Goal: Information Seeking & Learning: Learn about a topic

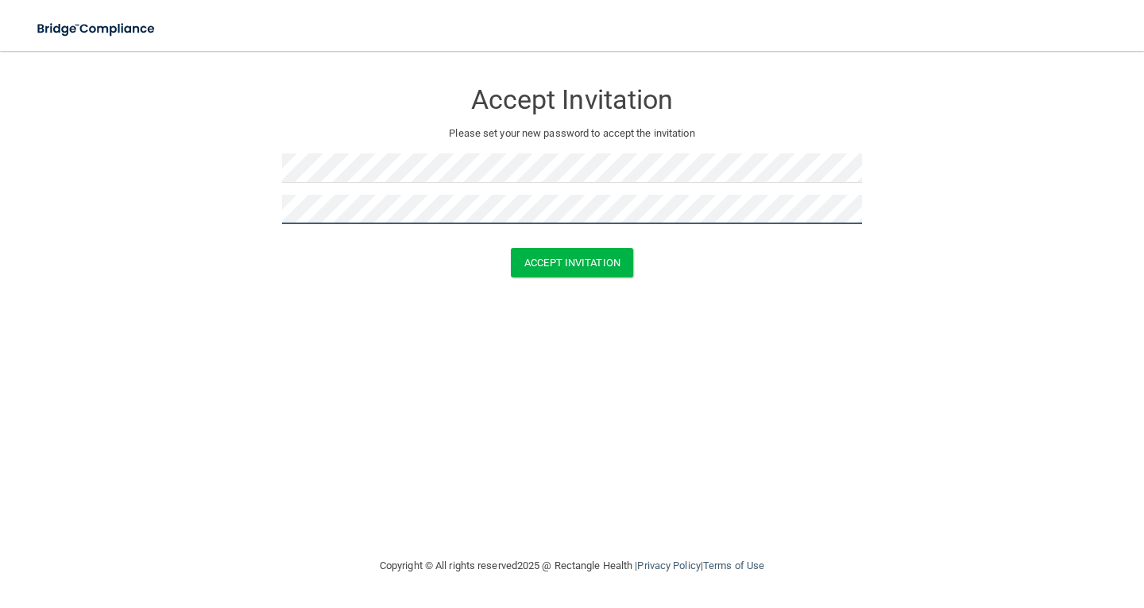
click at [511, 248] on button "Accept Invitation" at bounding box center [572, 262] width 122 height 29
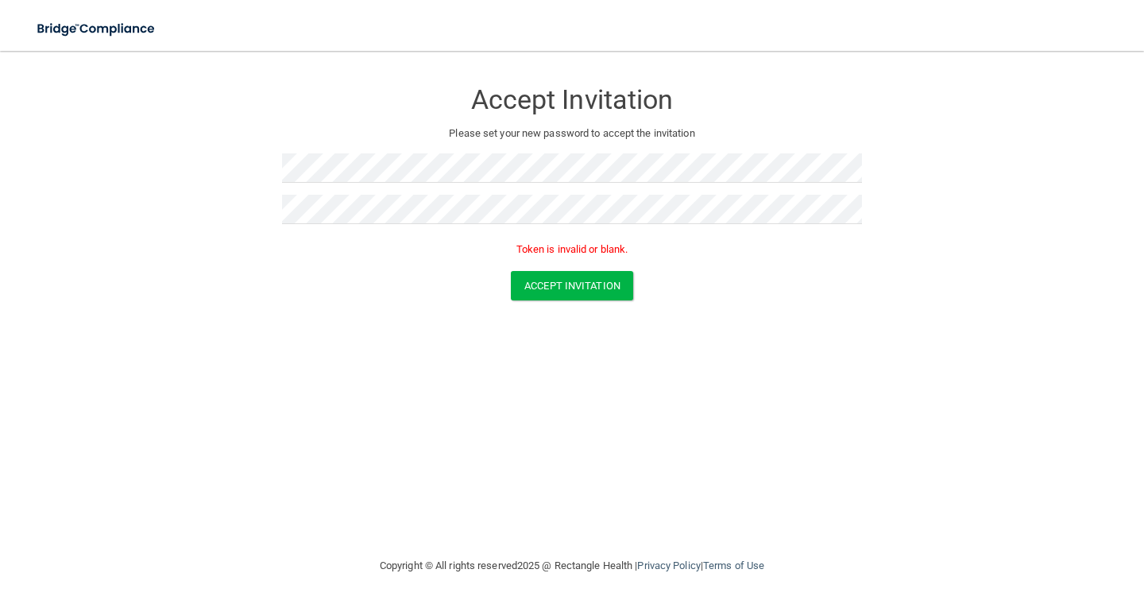
click at [311, 293] on div "Accept Invitation" at bounding box center [572, 285] width 1104 height 29
click at [70, 80] on form "Accept Invitation Please set your new password to accept the invitation Token i…" at bounding box center [572, 193] width 1081 height 253
click at [602, 414] on div "Accept Invitation Please set your new password to accept the invitation Token i…" at bounding box center [572, 304] width 1081 height 474
click at [558, 285] on button "Accept Invitation" at bounding box center [572, 285] width 122 height 29
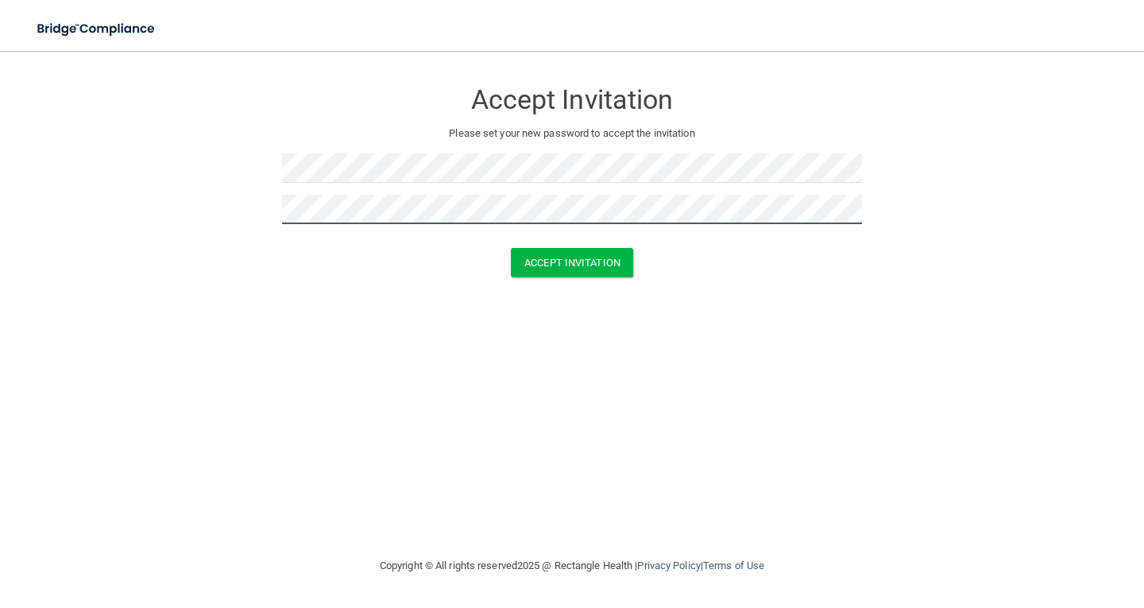
click at [511, 248] on button "Accept Invitation" at bounding box center [572, 262] width 122 height 29
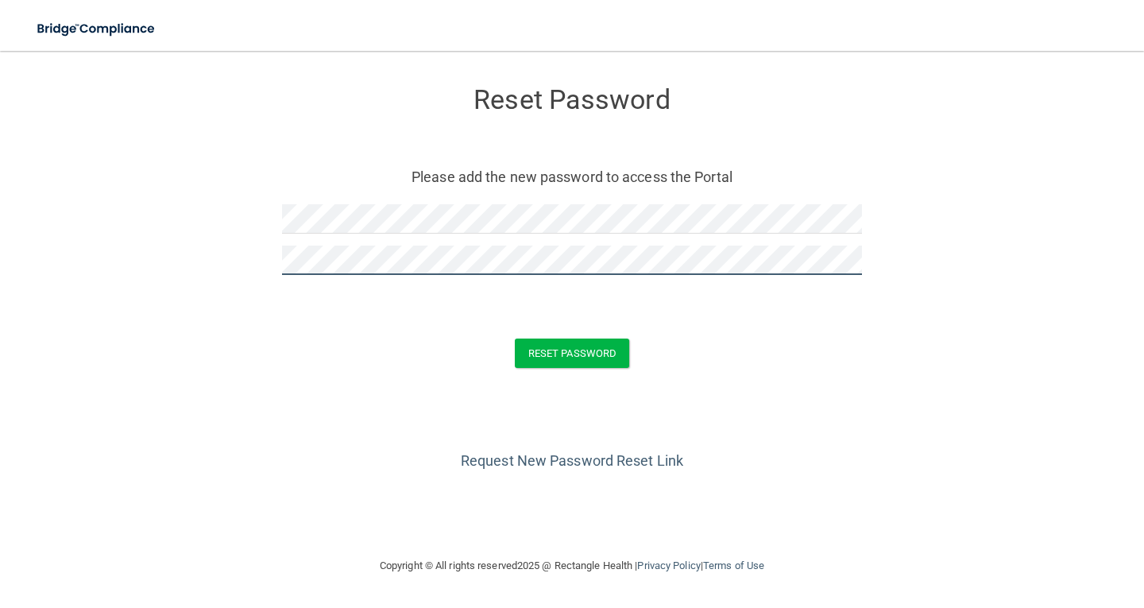
click at [515, 338] on button "Reset Password" at bounding box center [572, 352] width 114 height 29
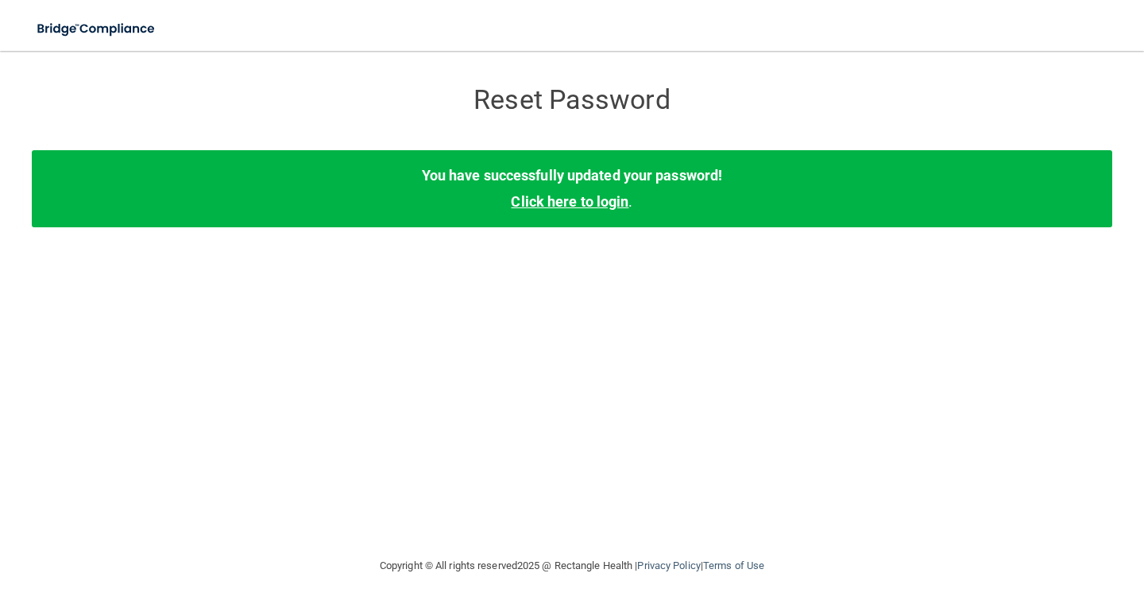
click at [582, 198] on link "Click here to login" at bounding box center [570, 201] width 118 height 17
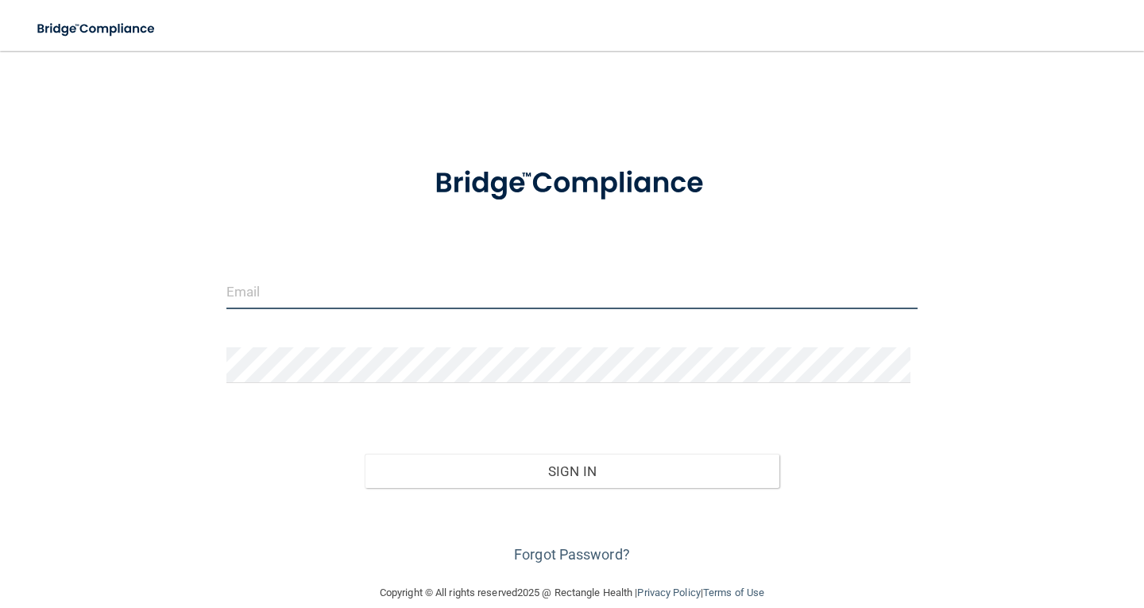
click at [369, 290] on input "email" at bounding box center [571, 291] width 691 height 36
type input "[EMAIL_ADDRESS][DOMAIN_NAME]"
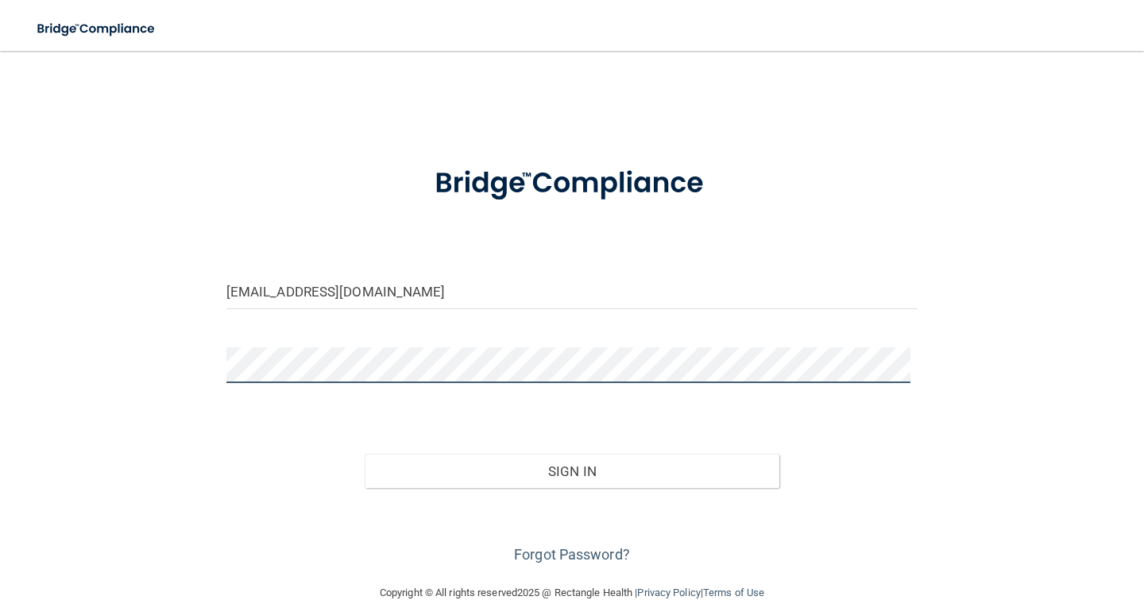
click at [365, 454] on button "Sign In" at bounding box center [572, 471] width 415 height 35
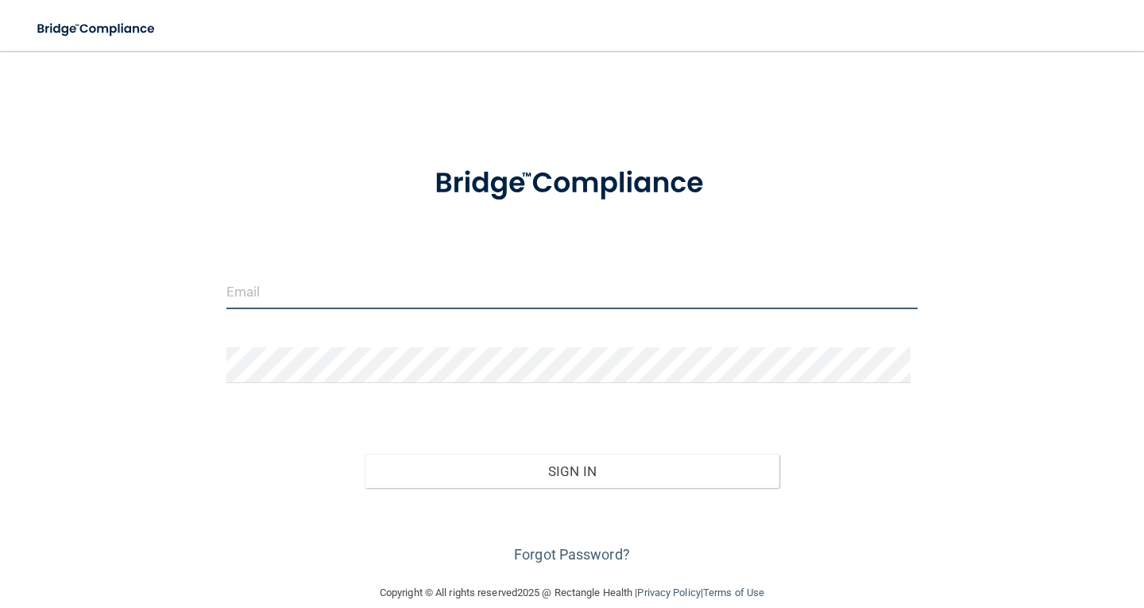
click at [270, 297] on input "email" at bounding box center [571, 291] width 691 height 36
type input "[EMAIL_ADDRESS][DOMAIN_NAME]"
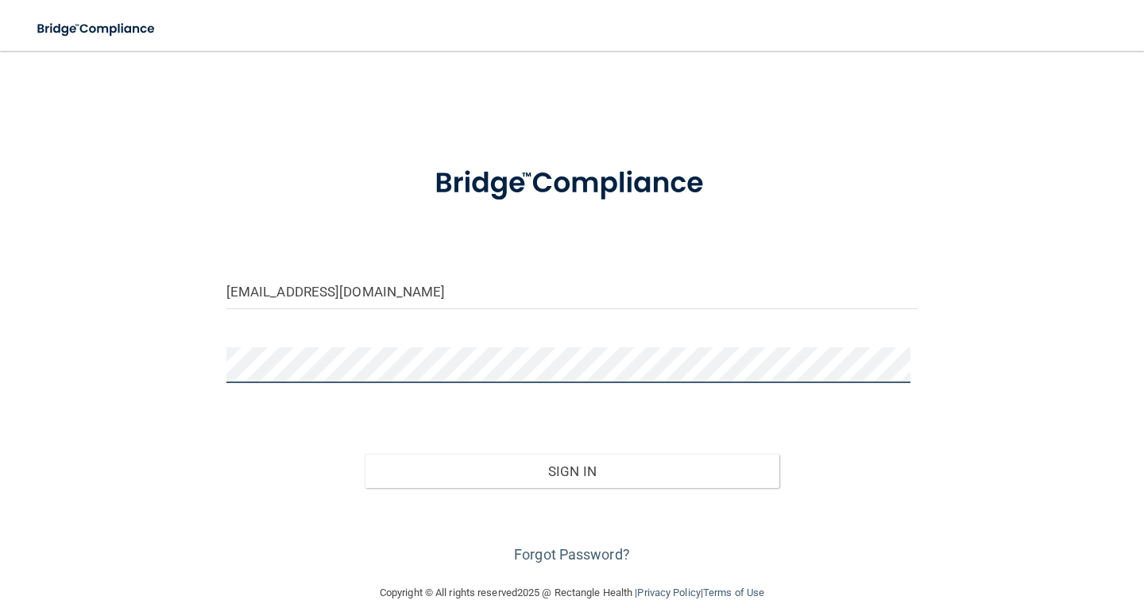
click at [365, 454] on button "Sign In" at bounding box center [572, 471] width 415 height 35
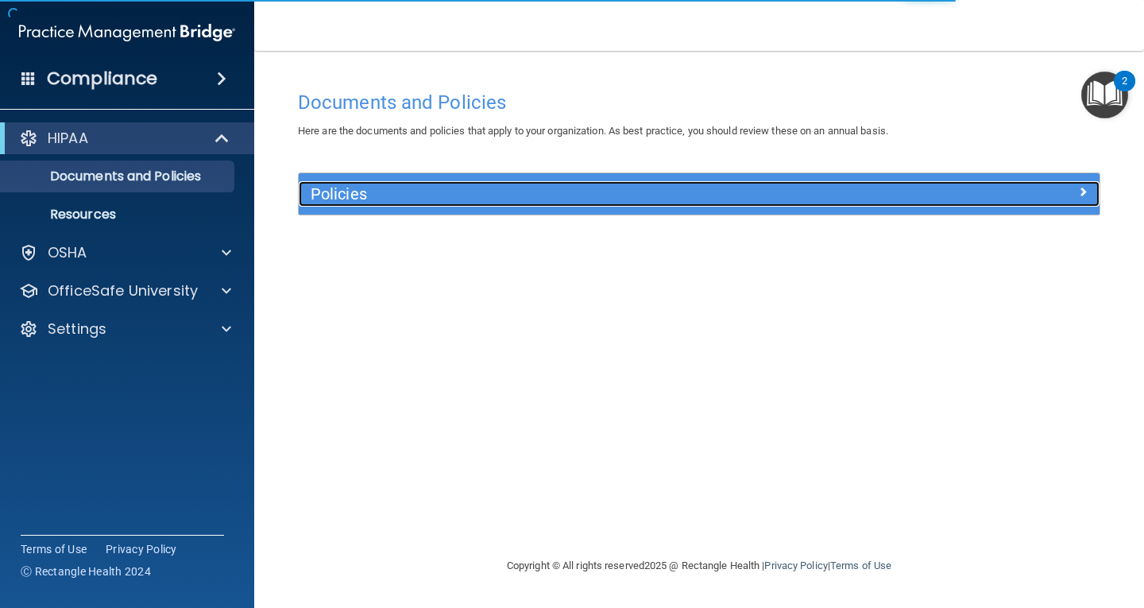
click at [1000, 196] on div at bounding box center [999, 190] width 200 height 19
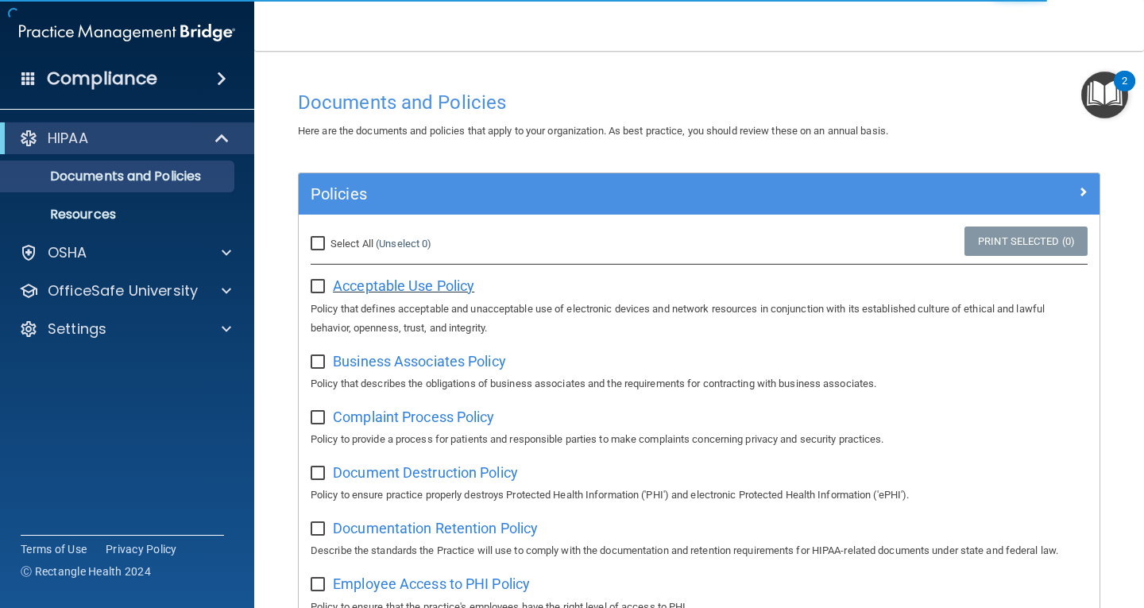
click at [432, 280] on span "Acceptable Use Policy" at bounding box center [403, 285] width 141 height 17
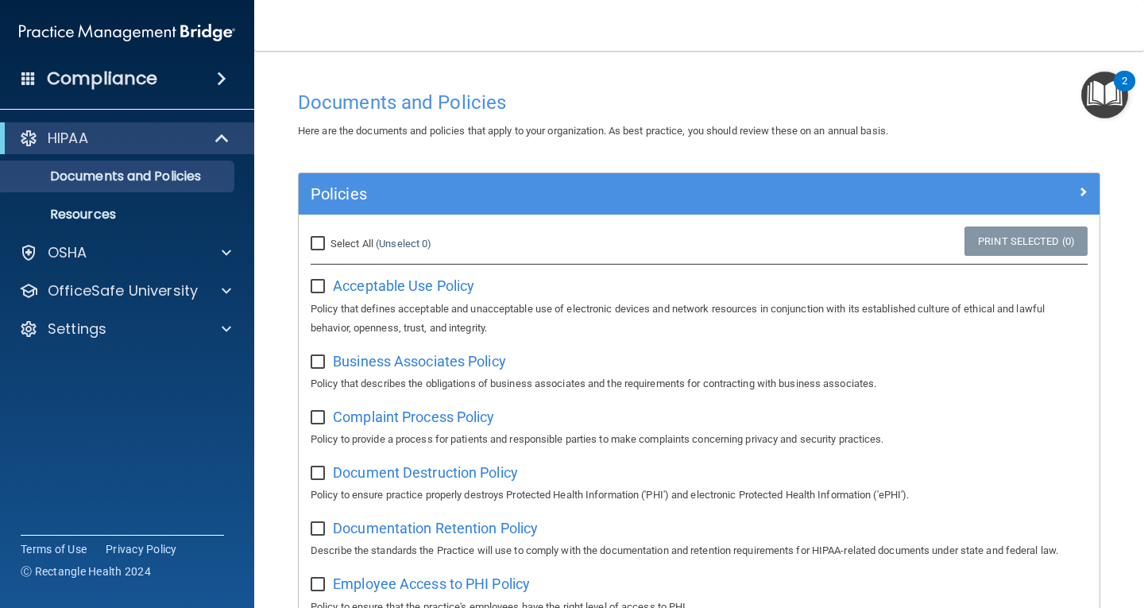
click at [318, 239] on input "Select All (Unselect 0) Unselect All" at bounding box center [320, 244] width 18 height 13
checkbox input "true"
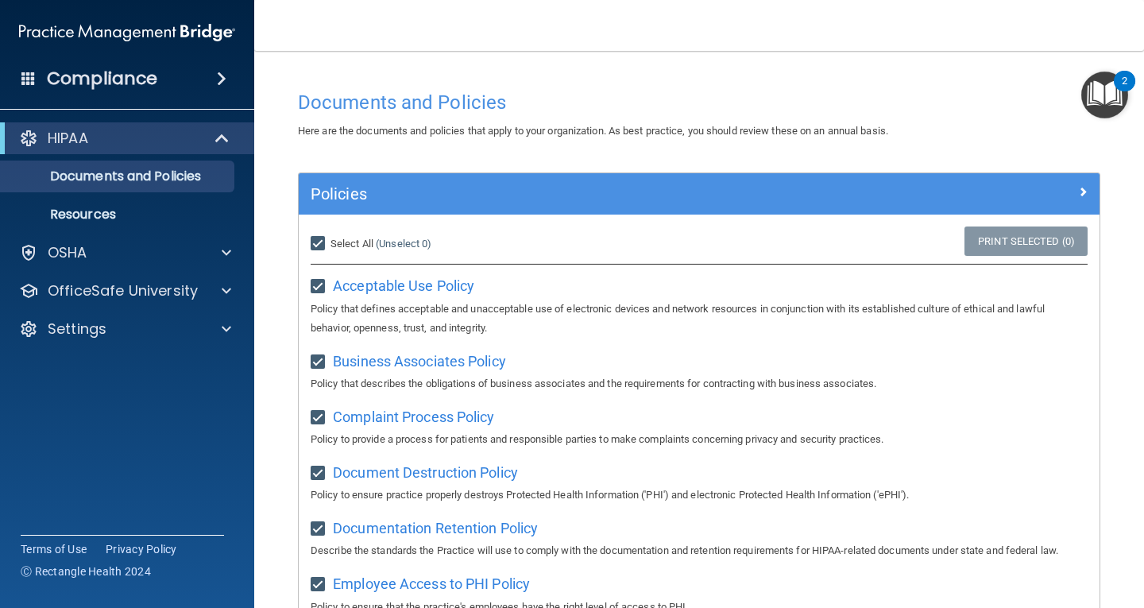
checkbox input "true"
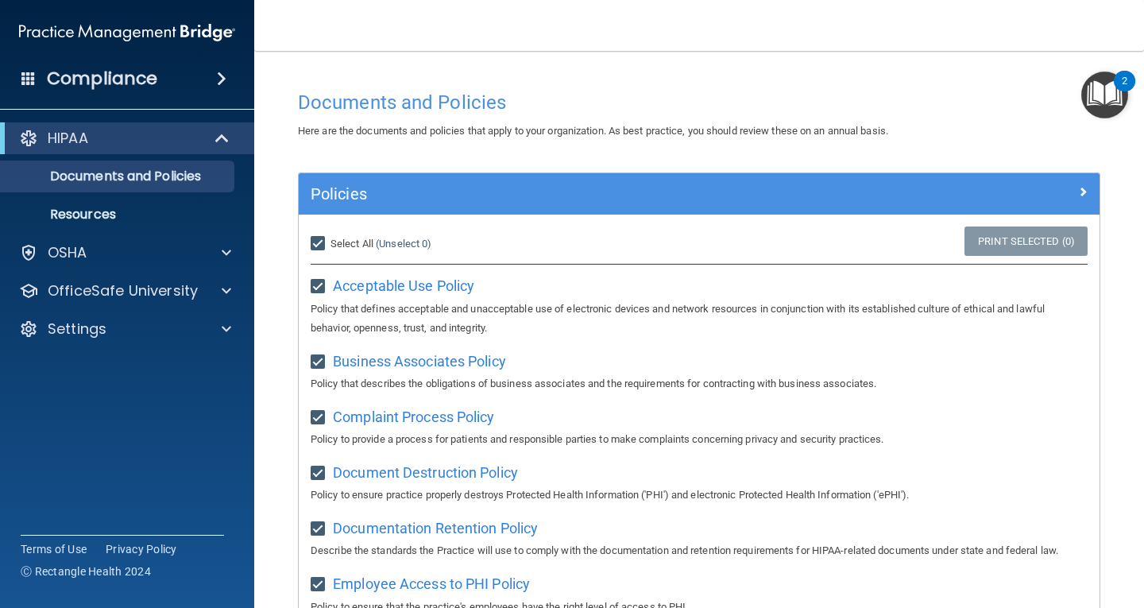
checkbox input "true"
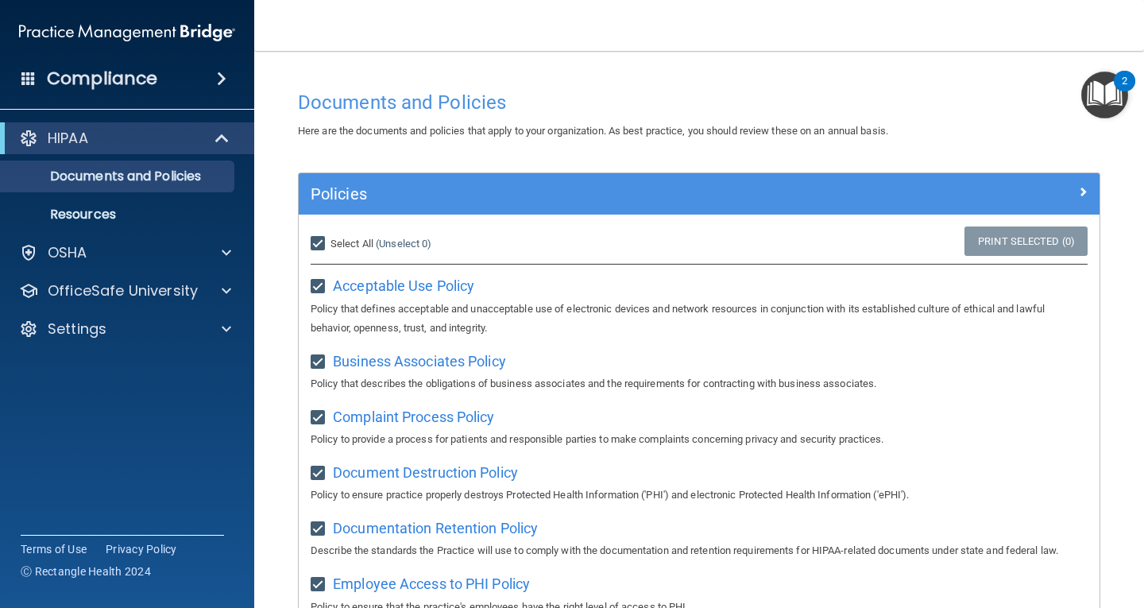
checkbox input "true"
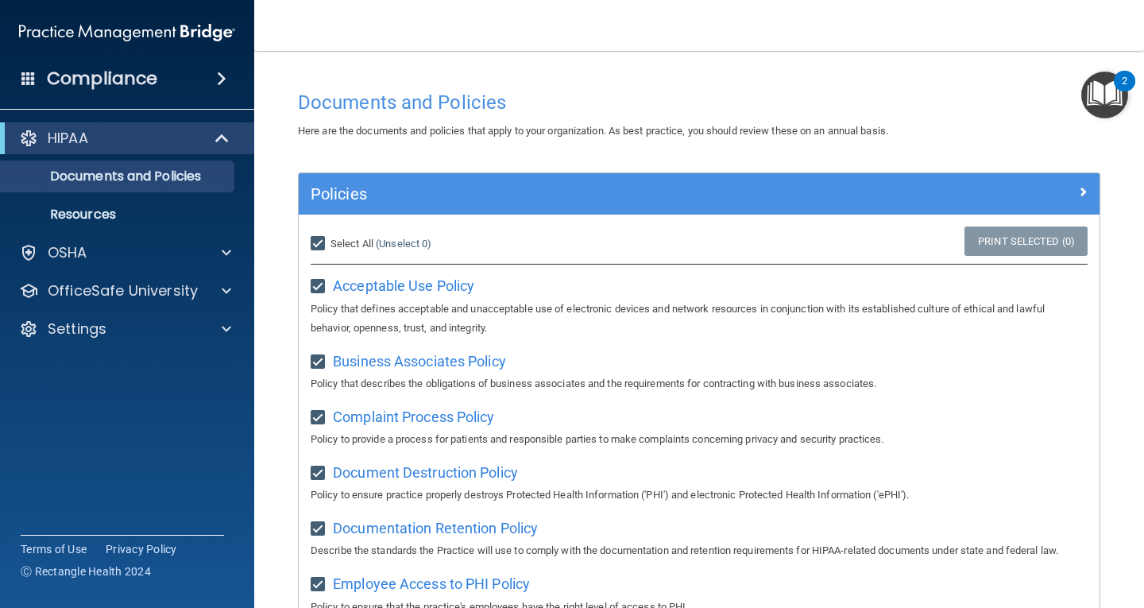
checkbox input "true"
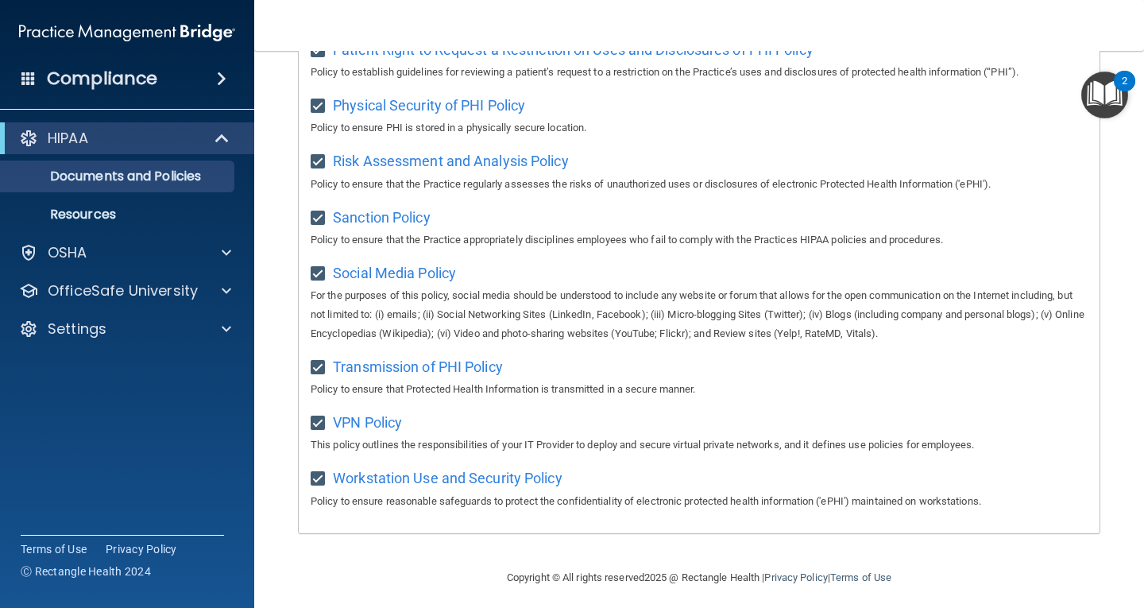
scroll to position [1024, 0]
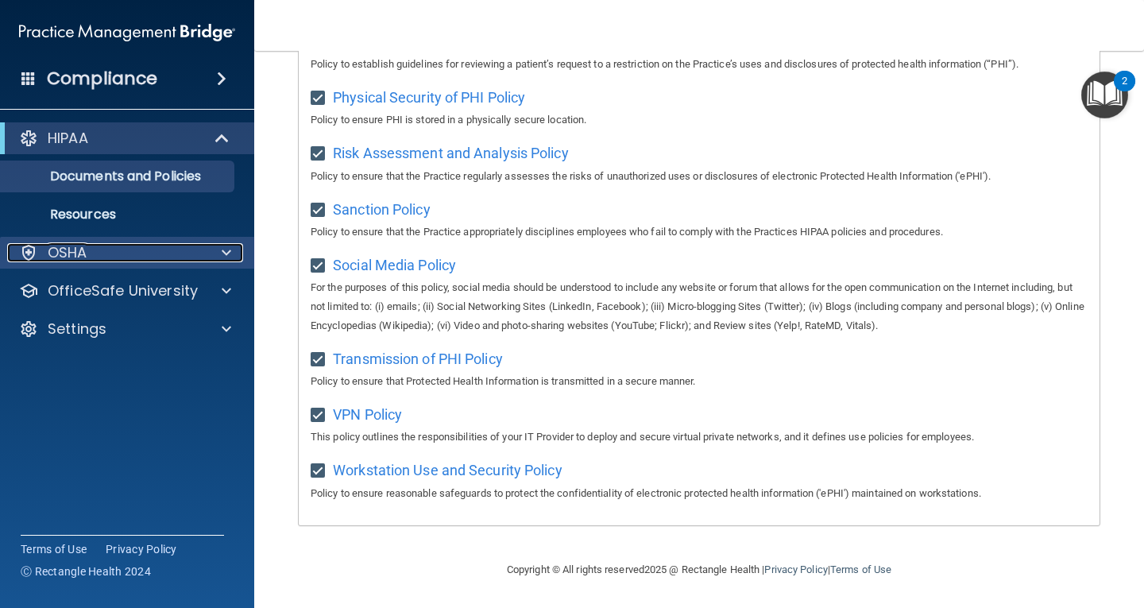
click at [81, 255] on p "OSHA" at bounding box center [68, 252] width 40 height 19
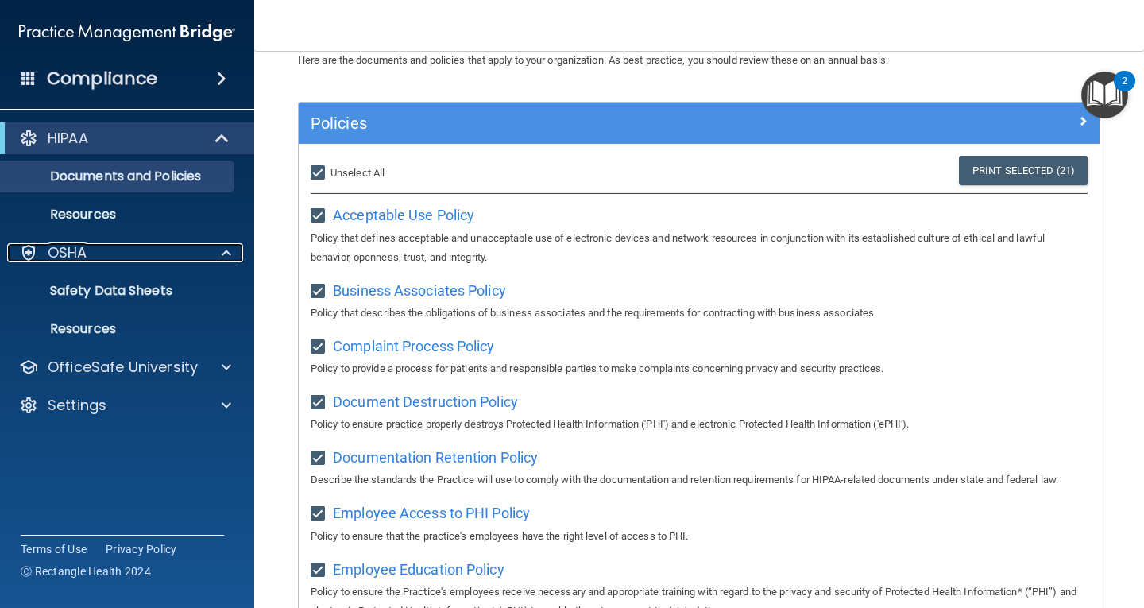
scroll to position [0, 0]
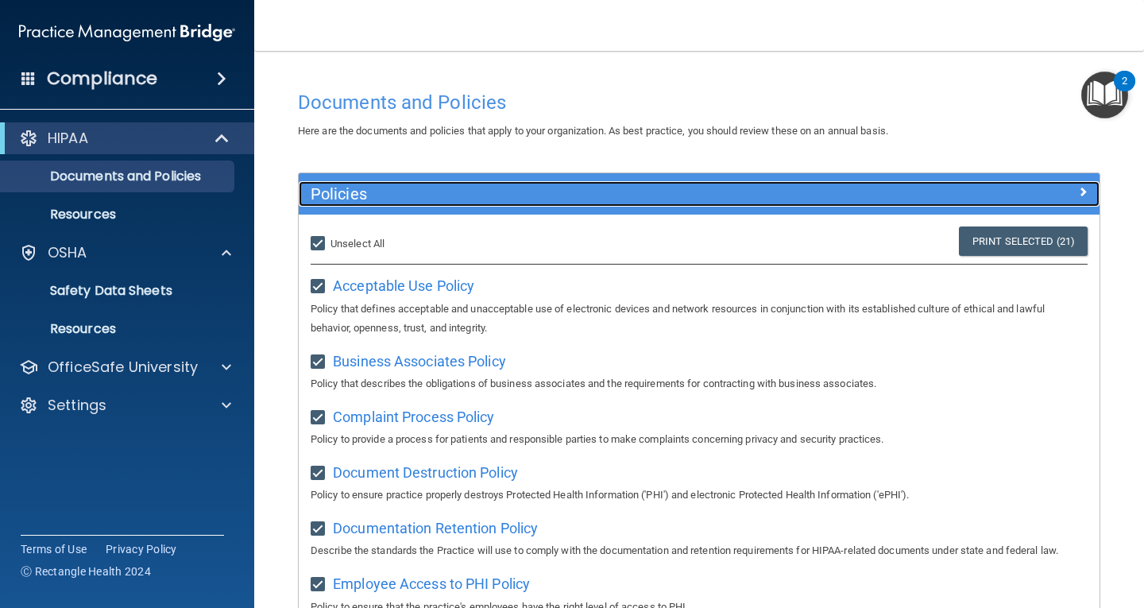
click at [585, 187] on h5 "Policies" at bounding box center [599, 193] width 577 height 17
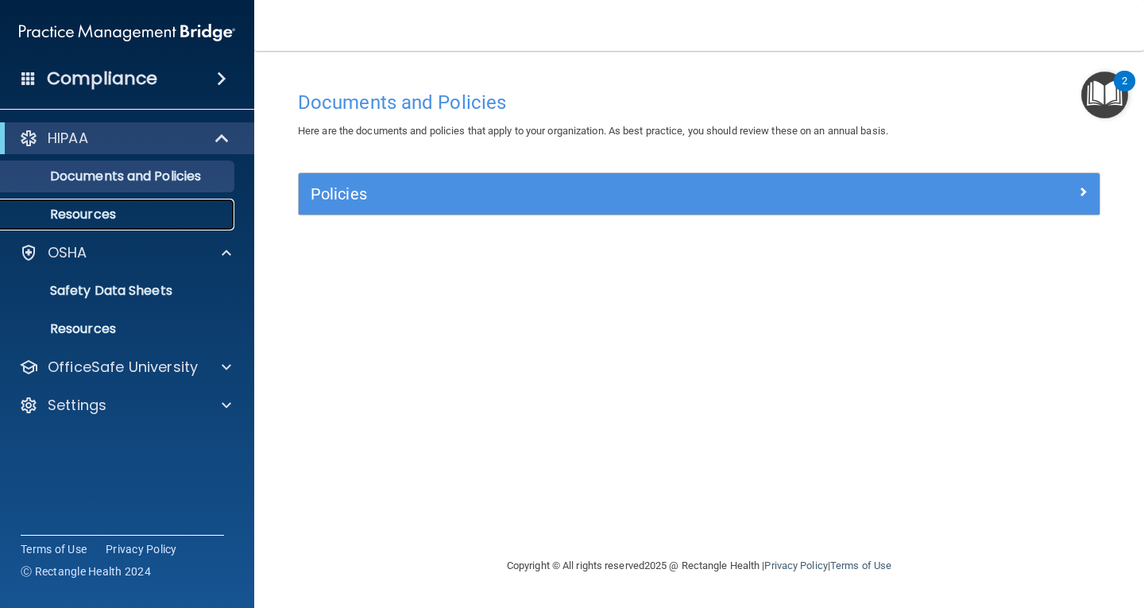
click at [72, 219] on p "Resources" at bounding box center [118, 215] width 217 height 16
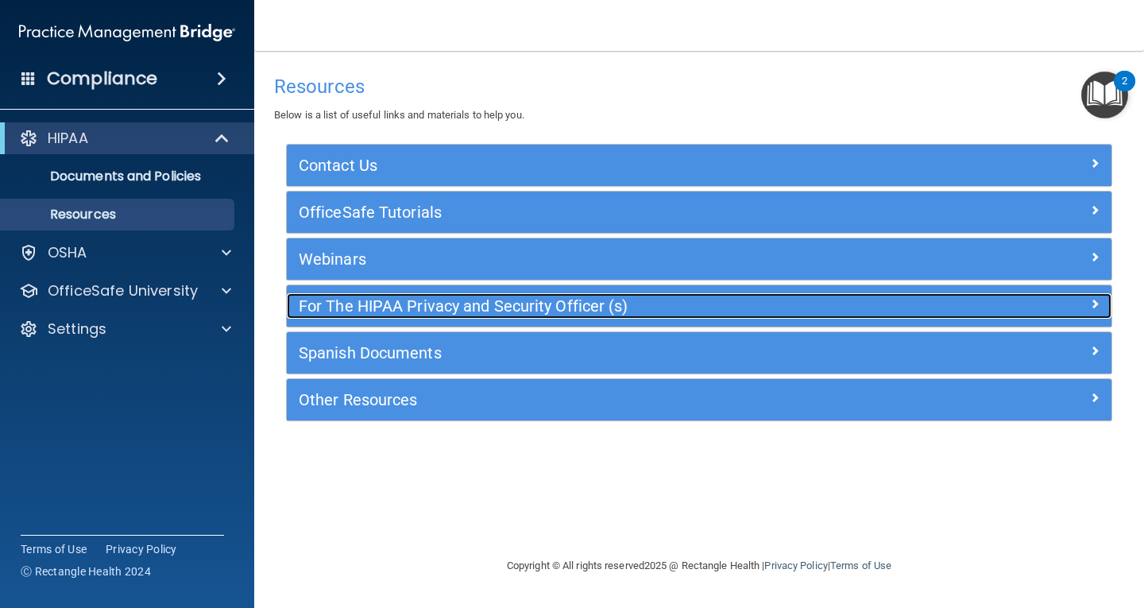
click at [369, 312] on h5 "For The HIPAA Privacy and Security Officer (s)" at bounding box center [596, 305] width 595 height 17
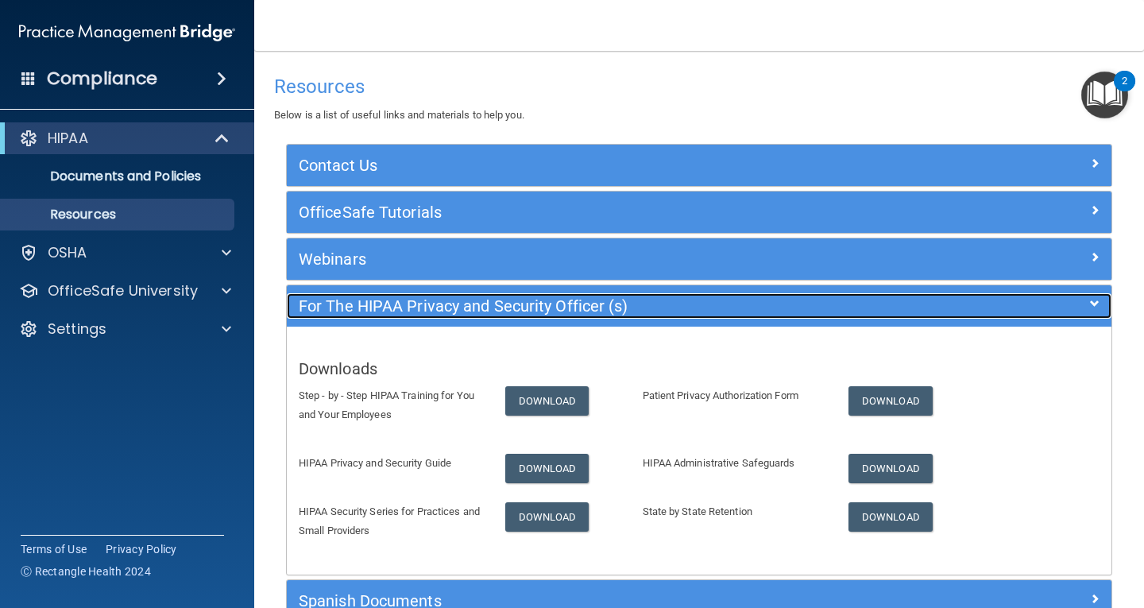
click at [369, 312] on h5 "For The HIPAA Privacy and Security Officer (s)" at bounding box center [596, 305] width 595 height 17
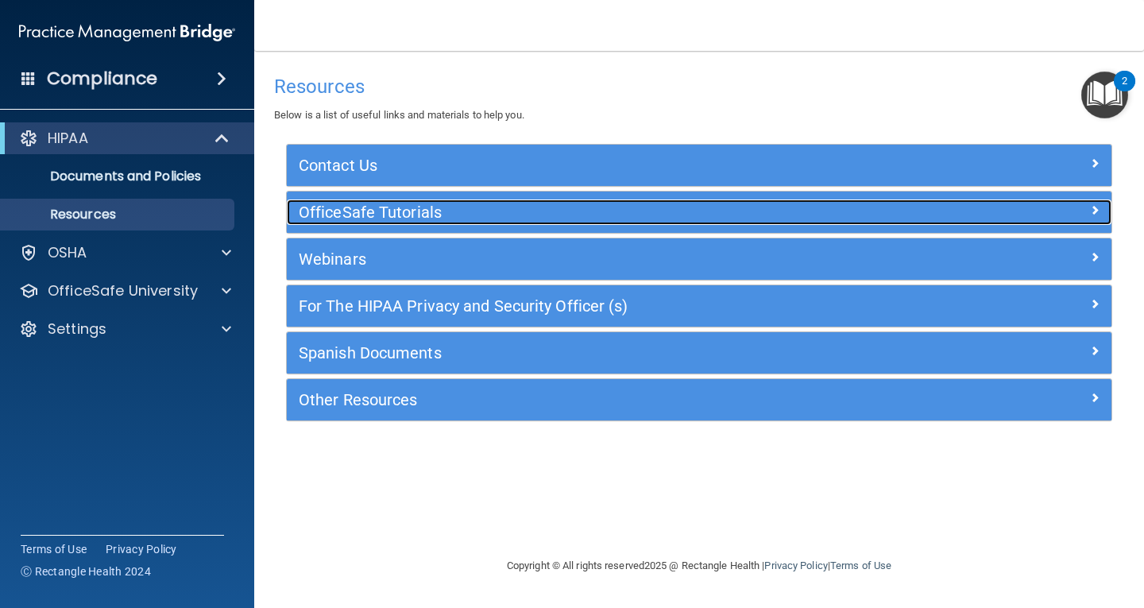
click at [354, 214] on h5 "OfficeSafe Tutorials" at bounding box center [596, 211] width 595 height 17
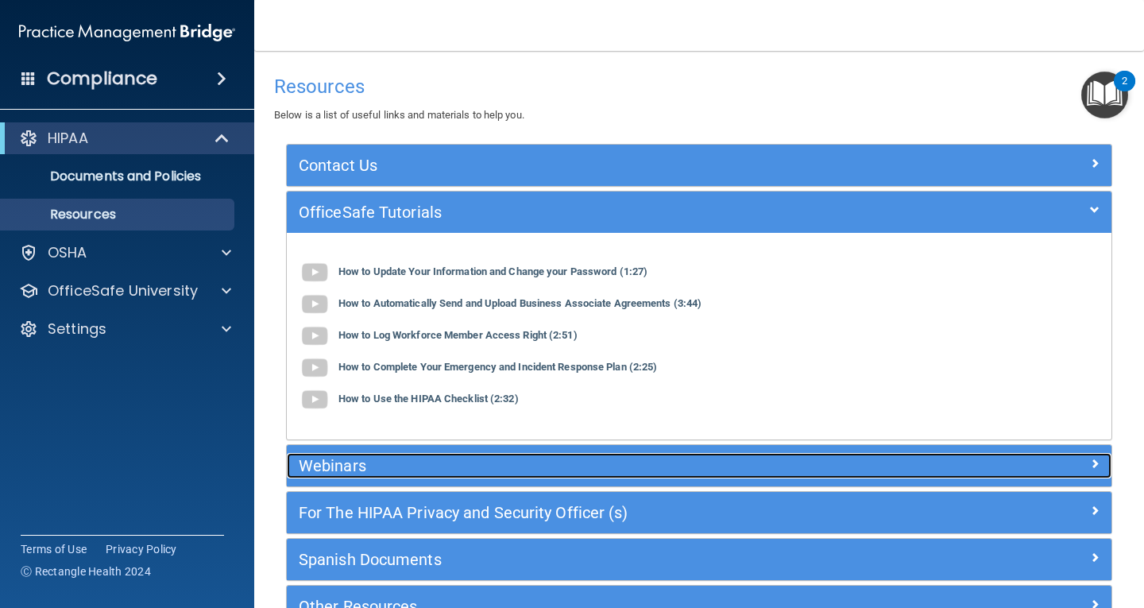
click at [362, 462] on h5 "Webinars" at bounding box center [596, 465] width 595 height 17
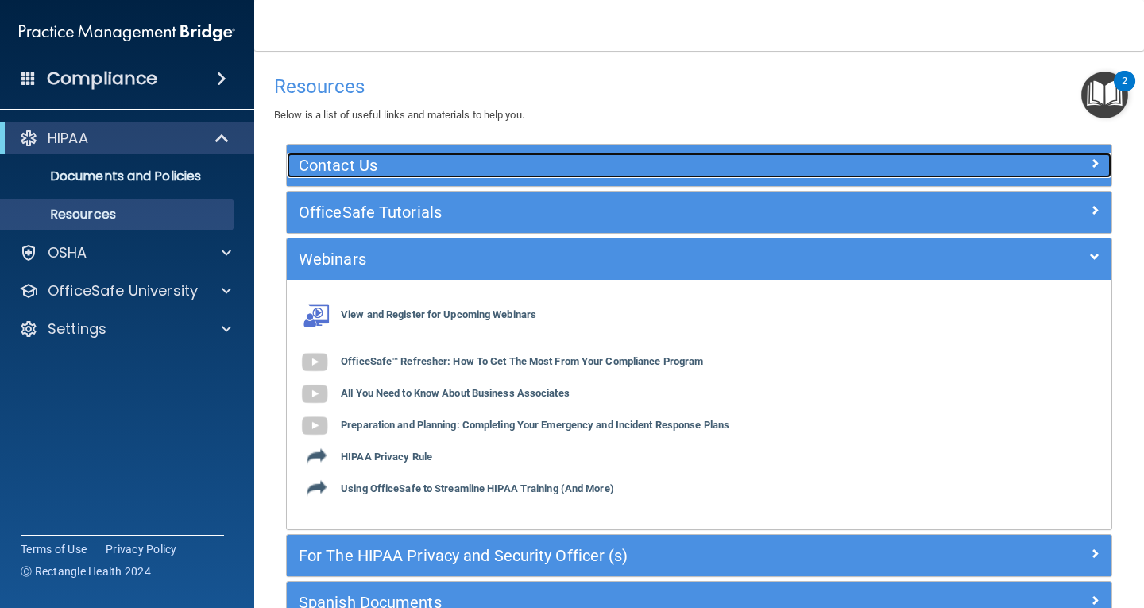
click at [392, 175] on div "Contact Us" at bounding box center [596, 165] width 619 height 25
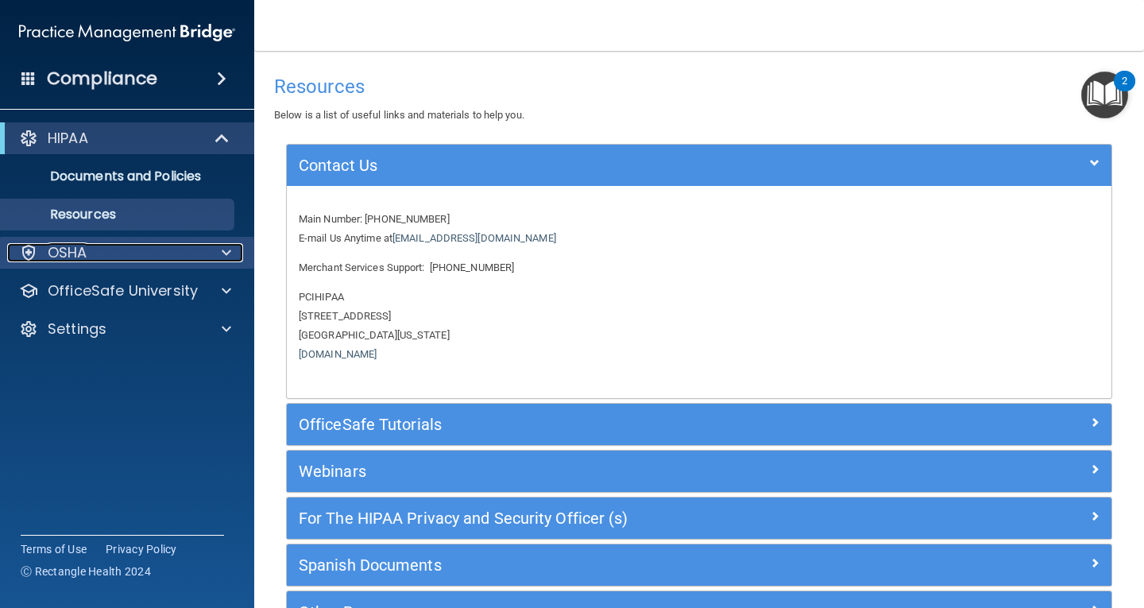
click at [97, 257] on div "OSHA" at bounding box center [105, 252] width 197 height 19
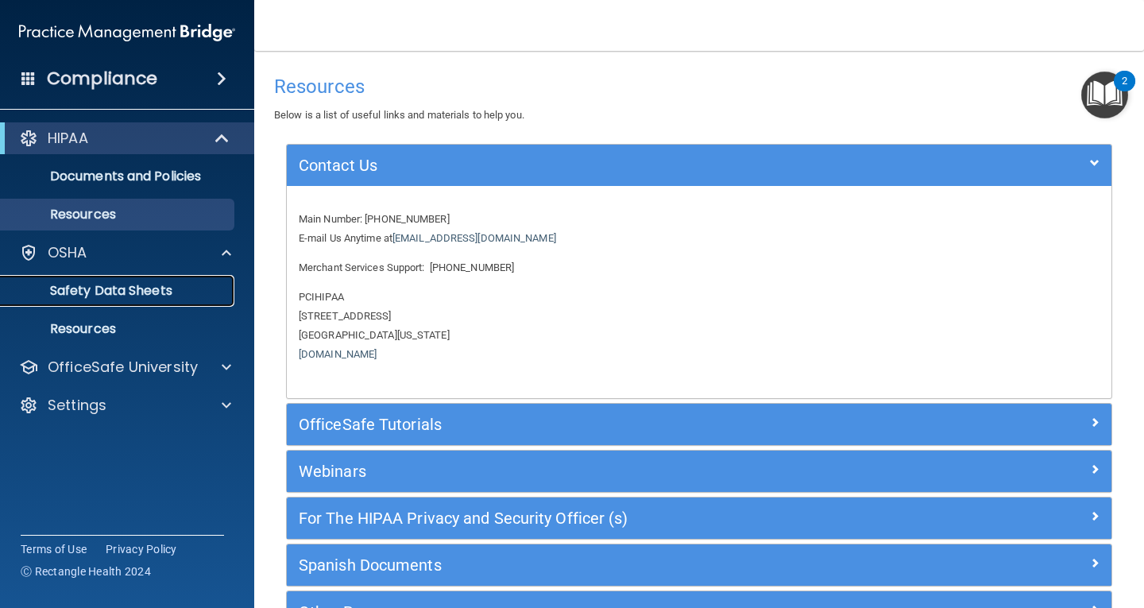
click at [131, 290] on p "Safety Data Sheets" at bounding box center [118, 291] width 217 height 16
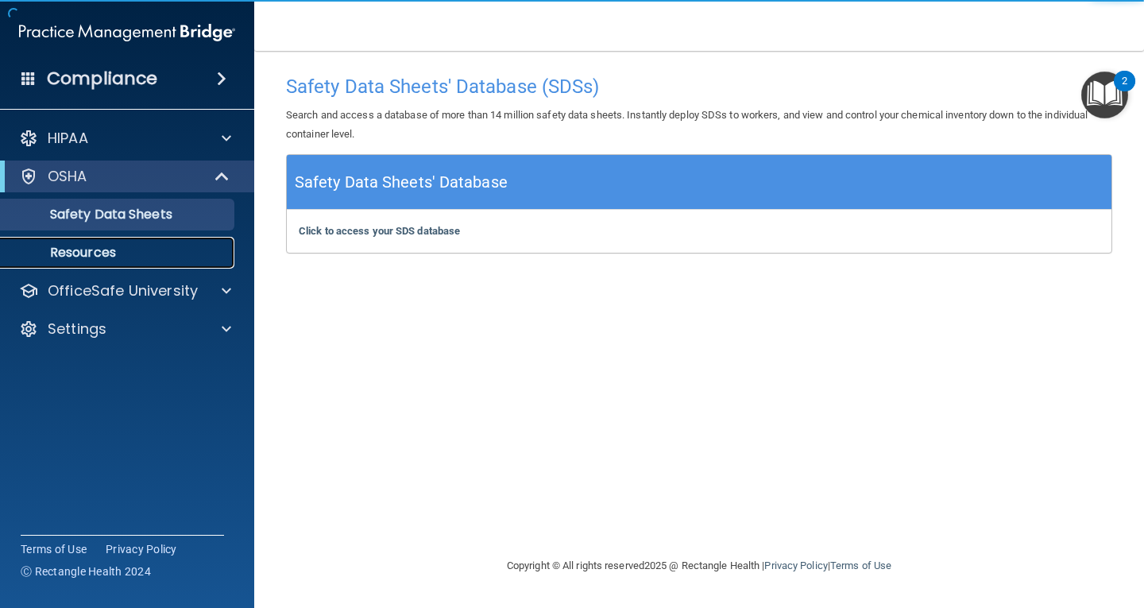
drag, startPoint x: 80, startPoint y: 254, endPoint x: 96, endPoint y: 258, distance: 16.4
click at [81, 254] on p "Resources" at bounding box center [118, 253] width 217 height 16
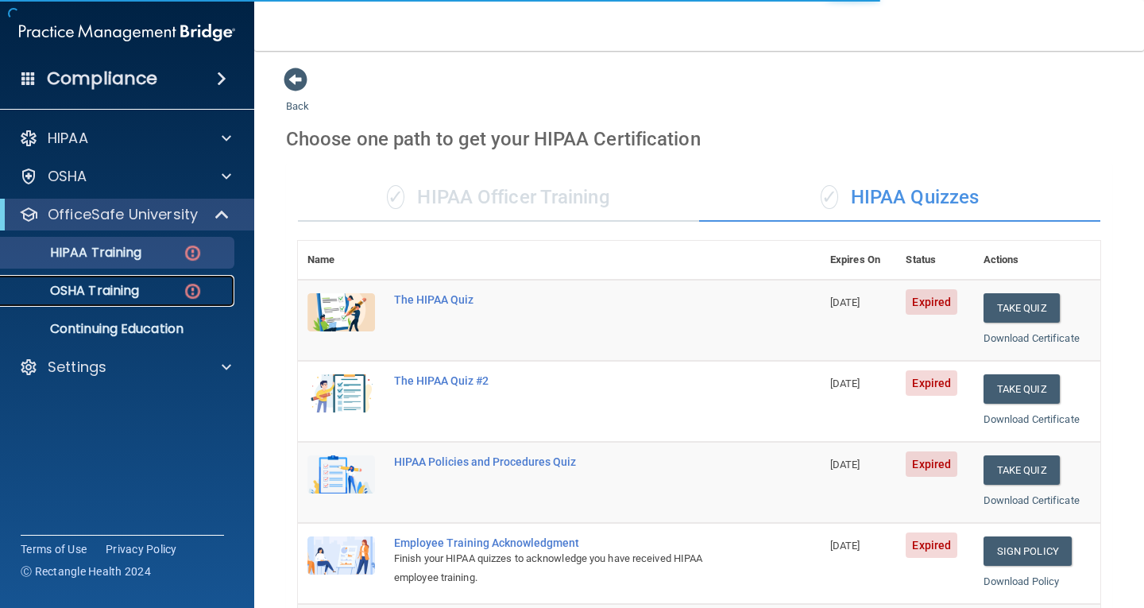
click at [115, 288] on p "OSHA Training" at bounding box center [74, 291] width 129 height 16
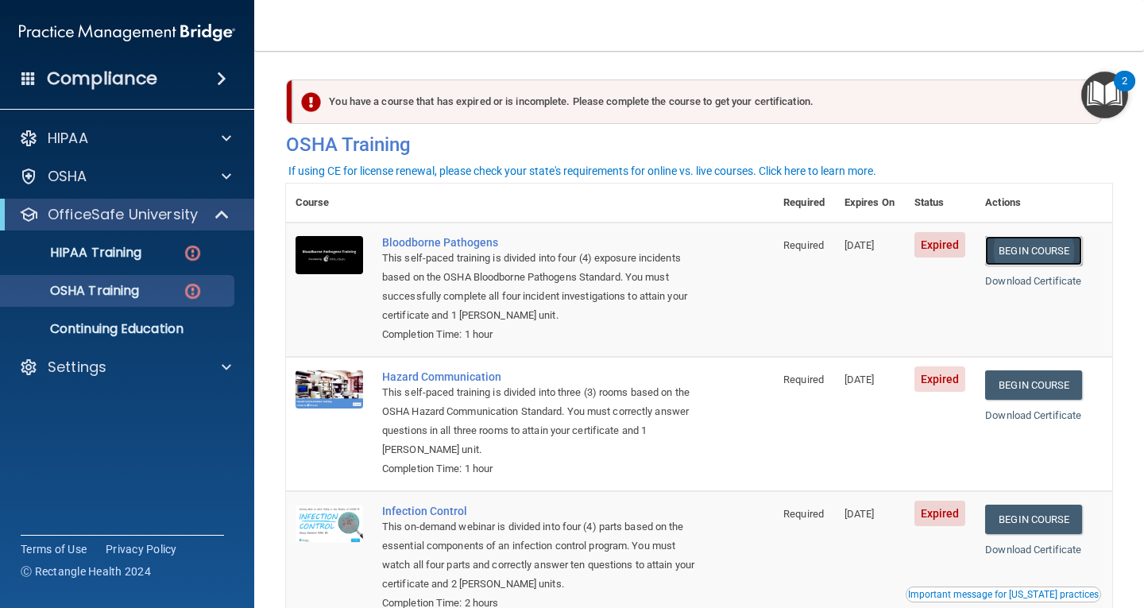
click at [1033, 250] on link "Begin Course" at bounding box center [1033, 250] width 97 height 29
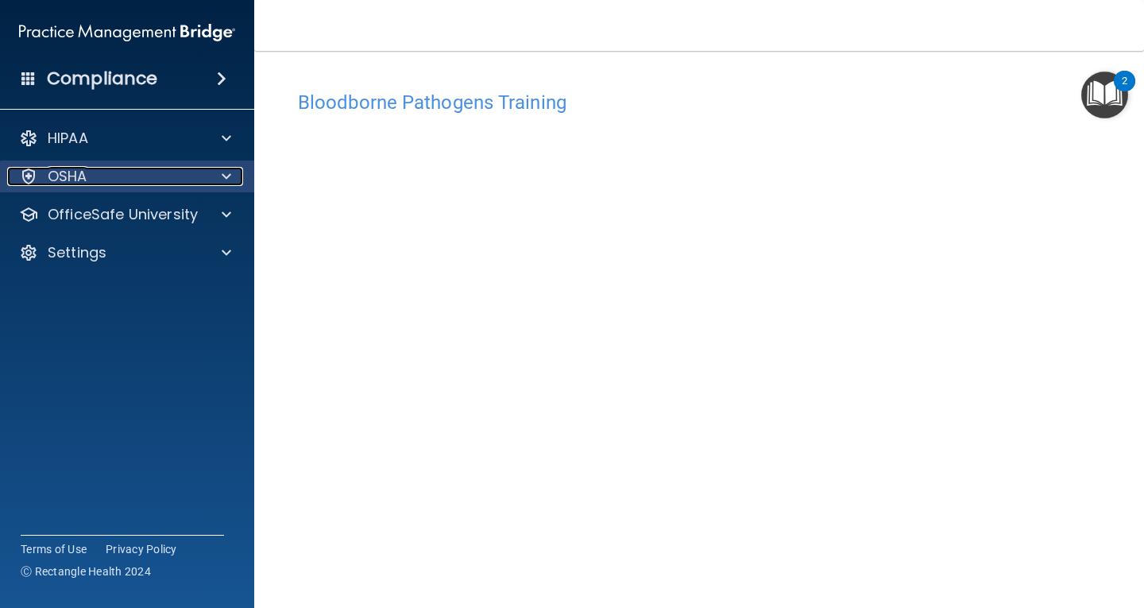
click at [43, 172] on div "OSHA" at bounding box center [105, 176] width 197 height 19
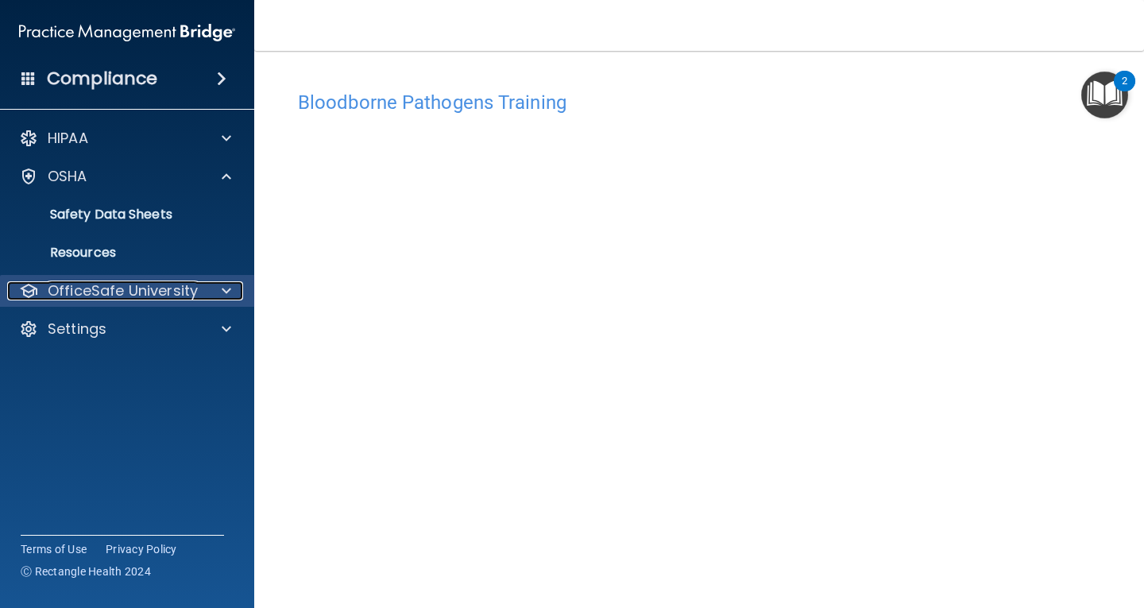
click at [83, 285] on p "OfficeSafe University" at bounding box center [123, 290] width 150 height 19
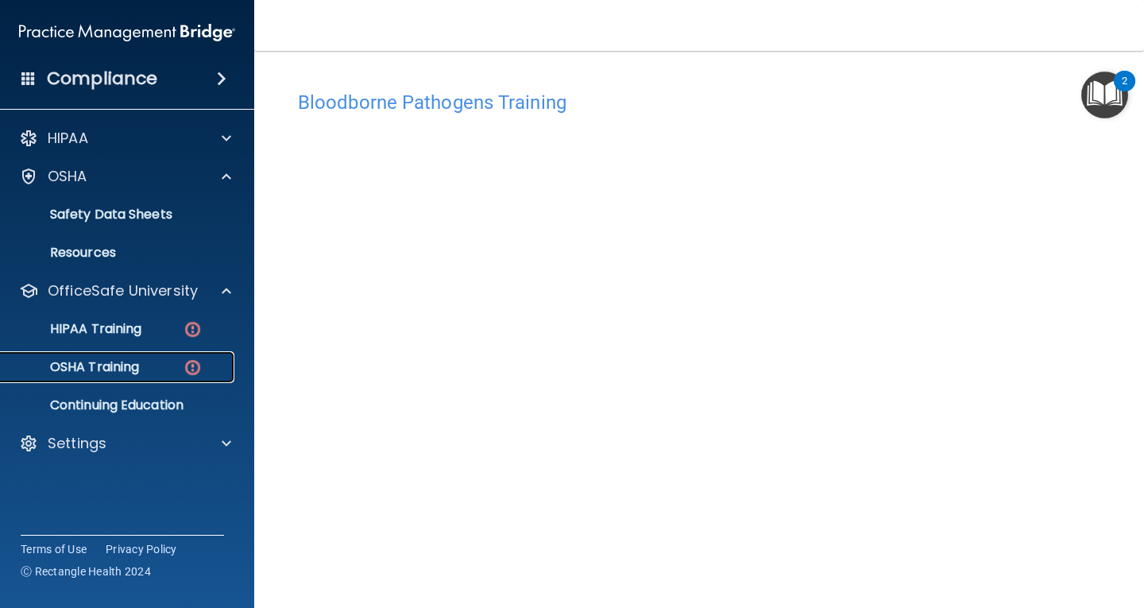
click at [87, 364] on p "OSHA Training" at bounding box center [74, 367] width 129 height 16
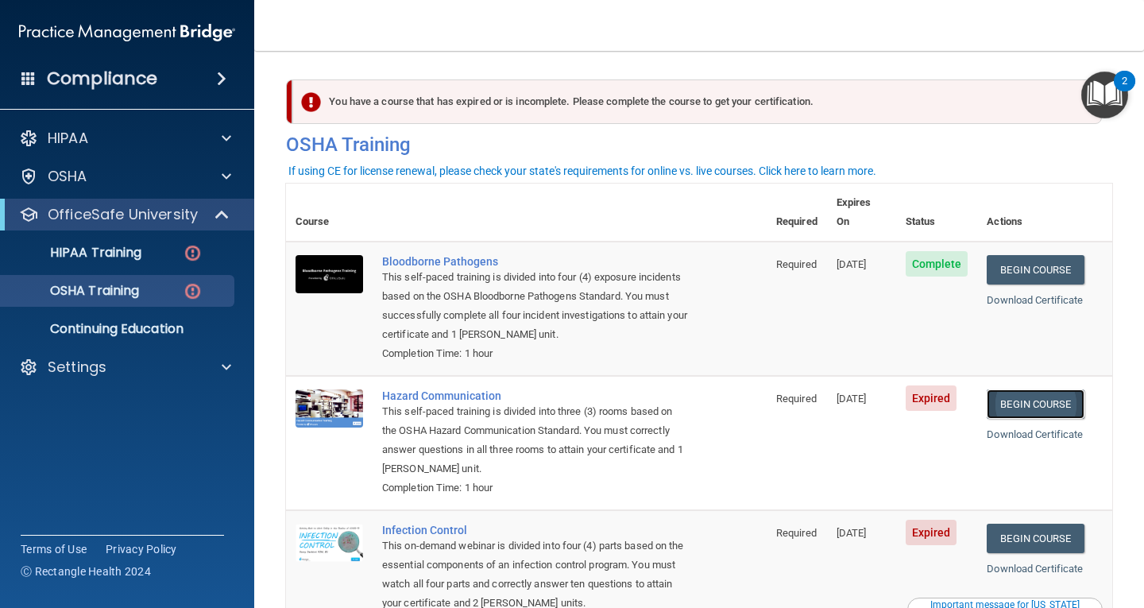
click at [1056, 389] on link "Begin Course" at bounding box center [1035, 403] width 97 height 29
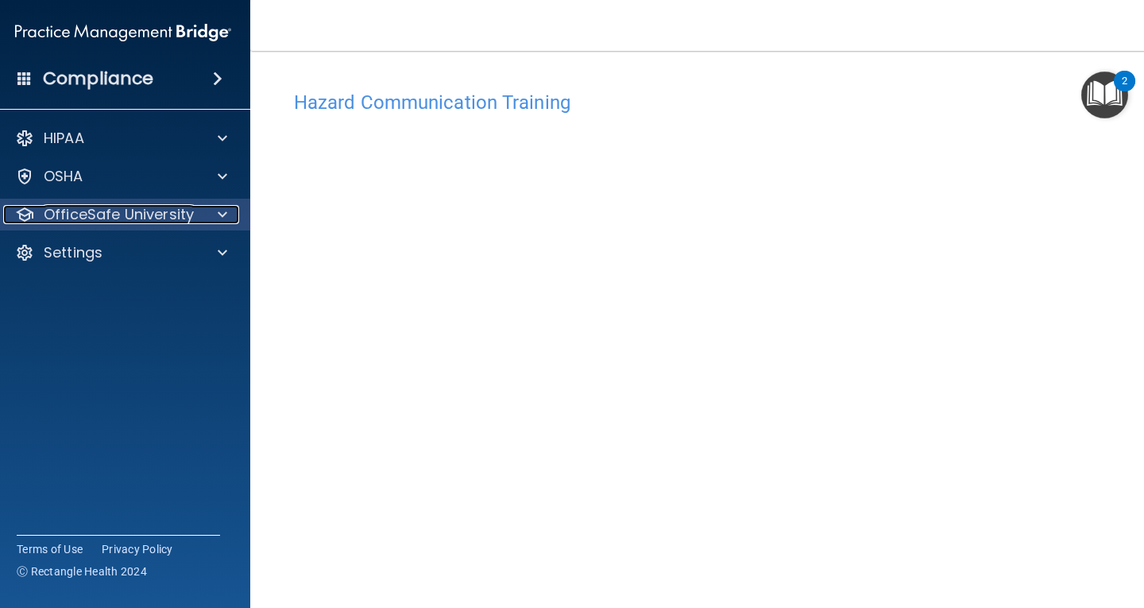
click at [81, 207] on p "OfficeSafe University" at bounding box center [119, 214] width 150 height 19
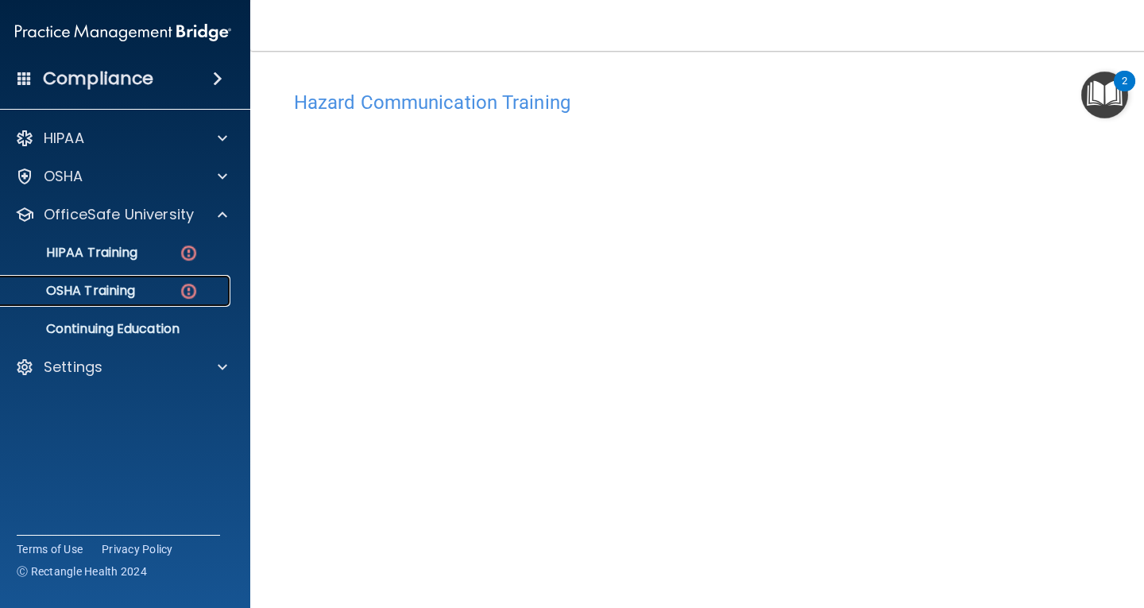
click at [96, 288] on p "OSHA Training" at bounding box center [70, 291] width 129 height 16
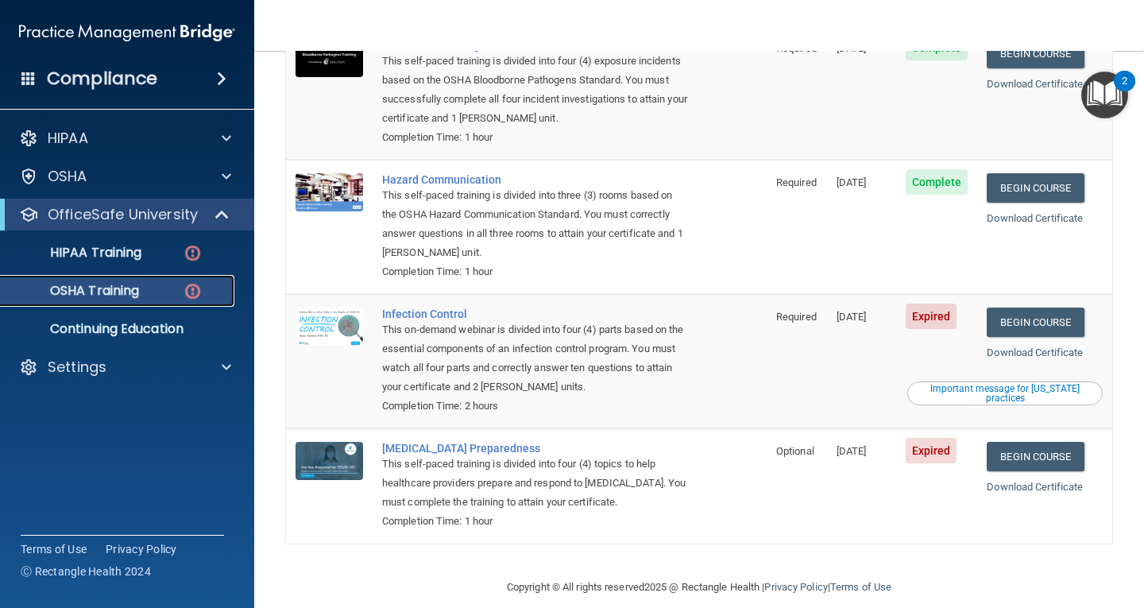
scroll to position [219, 0]
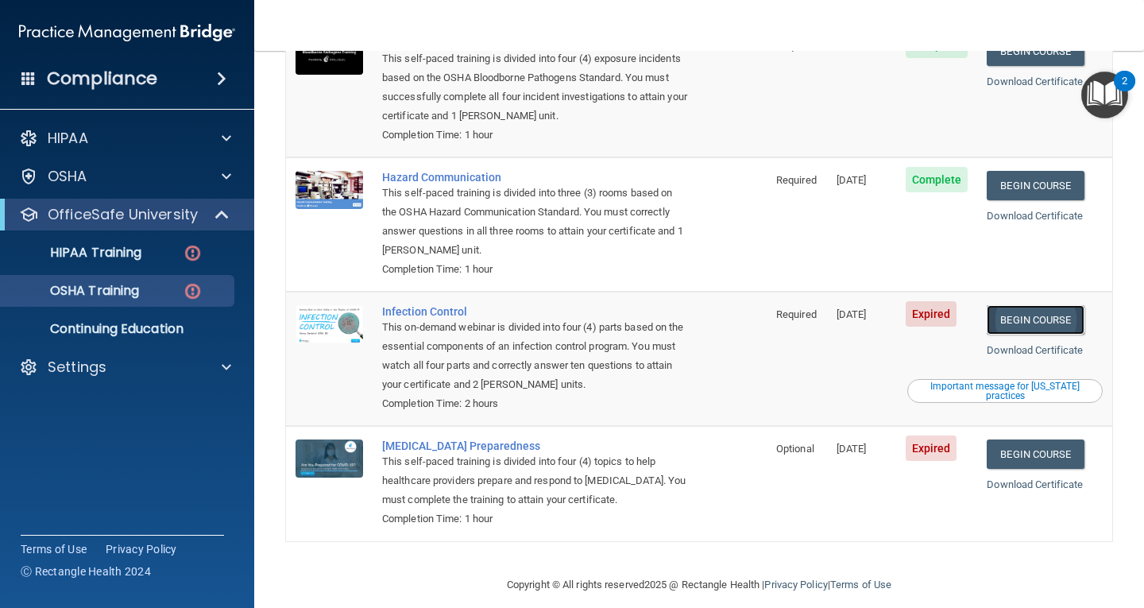
click at [1031, 305] on link "Begin Course" at bounding box center [1035, 319] width 97 height 29
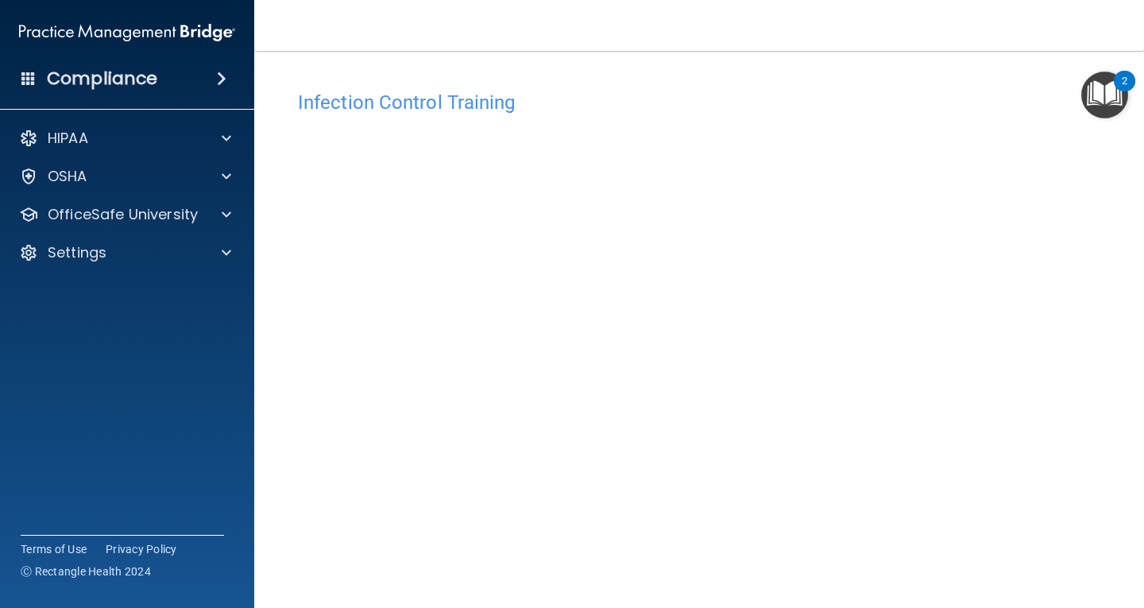
scroll to position [72, 0]
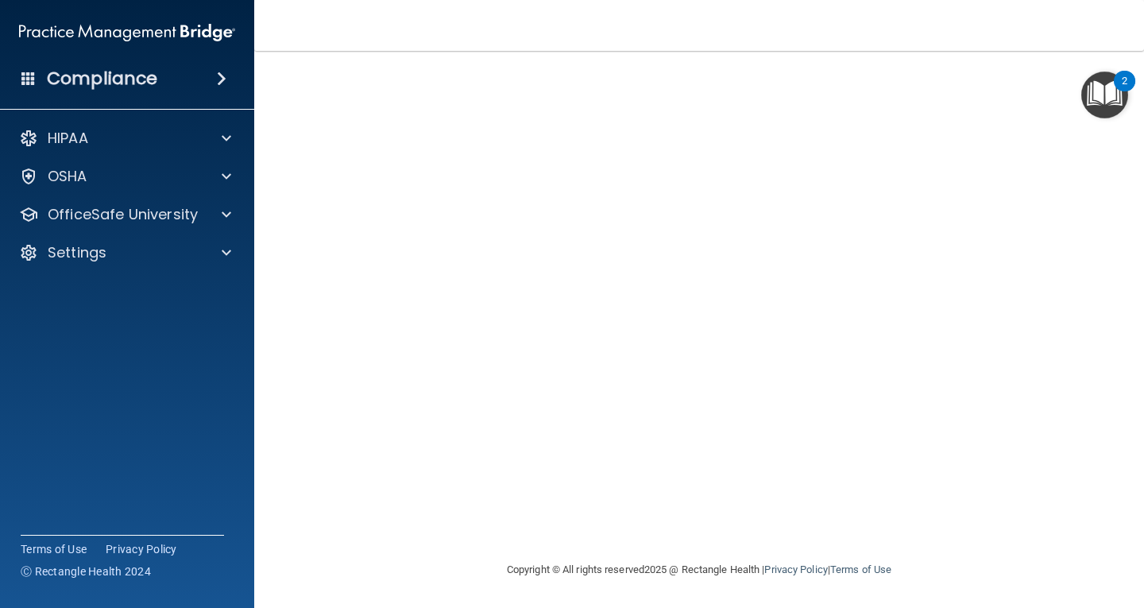
click at [1067, 575] on footer "Copyright © All rights reserved 2025 @ Rectangle Health | Privacy Policy | Term…" at bounding box center [699, 568] width 826 height 48
click at [829, 551] on div "Copyright © All rights reserved 2025 @ Rectangle Health | Privacy Policy | Term…" at bounding box center [699, 569] width 580 height 51
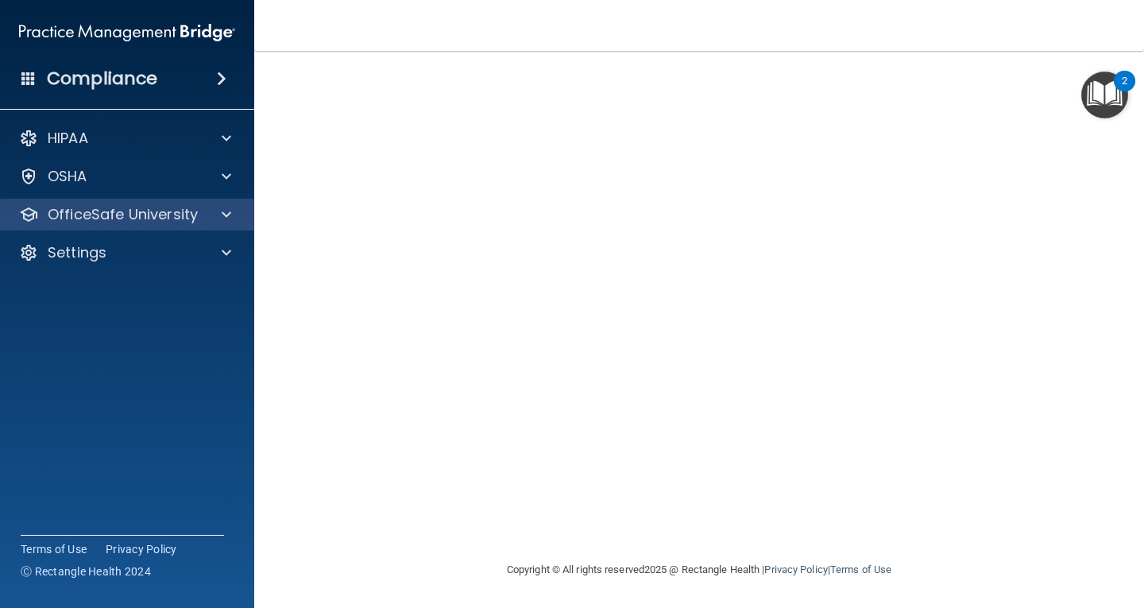
click at [97, 224] on div "OfficeSafe University" at bounding box center [127, 215] width 255 height 32
click at [114, 220] on p "OfficeSafe University" at bounding box center [123, 214] width 150 height 19
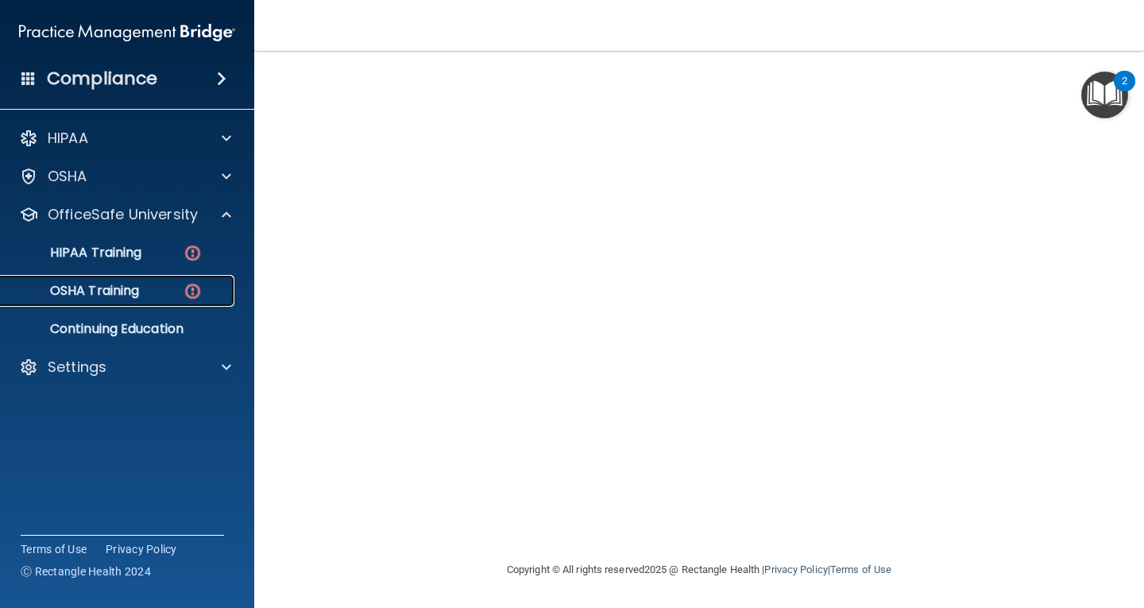
click at [118, 291] on p "OSHA Training" at bounding box center [74, 291] width 129 height 16
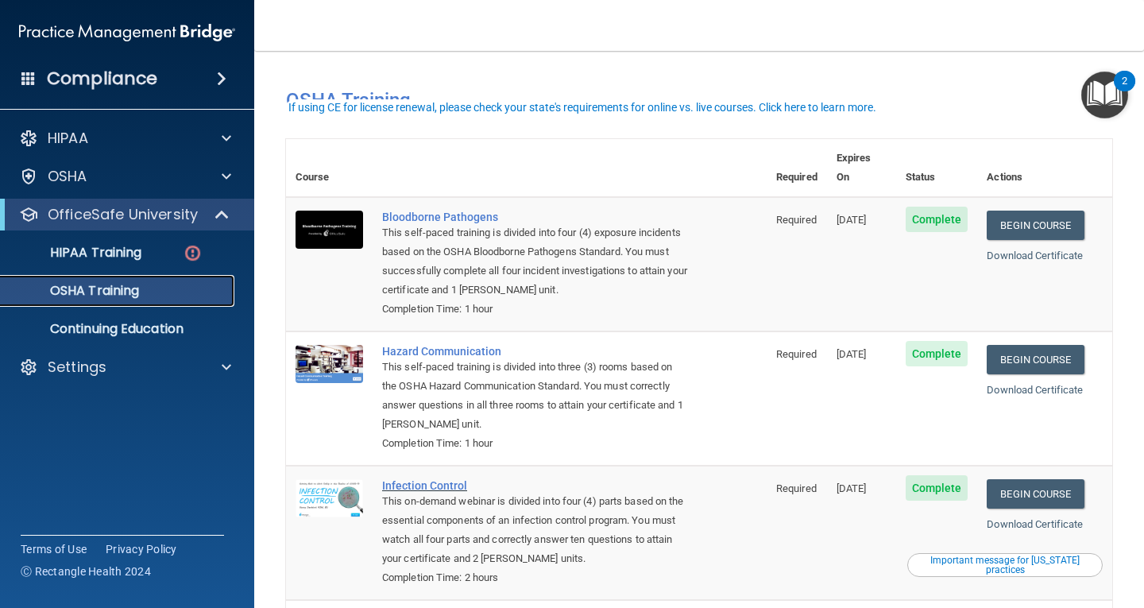
scroll to position [79, 0]
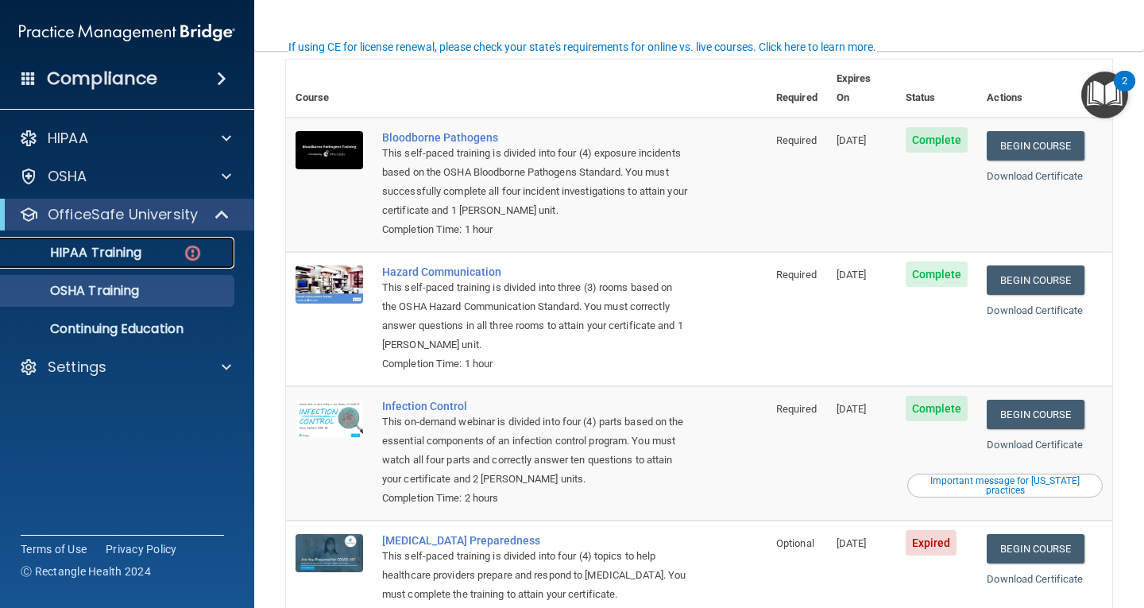
click at [114, 245] on p "HIPAA Training" at bounding box center [75, 253] width 131 height 16
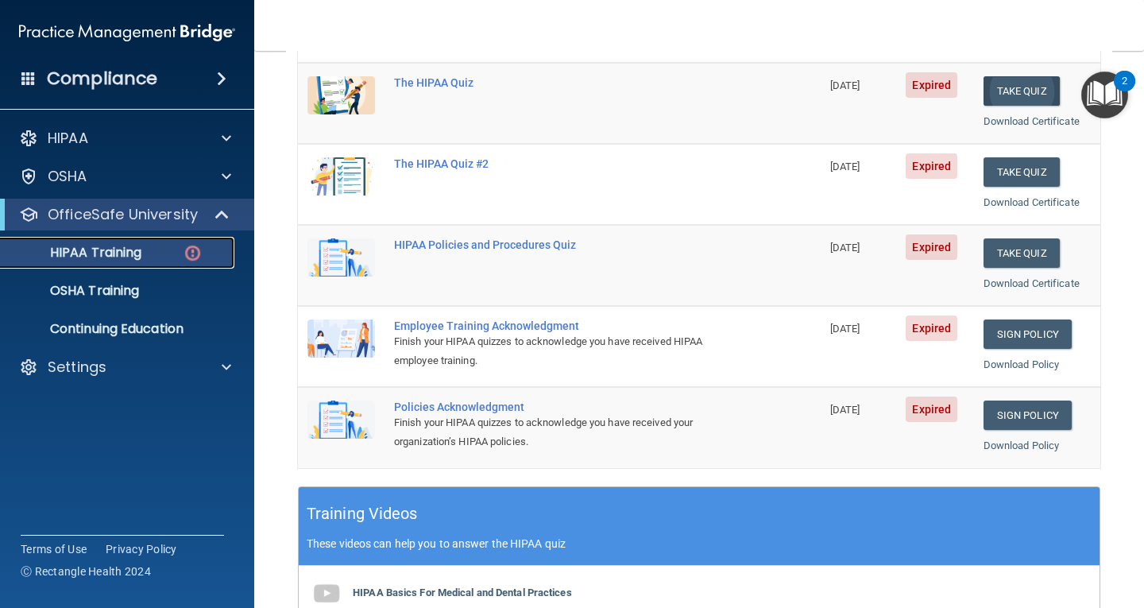
scroll to position [238, 0]
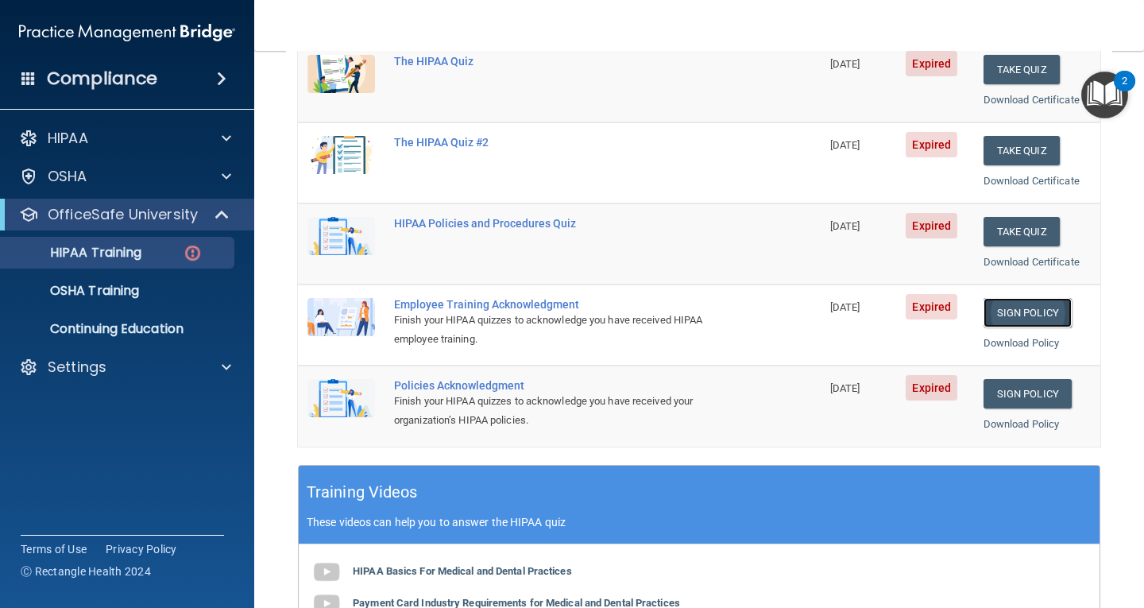
click at [996, 308] on link "Sign Policy" at bounding box center [1028, 312] width 88 height 29
click at [1018, 392] on link "Sign Policy" at bounding box center [1028, 393] width 88 height 29
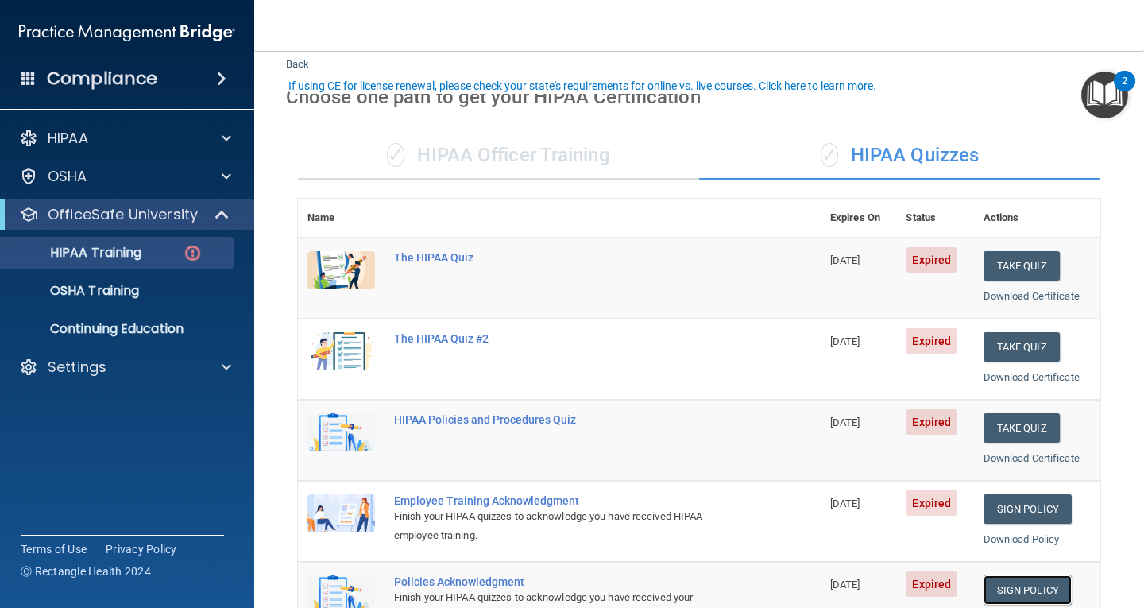
scroll to position [79, 0]
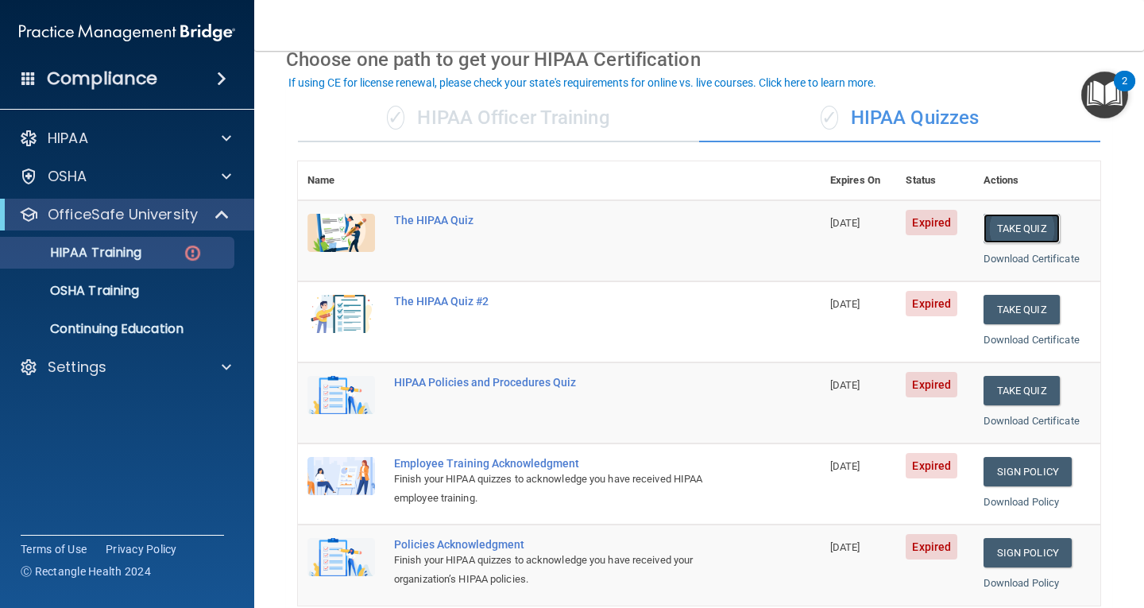
click at [1003, 231] on button "Take Quiz" at bounding box center [1022, 228] width 76 height 29
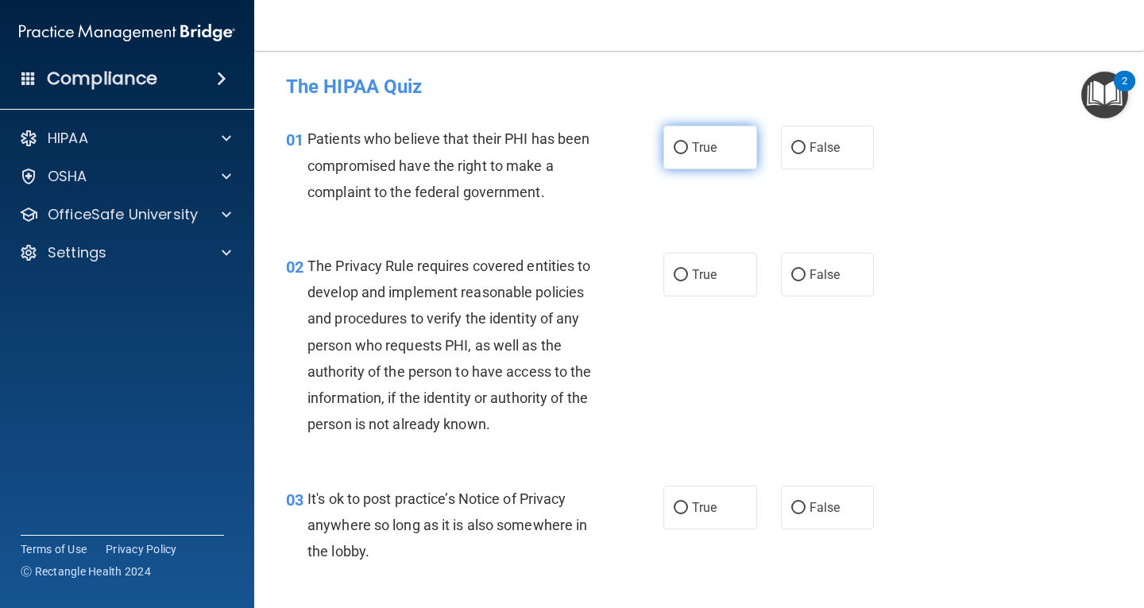
click at [692, 145] on span "True" at bounding box center [704, 147] width 25 height 15
click at [687, 145] on input "True" at bounding box center [681, 148] width 14 height 12
radio input "true"
click at [699, 271] on span "True" at bounding box center [704, 274] width 25 height 15
click at [688, 271] on input "True" at bounding box center [681, 275] width 14 height 12
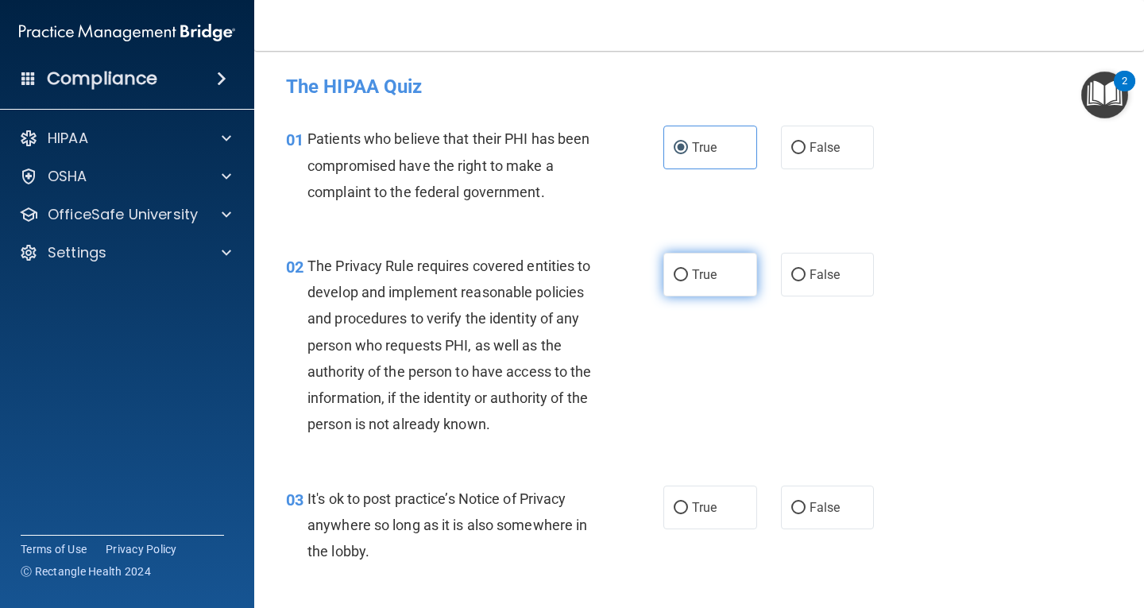
radio input "true"
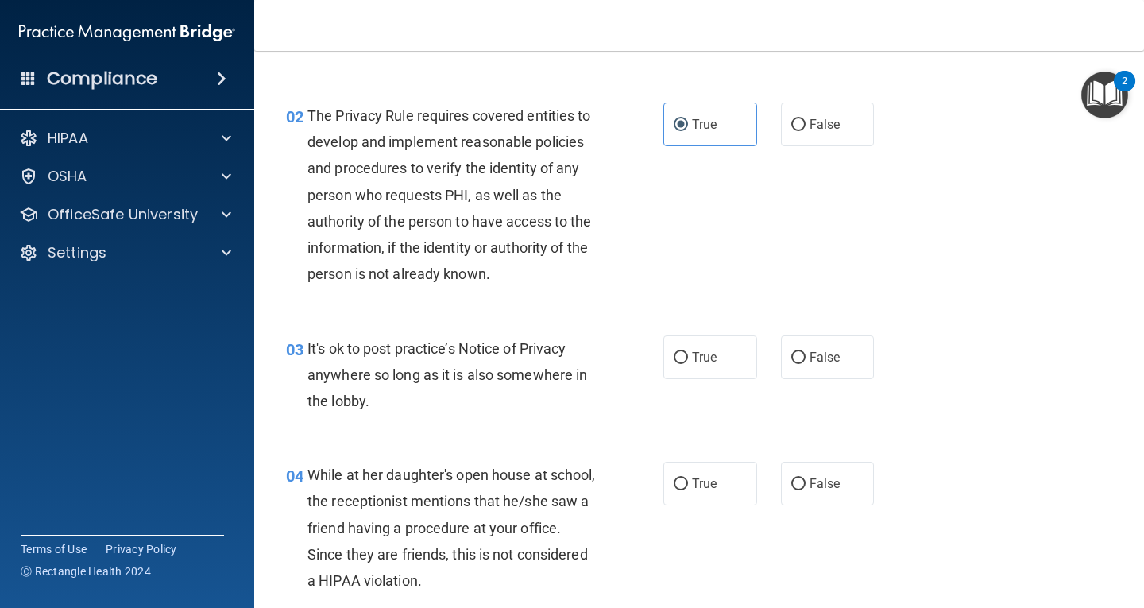
scroll to position [159, 0]
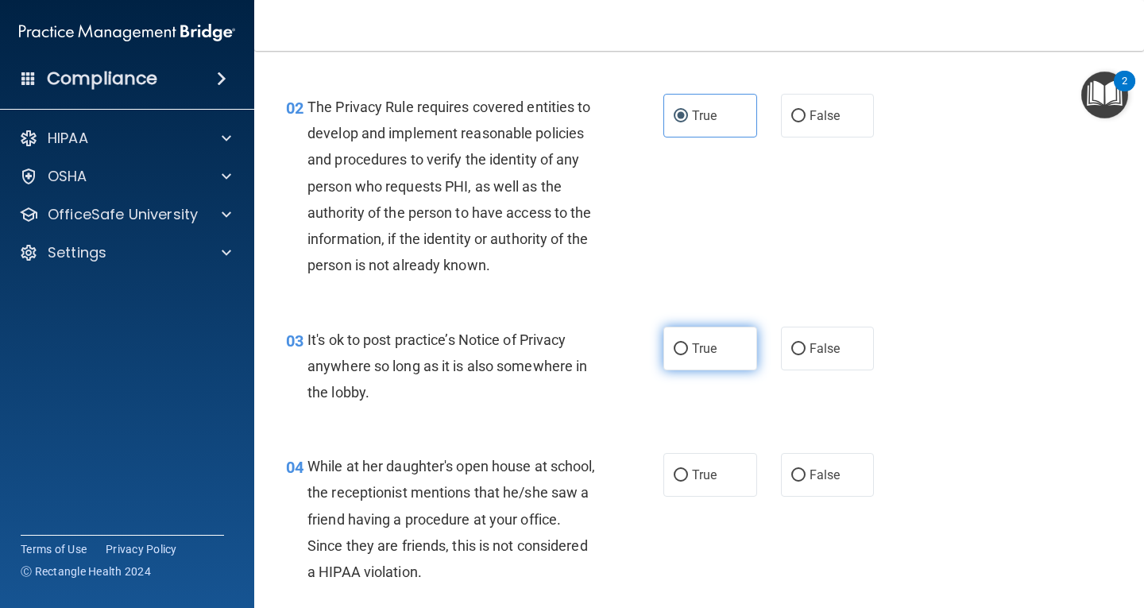
click at [711, 350] on span "True" at bounding box center [704, 348] width 25 height 15
click at [688, 350] on input "True" at bounding box center [681, 349] width 14 height 12
radio input "true"
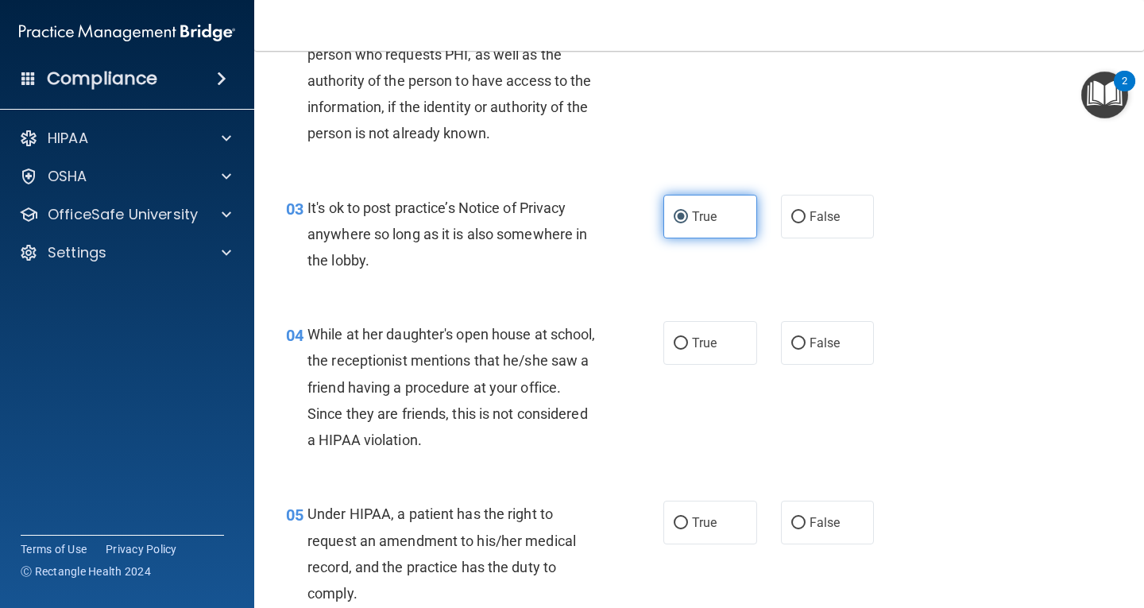
scroll to position [318, 0]
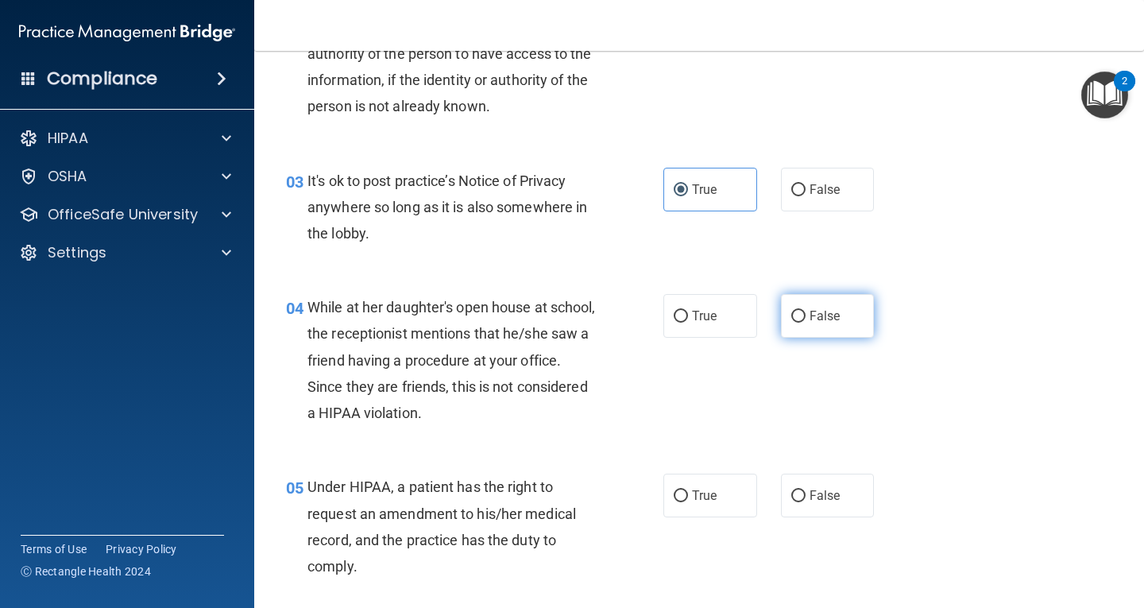
click at [831, 321] on span "False" at bounding box center [825, 315] width 31 height 15
click at [806, 321] on input "False" at bounding box center [798, 317] width 14 height 12
radio input "true"
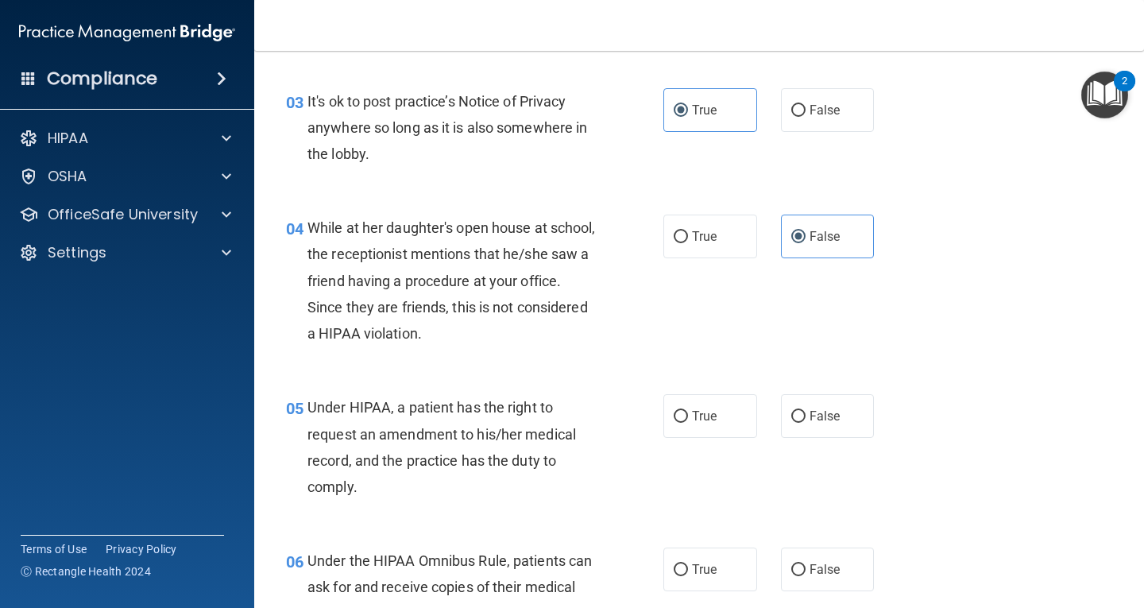
scroll to position [477, 0]
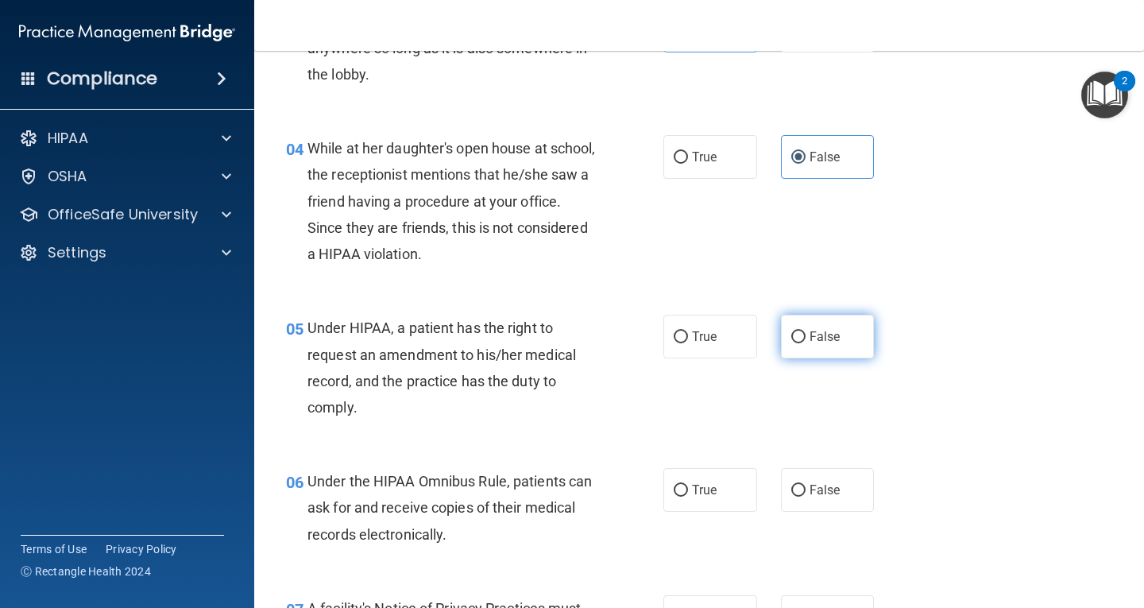
click at [813, 340] on span "False" at bounding box center [825, 336] width 31 height 15
click at [806, 340] on input "False" at bounding box center [798, 337] width 14 height 12
radio input "true"
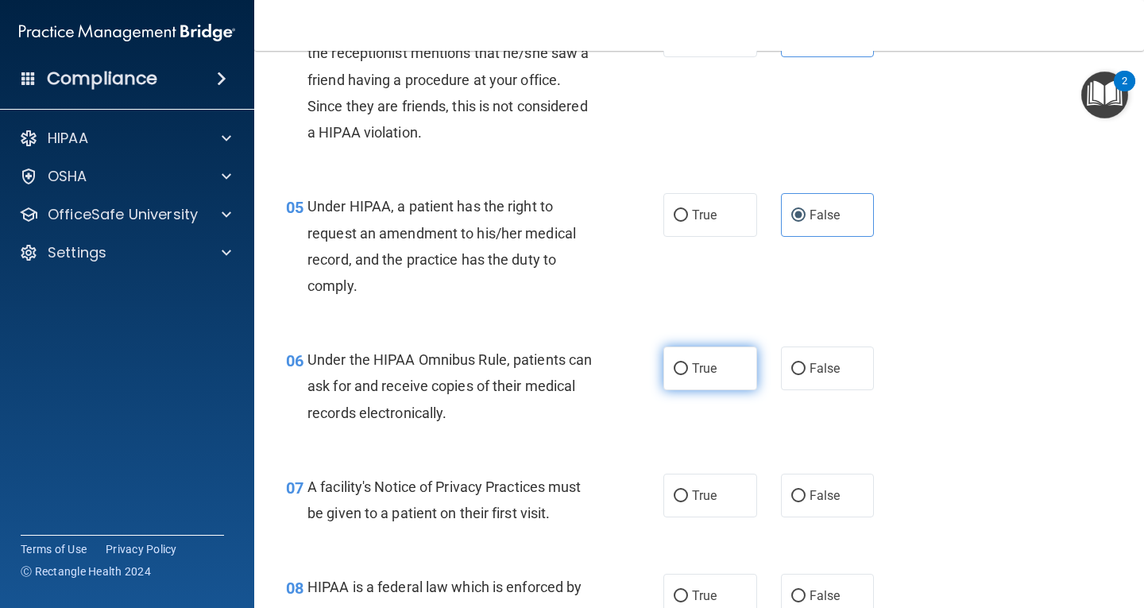
scroll to position [636, 0]
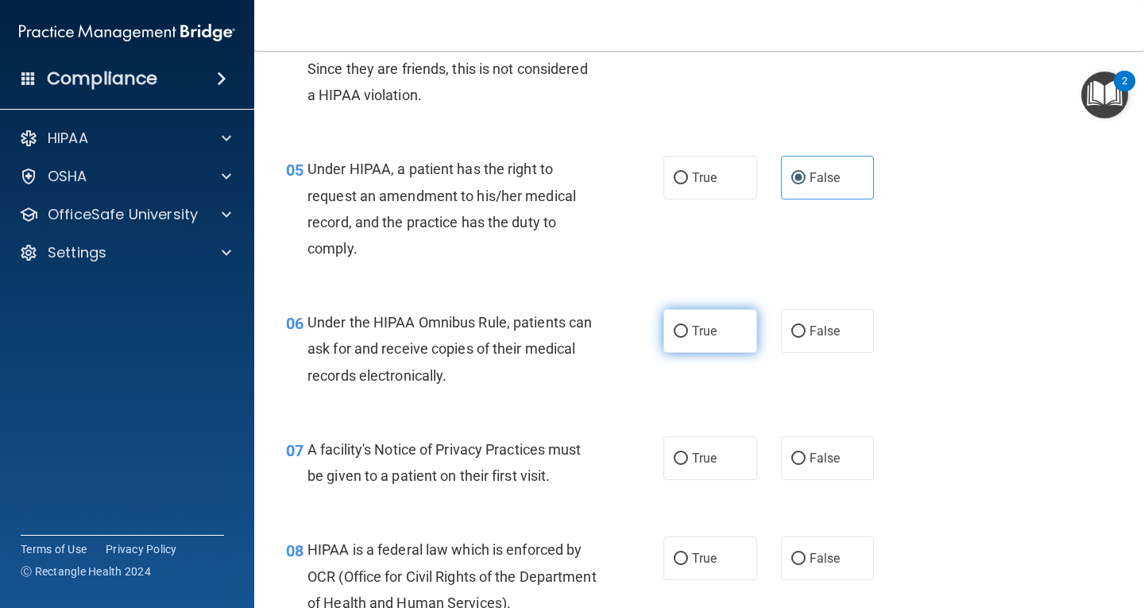
click at [692, 333] on span "True" at bounding box center [704, 330] width 25 height 15
click at [687, 333] on input "True" at bounding box center [681, 332] width 14 height 12
radio input "true"
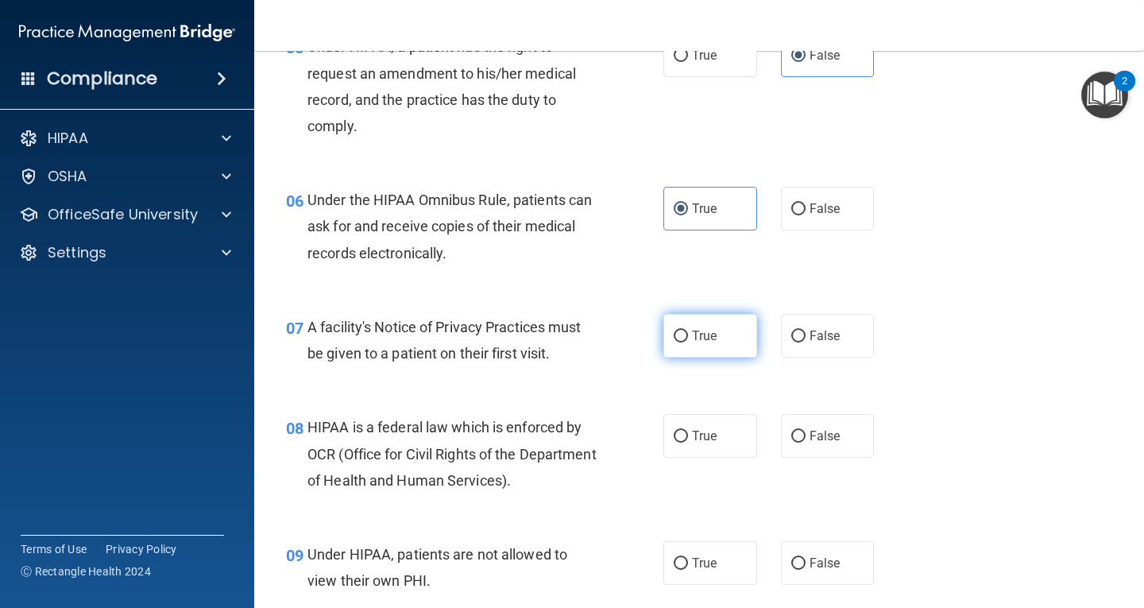
scroll to position [795, 0]
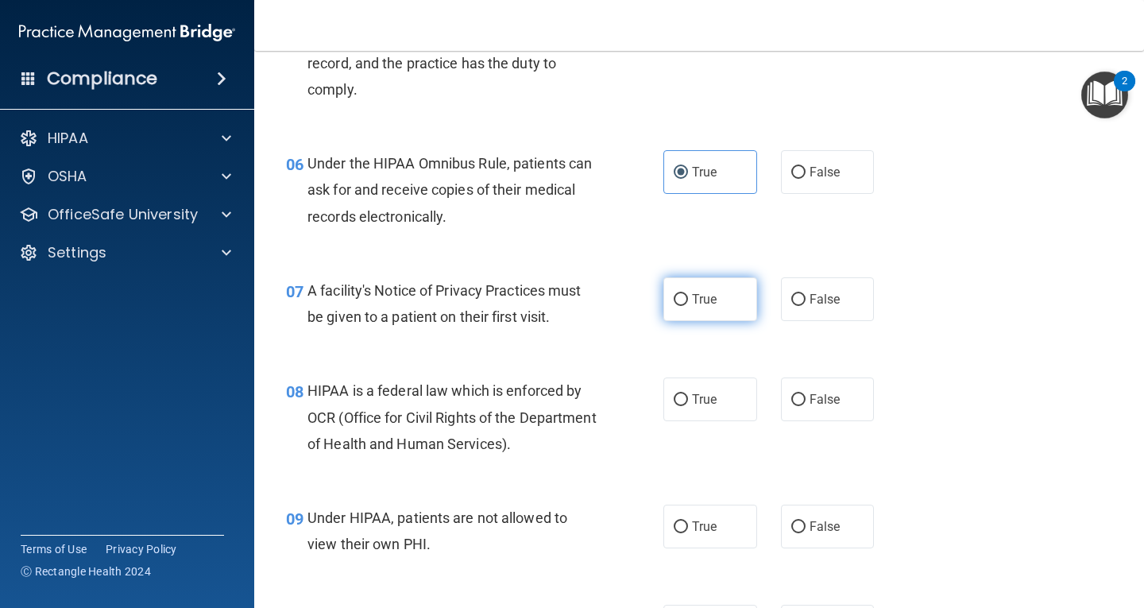
click at [679, 304] on input "True" at bounding box center [681, 300] width 14 height 12
radio input "true"
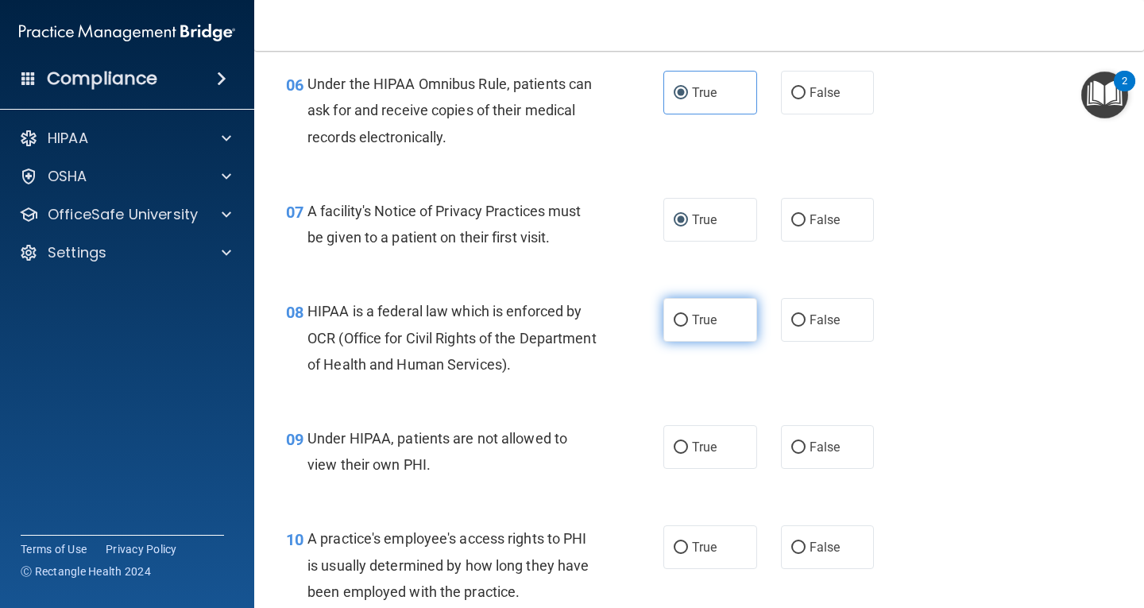
scroll to position [954, 0]
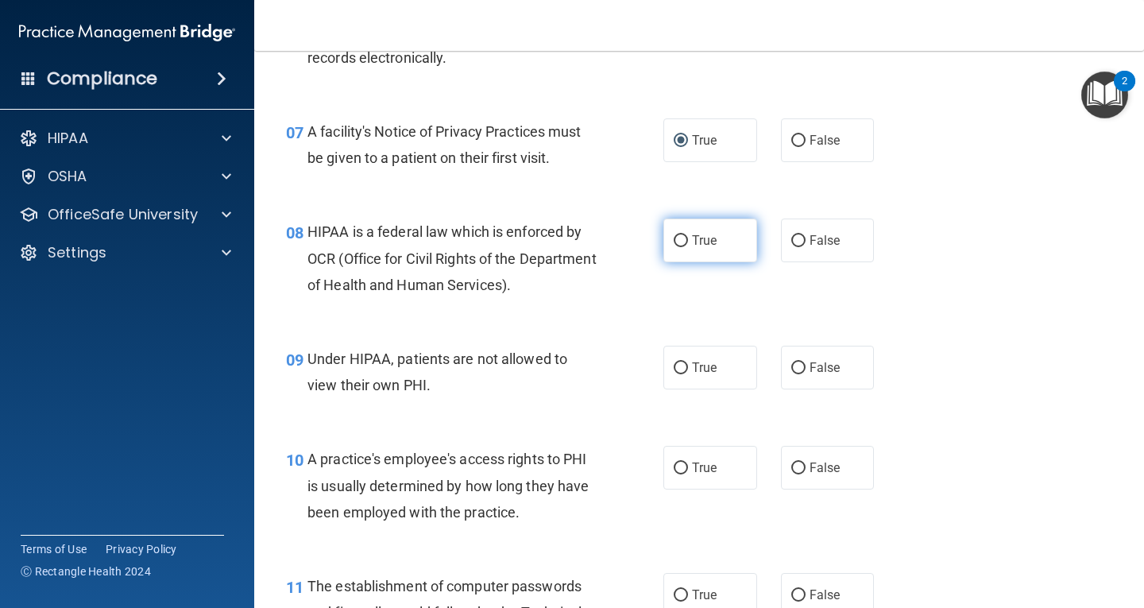
click at [698, 237] on span "True" at bounding box center [704, 240] width 25 height 15
click at [688, 237] on input "True" at bounding box center [681, 241] width 14 height 12
radio input "true"
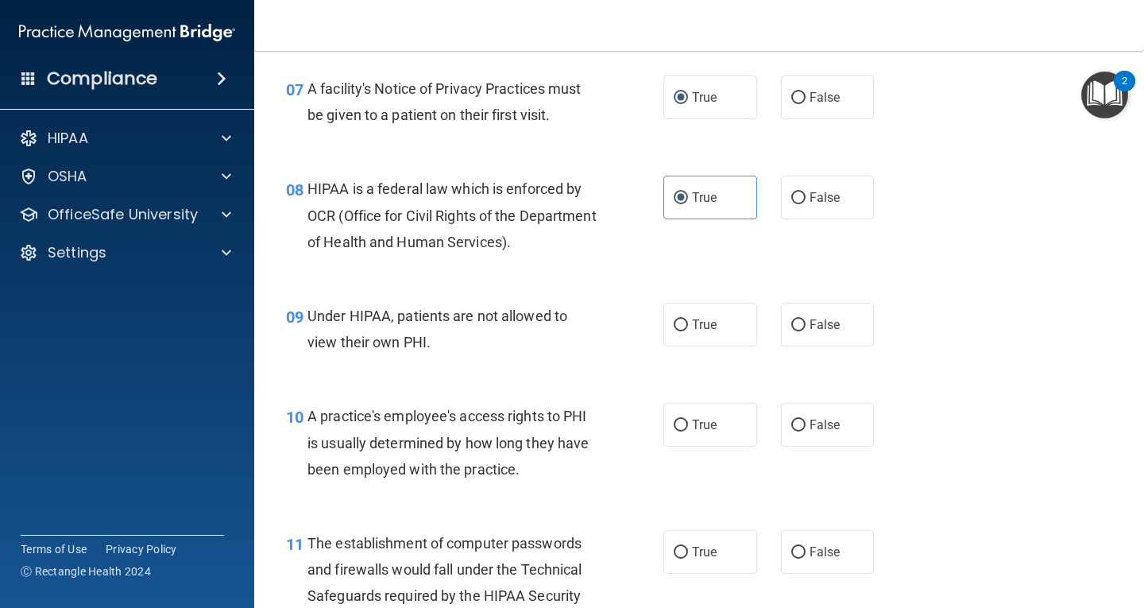
scroll to position [1033, 0]
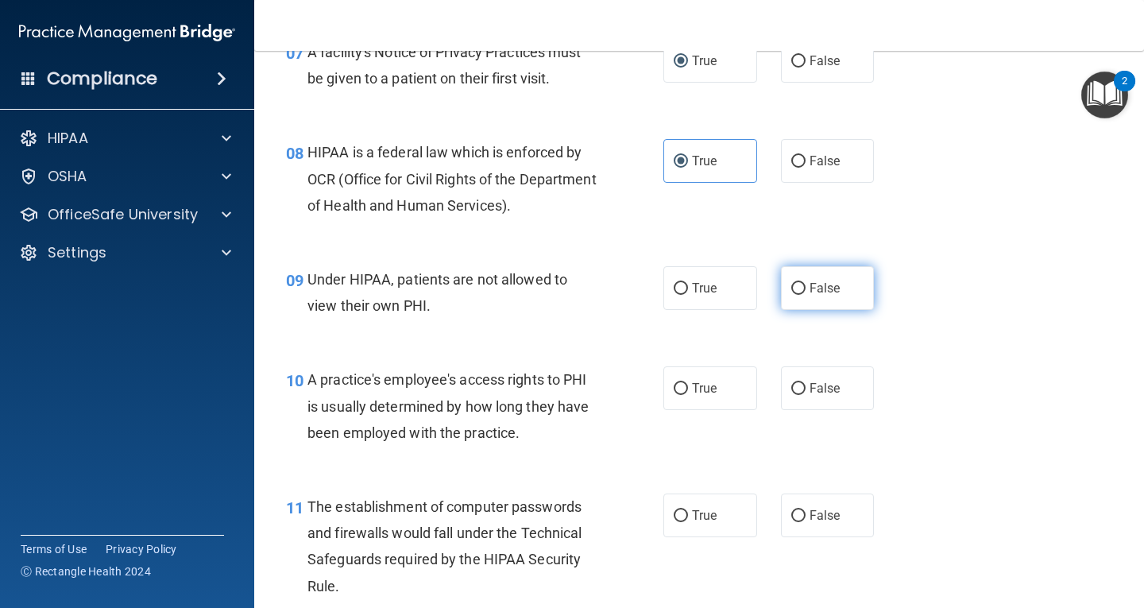
click at [838, 294] on label "False" at bounding box center [828, 288] width 94 height 44
click at [806, 294] on input "False" at bounding box center [798, 289] width 14 height 12
radio input "true"
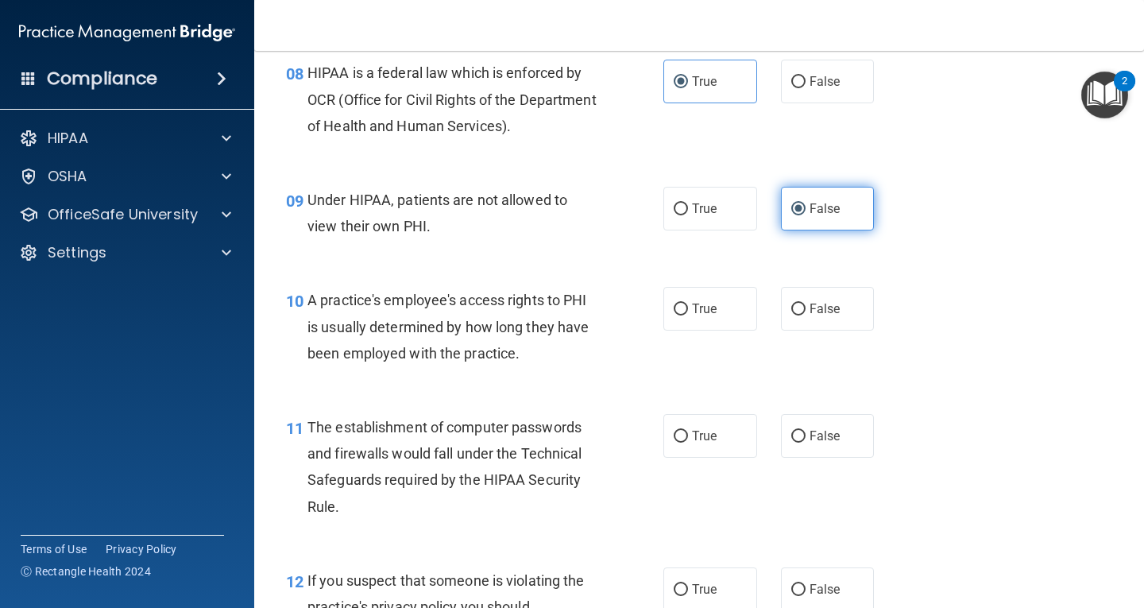
scroll to position [1192, 0]
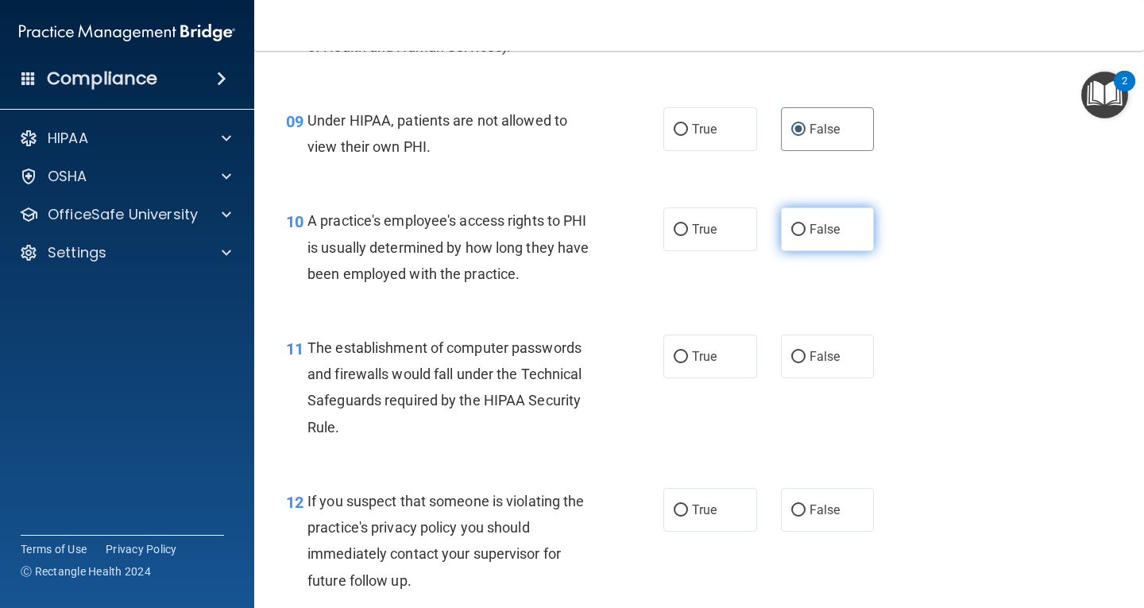
click at [818, 244] on label "False" at bounding box center [828, 229] width 94 height 44
click at [806, 236] on input "False" at bounding box center [798, 230] width 14 height 12
radio input "true"
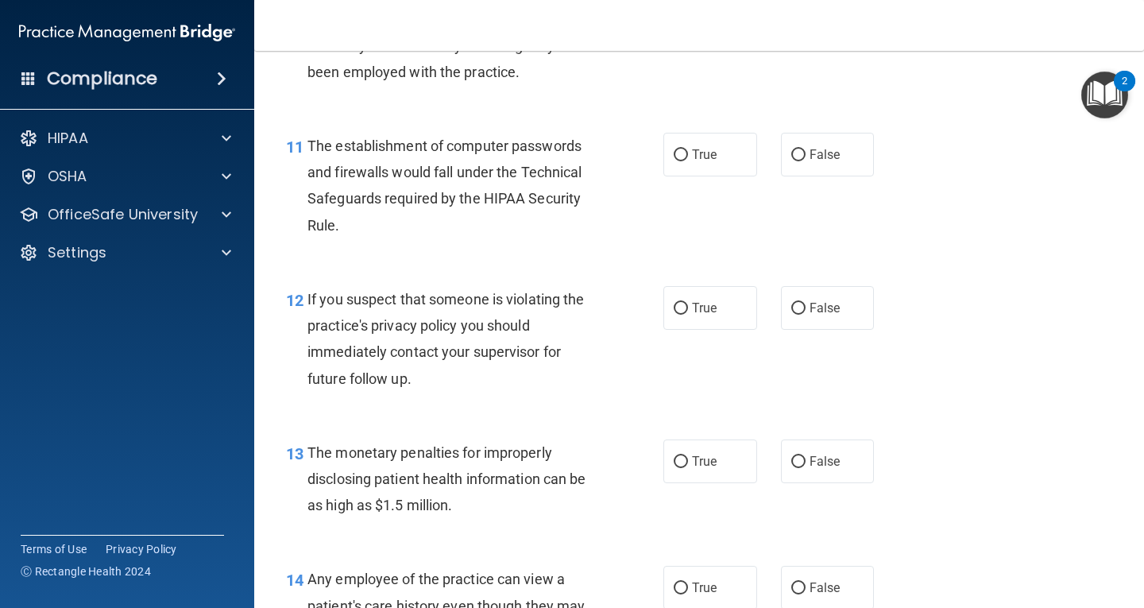
scroll to position [1430, 0]
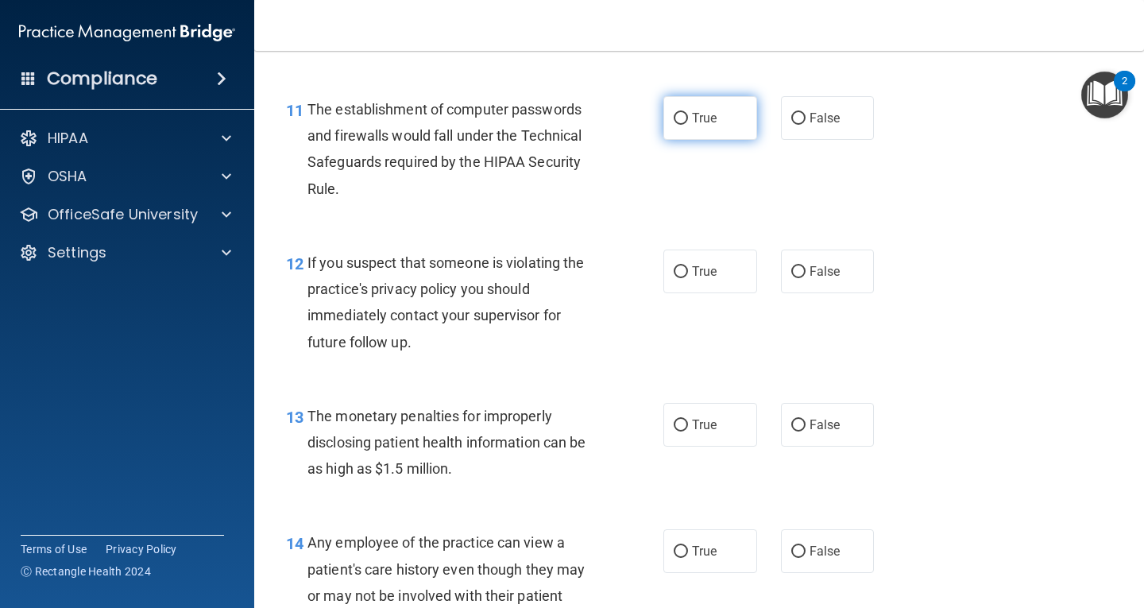
click at [715, 122] on label "True" at bounding box center [710, 118] width 94 height 44
click at [688, 122] on input "True" at bounding box center [681, 119] width 14 height 12
radio input "true"
click at [702, 258] on label "True" at bounding box center [710, 272] width 94 height 44
click at [688, 266] on input "True" at bounding box center [681, 272] width 14 height 12
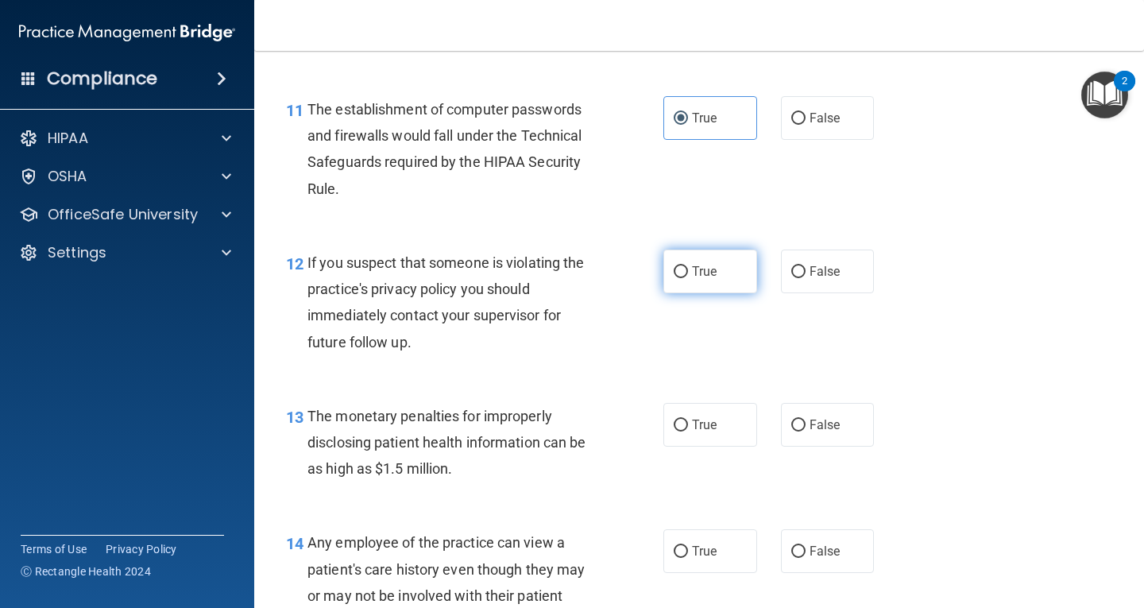
radio input "true"
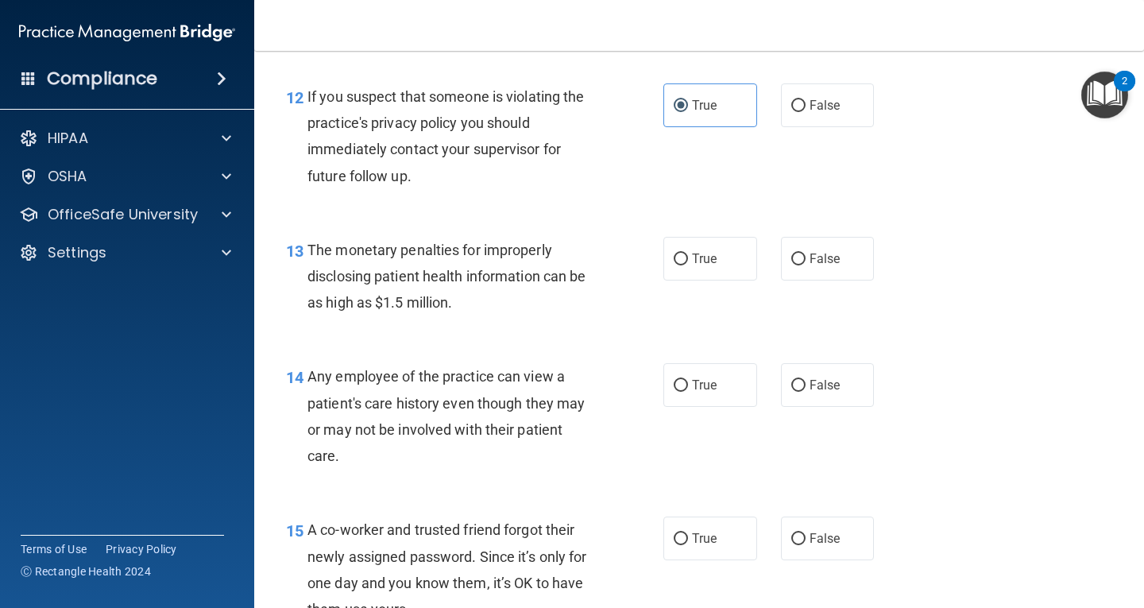
scroll to position [1669, 0]
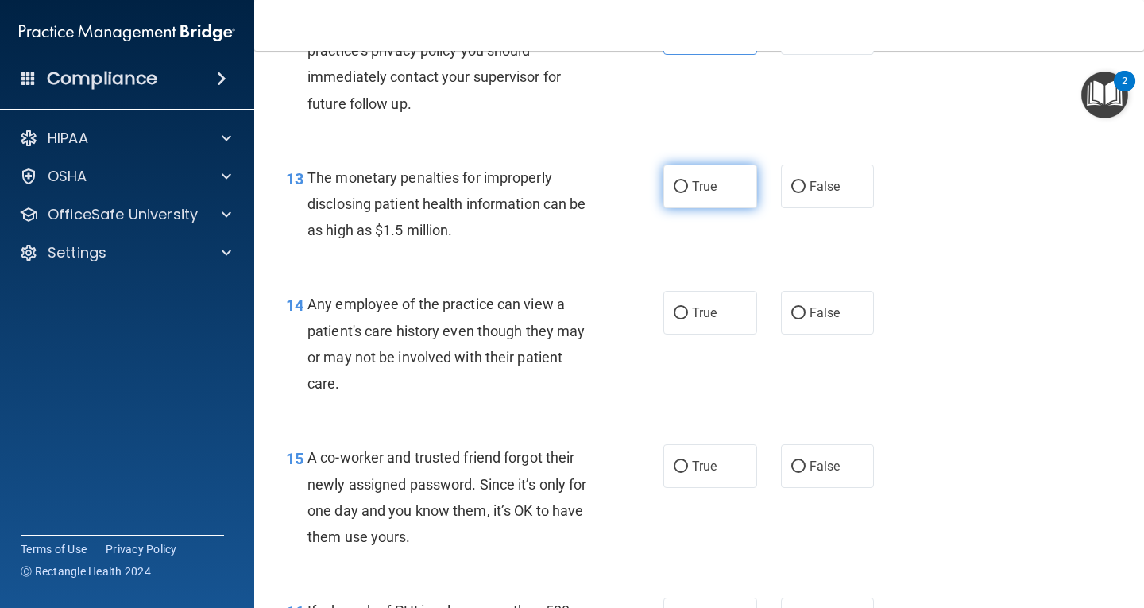
click at [729, 191] on label "True" at bounding box center [710, 186] width 94 height 44
click at [688, 191] on input "True" at bounding box center [681, 187] width 14 height 12
radio input "true"
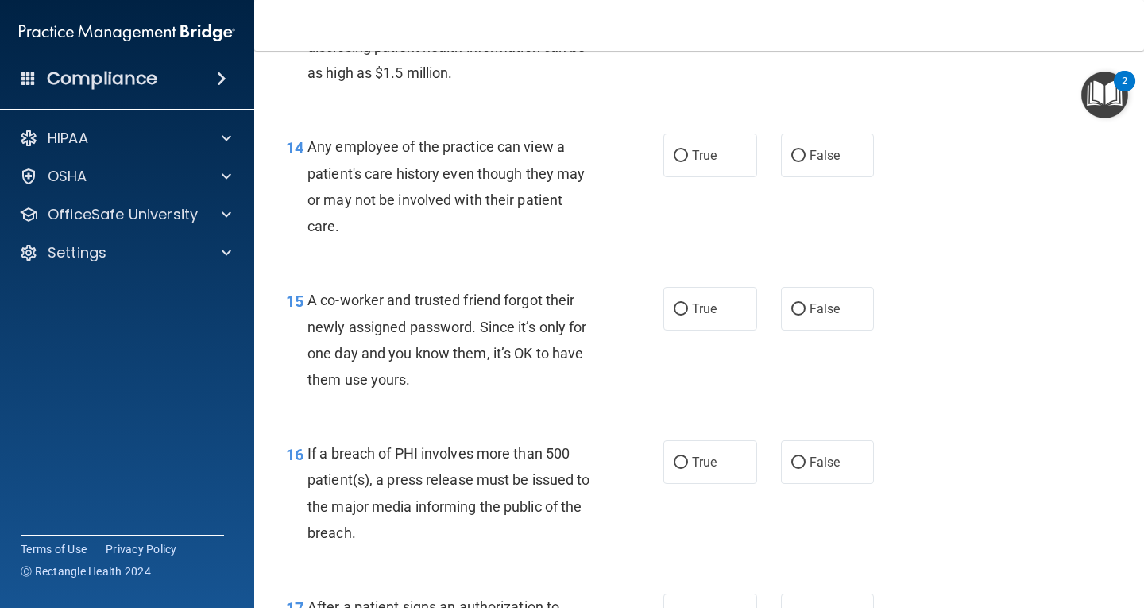
scroll to position [1828, 0]
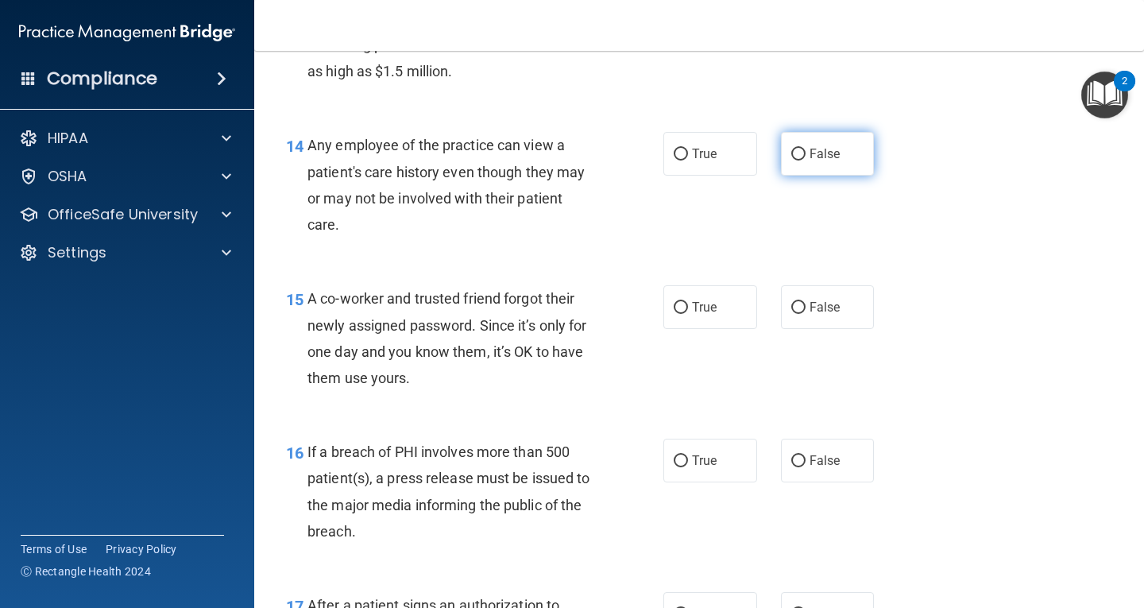
click at [799, 155] on label "False" at bounding box center [828, 154] width 94 height 44
click at [799, 155] on input "False" at bounding box center [798, 155] width 14 height 12
radio input "true"
click at [813, 302] on span "False" at bounding box center [825, 307] width 31 height 15
click at [806, 302] on input "False" at bounding box center [798, 308] width 14 height 12
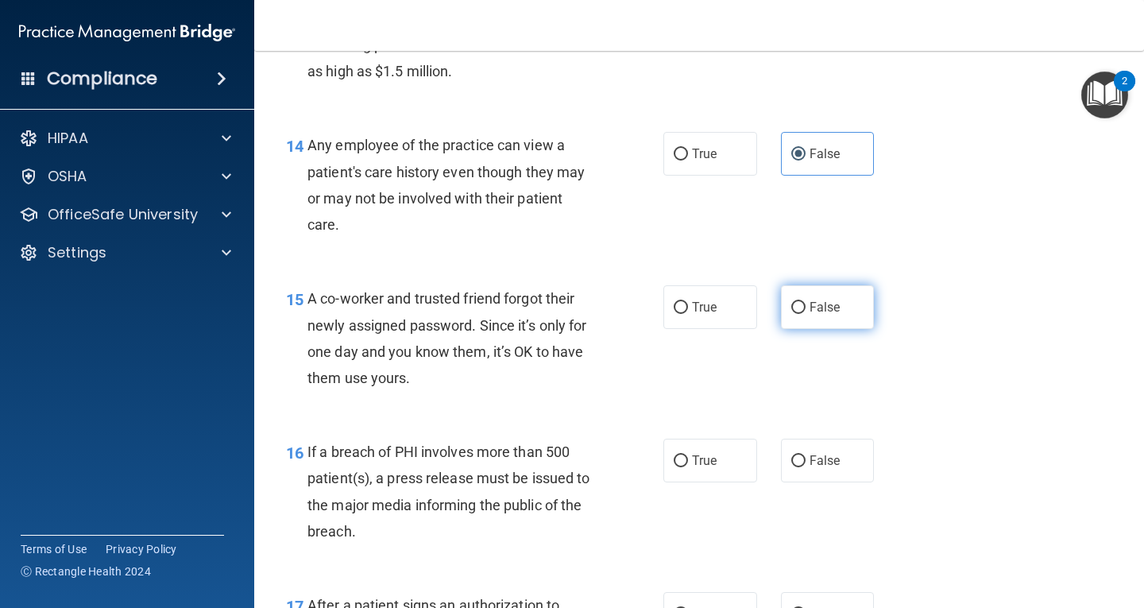
radio input "true"
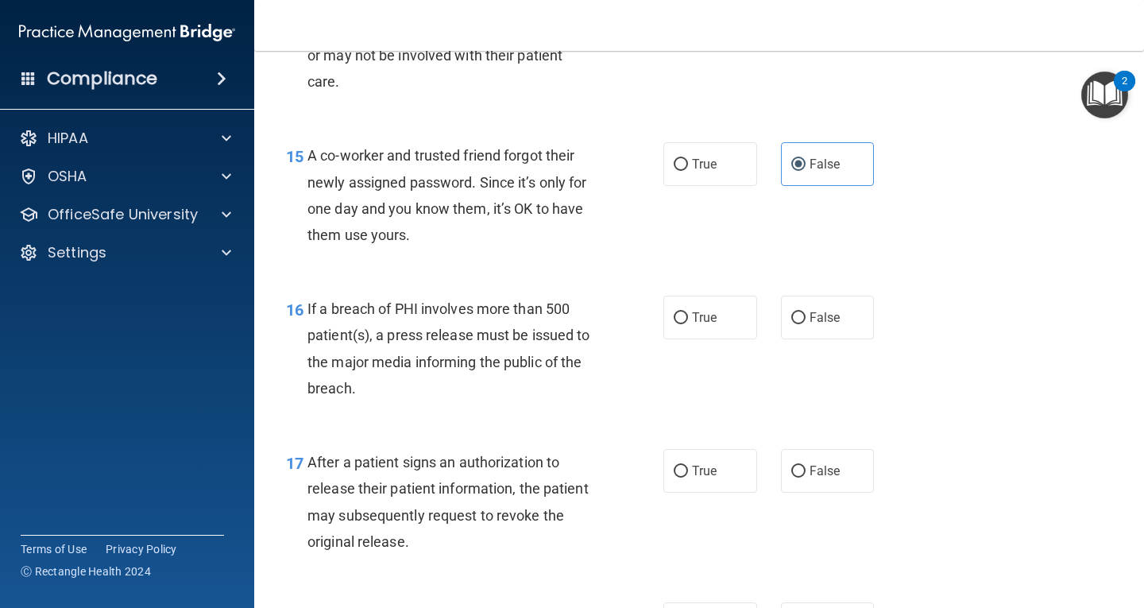
scroll to position [1986, 0]
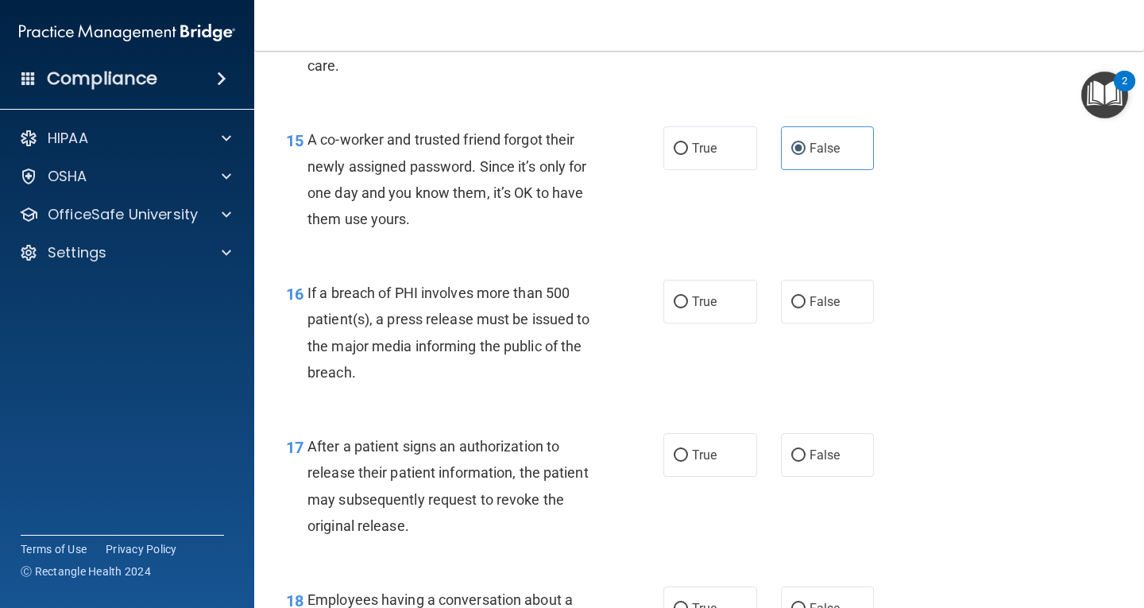
click at [731, 317] on label "True" at bounding box center [710, 302] width 94 height 44
click at [688, 308] on input "True" at bounding box center [681, 302] width 14 height 12
radio input "true"
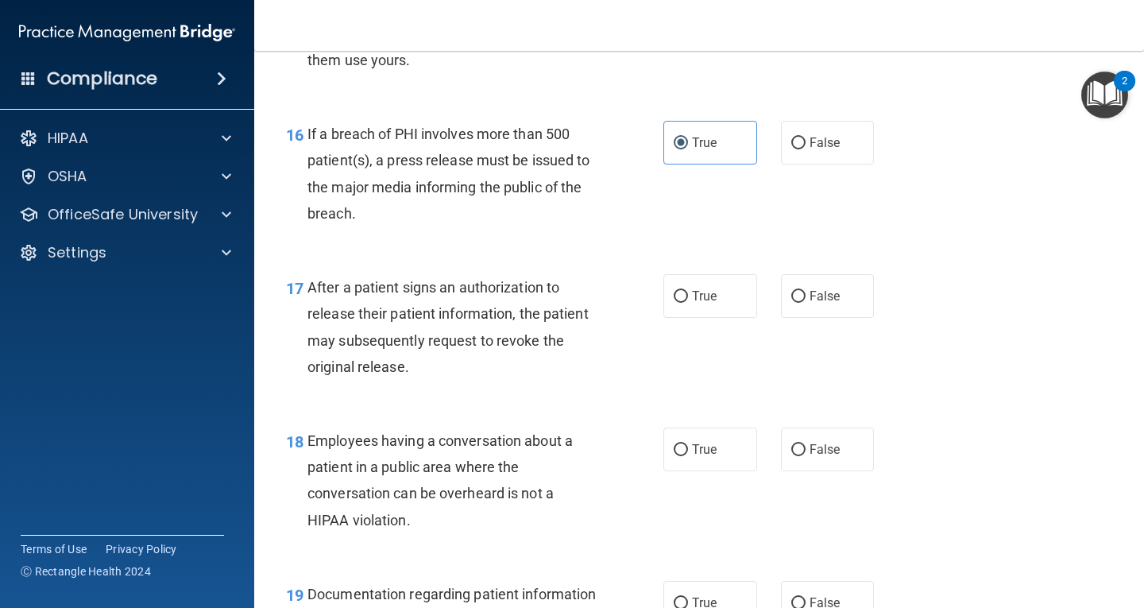
scroll to position [2225, 0]
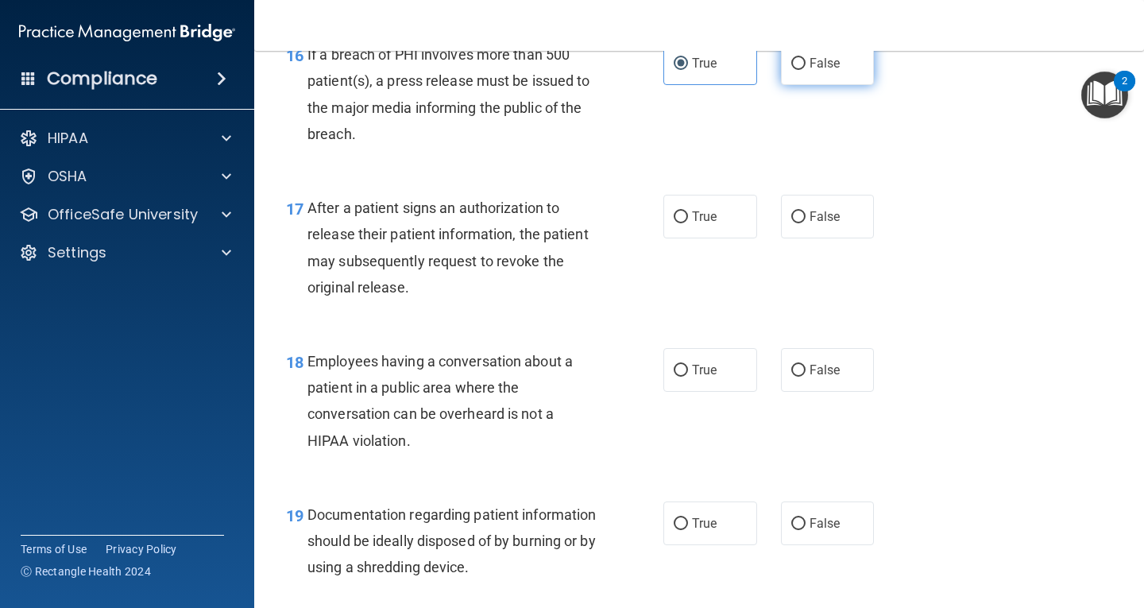
click at [809, 76] on label "False" at bounding box center [828, 63] width 94 height 44
click at [806, 70] on input "False" at bounding box center [798, 64] width 14 height 12
radio input "true"
radio input "false"
click at [713, 227] on label "True" at bounding box center [710, 217] width 94 height 44
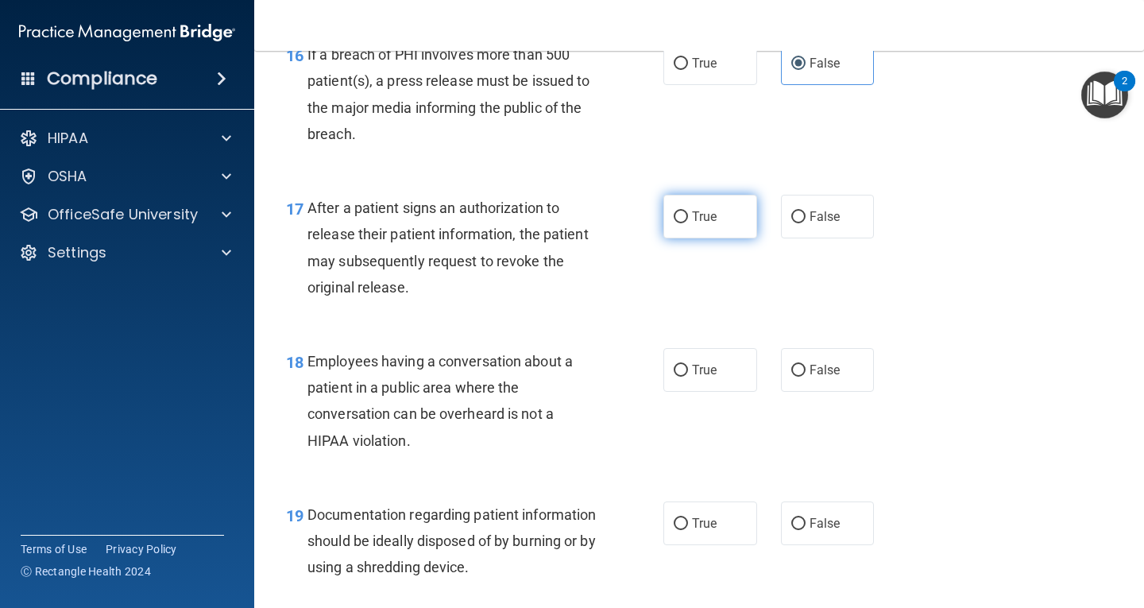
click at [688, 223] on input "True" at bounding box center [681, 217] width 14 height 12
radio input "true"
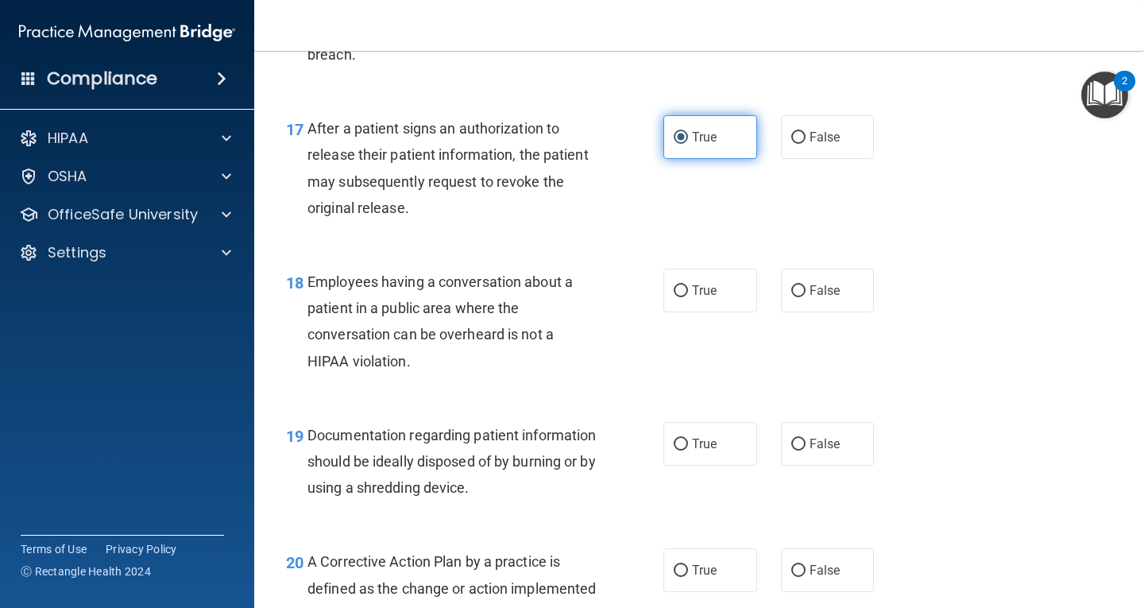
scroll to position [2384, 0]
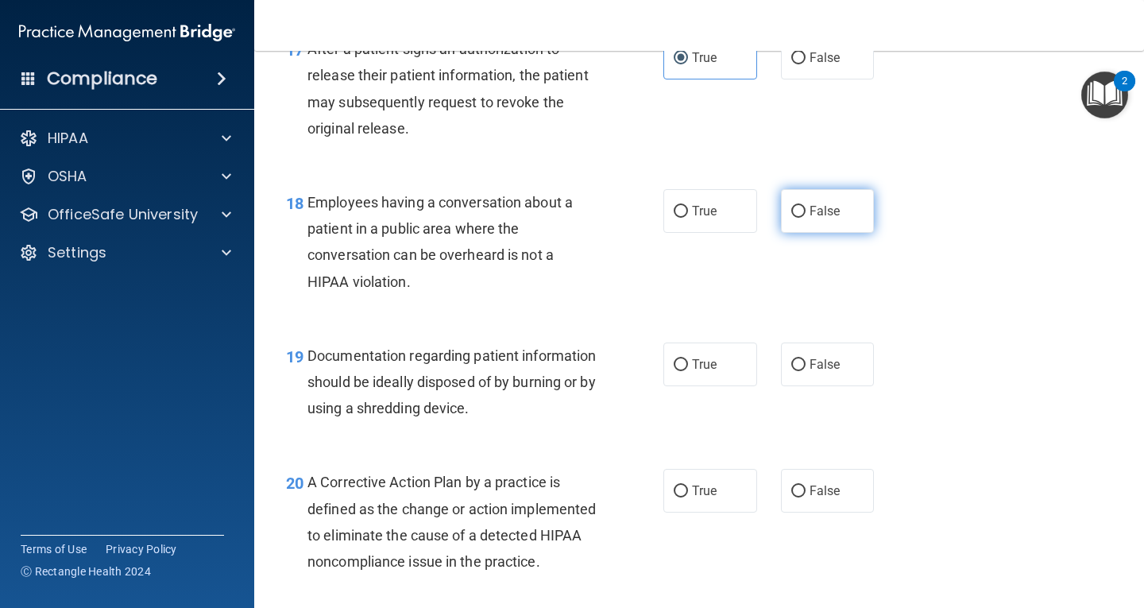
click at [795, 199] on label "False" at bounding box center [828, 211] width 94 height 44
click at [795, 206] on input "False" at bounding box center [798, 212] width 14 height 12
radio input "true"
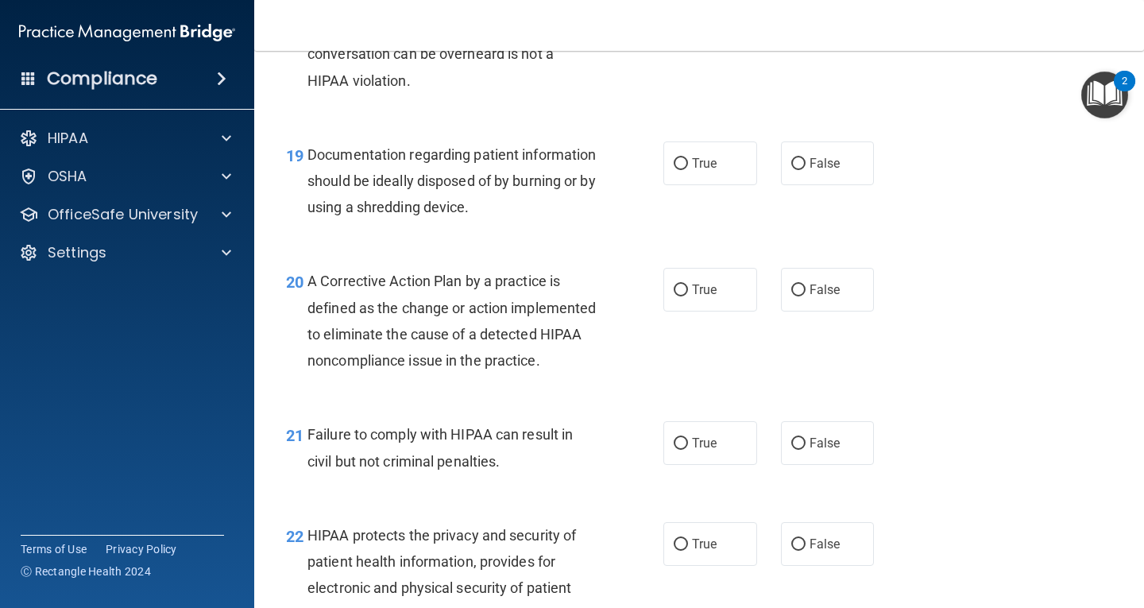
scroll to position [2622, 0]
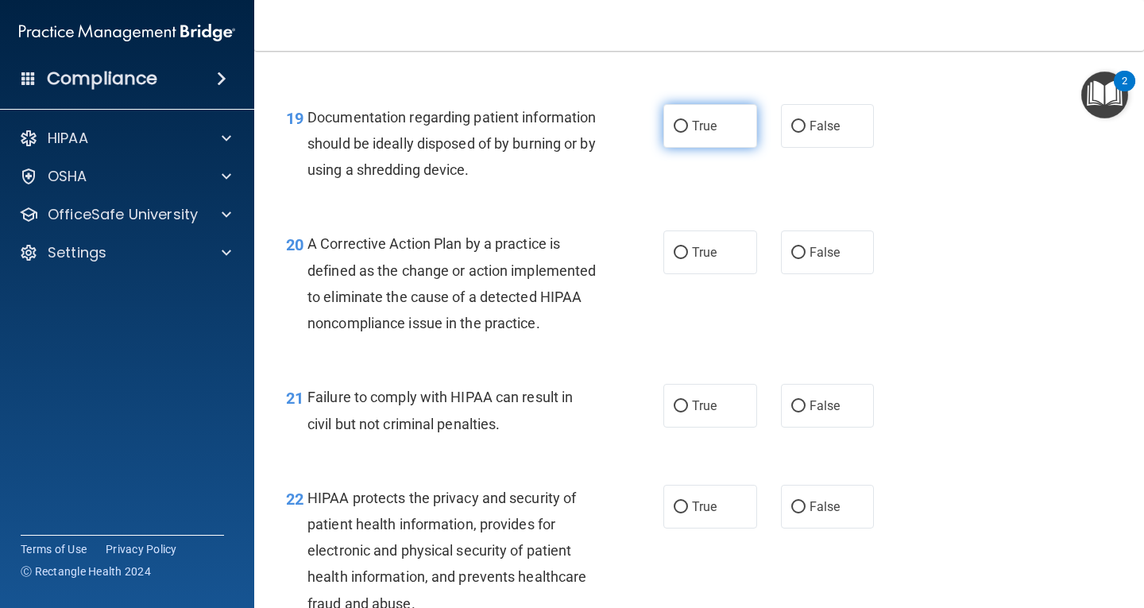
click at [721, 121] on label "True" at bounding box center [710, 126] width 94 height 44
click at [688, 121] on input "True" at bounding box center [681, 127] width 14 height 12
radio input "true"
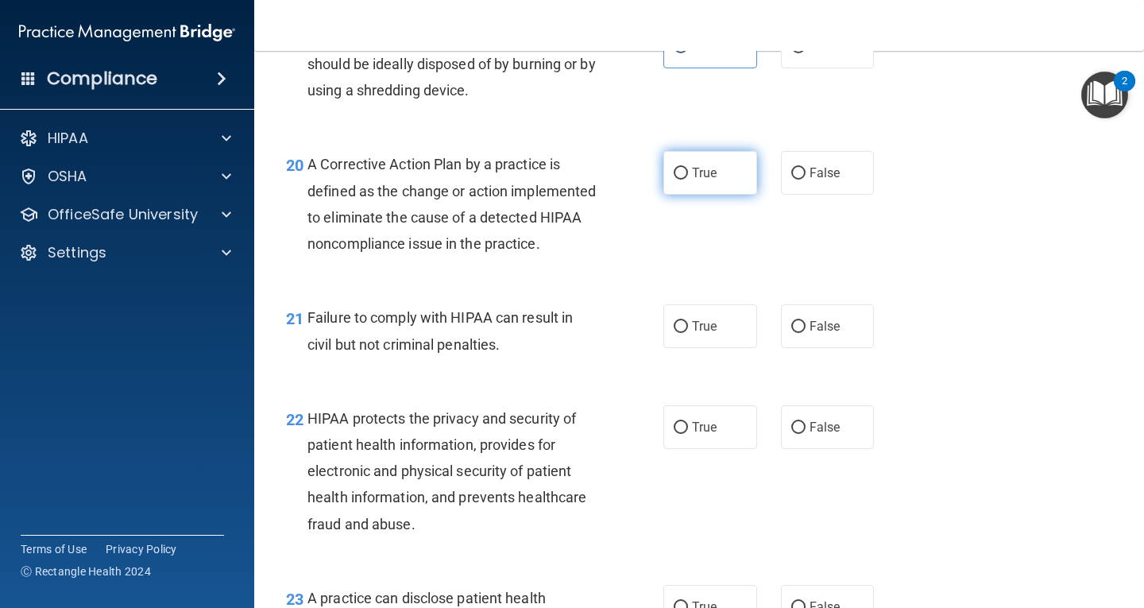
click at [702, 181] on label "True" at bounding box center [710, 173] width 94 height 44
click at [688, 180] on input "True" at bounding box center [681, 174] width 14 height 12
radio input "true"
click at [801, 348] on label "False" at bounding box center [828, 326] width 94 height 44
click at [801, 333] on input "False" at bounding box center [798, 327] width 14 height 12
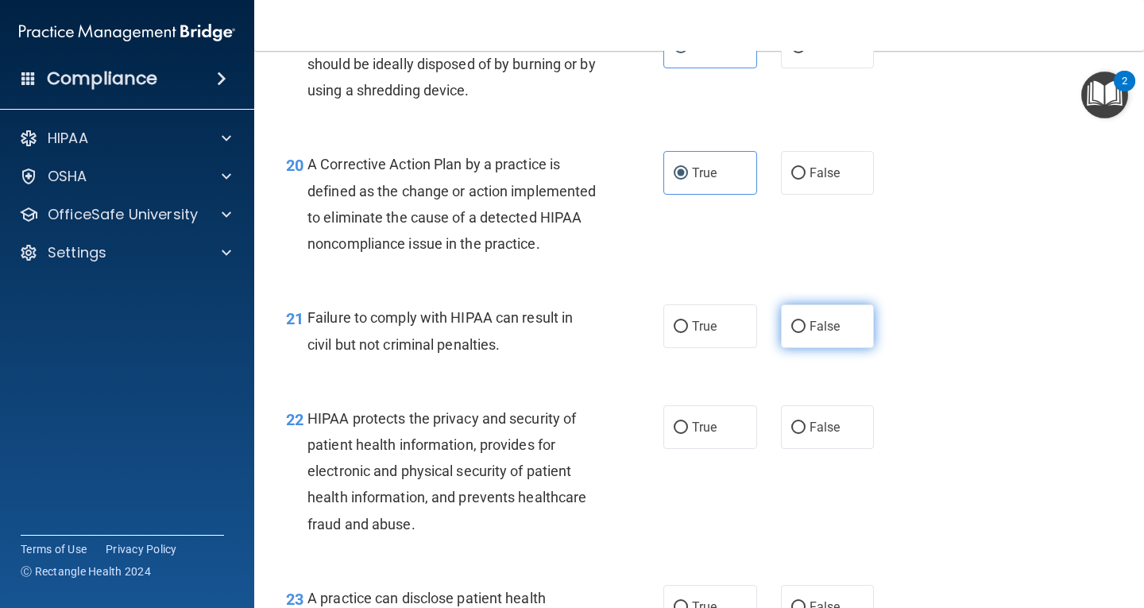
radio input "true"
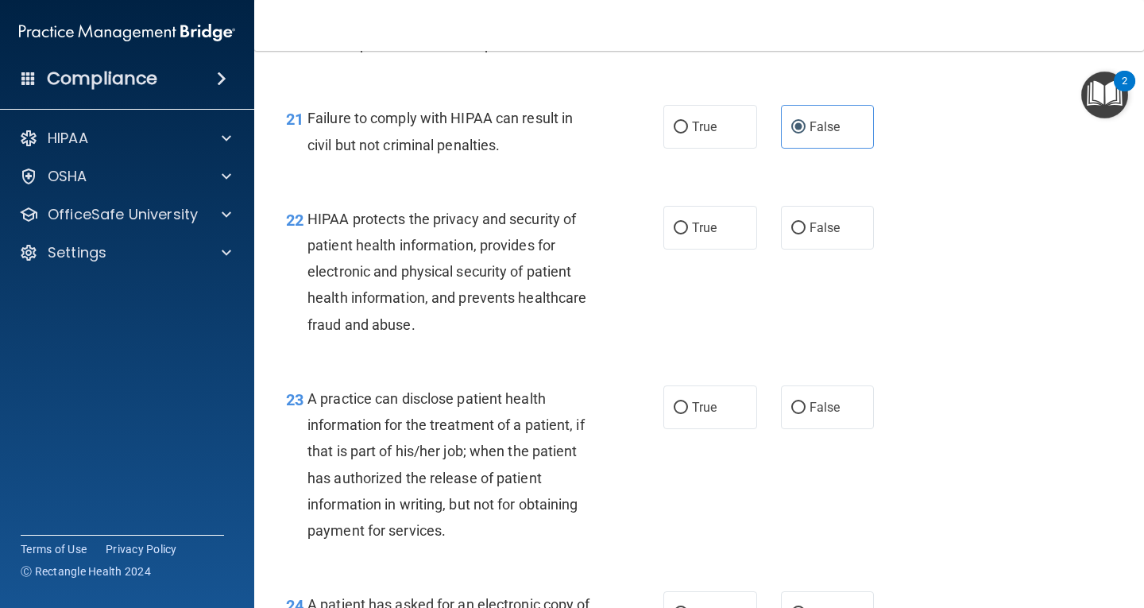
scroll to position [2940, 0]
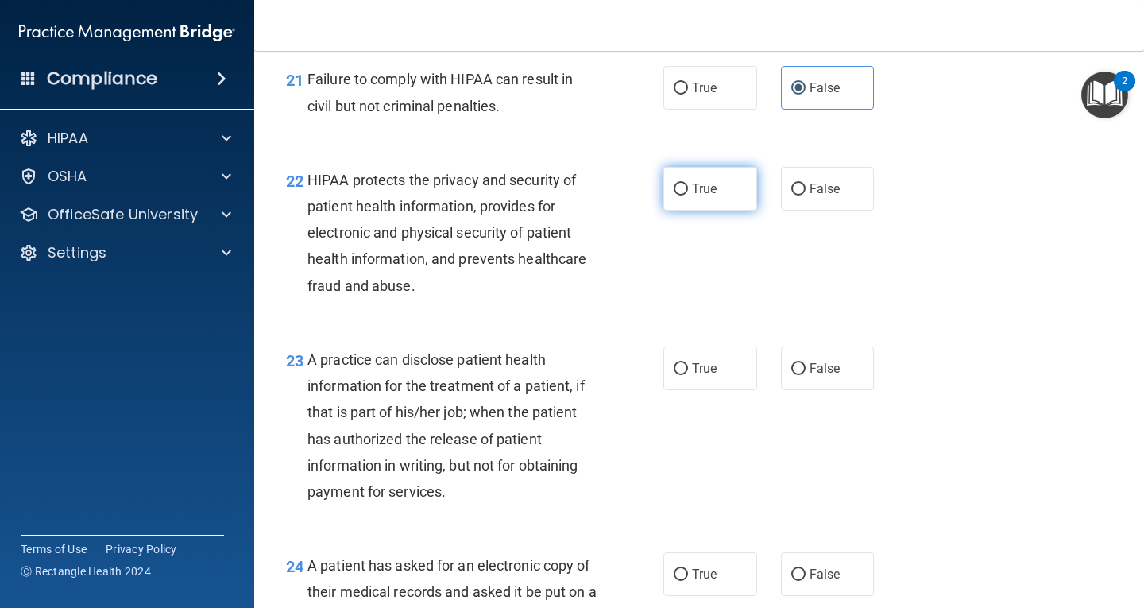
click at [704, 196] on span "True" at bounding box center [704, 188] width 25 height 15
click at [688, 195] on input "True" at bounding box center [681, 190] width 14 height 12
radio input "true"
click at [823, 196] on span "False" at bounding box center [825, 188] width 31 height 15
click at [806, 195] on input "False" at bounding box center [798, 190] width 14 height 12
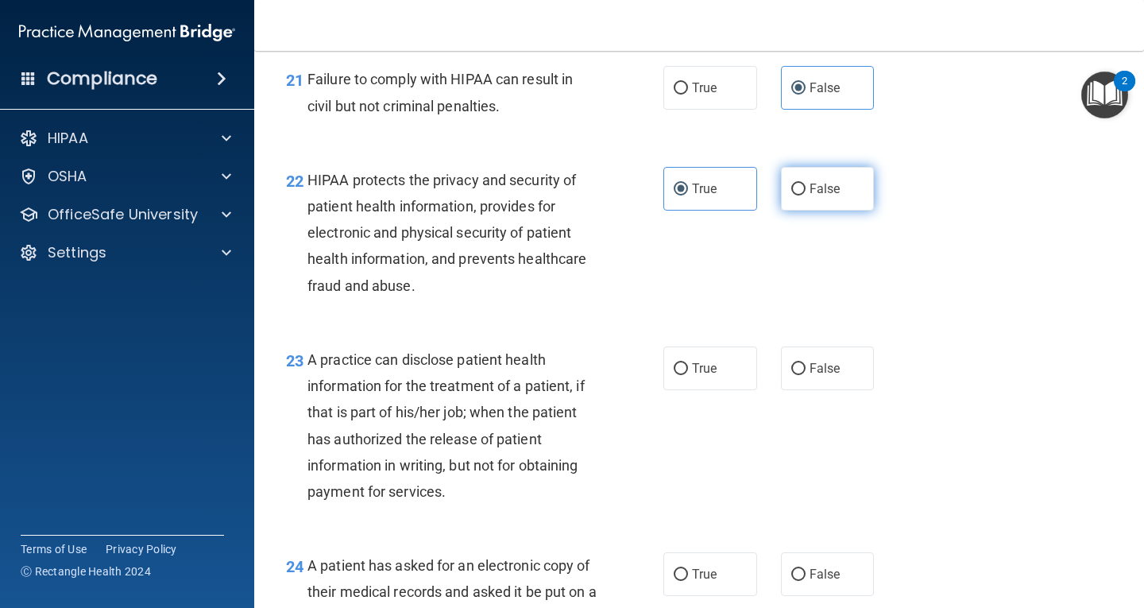
radio input "true"
radio input "false"
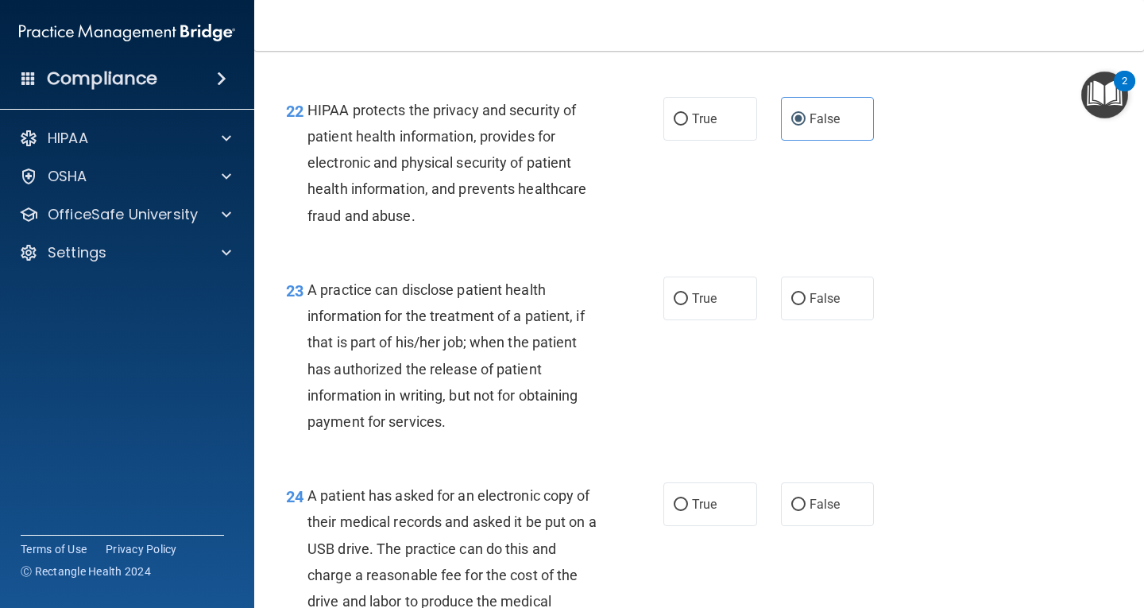
scroll to position [3008, 0]
click at [693, 308] on span "True" at bounding box center [704, 299] width 25 height 15
click at [688, 307] on input "True" at bounding box center [681, 301] width 14 height 12
radio input "true"
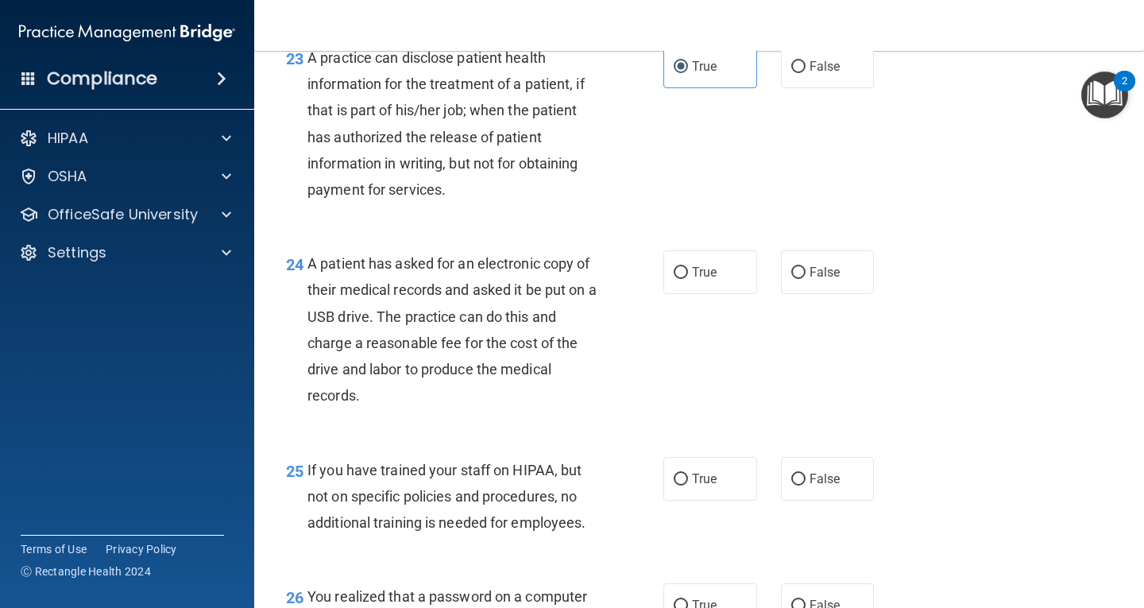
scroll to position [3247, 0]
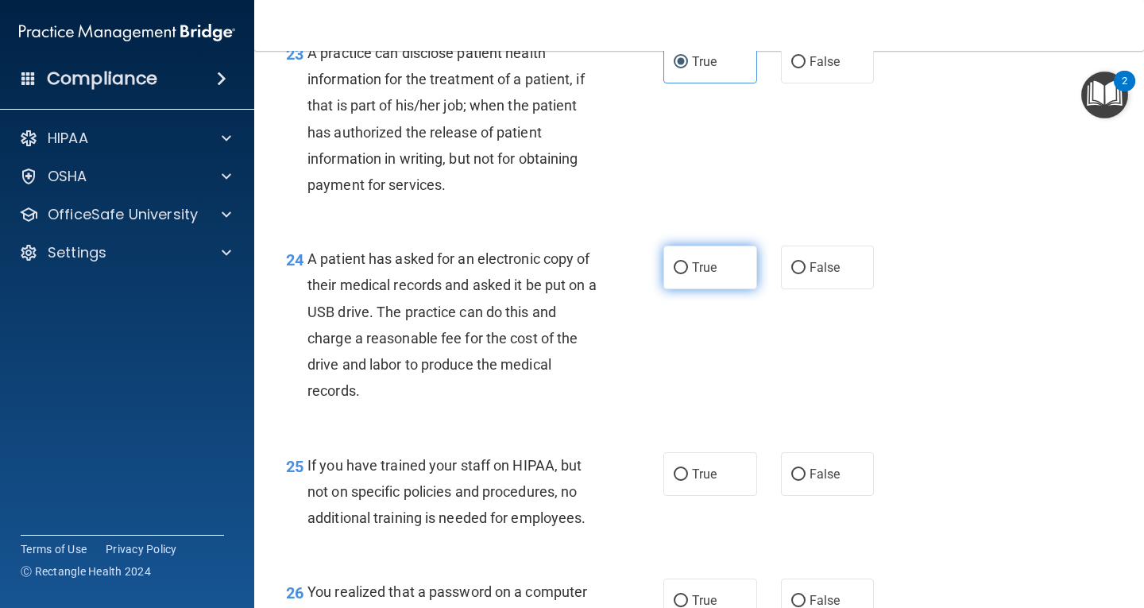
click at [697, 289] on label "True" at bounding box center [710, 268] width 94 height 44
click at [688, 274] on input "True" at bounding box center [681, 268] width 14 height 12
radio input "true"
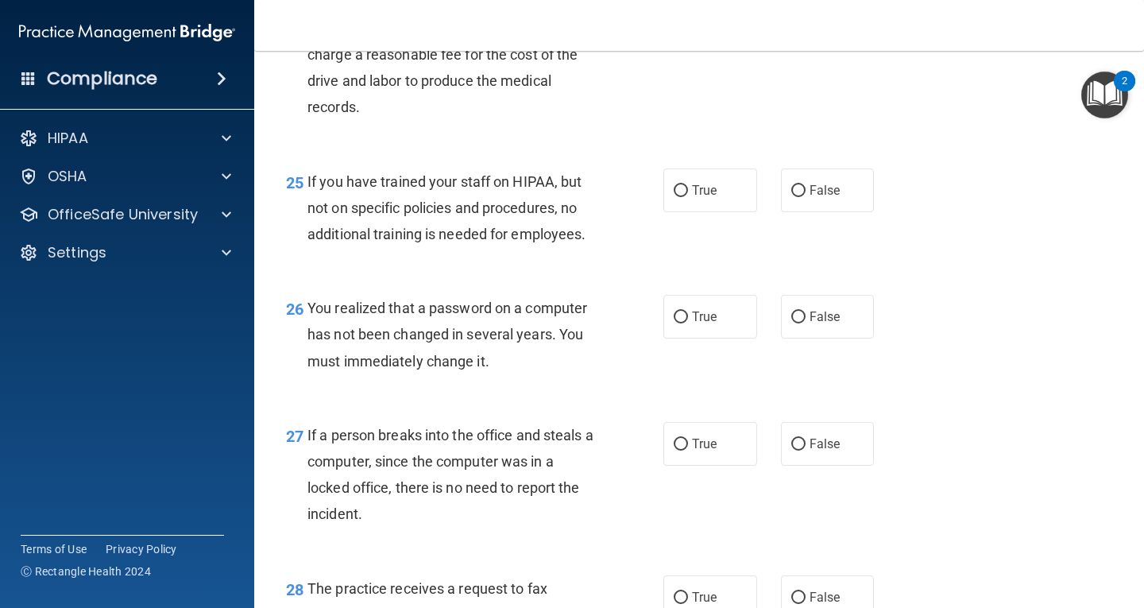
scroll to position [3565, 0]
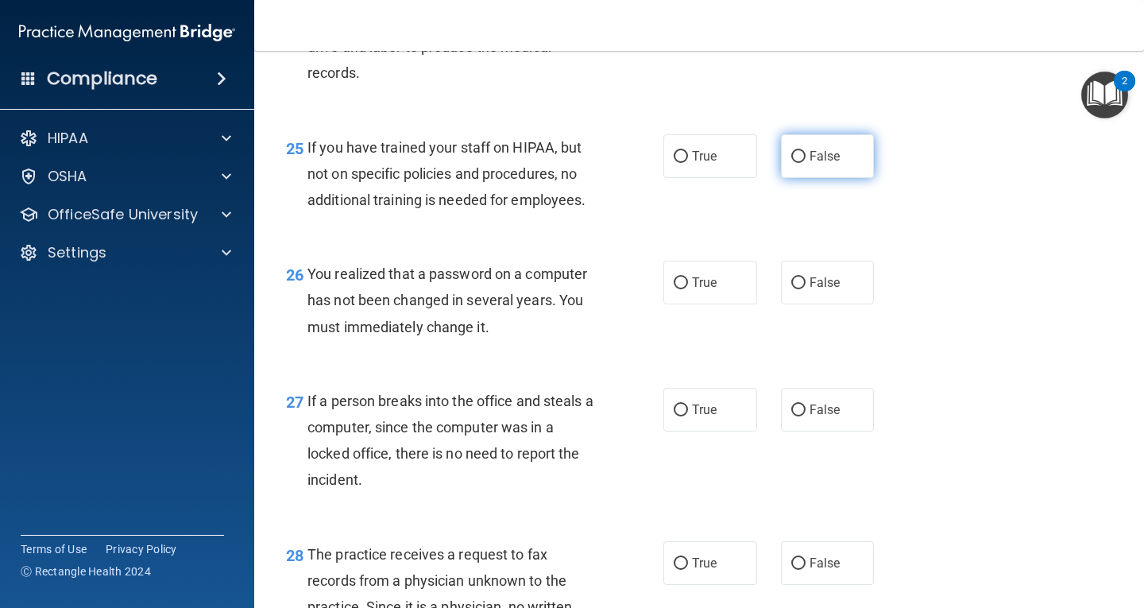
click at [826, 164] on span "False" at bounding box center [825, 156] width 31 height 15
click at [806, 163] on input "False" at bounding box center [798, 157] width 14 height 12
radio input "true"
click at [718, 304] on label "True" at bounding box center [710, 283] width 94 height 44
click at [688, 289] on input "True" at bounding box center [681, 283] width 14 height 12
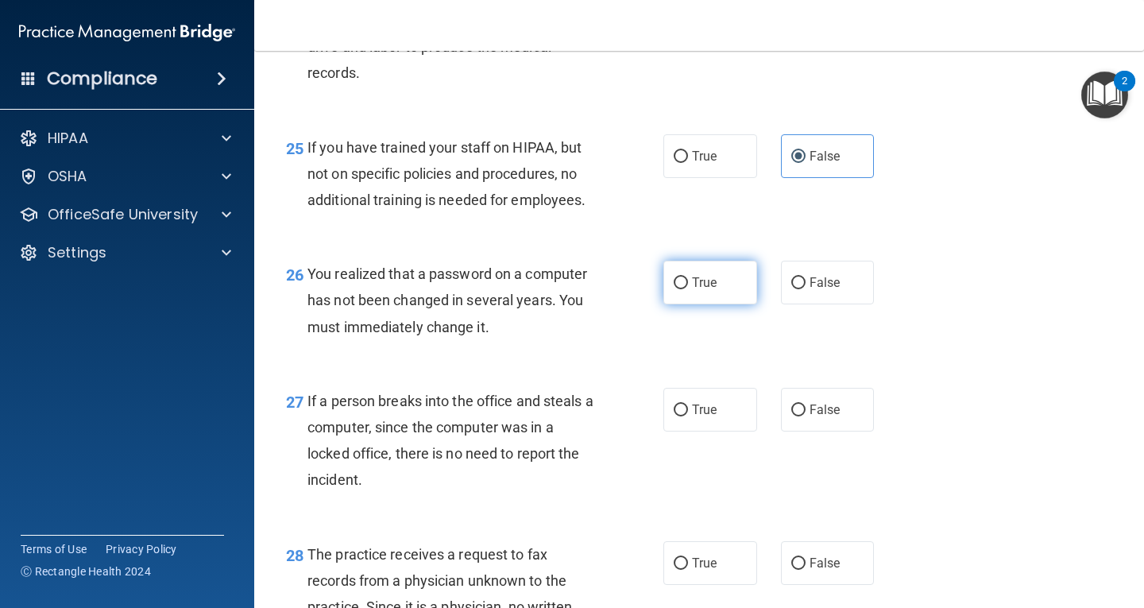
radio input "true"
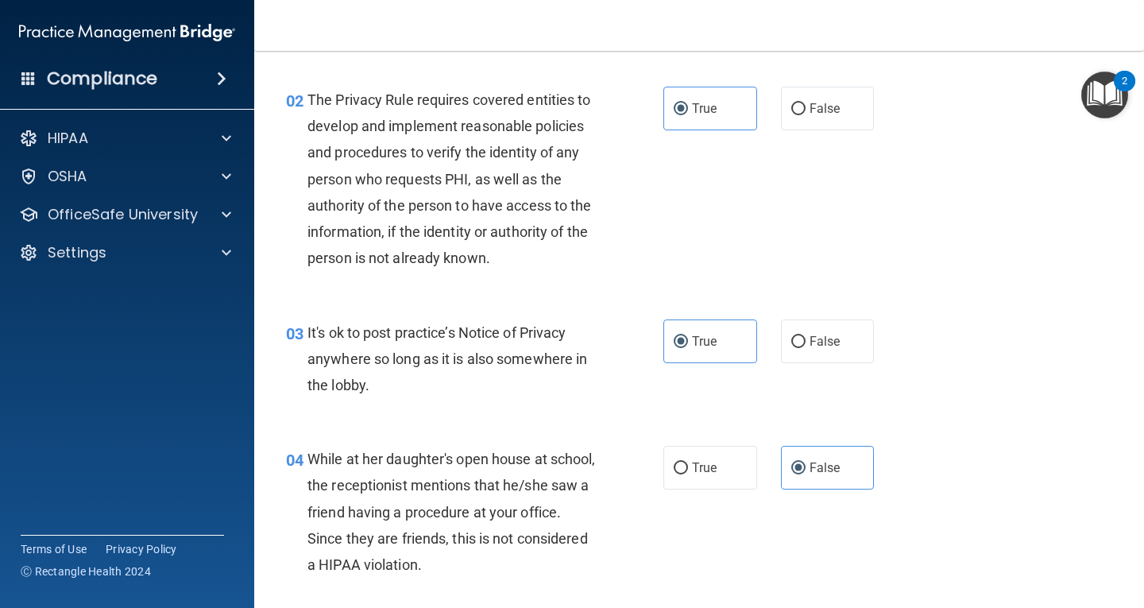
scroll to position [0, 0]
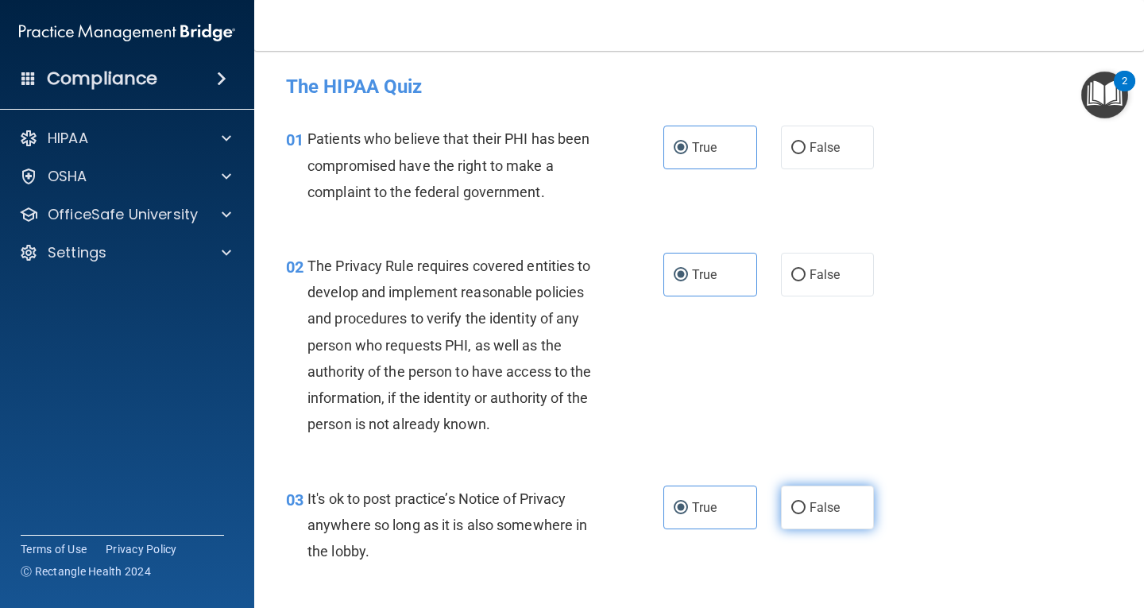
click at [810, 506] on span "False" at bounding box center [825, 507] width 31 height 15
click at [804, 506] on input "False" at bounding box center [798, 508] width 14 height 12
radio input "true"
radio input "false"
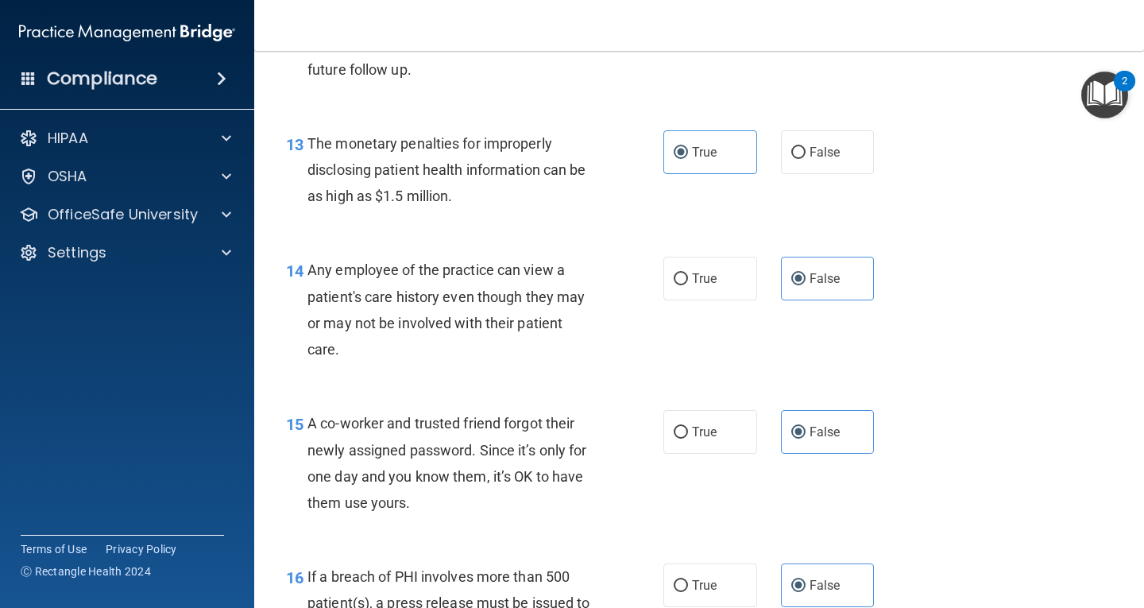
scroll to position [1828, 0]
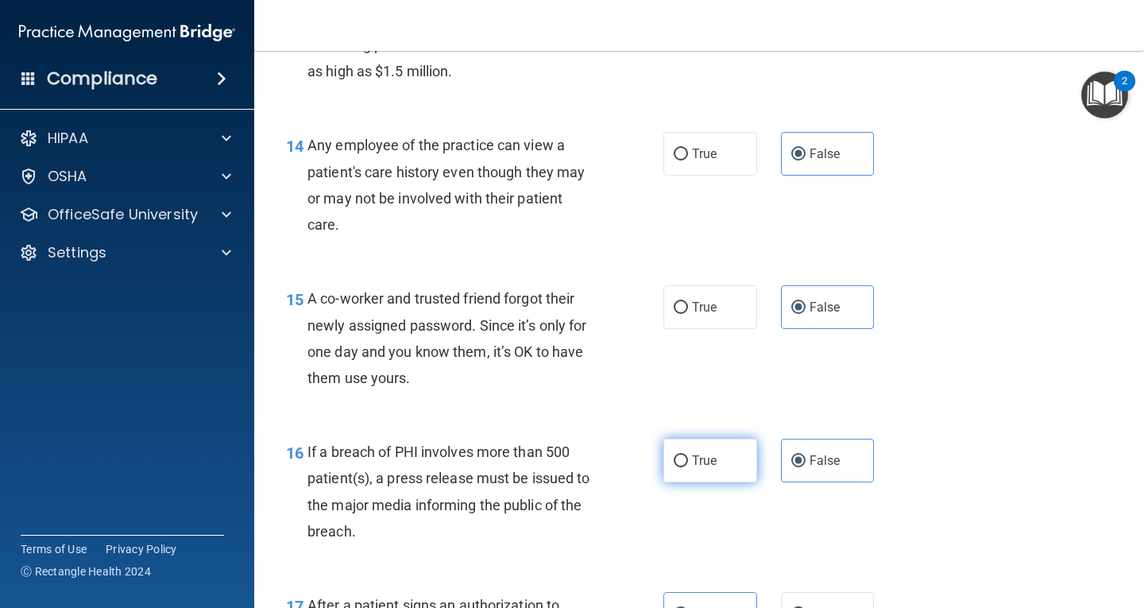
click at [693, 470] on label "True" at bounding box center [710, 461] width 94 height 44
click at [688, 467] on input "True" at bounding box center [681, 461] width 14 height 12
radio input "true"
radio input "false"
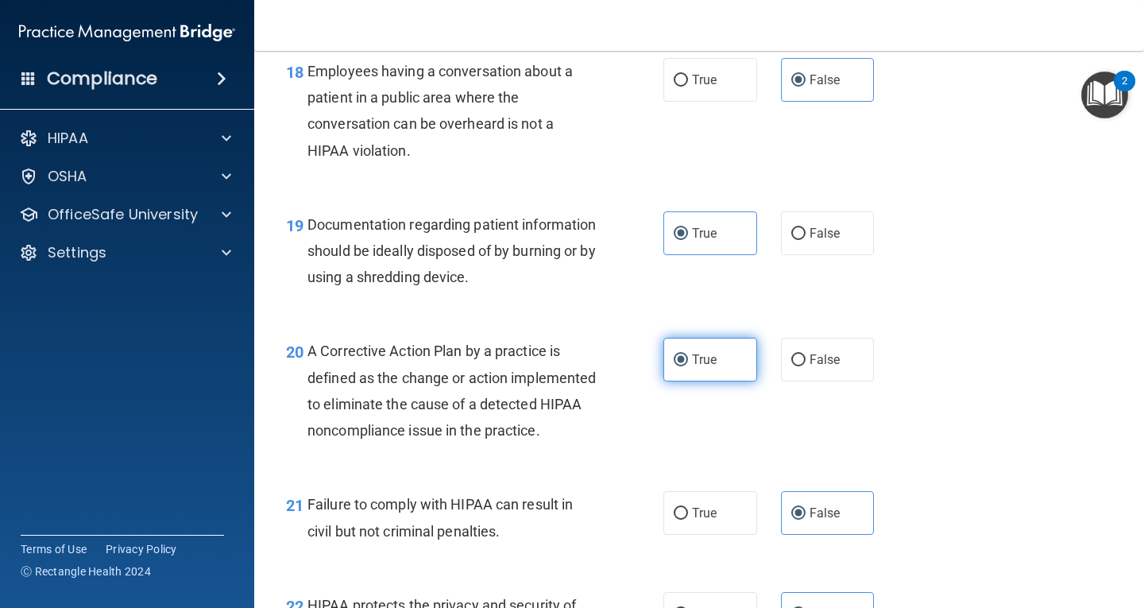
scroll to position [2702, 0]
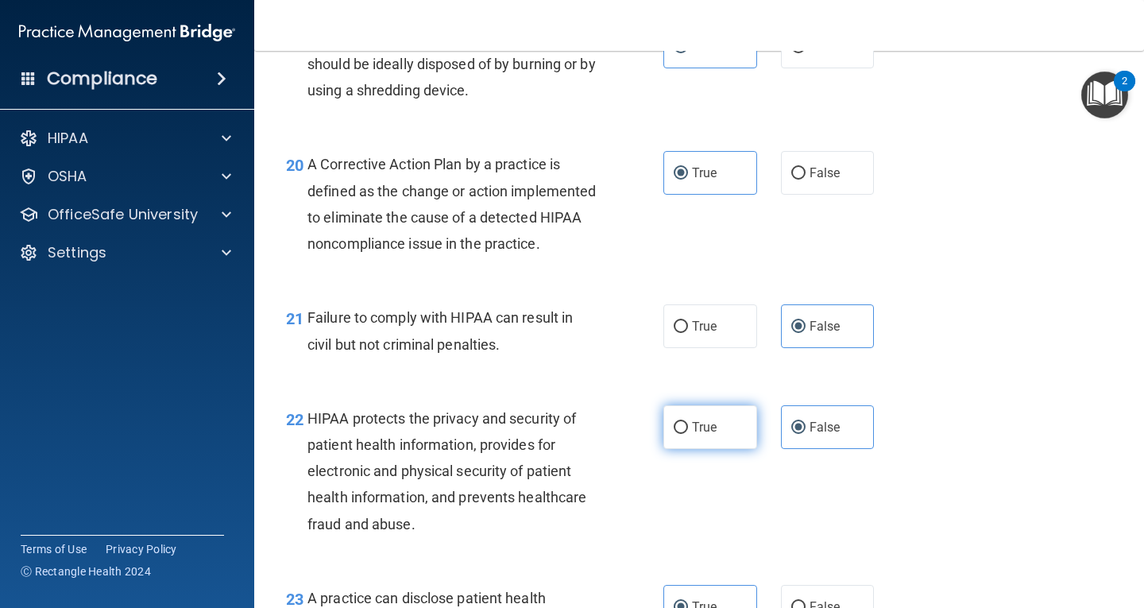
click at [682, 447] on label "True" at bounding box center [710, 427] width 94 height 44
click at [682, 434] on input "True" at bounding box center [681, 428] width 14 height 12
radio input "true"
radio input "false"
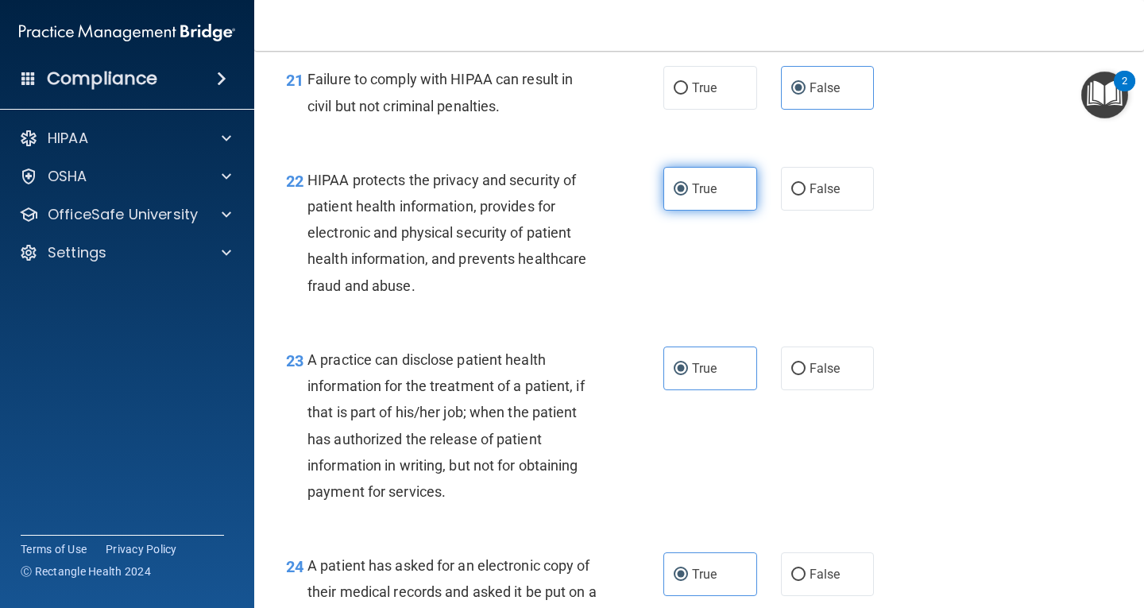
scroll to position [3019, 0]
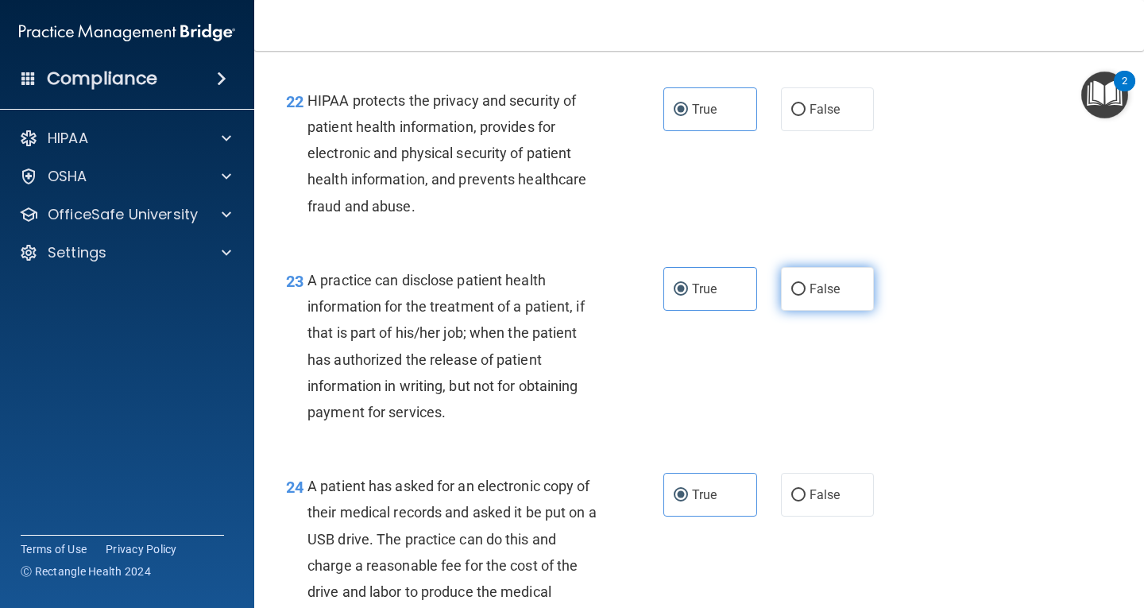
click at [810, 296] on span "False" at bounding box center [825, 288] width 31 height 15
click at [803, 296] on input "False" at bounding box center [798, 290] width 14 height 12
radio input "true"
radio input "false"
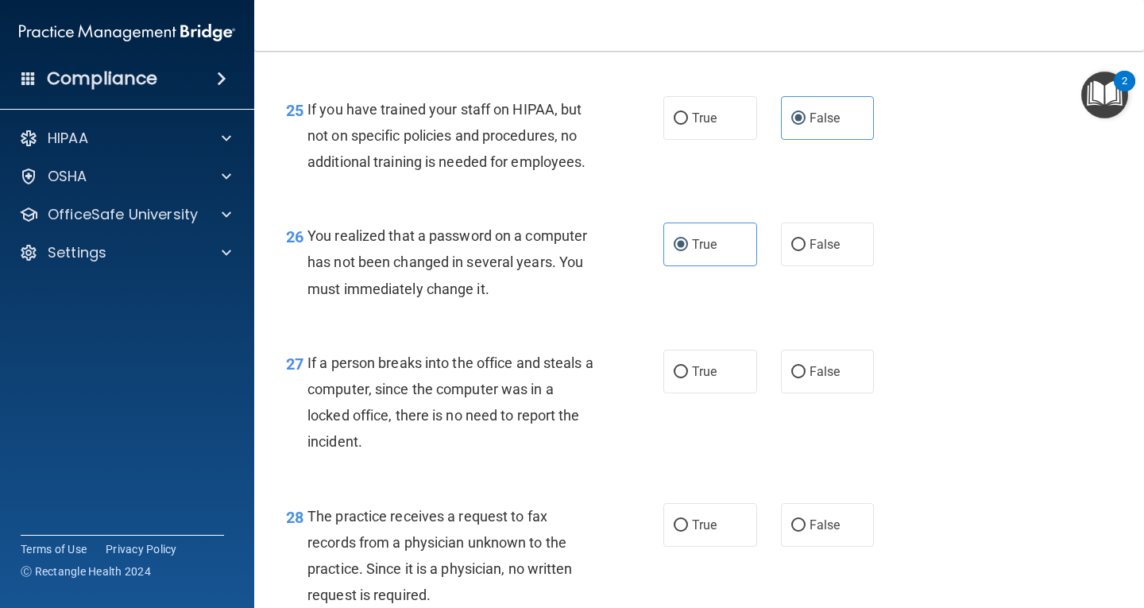
scroll to position [3655, 0]
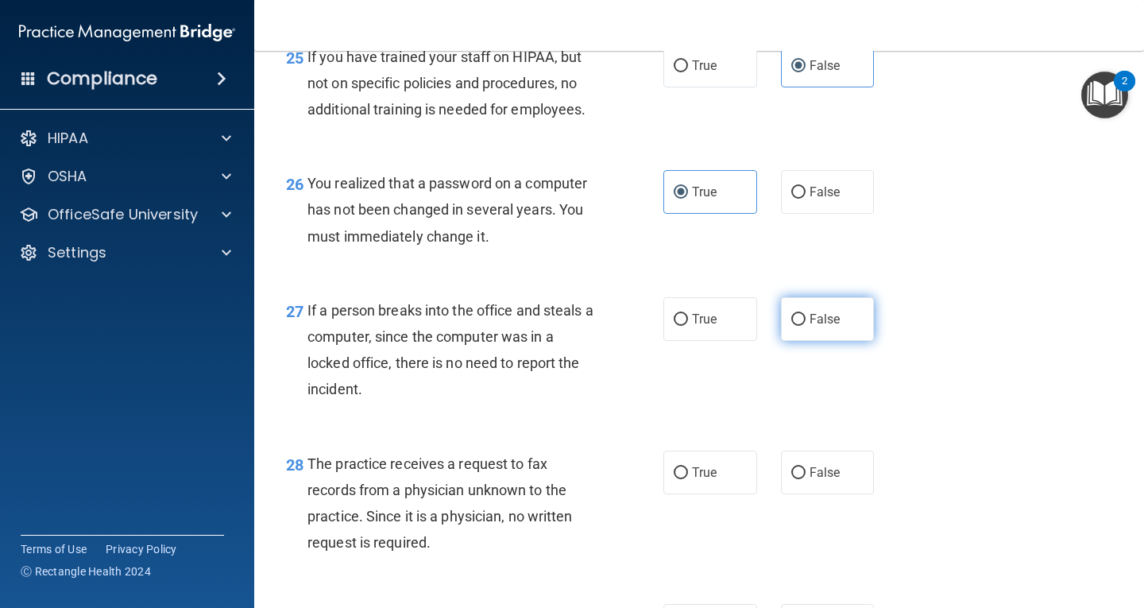
click at [806, 341] on label "False" at bounding box center [828, 319] width 94 height 44
click at [806, 326] on input "False" at bounding box center [798, 320] width 14 height 12
radio input "true"
click at [810, 480] on span "False" at bounding box center [825, 472] width 31 height 15
click at [806, 479] on input "False" at bounding box center [798, 473] width 14 height 12
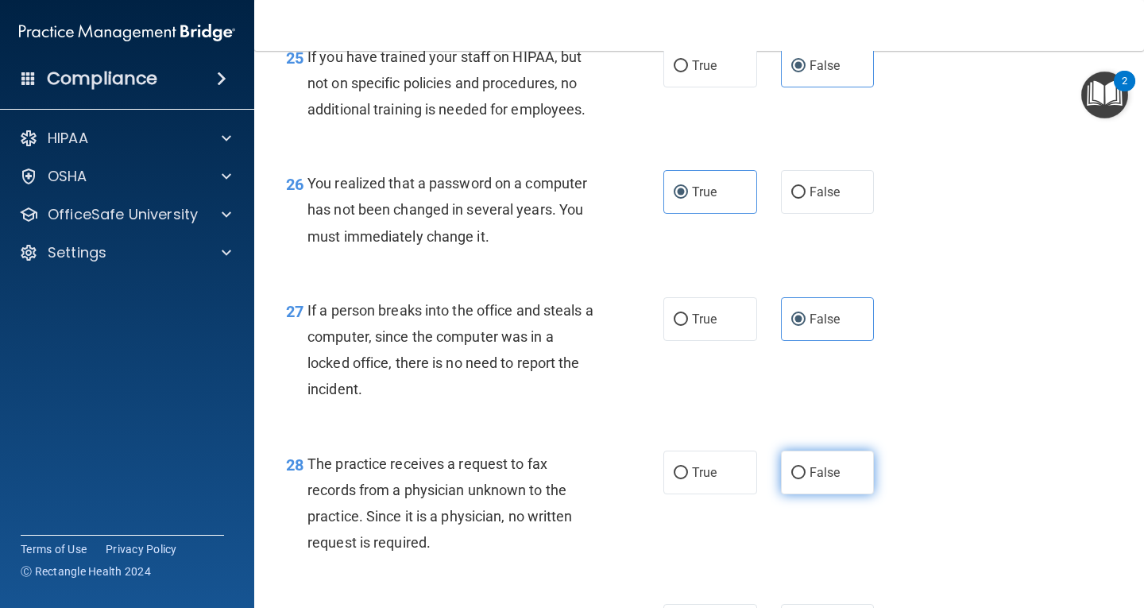
radio input "true"
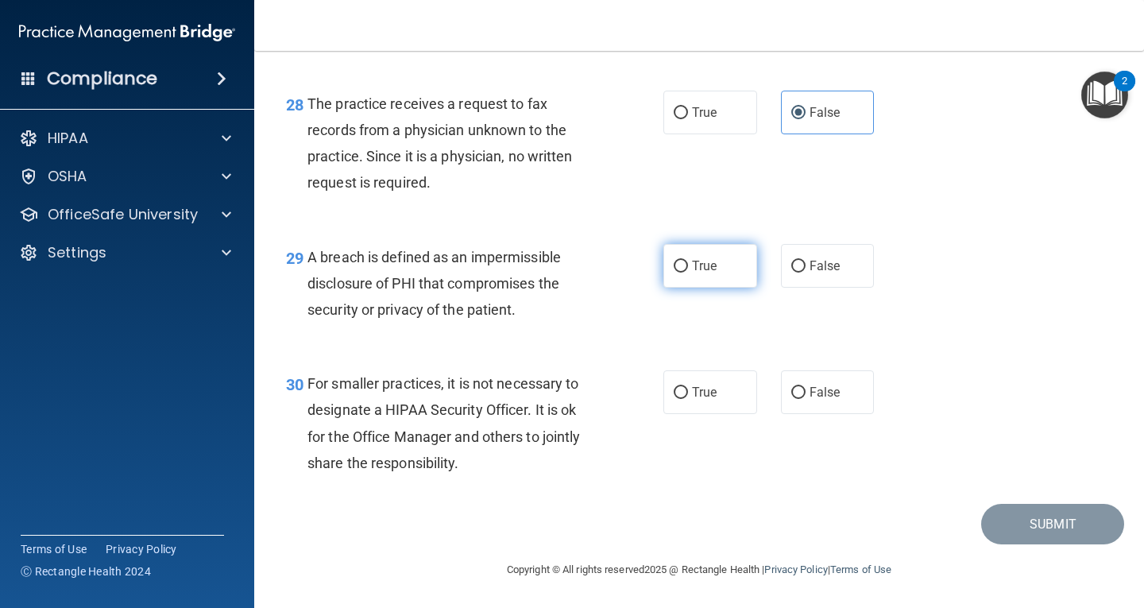
click at [694, 267] on span "True" at bounding box center [704, 265] width 25 height 15
click at [688, 267] on input "True" at bounding box center [681, 267] width 14 height 12
radio input "true"
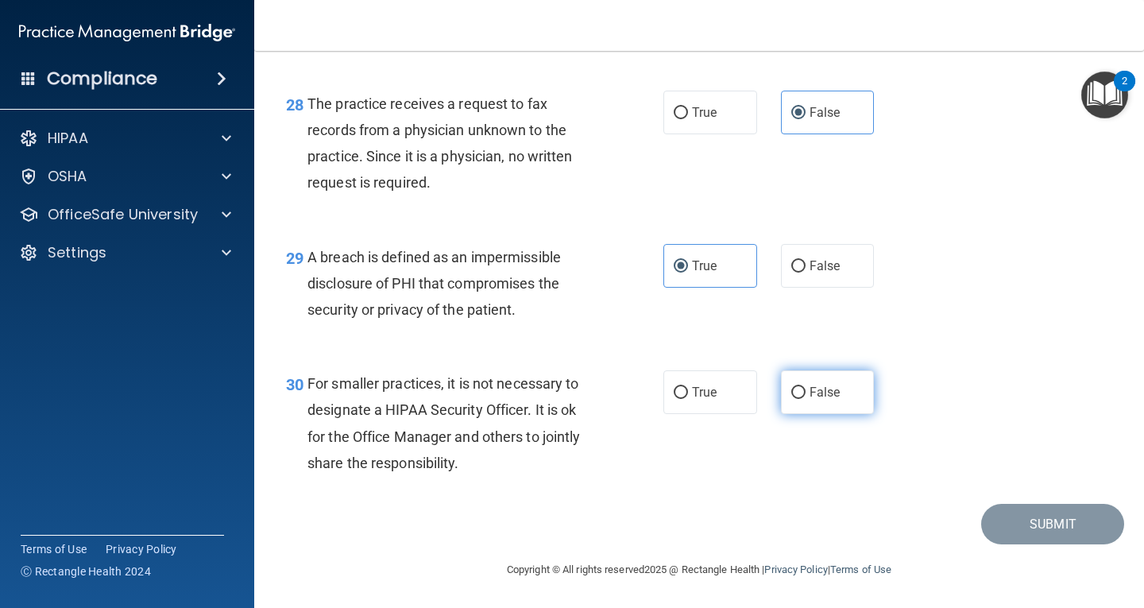
click at [847, 414] on label "False" at bounding box center [828, 392] width 94 height 44
click at [806, 399] on input "False" at bounding box center [798, 393] width 14 height 12
radio input "true"
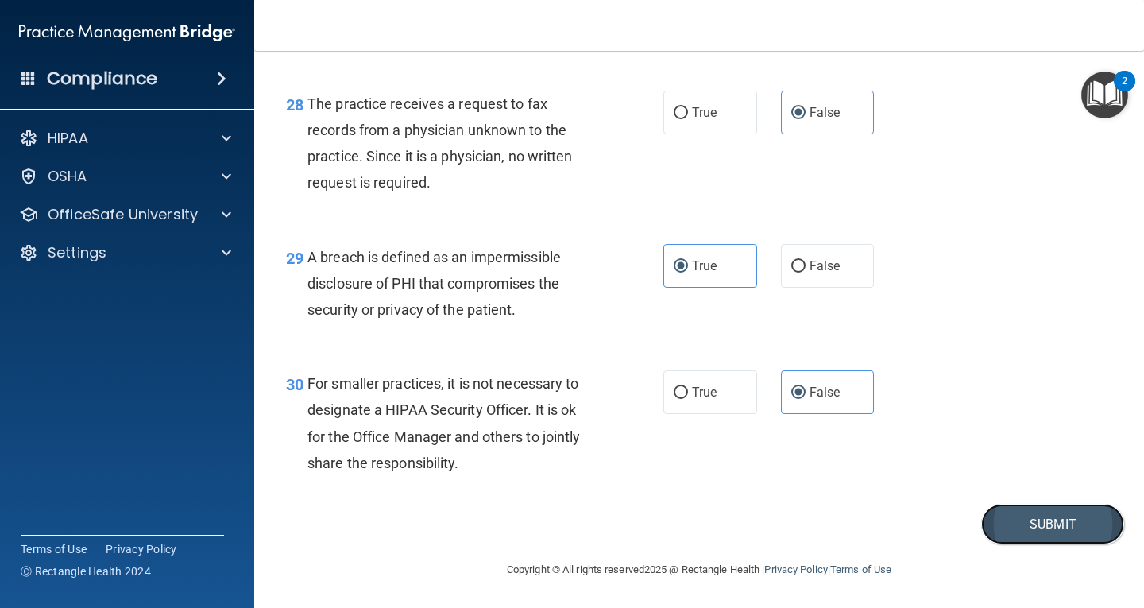
click at [1024, 527] on button "Submit" at bounding box center [1052, 524] width 143 height 41
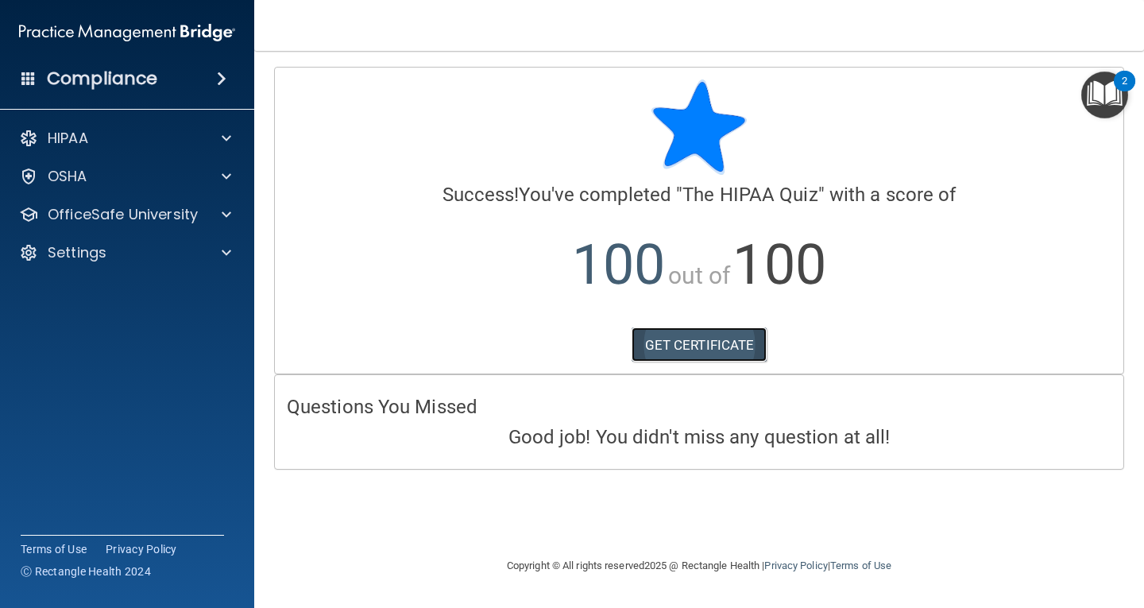
click at [679, 341] on link "GET CERTIFICATE" at bounding box center [700, 344] width 136 height 35
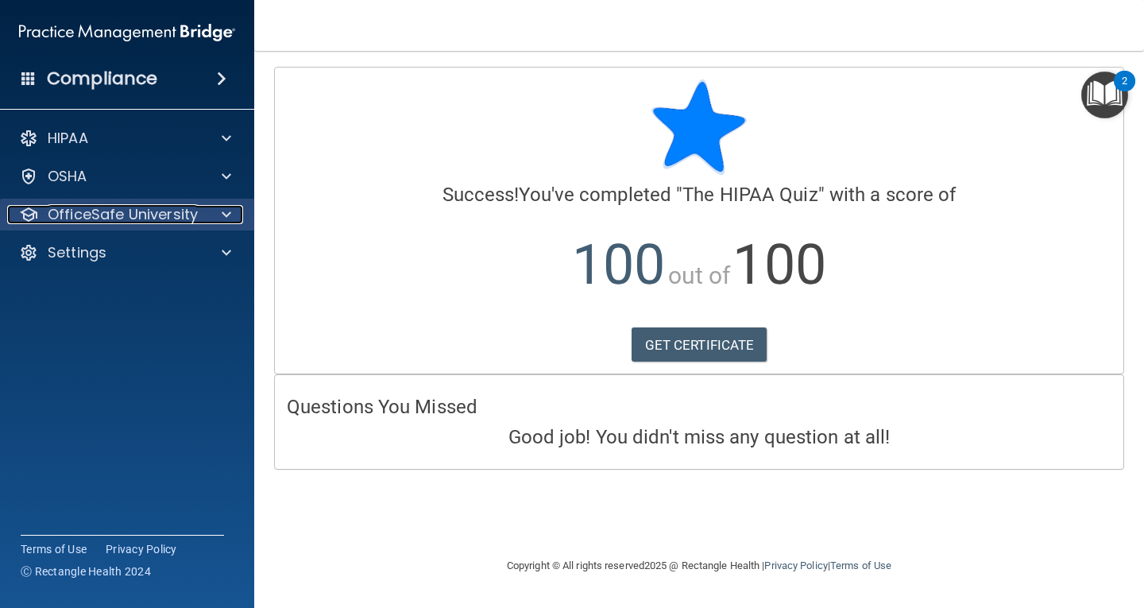
click at [94, 206] on p "OfficeSafe University" at bounding box center [123, 214] width 150 height 19
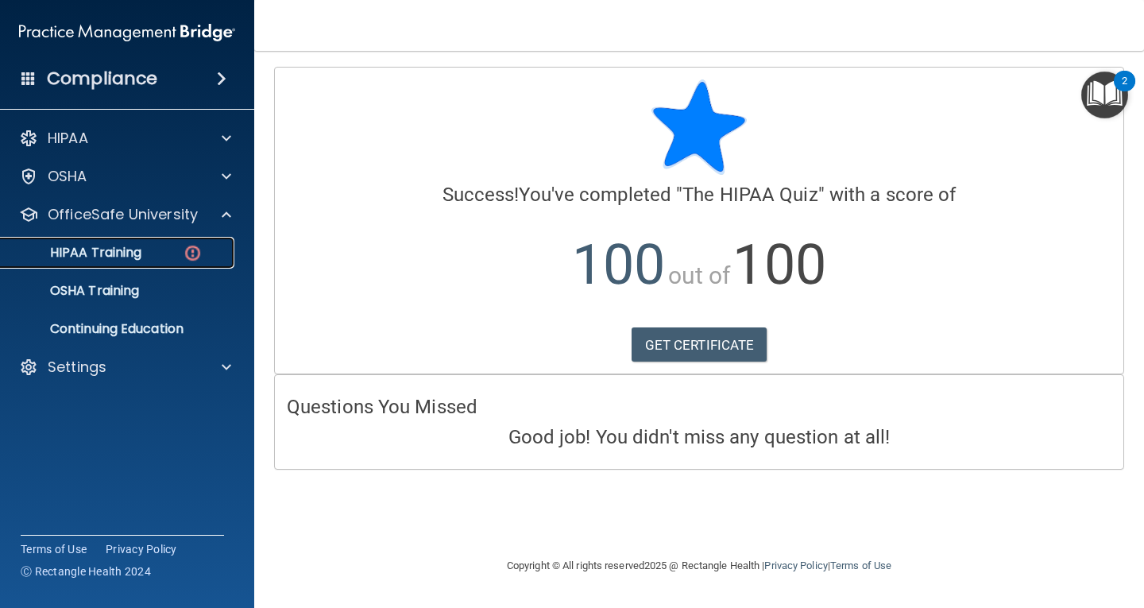
click at [80, 250] on p "HIPAA Training" at bounding box center [75, 253] width 131 height 16
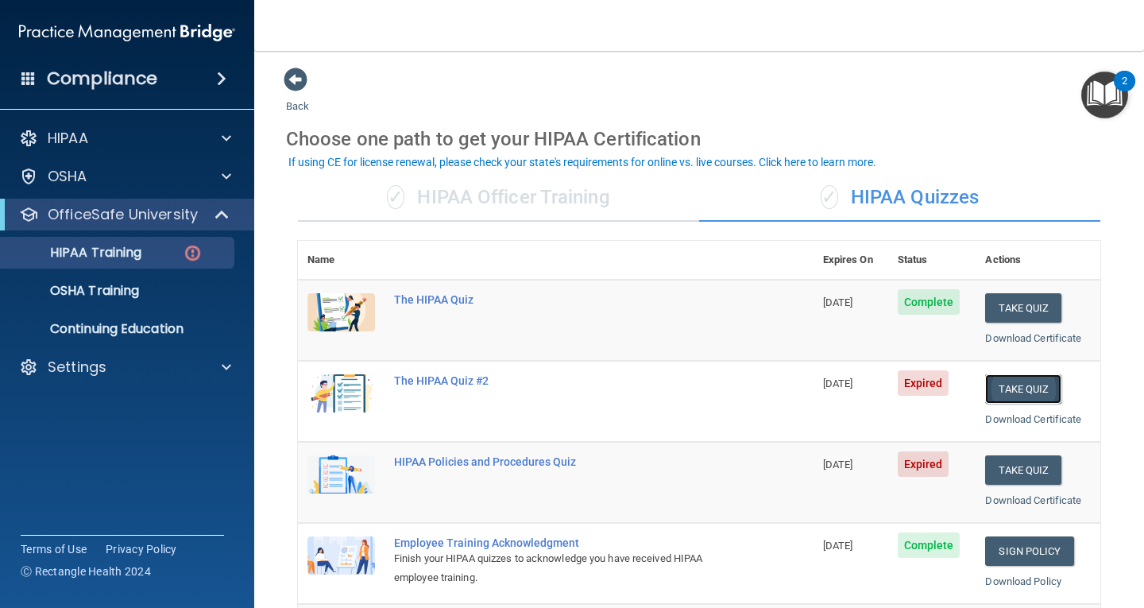
click at [1019, 387] on button "Take Quiz" at bounding box center [1023, 388] width 76 height 29
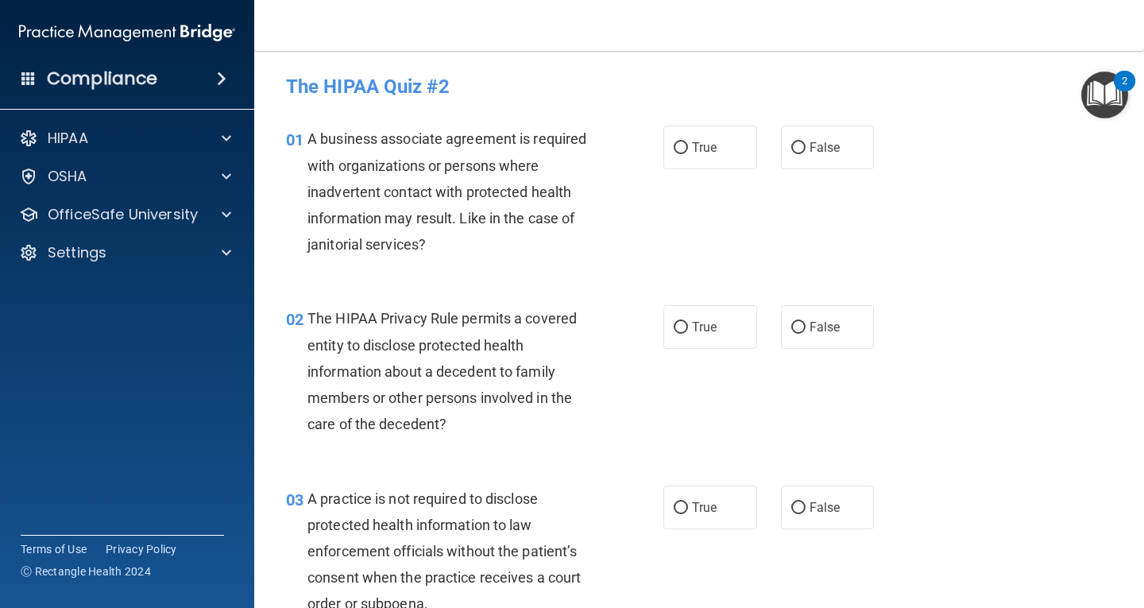
drag, startPoint x: 830, startPoint y: 165, endPoint x: 804, endPoint y: 219, distance: 59.0
click at [829, 166] on label "False" at bounding box center [828, 148] width 94 height 44
click at [727, 318] on label "True" at bounding box center [710, 327] width 94 height 44
click at [688, 322] on input "True" at bounding box center [681, 328] width 14 height 12
radio input "true"
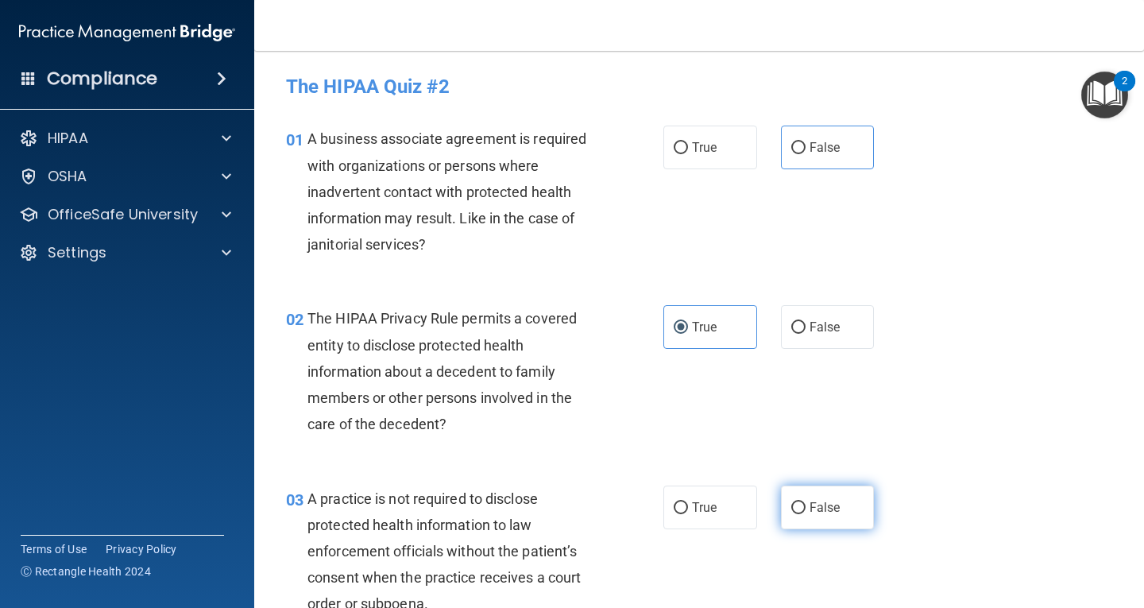
click at [798, 498] on label "False" at bounding box center [828, 507] width 94 height 44
click at [798, 502] on input "False" at bounding box center [798, 508] width 14 height 12
radio input "true"
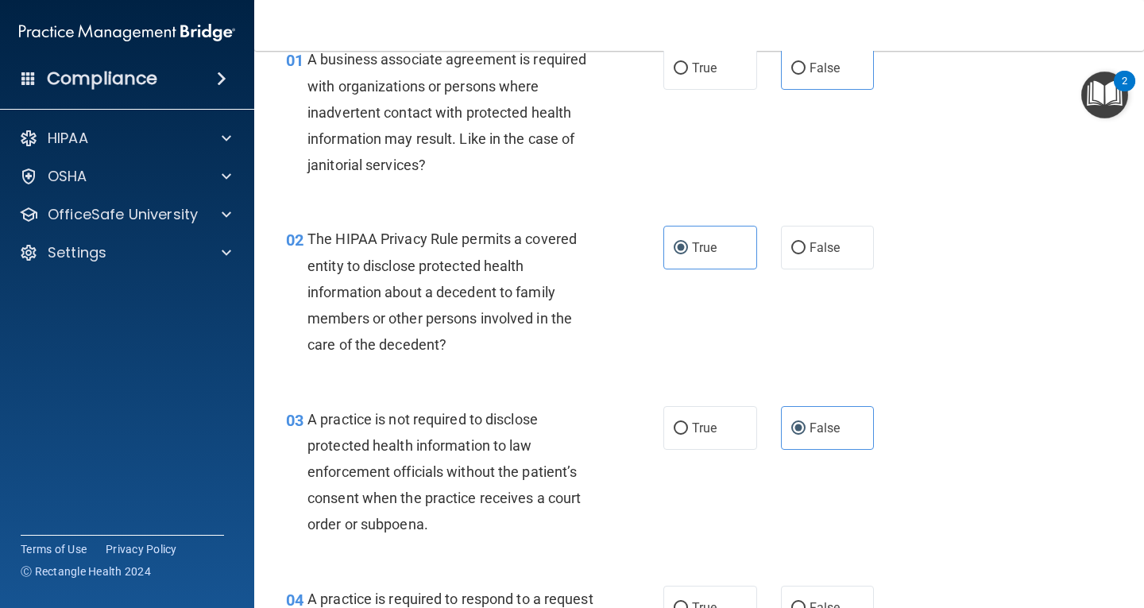
scroll to position [318, 0]
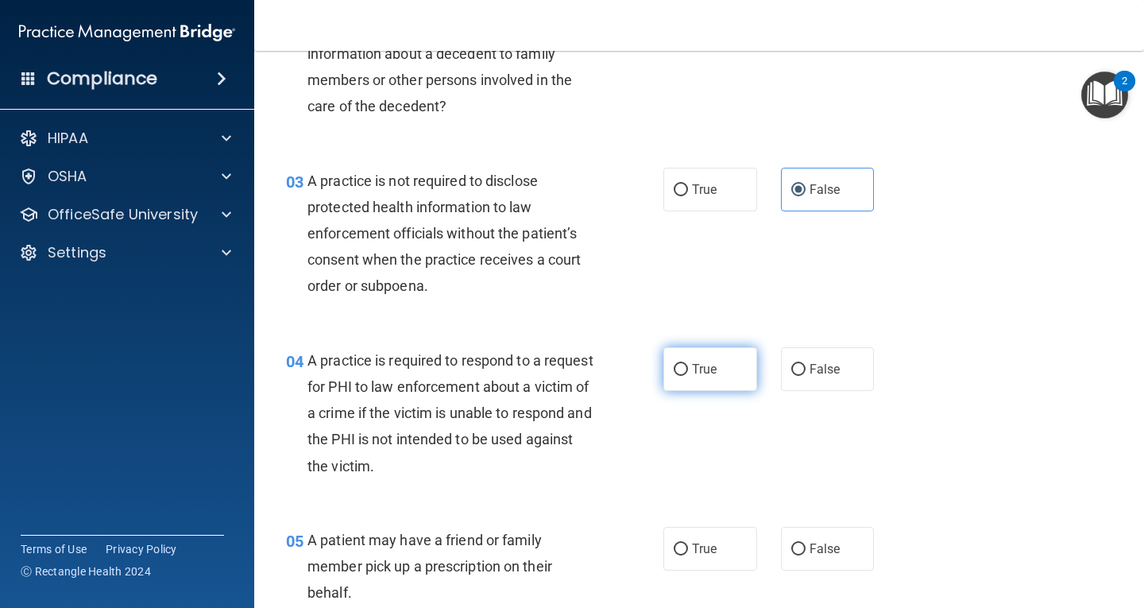
click at [692, 369] on span "True" at bounding box center [704, 369] width 25 height 15
click at [688, 369] on input "True" at bounding box center [681, 370] width 14 height 12
radio input "true"
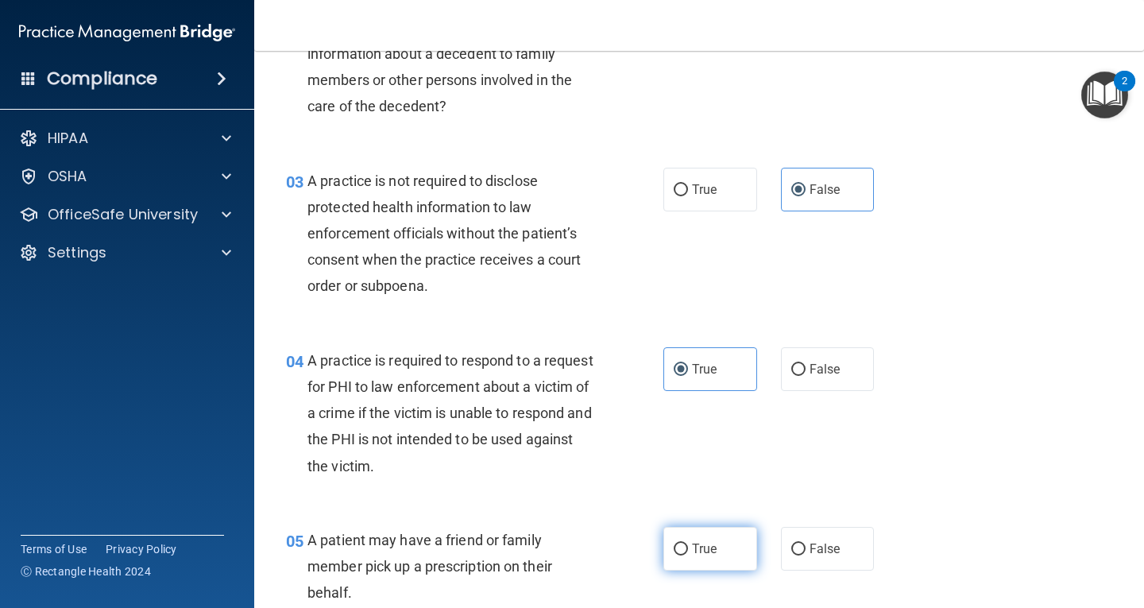
click at [687, 531] on label "True" at bounding box center [710, 549] width 94 height 44
click at [687, 544] on input "True" at bounding box center [681, 550] width 14 height 12
radio input "true"
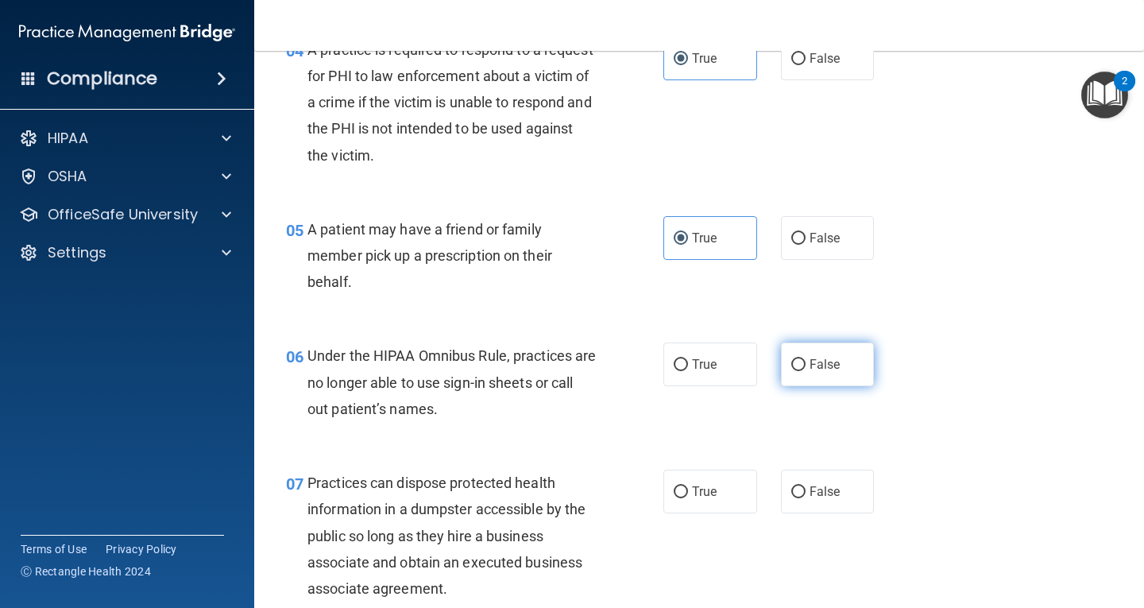
scroll to position [795, 0]
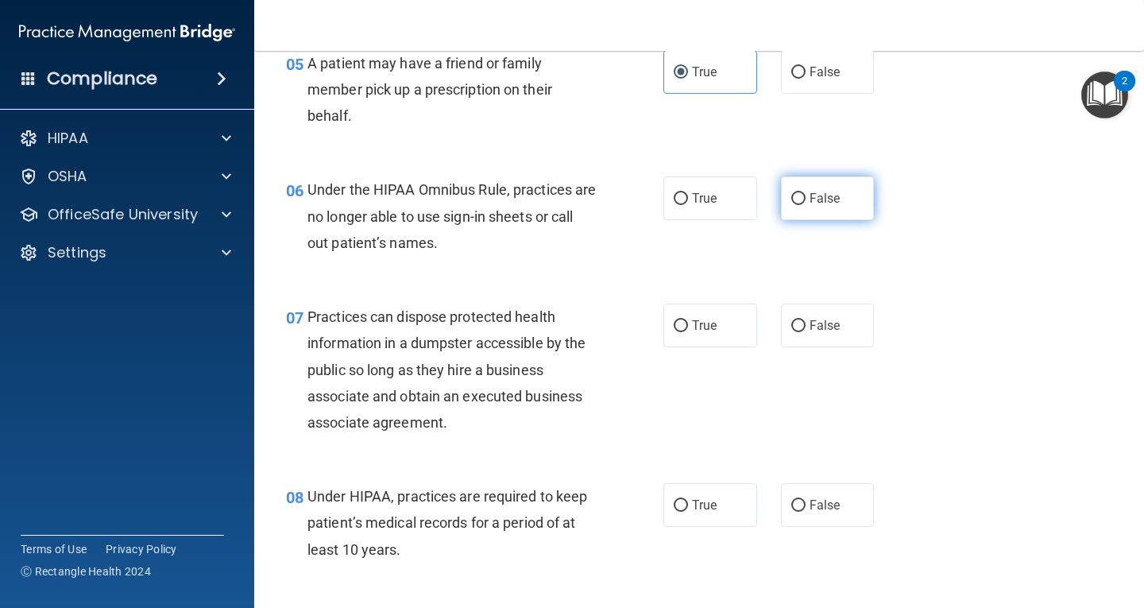
click at [810, 195] on span "False" at bounding box center [825, 198] width 31 height 15
click at [806, 195] on input "False" at bounding box center [798, 199] width 14 height 12
radio input "true"
click at [728, 323] on label "True" at bounding box center [710, 326] width 94 height 44
click at [688, 323] on input "True" at bounding box center [681, 326] width 14 height 12
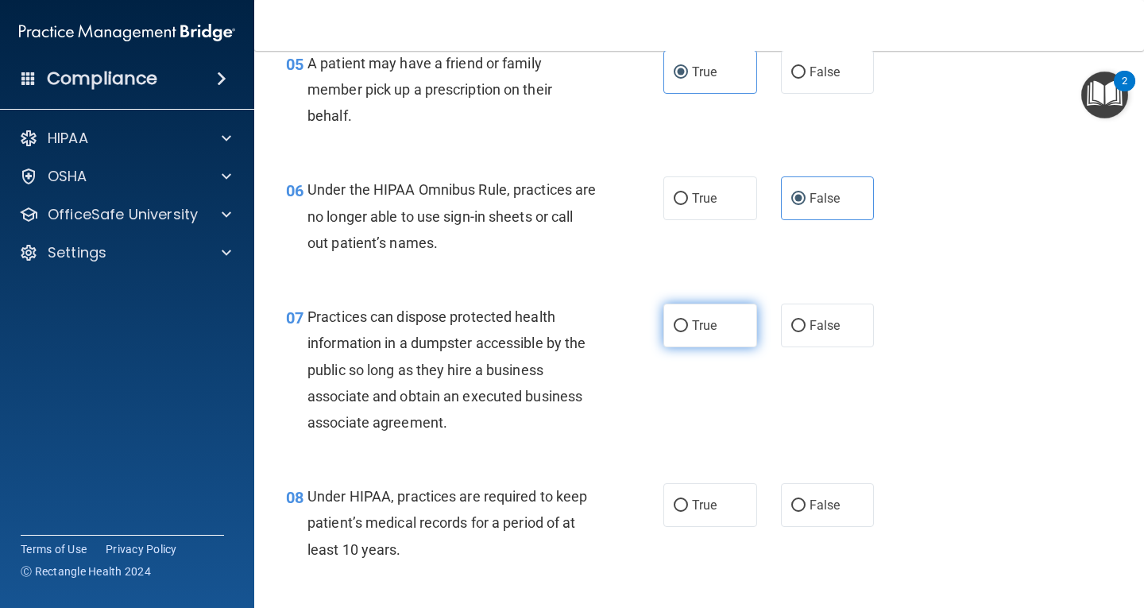
radio input "true"
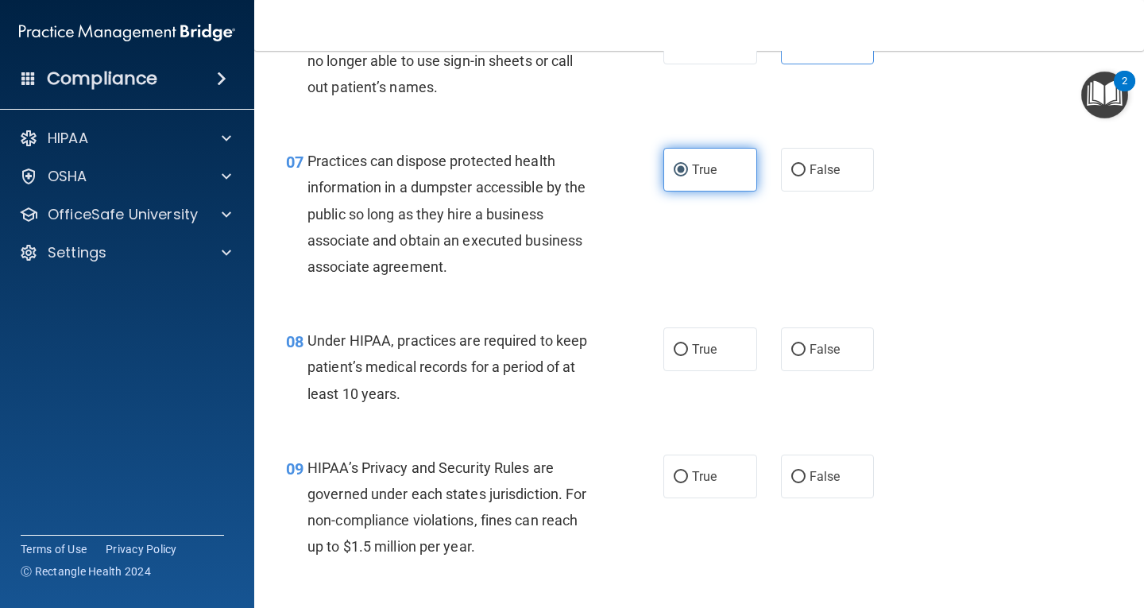
scroll to position [954, 0]
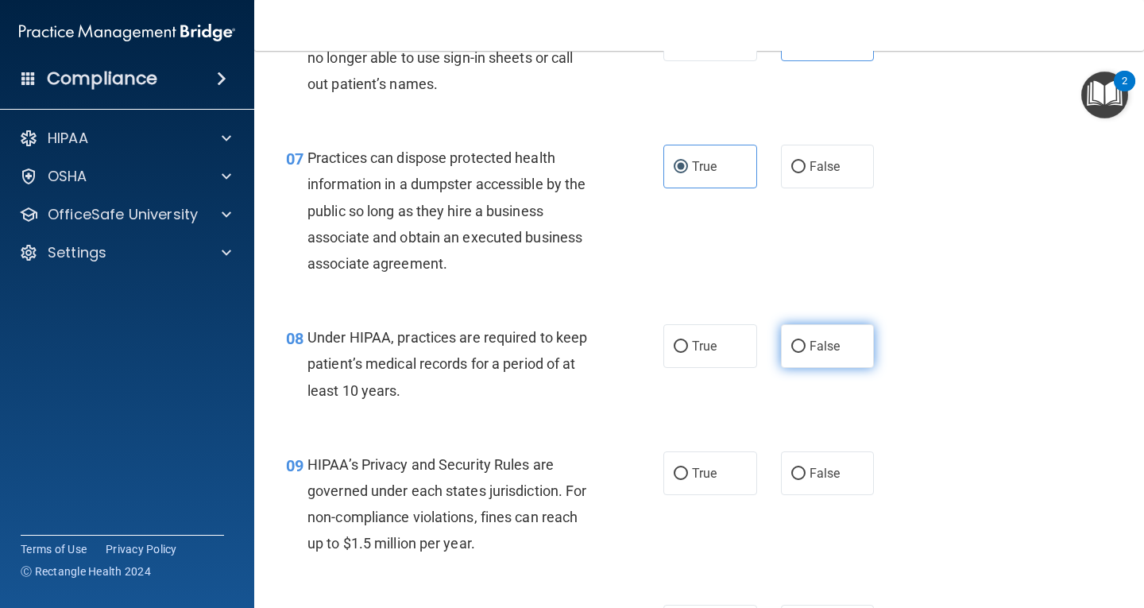
click at [830, 358] on label "False" at bounding box center [828, 346] width 94 height 44
click at [806, 353] on input "False" at bounding box center [798, 347] width 14 height 12
radio input "true"
click at [810, 475] on span "False" at bounding box center [825, 473] width 31 height 15
click at [804, 475] on input "False" at bounding box center [798, 474] width 14 height 12
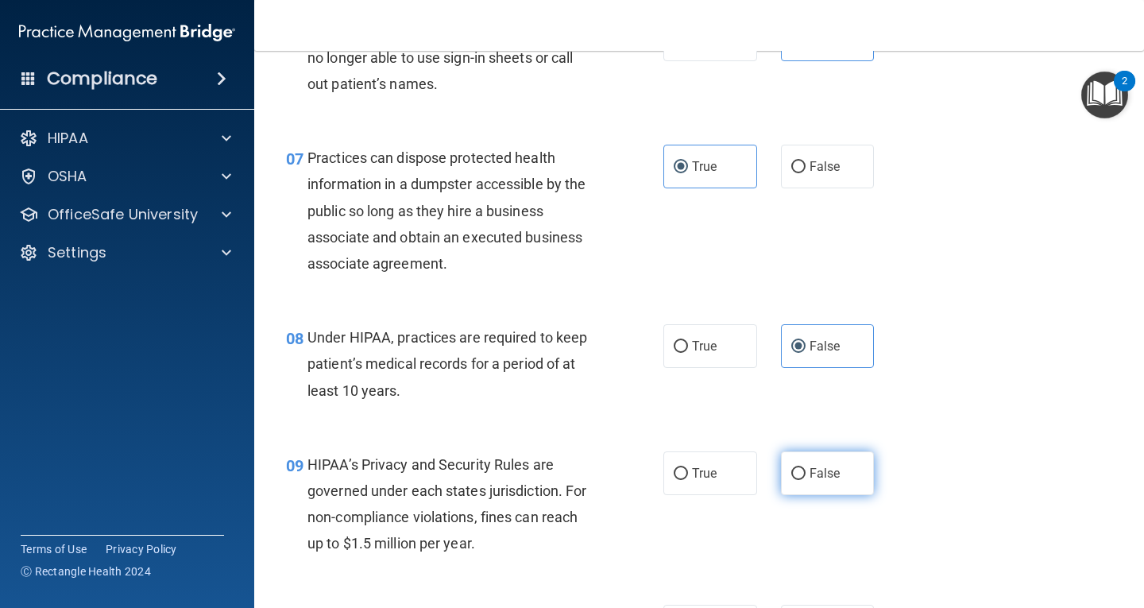
radio input "true"
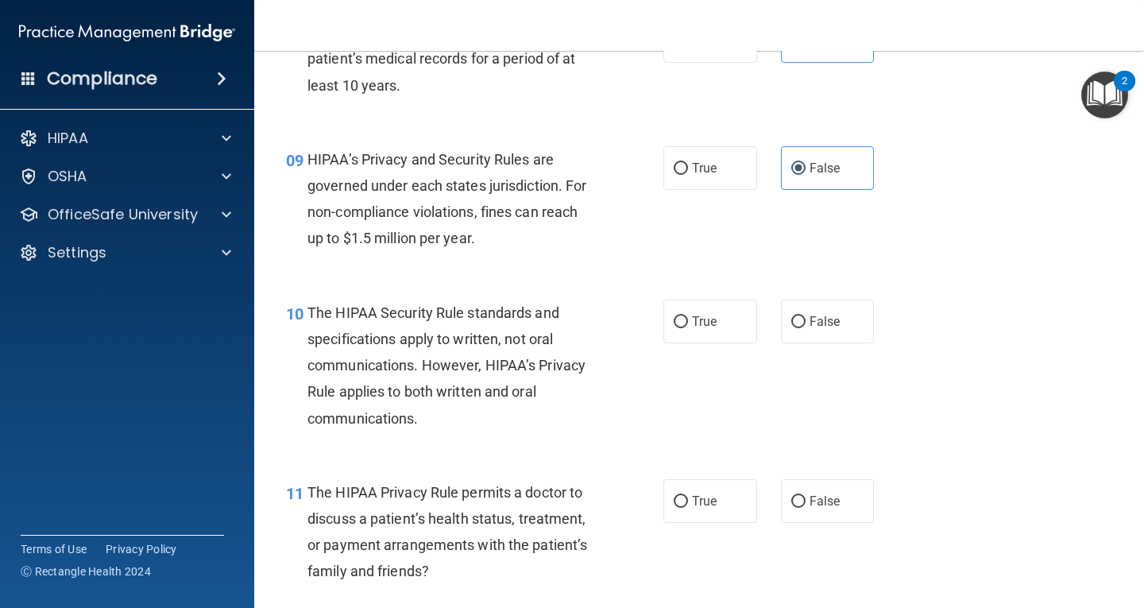
scroll to position [1271, 0]
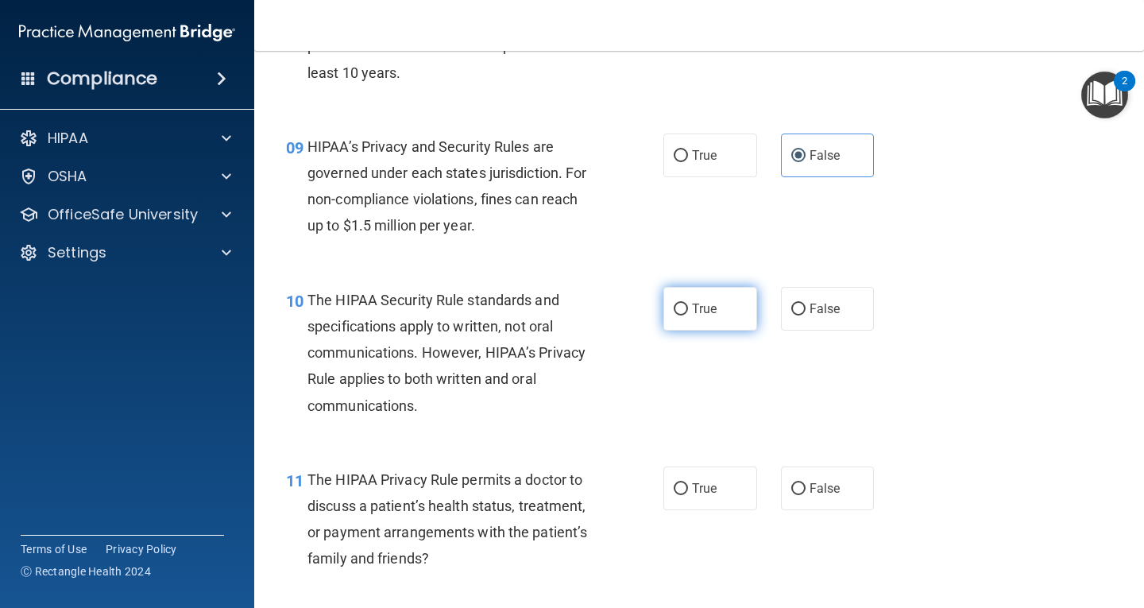
click at [718, 314] on label "True" at bounding box center [710, 309] width 94 height 44
click at [688, 314] on input "True" at bounding box center [681, 310] width 14 height 12
radio input "true"
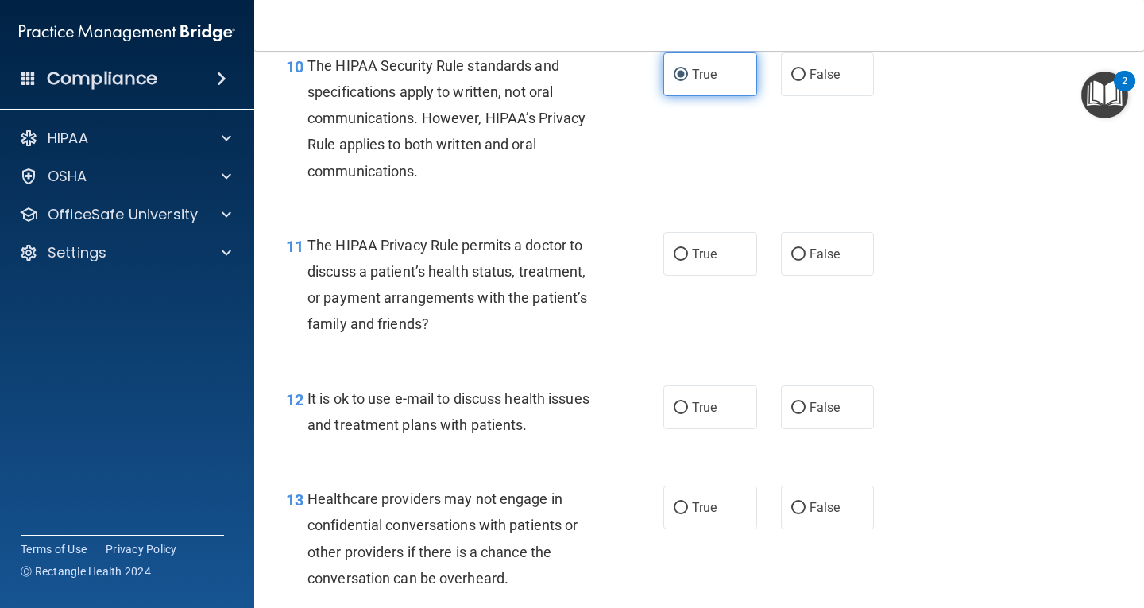
scroll to position [1510, 0]
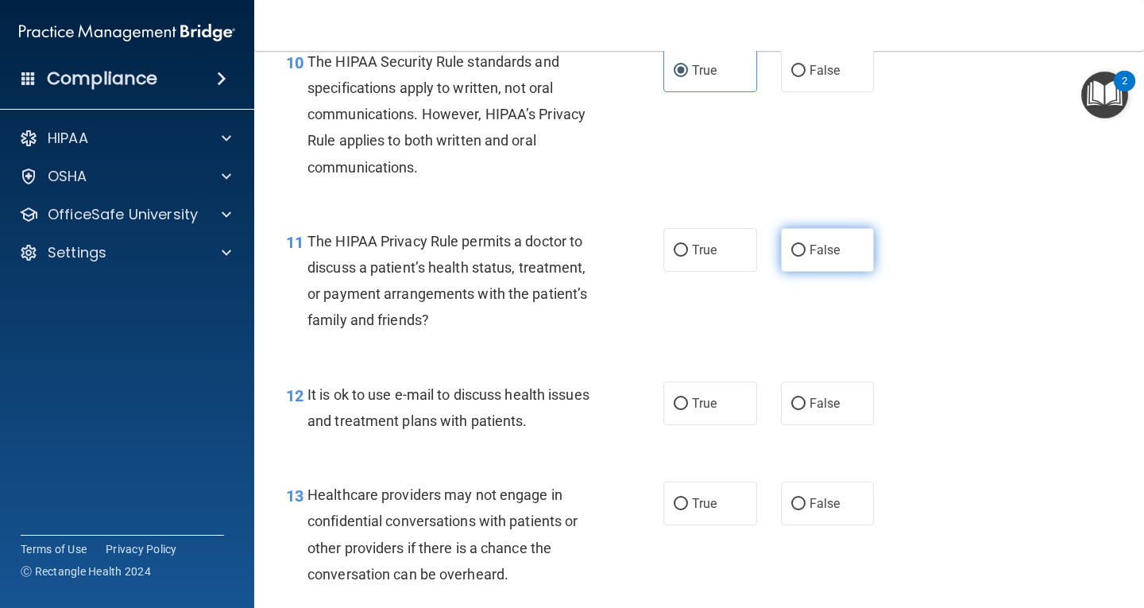
click at [822, 242] on label "False" at bounding box center [828, 250] width 94 height 44
click at [806, 245] on input "False" at bounding box center [798, 251] width 14 height 12
radio input "true"
click at [824, 397] on span "False" at bounding box center [825, 403] width 31 height 15
click at [806, 398] on input "False" at bounding box center [798, 404] width 14 height 12
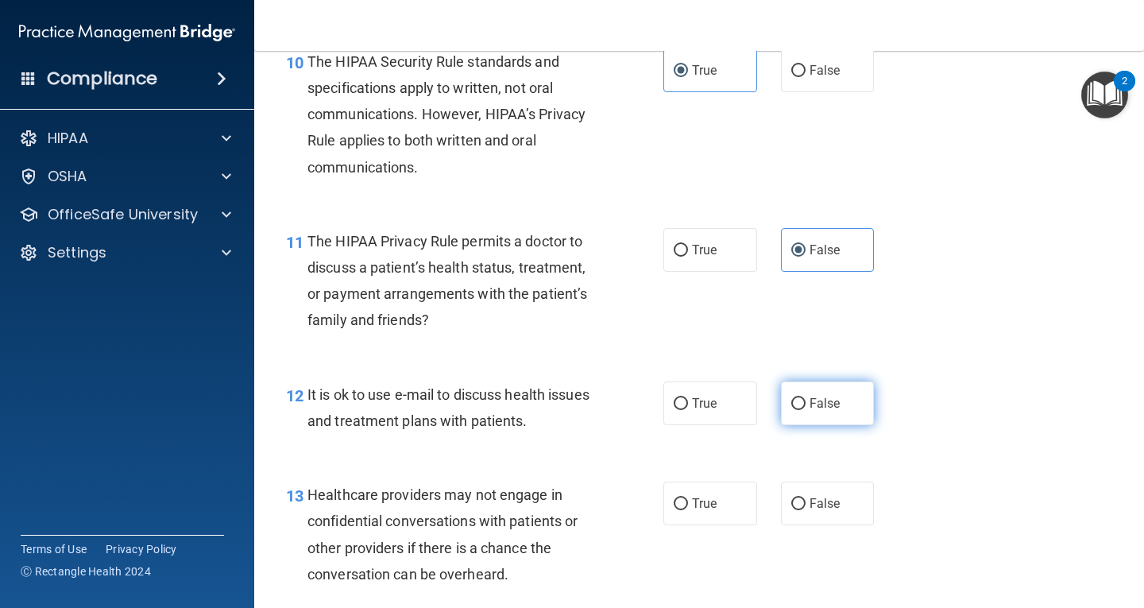
radio input "true"
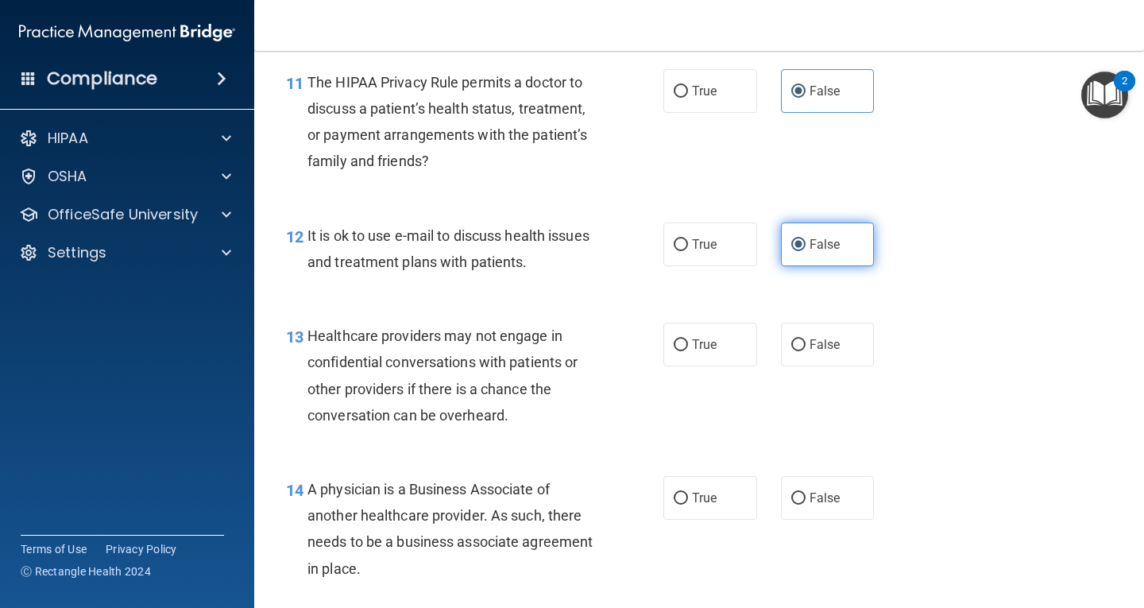
scroll to position [1748, 0]
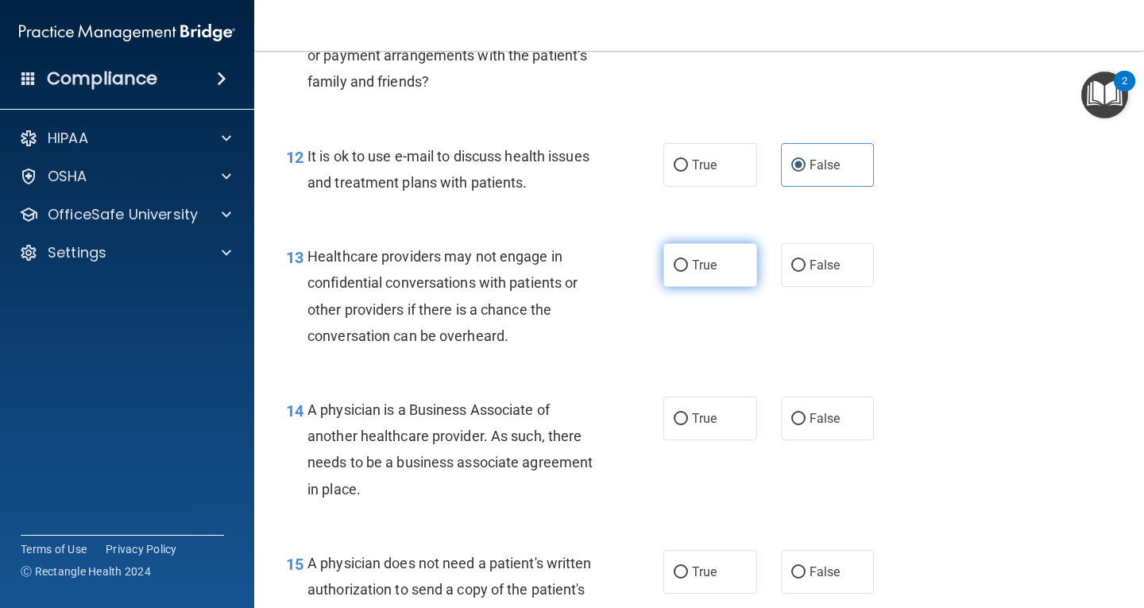
click at [695, 267] on span "True" at bounding box center [704, 264] width 25 height 15
click at [688, 267] on input "True" at bounding box center [681, 266] width 14 height 12
radio input "true"
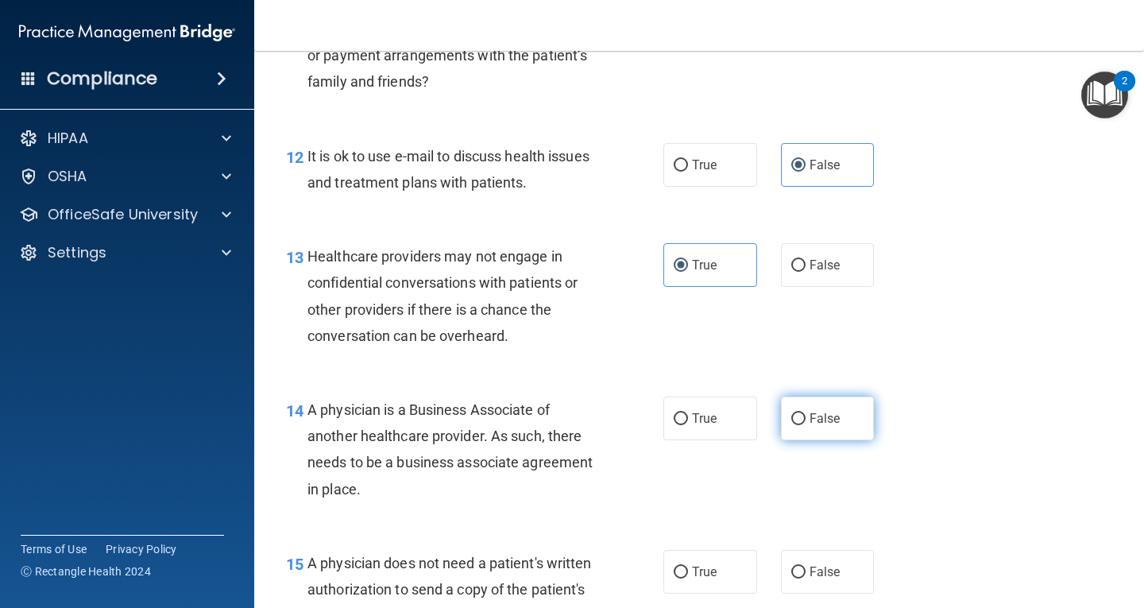
click at [803, 409] on label "False" at bounding box center [828, 419] width 94 height 44
click at [803, 413] on input "False" at bounding box center [798, 419] width 14 height 12
radio input "true"
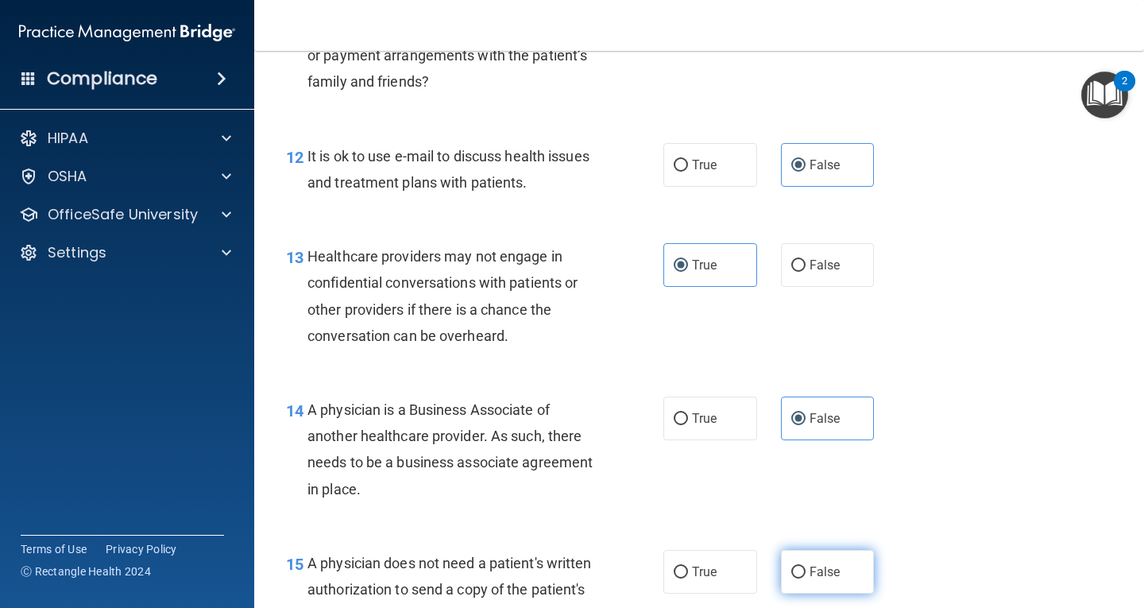
click at [821, 569] on span "False" at bounding box center [825, 571] width 31 height 15
click at [806, 569] on input "False" at bounding box center [798, 573] width 14 height 12
radio input "true"
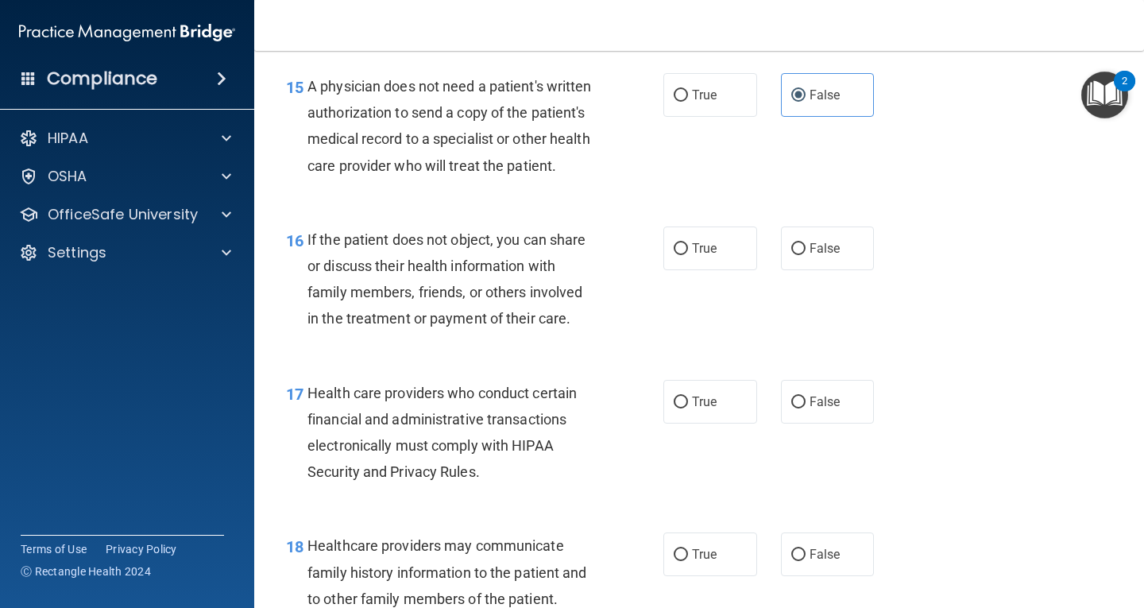
scroll to position [2304, 0]
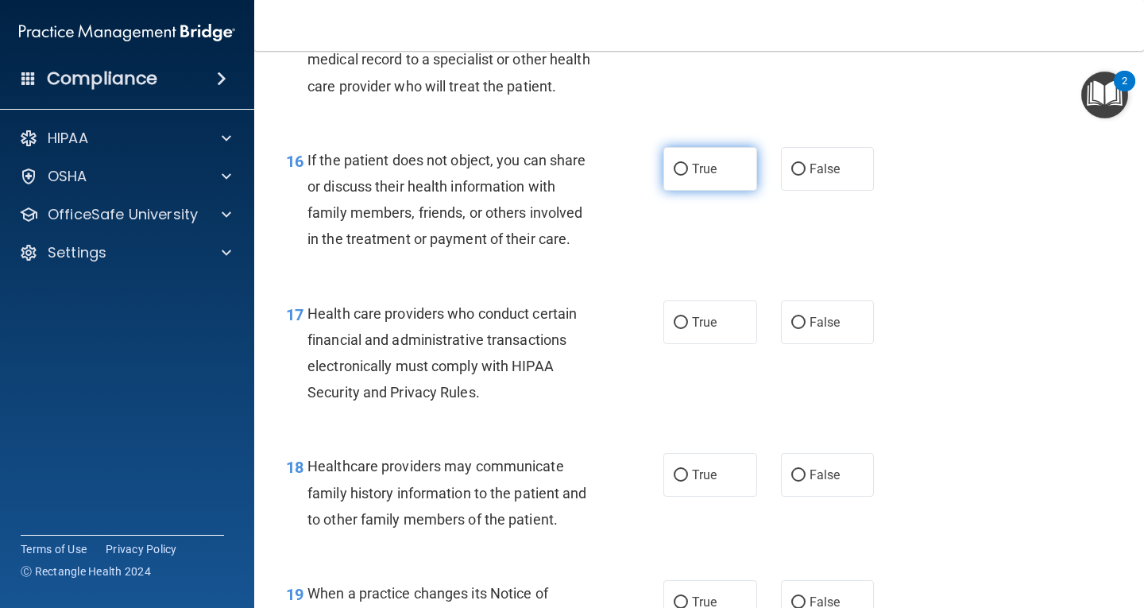
click at [692, 176] on span "True" at bounding box center [704, 168] width 25 height 15
click at [688, 176] on input "True" at bounding box center [681, 170] width 14 height 12
radio input "true"
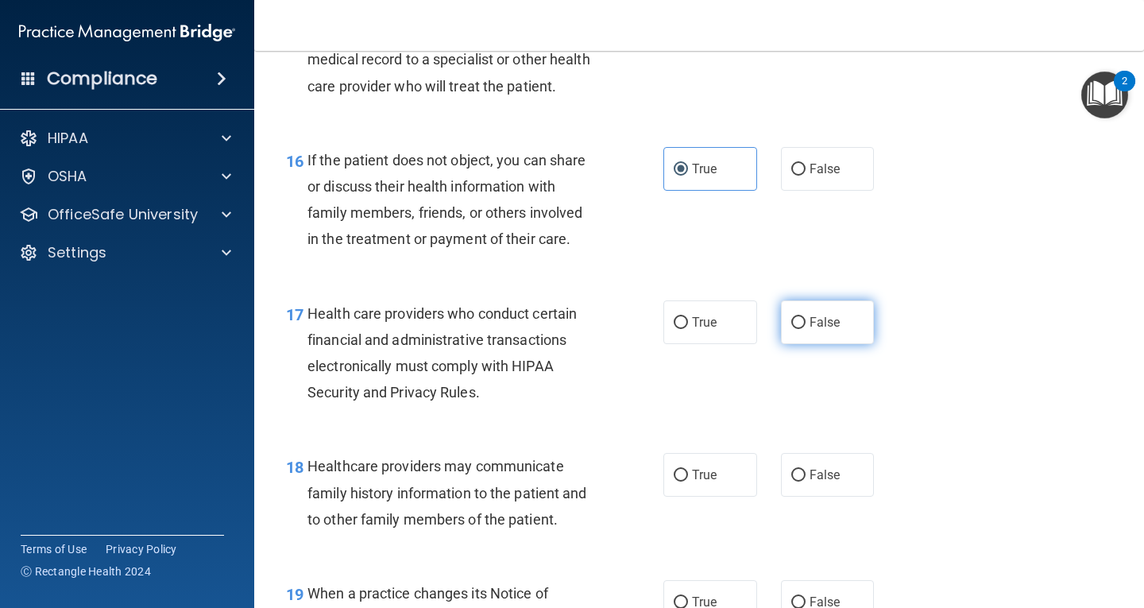
click at [807, 344] on label "False" at bounding box center [828, 322] width 94 height 44
click at [806, 329] on input "False" at bounding box center [798, 323] width 14 height 12
radio input "true"
drag, startPoint x: 805, startPoint y: 495, endPoint x: 806, endPoint y: 486, distance: 8.8
click at [810, 482] on span "False" at bounding box center [825, 474] width 31 height 15
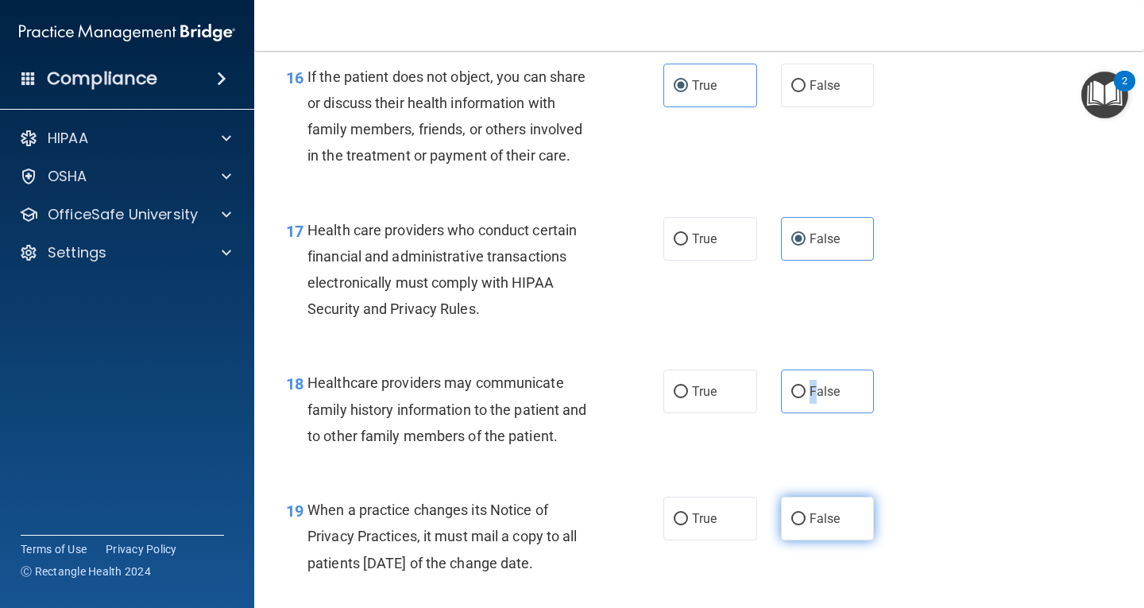
scroll to position [2463, 0]
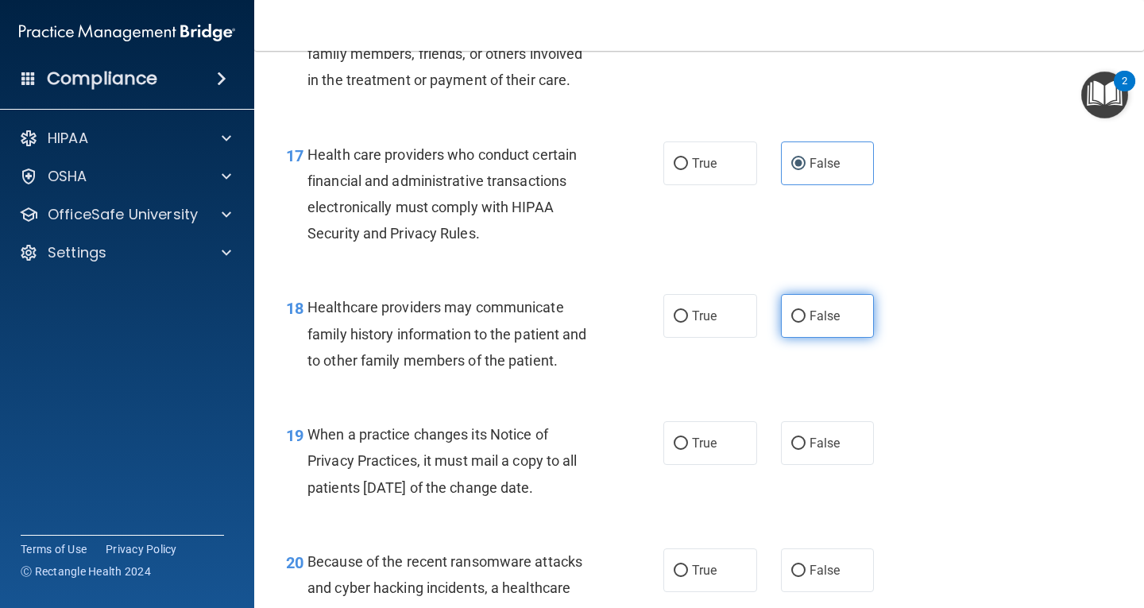
click at [832, 323] on span "False" at bounding box center [825, 315] width 31 height 15
click at [806, 323] on input "False" at bounding box center [798, 317] width 14 height 12
radio input "true"
click at [687, 465] on label "True" at bounding box center [710, 443] width 94 height 44
click at [687, 450] on input "True" at bounding box center [681, 444] width 14 height 12
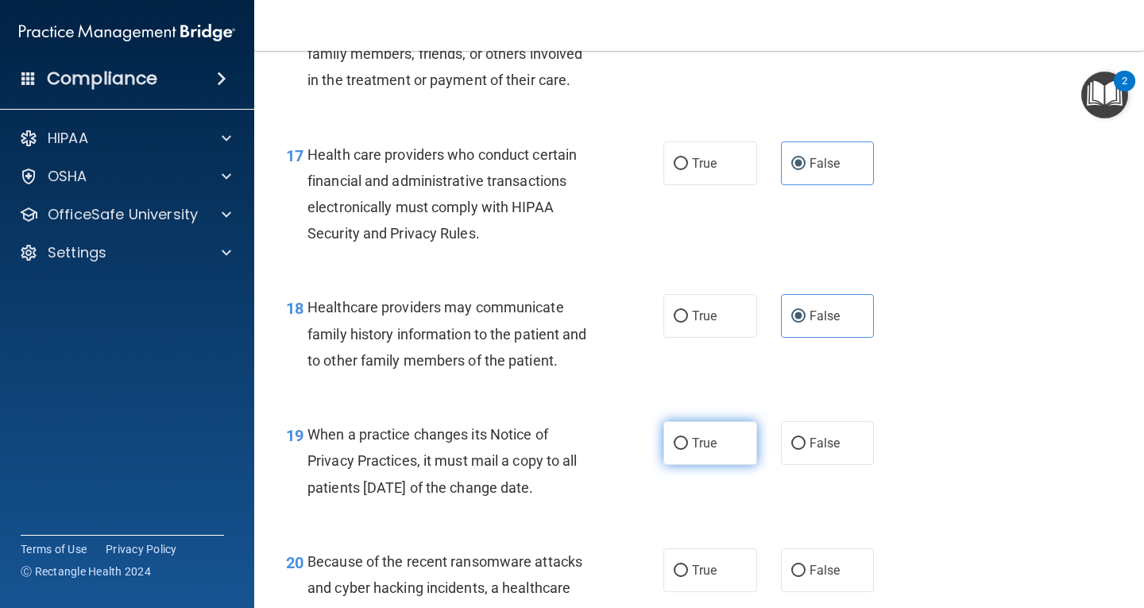
radio input "true"
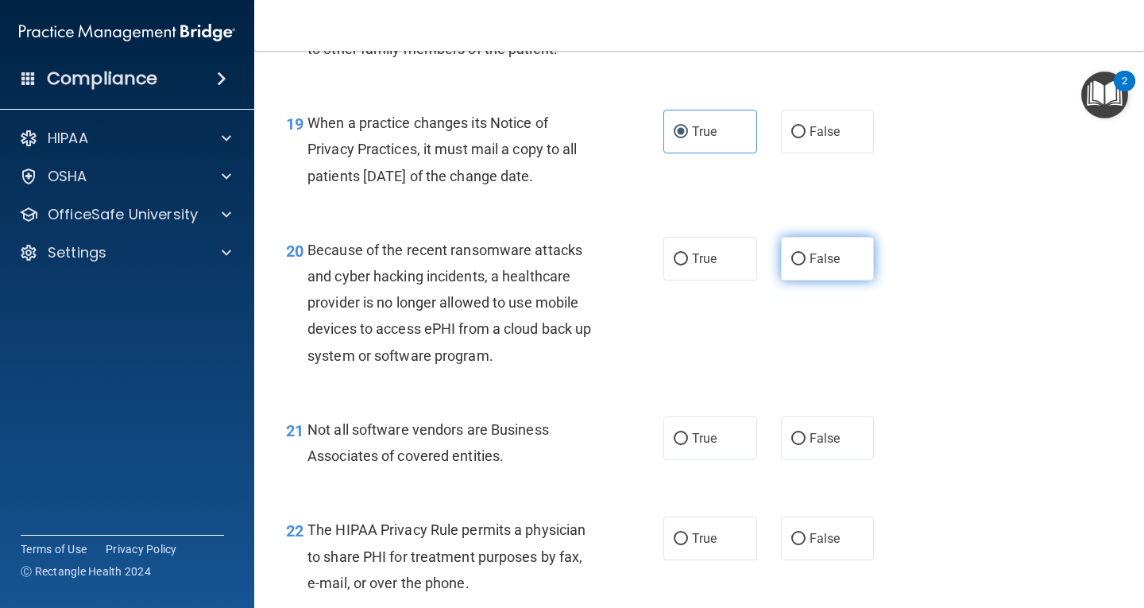
scroll to position [2781, 0]
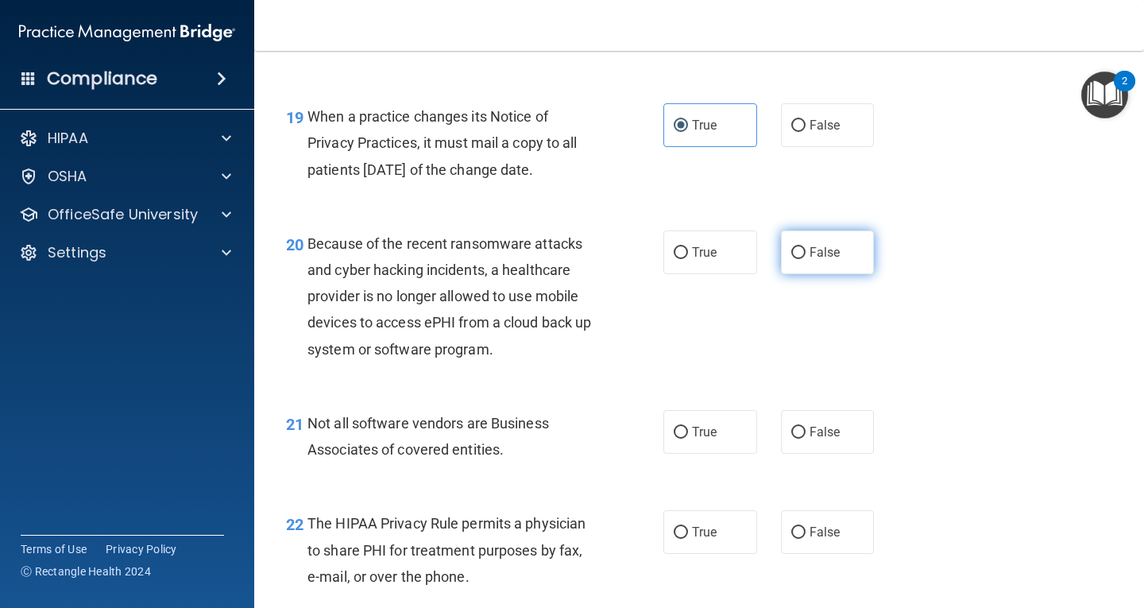
click at [810, 260] on span "False" at bounding box center [825, 252] width 31 height 15
click at [805, 259] on input "False" at bounding box center [798, 253] width 14 height 12
radio input "true"
click at [712, 454] on label "True" at bounding box center [710, 432] width 94 height 44
click at [688, 439] on input "True" at bounding box center [681, 433] width 14 height 12
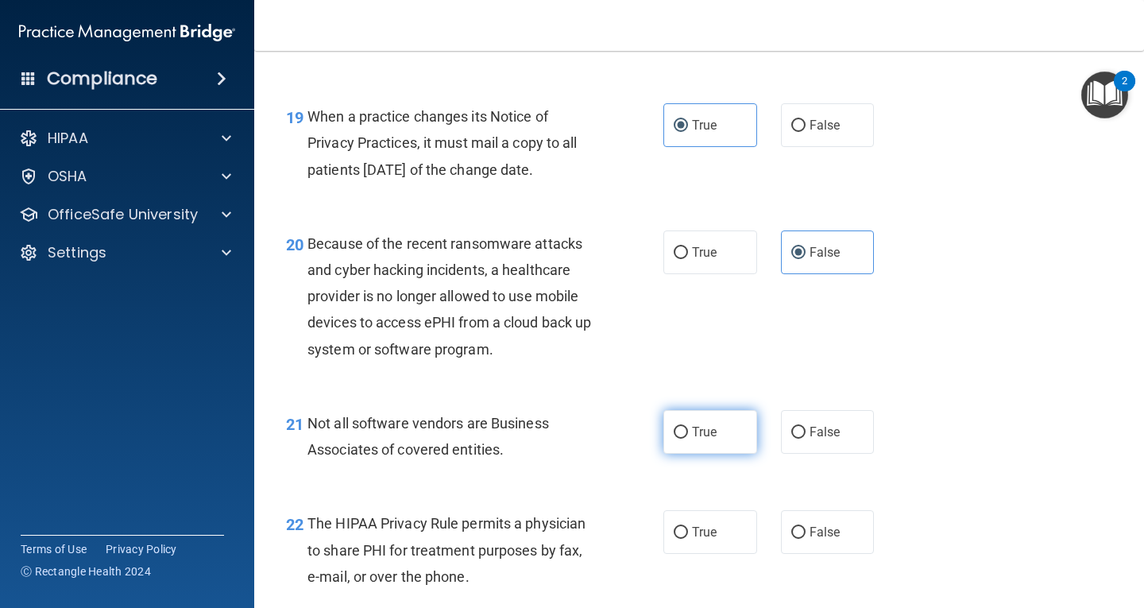
radio input "true"
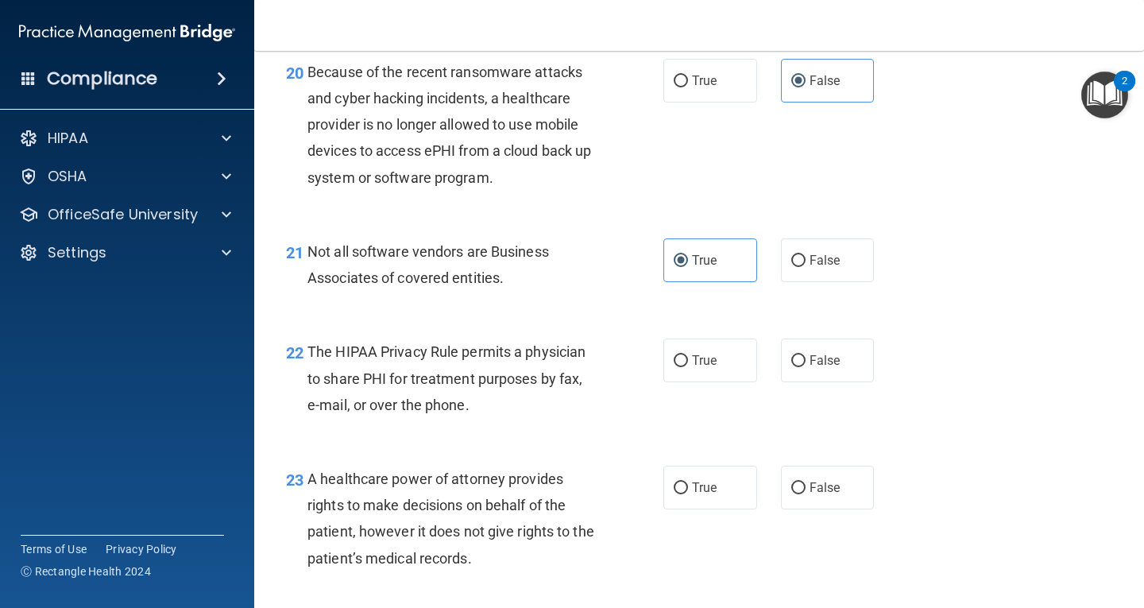
scroll to position [3019, 0]
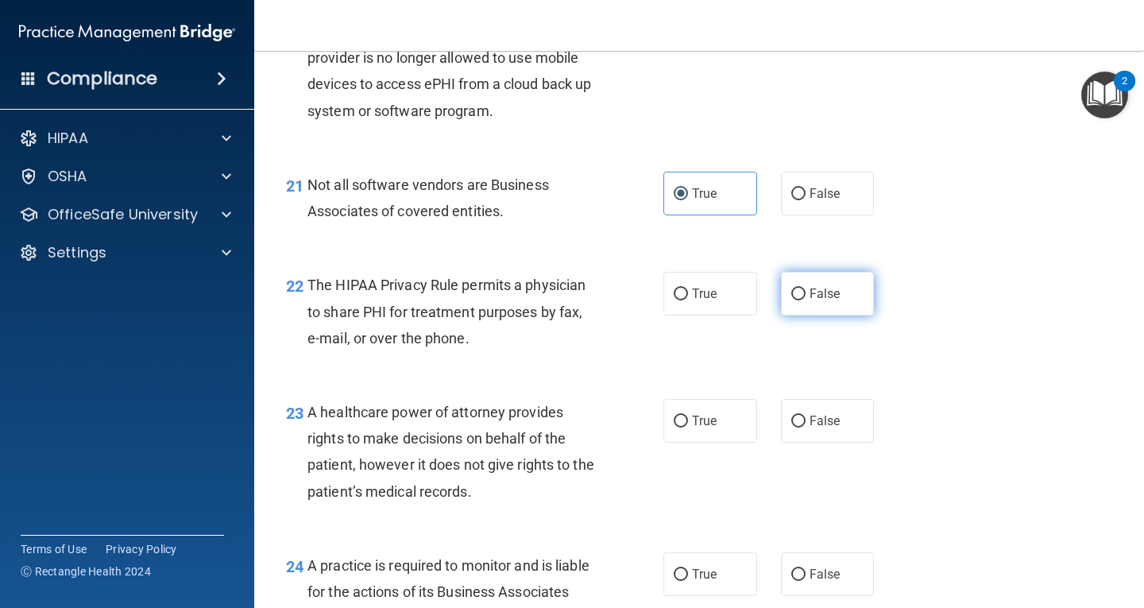
click at [810, 308] on label "False" at bounding box center [828, 294] width 94 height 44
click at [806, 300] on input "False" at bounding box center [798, 294] width 14 height 12
radio input "true"
click at [825, 428] on span "False" at bounding box center [825, 420] width 31 height 15
click at [806, 427] on input "False" at bounding box center [798, 422] width 14 height 12
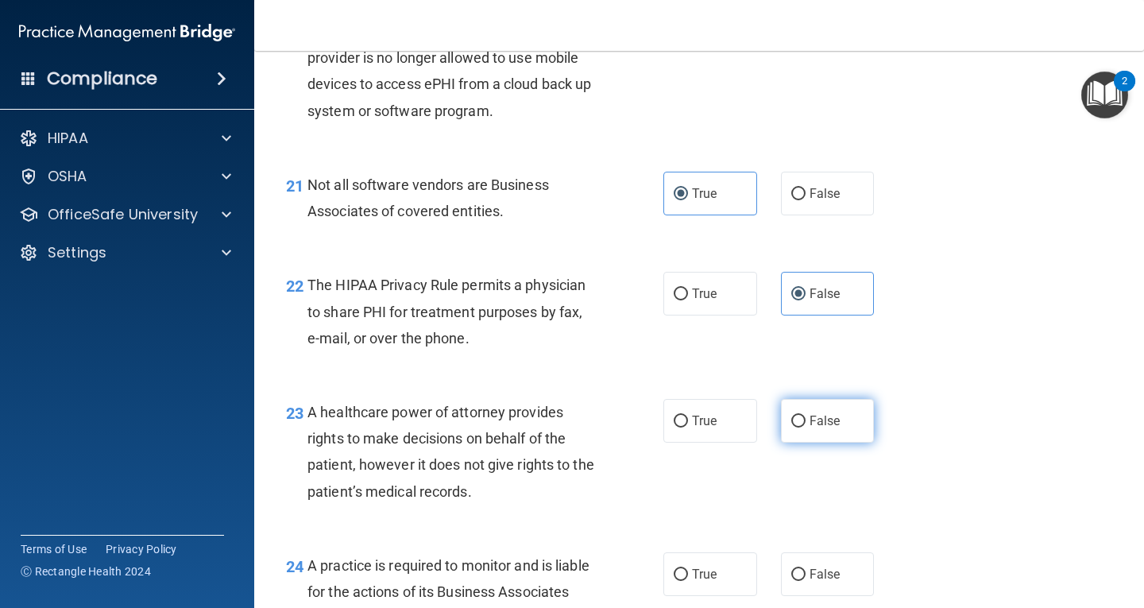
radio input "true"
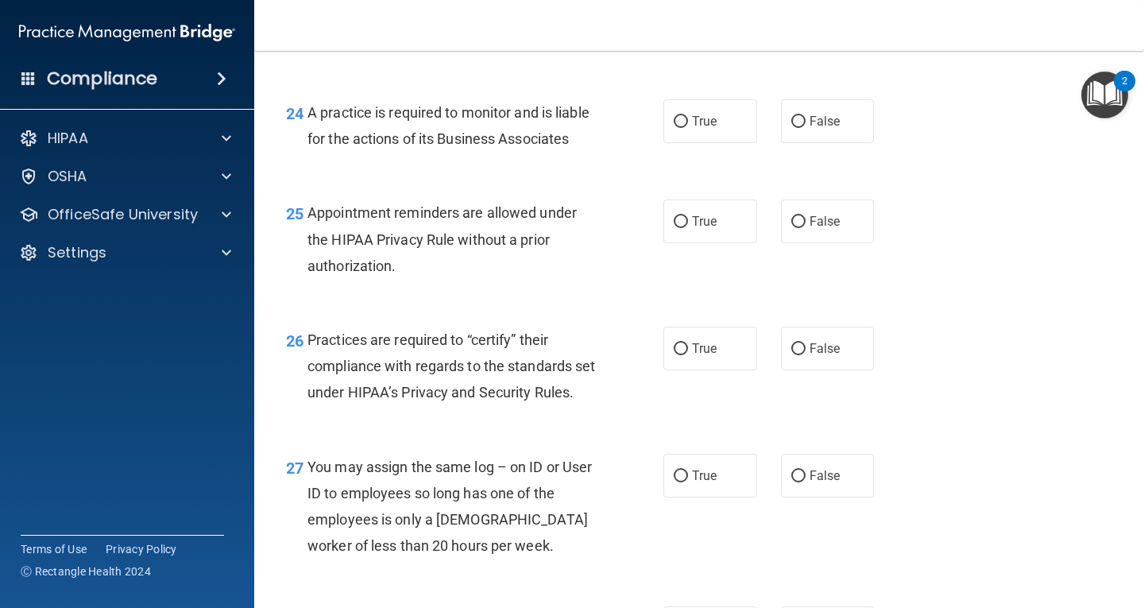
scroll to position [3496, 0]
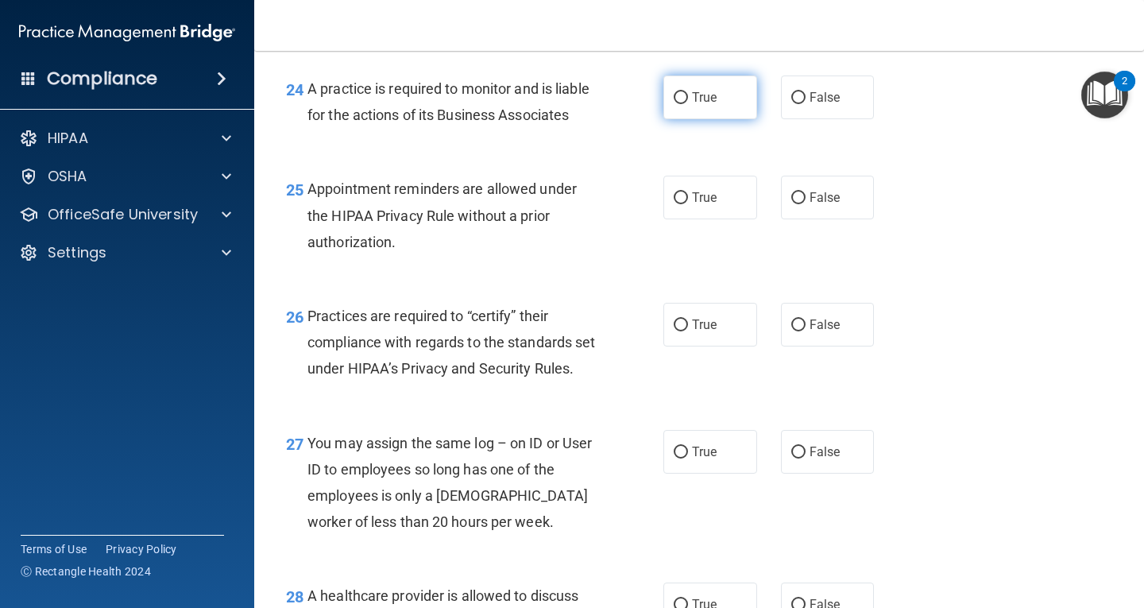
click at [713, 114] on label "True" at bounding box center [710, 97] width 94 height 44
click at [688, 104] on input "True" at bounding box center [681, 98] width 14 height 12
radio input "true"
click at [731, 219] on label "True" at bounding box center [710, 198] width 94 height 44
click at [688, 204] on input "True" at bounding box center [681, 198] width 14 height 12
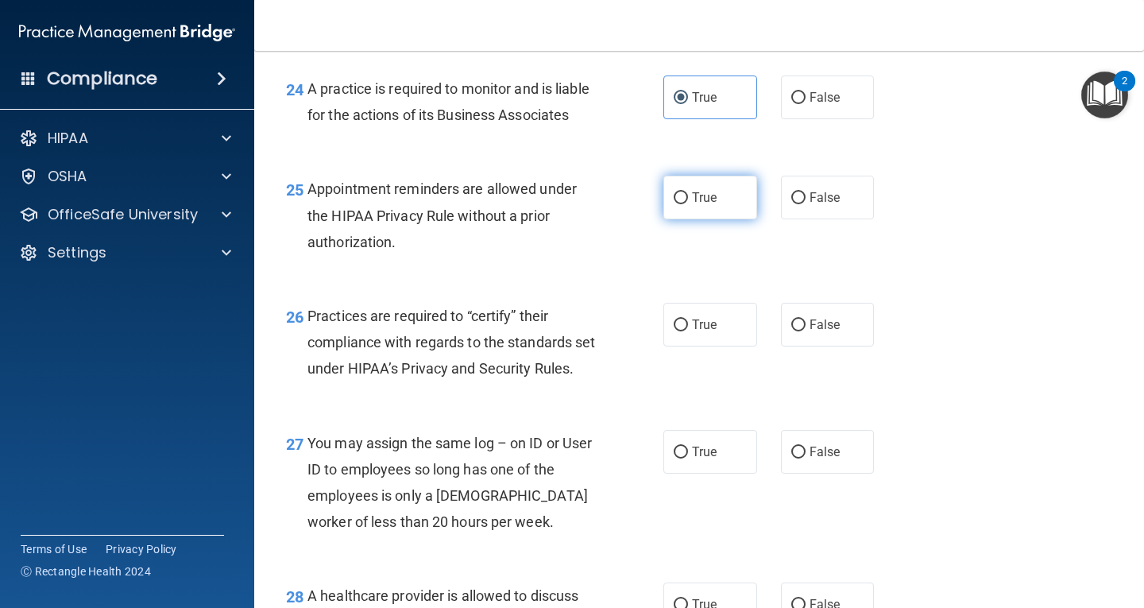
radio input "true"
click at [704, 346] on label "True" at bounding box center [710, 325] width 94 height 44
click at [688, 331] on input "True" at bounding box center [681, 325] width 14 height 12
radio input "true"
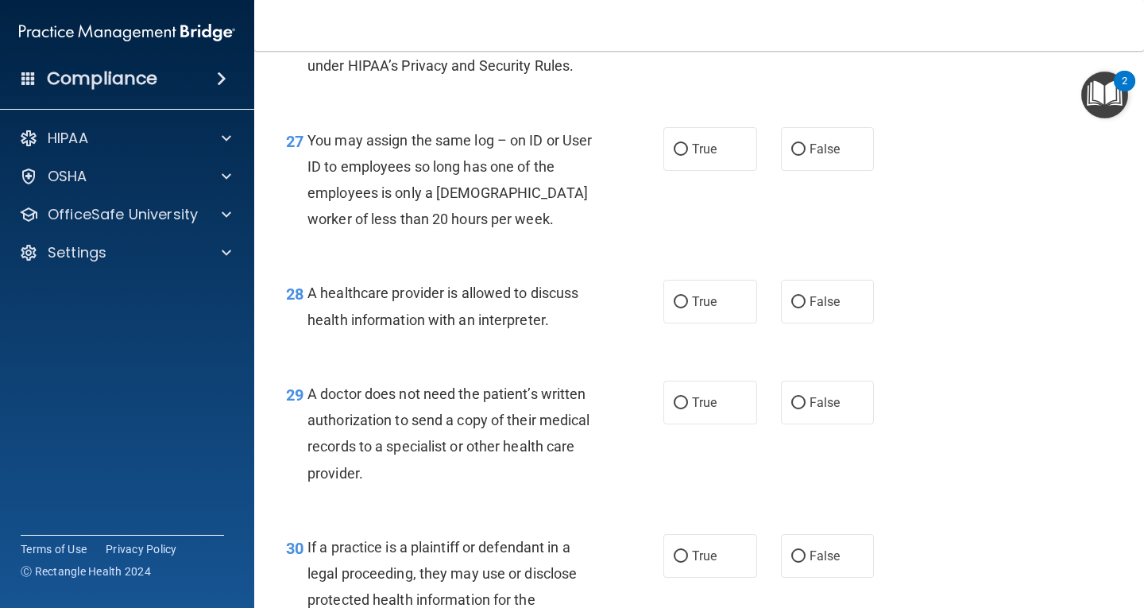
scroll to position [3814, 0]
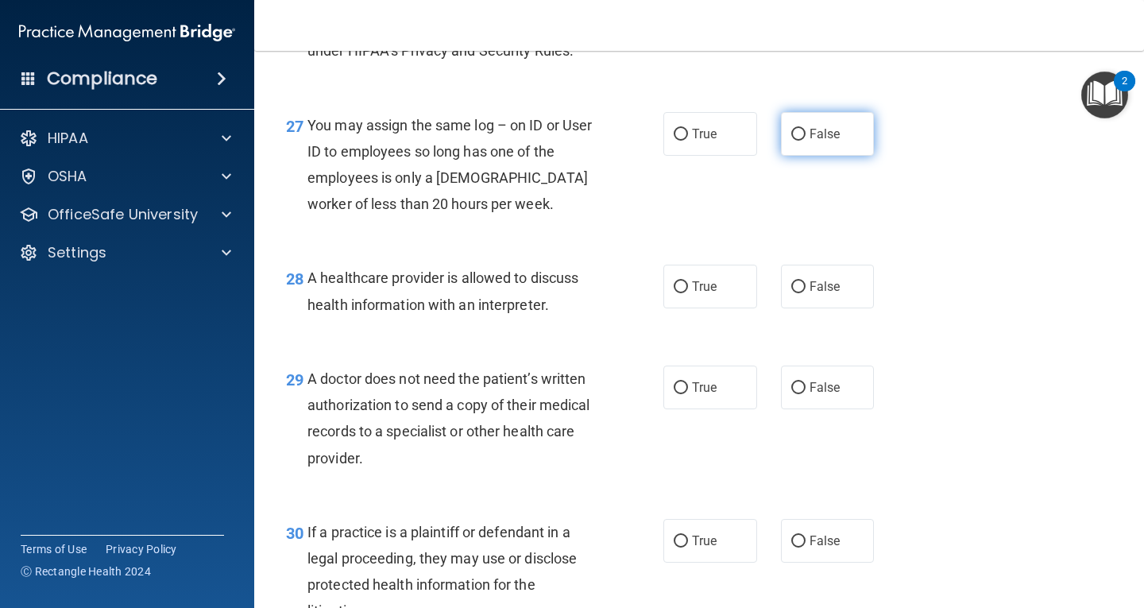
click at [818, 156] on label "False" at bounding box center [828, 134] width 94 height 44
click at [806, 141] on input "False" at bounding box center [798, 135] width 14 height 12
radio input "true"
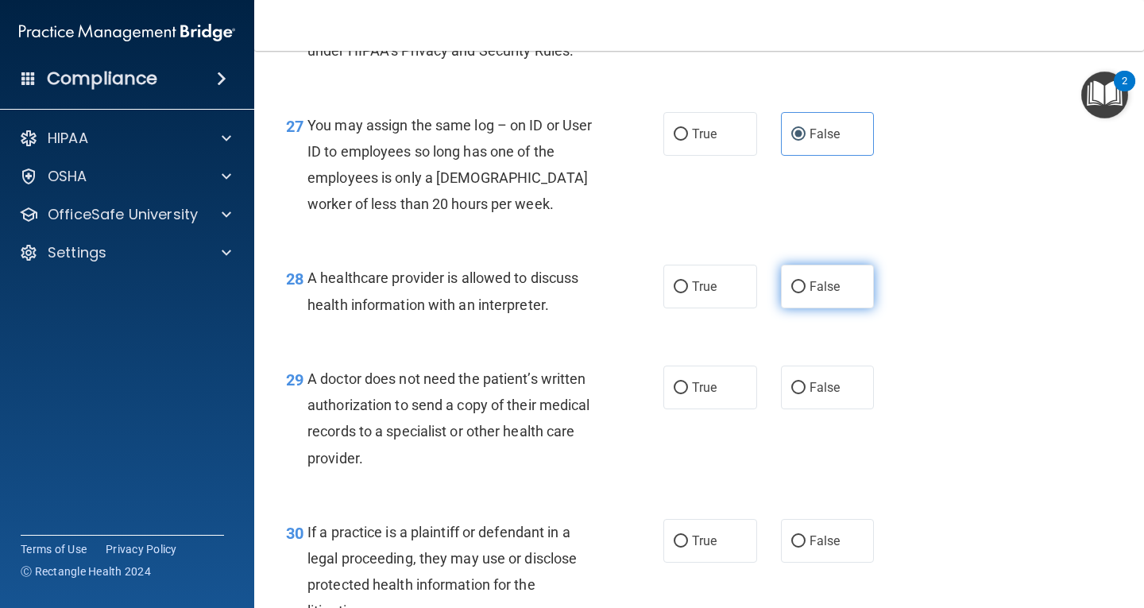
click at [810, 308] on label "False" at bounding box center [828, 287] width 94 height 44
click at [806, 293] on input "False" at bounding box center [798, 287] width 14 height 12
radio input "true"
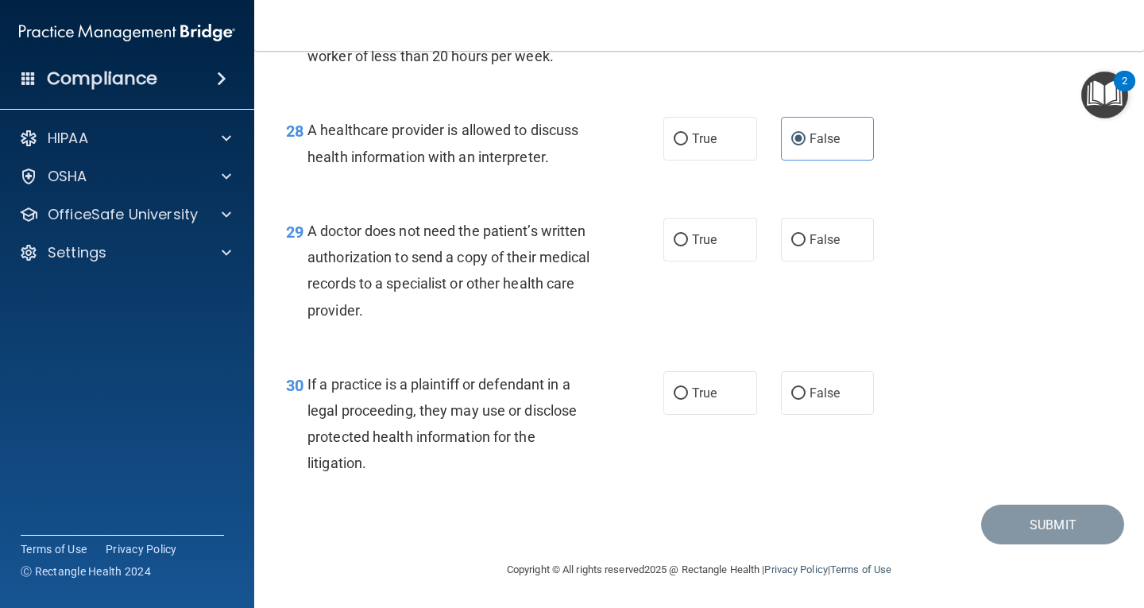
scroll to position [3973, 0]
click at [692, 247] on span "True" at bounding box center [704, 239] width 25 height 15
click at [687, 246] on input "True" at bounding box center [681, 240] width 14 height 12
radio input "true"
click at [810, 400] on span "False" at bounding box center [825, 392] width 31 height 15
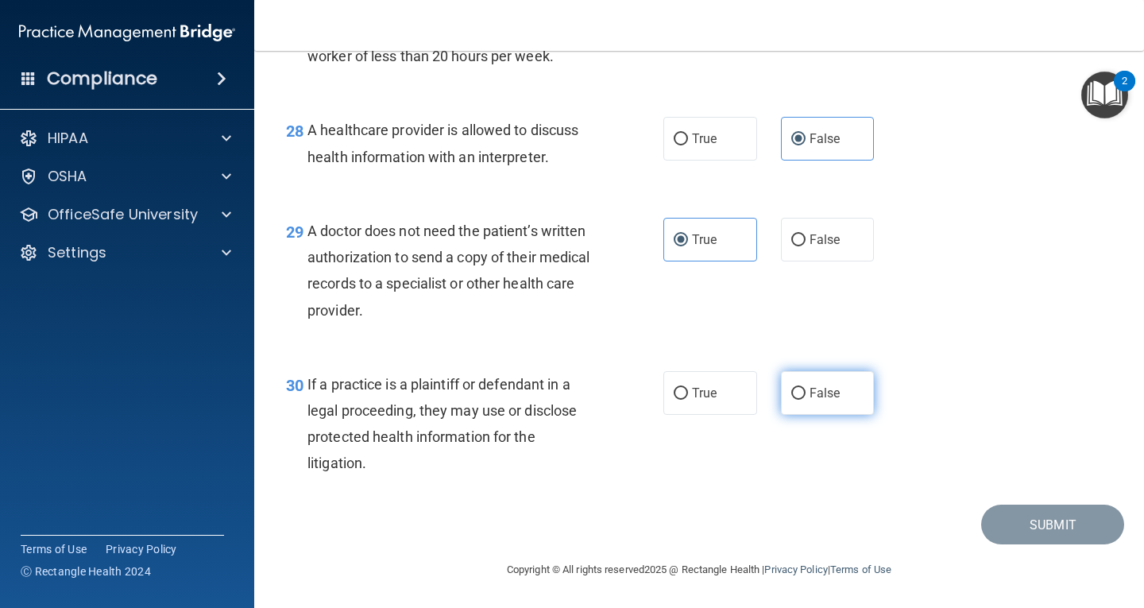
click at [803, 400] on input "False" at bounding box center [798, 394] width 14 height 12
radio input "true"
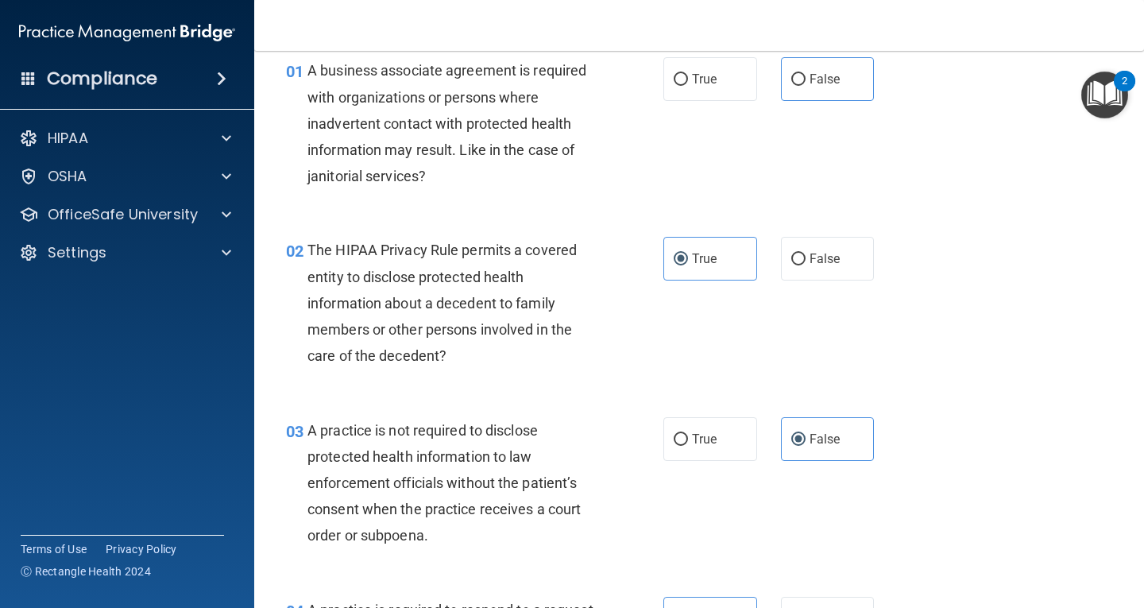
scroll to position [0, 0]
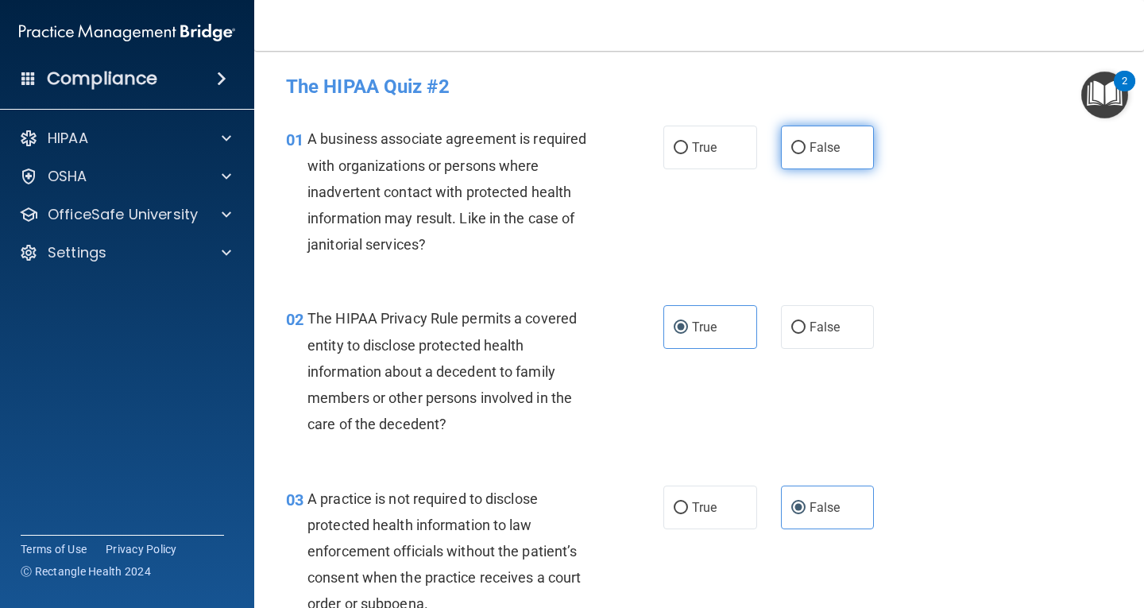
click at [788, 137] on label "False" at bounding box center [828, 148] width 94 height 44
click at [791, 142] on input "False" at bounding box center [798, 148] width 14 height 12
radio input "true"
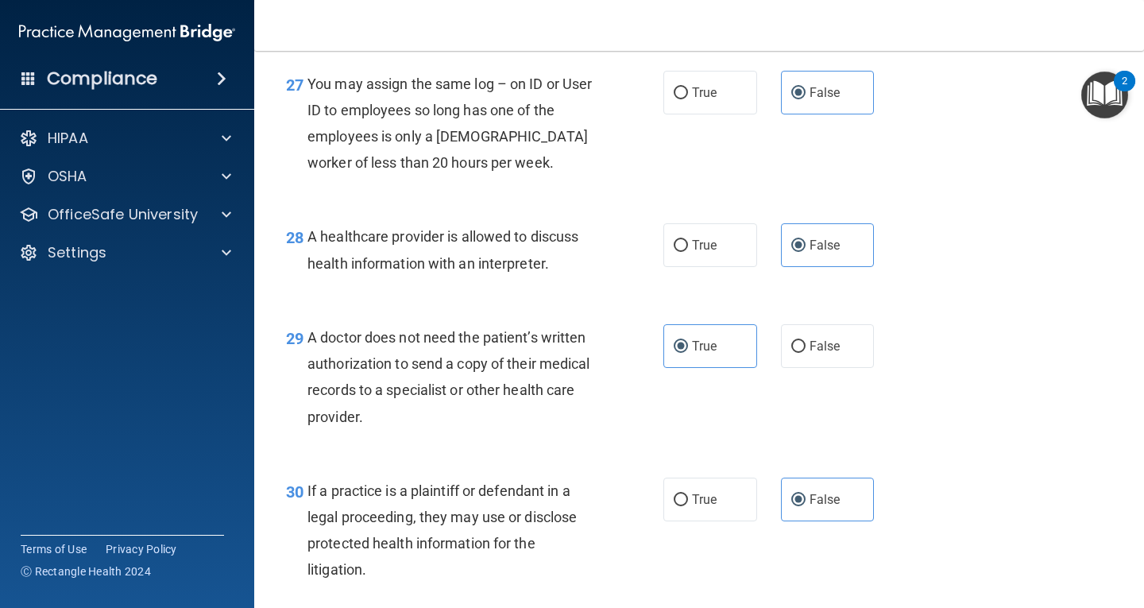
scroll to position [4041, 0]
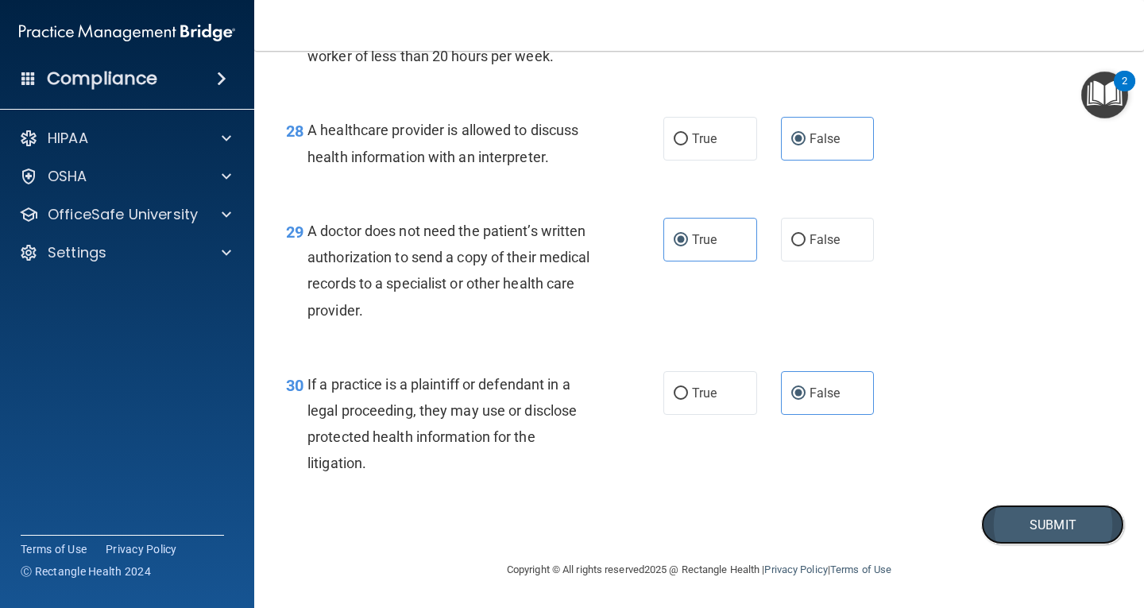
click at [1008, 525] on button "Submit" at bounding box center [1052, 525] width 143 height 41
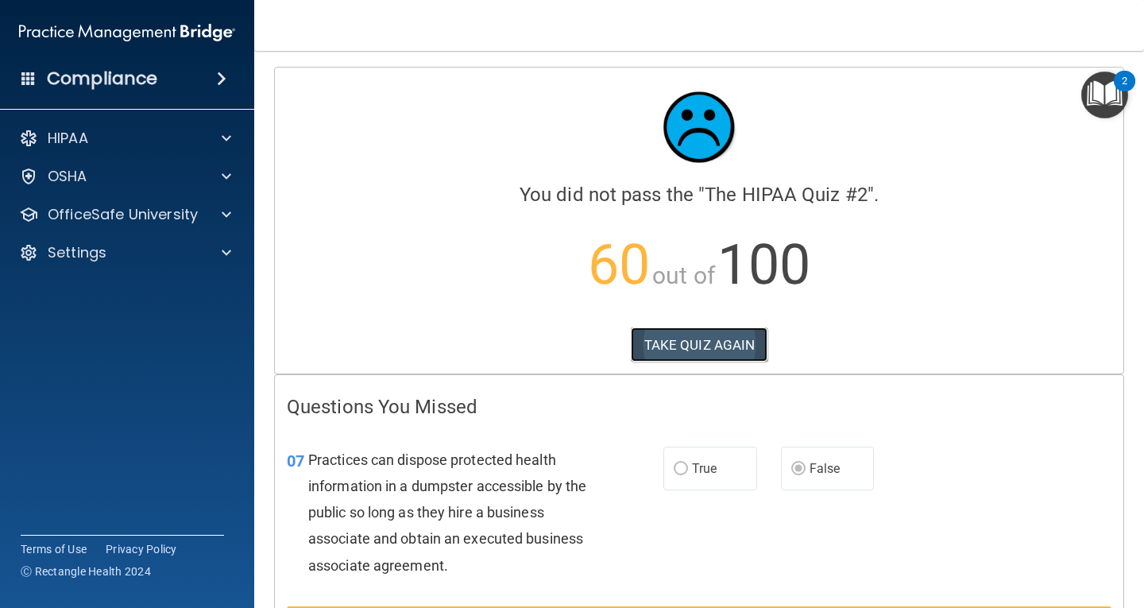
click at [683, 340] on button "TAKE QUIZ AGAIN" at bounding box center [699, 344] width 137 height 35
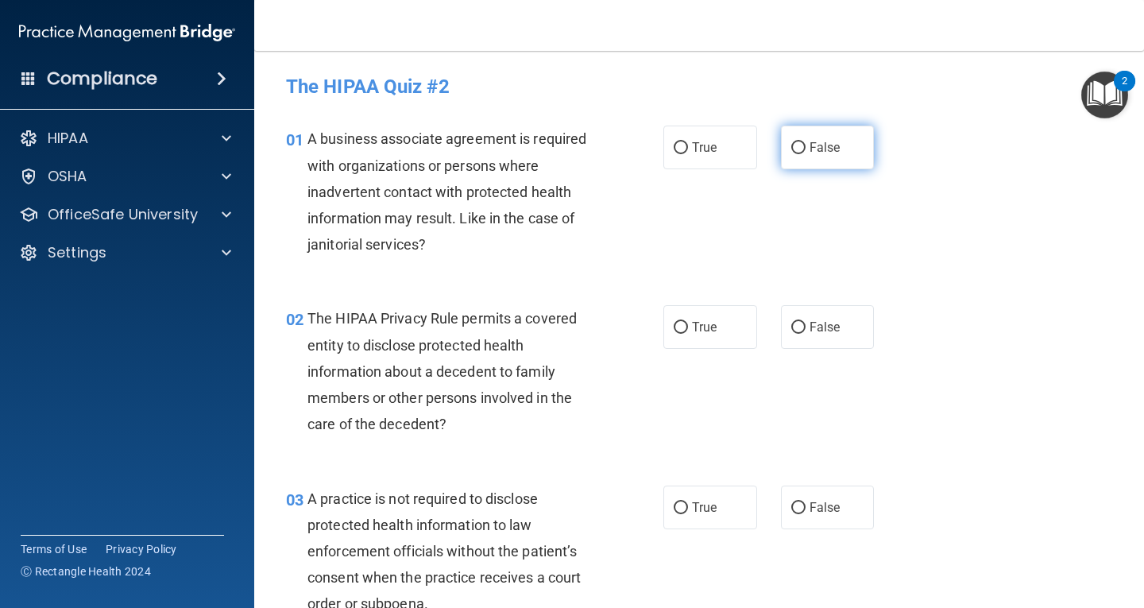
click at [791, 154] on input "False" at bounding box center [798, 148] width 14 height 12
radio input "true"
click at [704, 338] on label "True" at bounding box center [710, 327] width 94 height 44
click at [688, 334] on input "True" at bounding box center [681, 328] width 14 height 12
radio input "true"
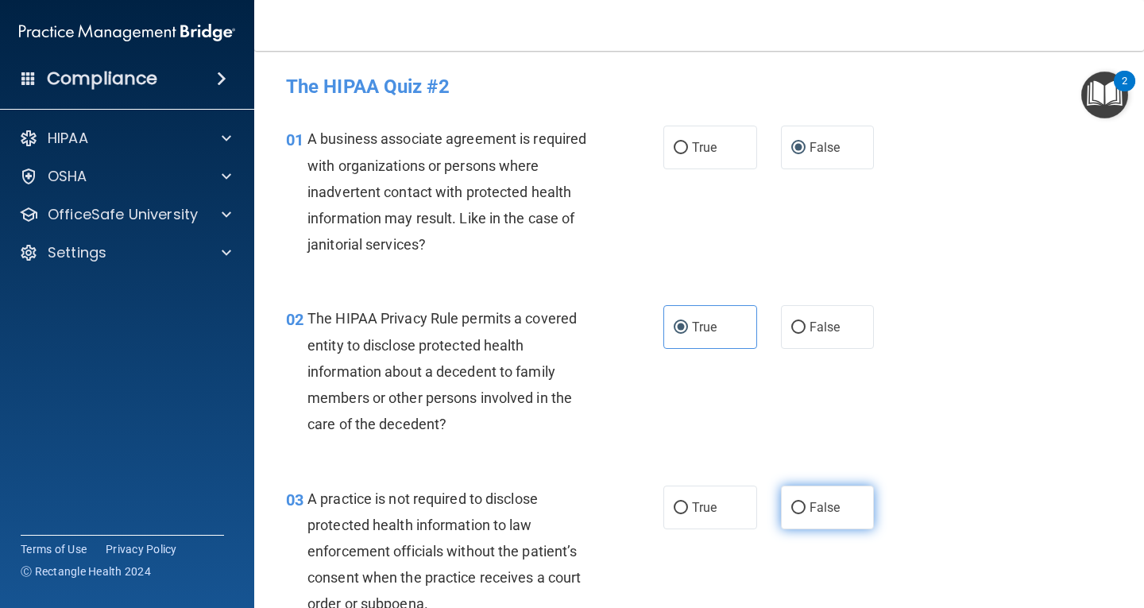
click at [822, 509] on span "False" at bounding box center [825, 507] width 31 height 15
click at [806, 509] on input "False" at bounding box center [798, 508] width 14 height 12
radio input "true"
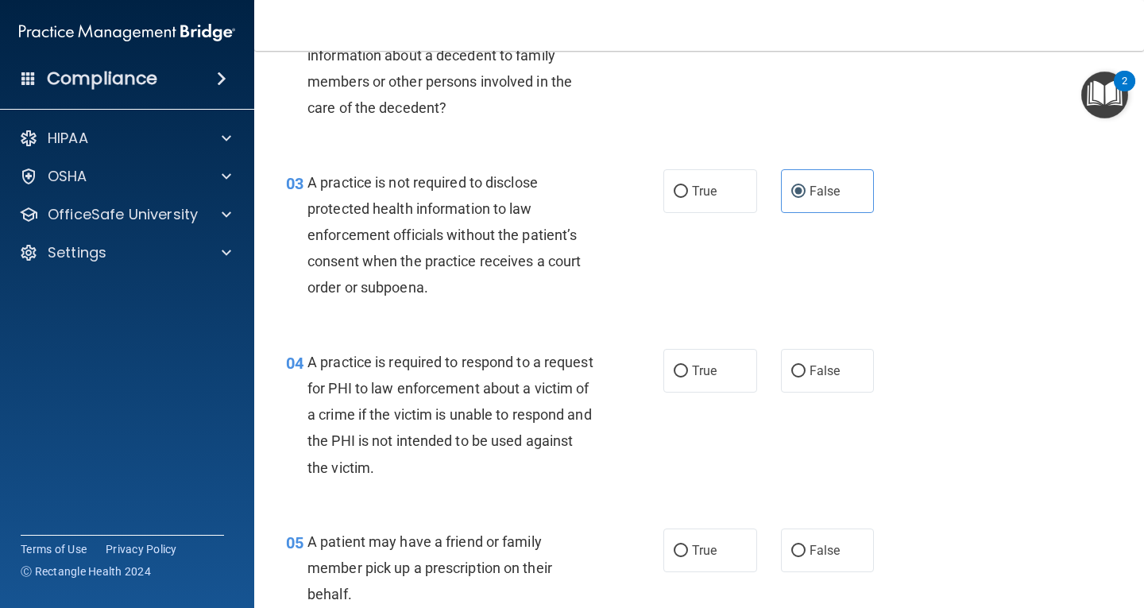
scroll to position [318, 0]
click at [692, 364] on span "True" at bounding box center [704, 369] width 25 height 15
click at [688, 364] on input "True" at bounding box center [681, 370] width 14 height 12
radio input "true"
click at [702, 547] on span "True" at bounding box center [704, 548] width 25 height 15
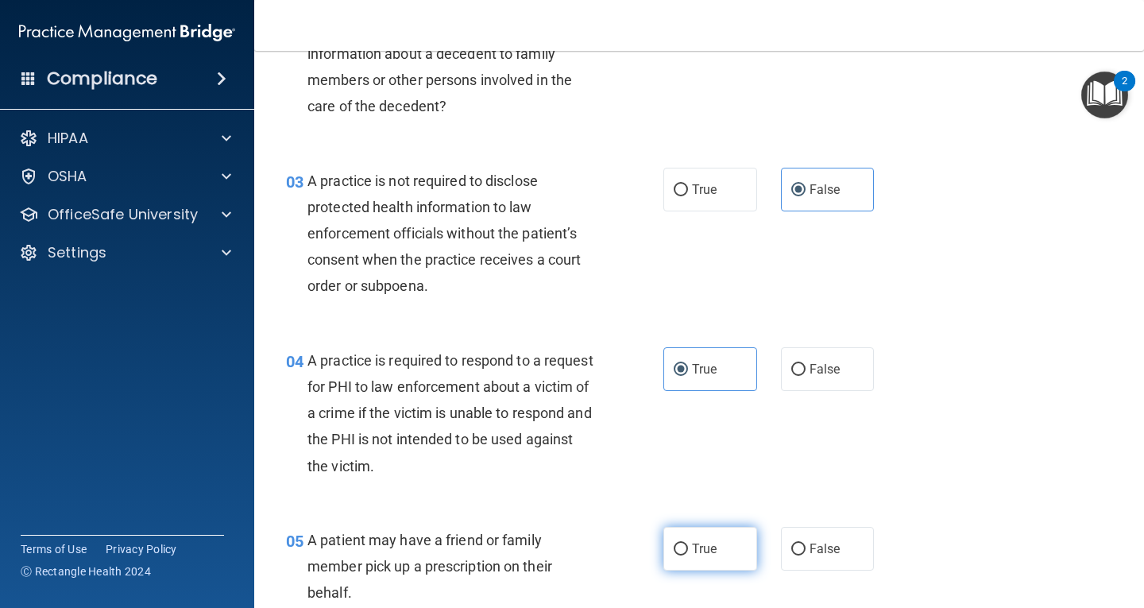
click at [688, 547] on input "True" at bounding box center [681, 550] width 14 height 12
radio input "true"
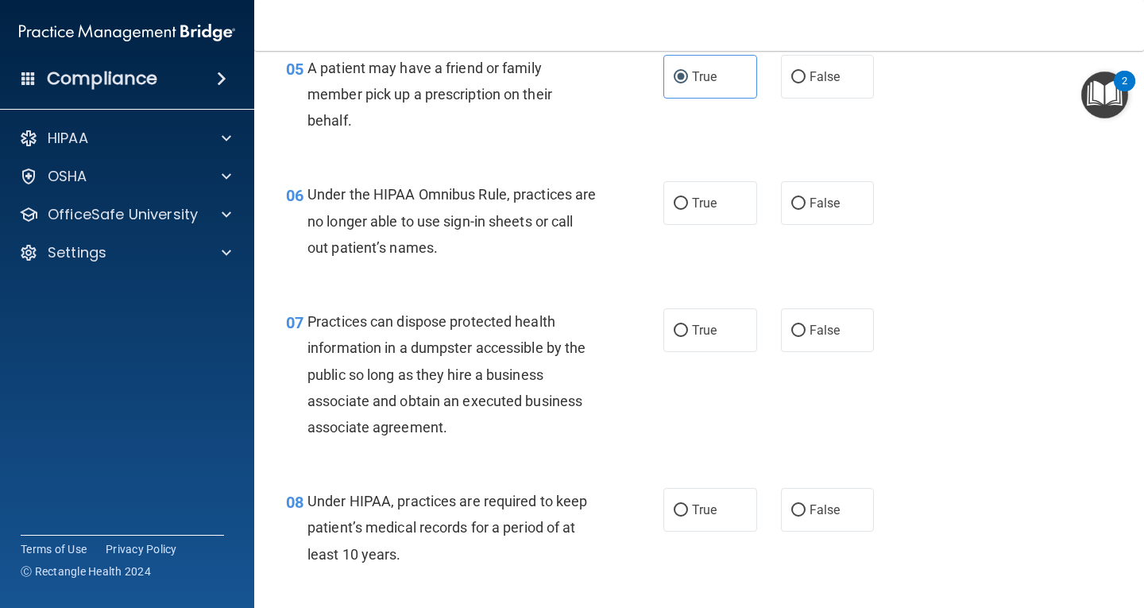
scroll to position [795, 0]
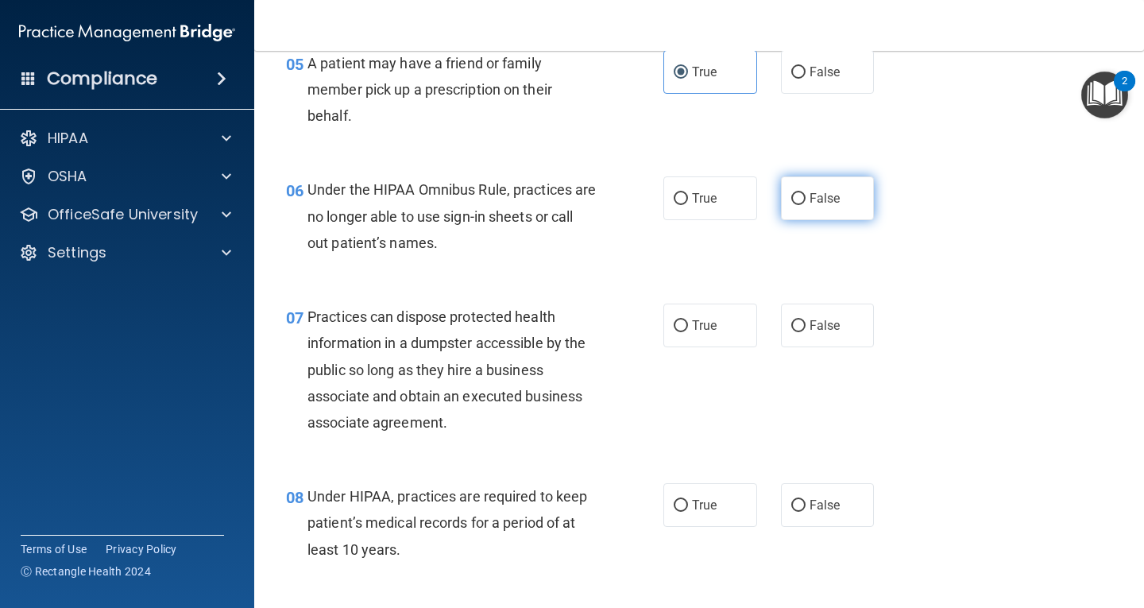
click at [824, 208] on label "False" at bounding box center [828, 198] width 94 height 44
click at [806, 205] on input "False" at bounding box center [798, 199] width 14 height 12
radio input "true"
click at [824, 323] on span "False" at bounding box center [825, 325] width 31 height 15
click at [806, 323] on input "False" at bounding box center [798, 326] width 14 height 12
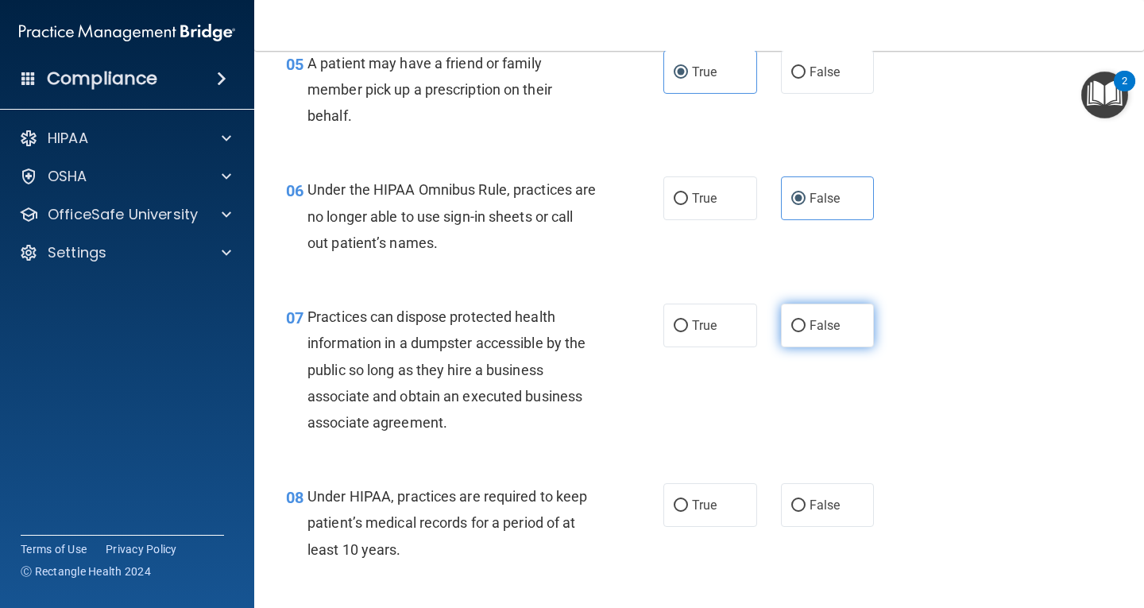
radio input "true"
click at [823, 494] on label "False" at bounding box center [828, 505] width 94 height 44
click at [806, 500] on input "False" at bounding box center [798, 506] width 14 height 12
radio input "true"
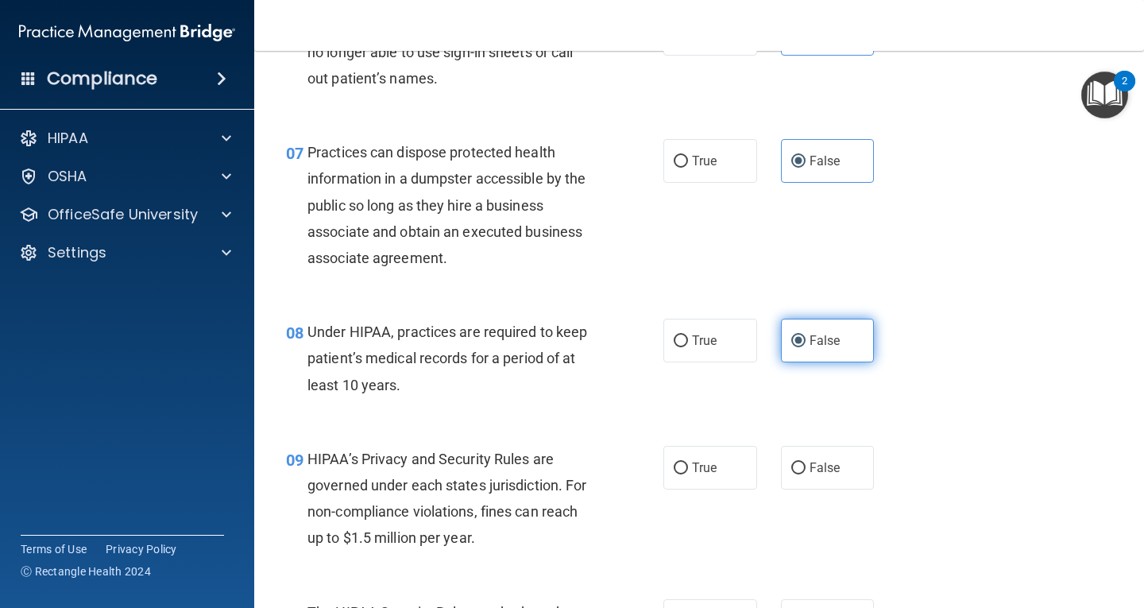
scroll to position [1033, 0]
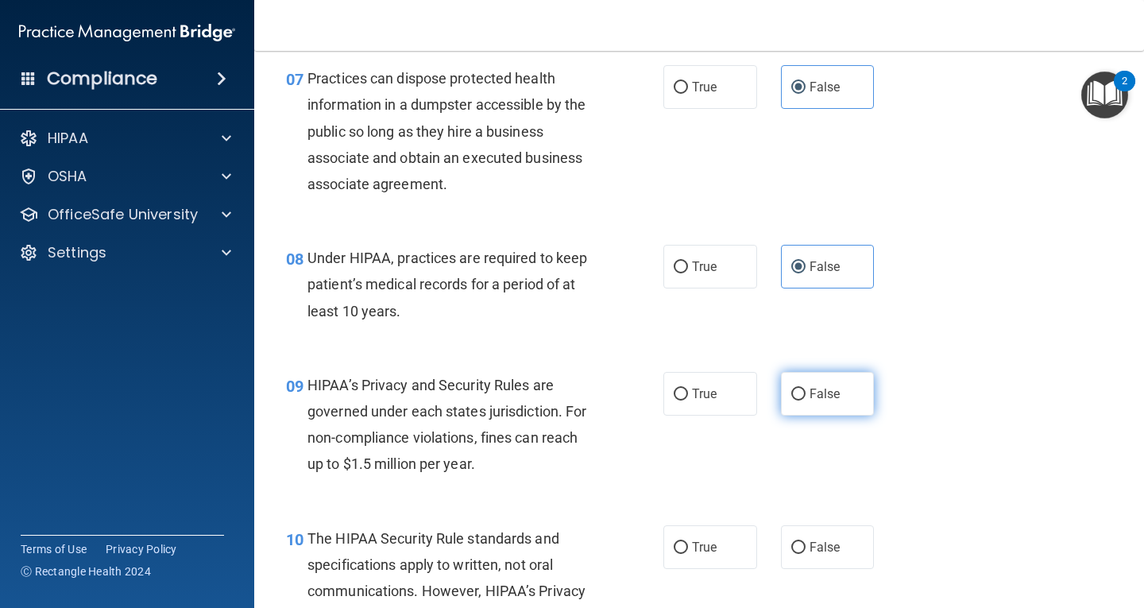
click at [810, 388] on span "False" at bounding box center [825, 393] width 31 height 15
click at [806, 389] on input "False" at bounding box center [798, 395] width 14 height 12
radio input "true"
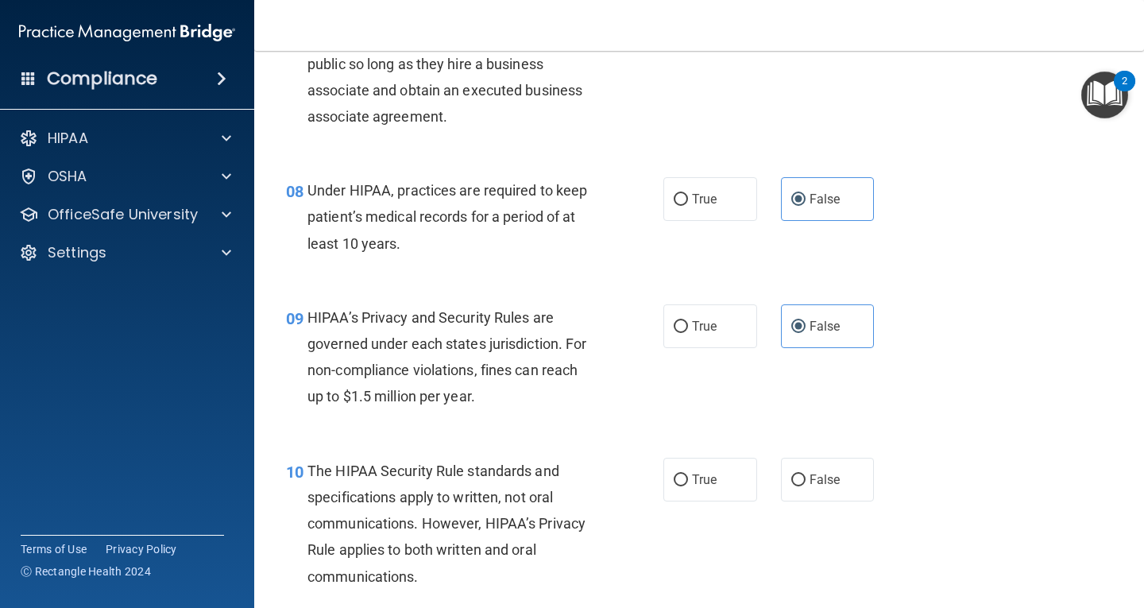
scroll to position [1192, 0]
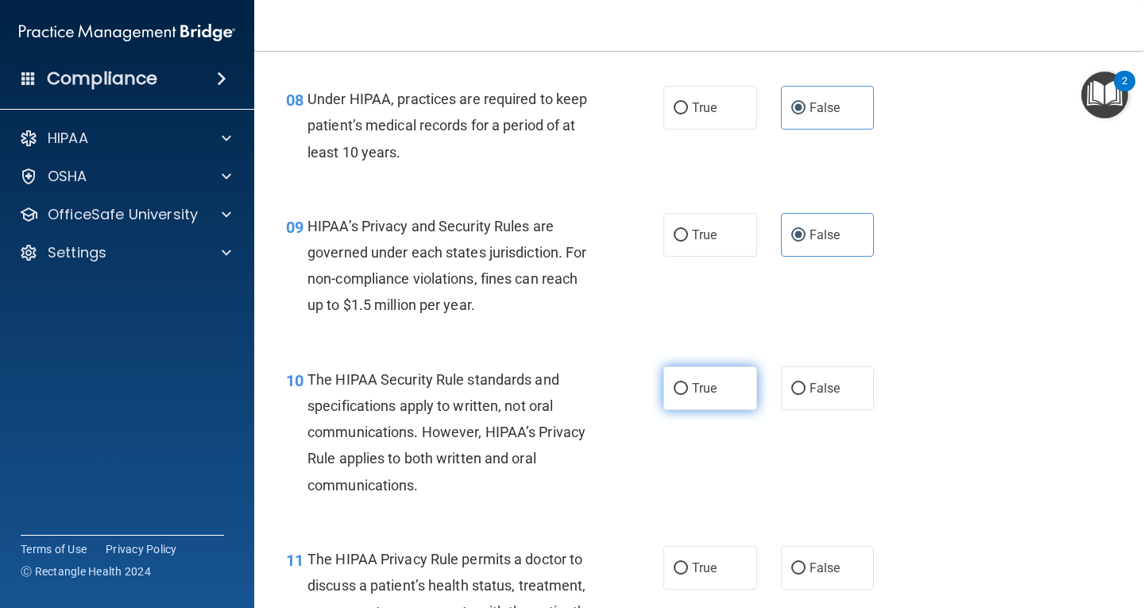
click at [700, 385] on span "True" at bounding box center [704, 388] width 25 height 15
click at [688, 385] on input "True" at bounding box center [681, 389] width 14 height 12
radio input "true"
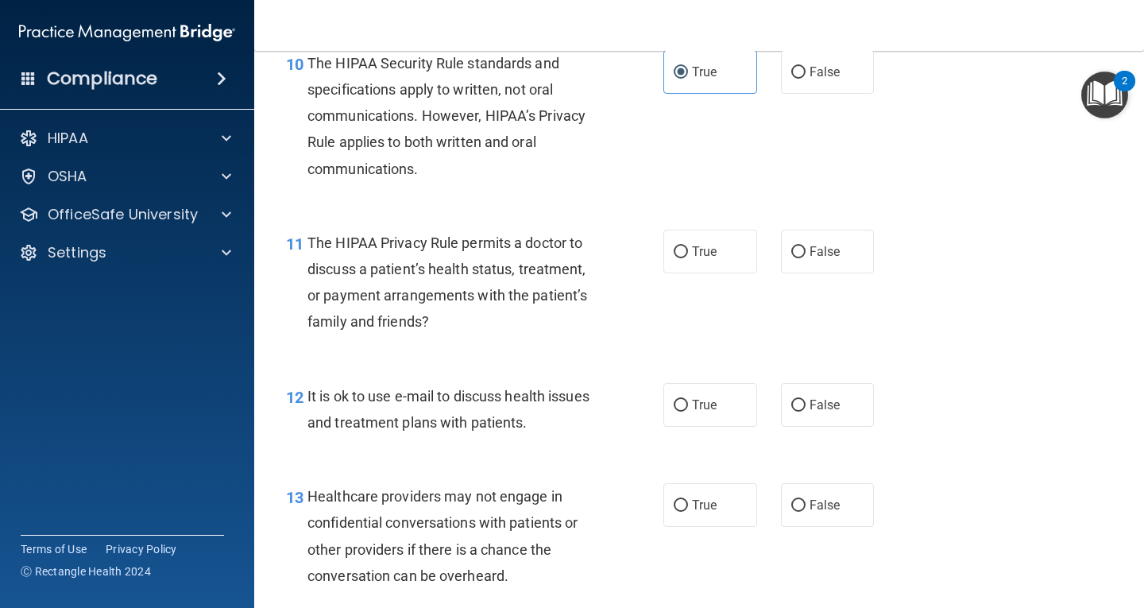
scroll to position [1510, 0]
click at [694, 242] on span "True" at bounding box center [704, 249] width 25 height 15
click at [688, 245] on input "True" at bounding box center [681, 251] width 14 height 12
radio input "true"
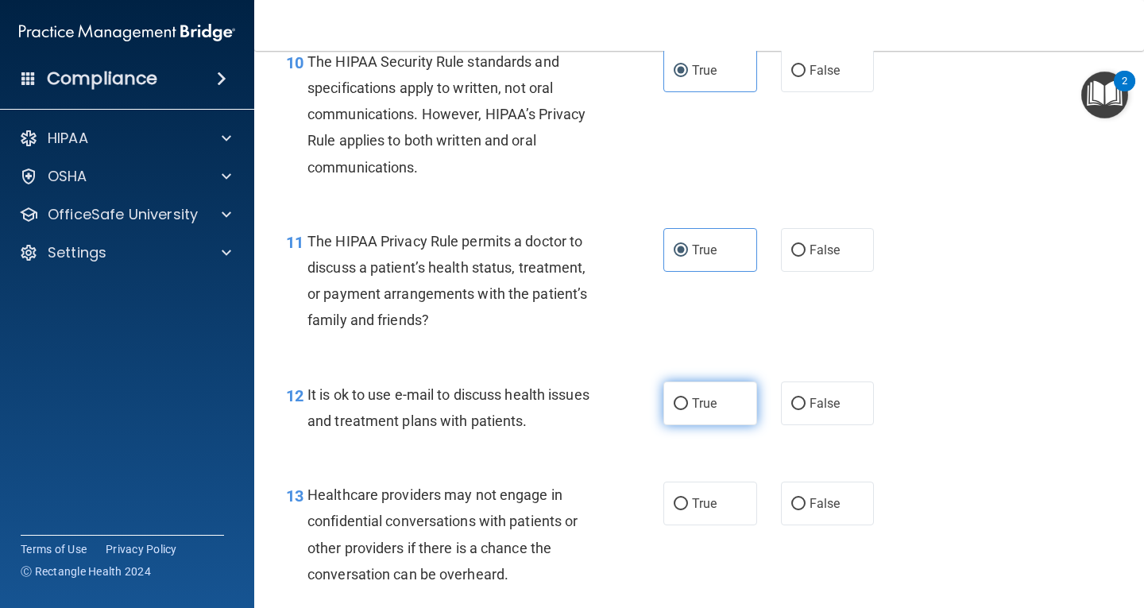
click at [694, 393] on label "True" at bounding box center [710, 403] width 94 height 44
click at [688, 398] on input "True" at bounding box center [681, 404] width 14 height 12
radio input "true"
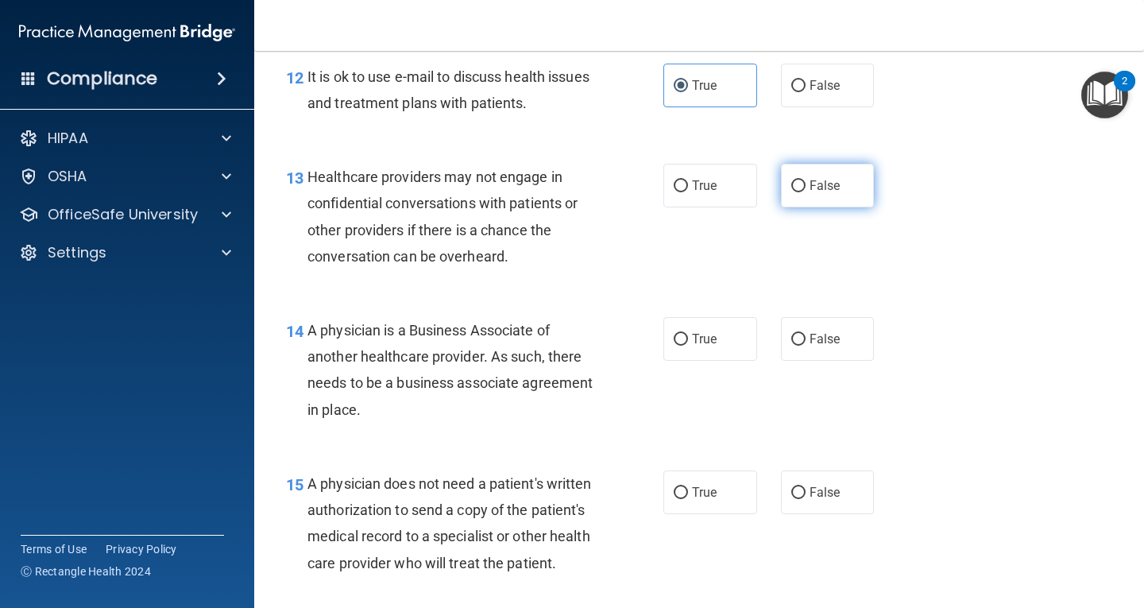
click at [818, 184] on span "False" at bounding box center [825, 185] width 31 height 15
click at [806, 184] on input "False" at bounding box center [798, 186] width 14 height 12
radio input "true"
click at [822, 324] on label "False" at bounding box center [828, 339] width 94 height 44
click at [806, 334] on input "False" at bounding box center [798, 340] width 14 height 12
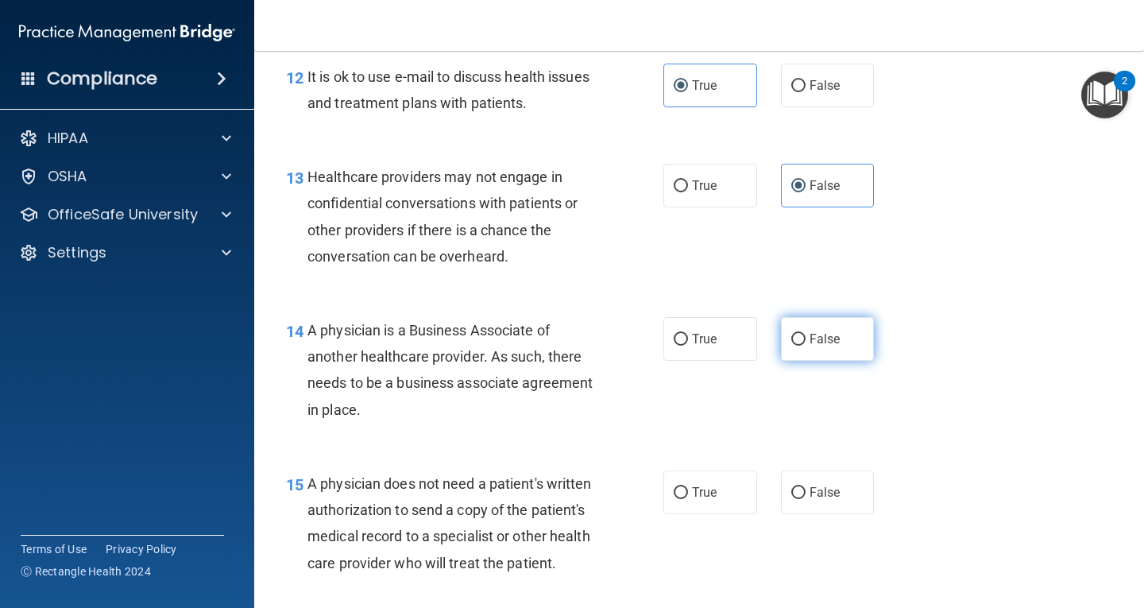
radio input "true"
click at [686, 490] on label "True" at bounding box center [710, 492] width 94 height 44
click at [686, 490] on input "True" at bounding box center [681, 493] width 14 height 12
radio input "true"
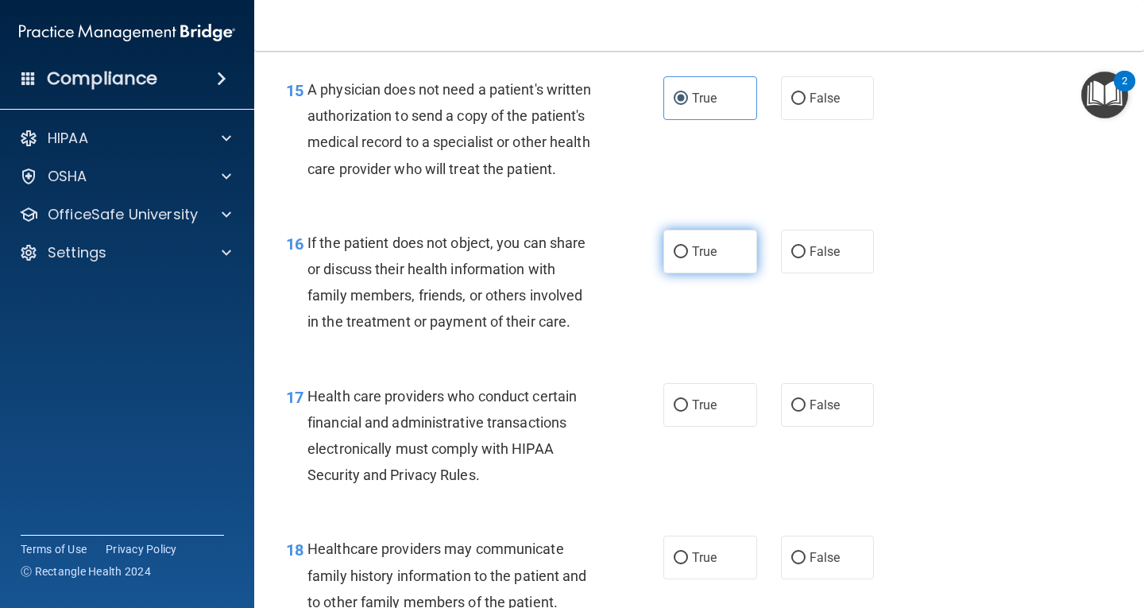
scroll to position [2225, 0]
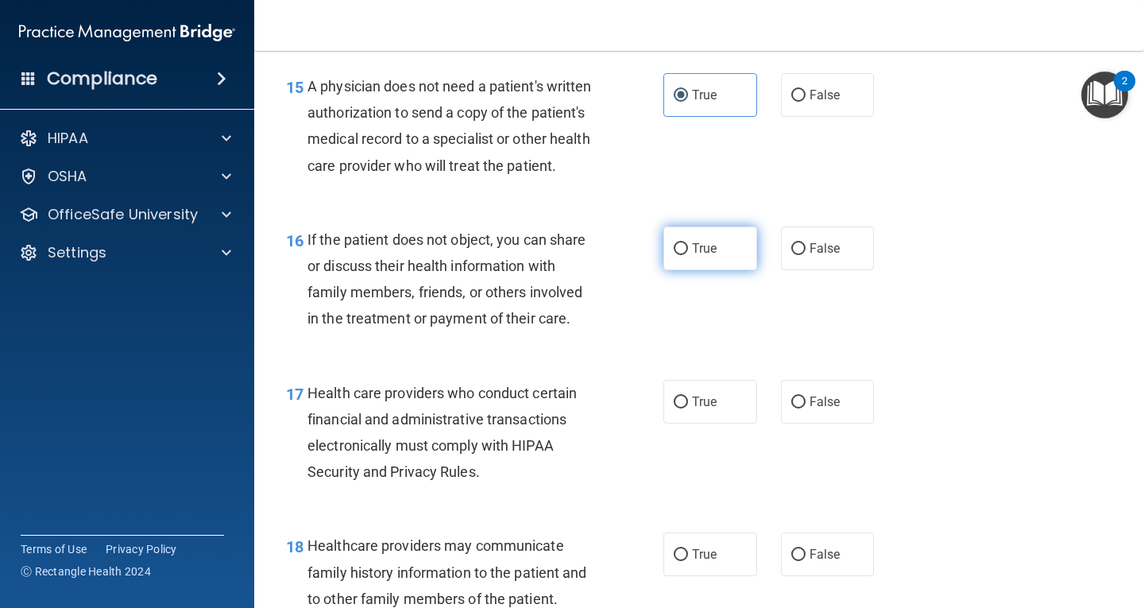
click at [698, 256] on span "True" at bounding box center [704, 248] width 25 height 15
click at [688, 255] on input "True" at bounding box center [681, 249] width 14 height 12
radio input "true"
click at [694, 409] on span "True" at bounding box center [704, 401] width 25 height 15
click at [688, 408] on input "True" at bounding box center [681, 403] width 14 height 12
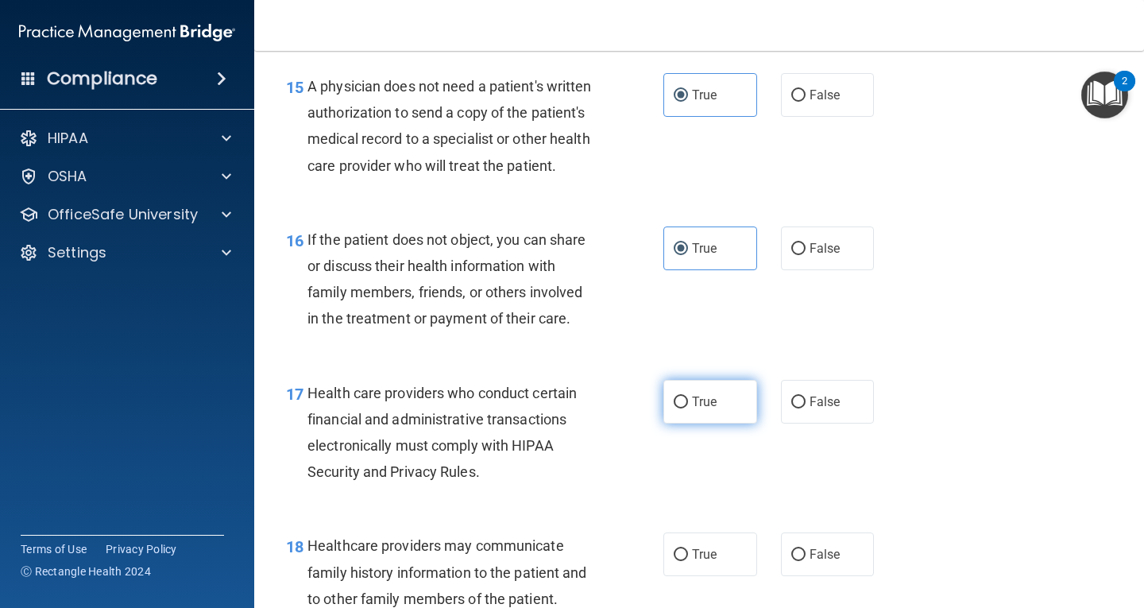
radio input "true"
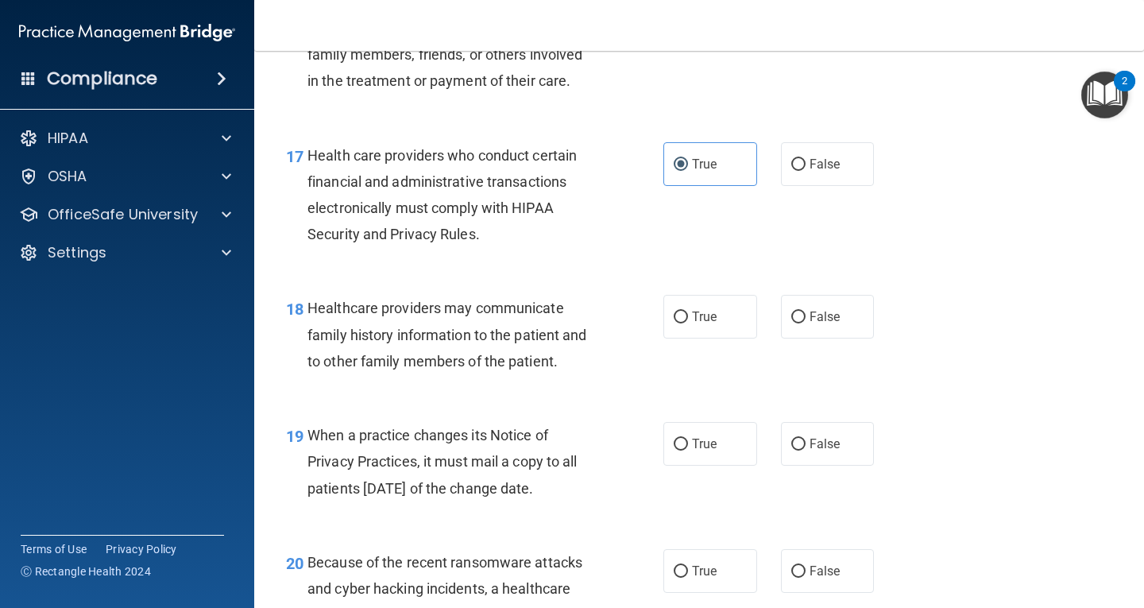
scroll to position [2463, 0]
click at [815, 323] on span "False" at bounding box center [825, 315] width 31 height 15
click at [806, 323] on input "False" at bounding box center [798, 317] width 14 height 12
radio input "true"
click at [810, 451] on span "False" at bounding box center [825, 442] width 31 height 15
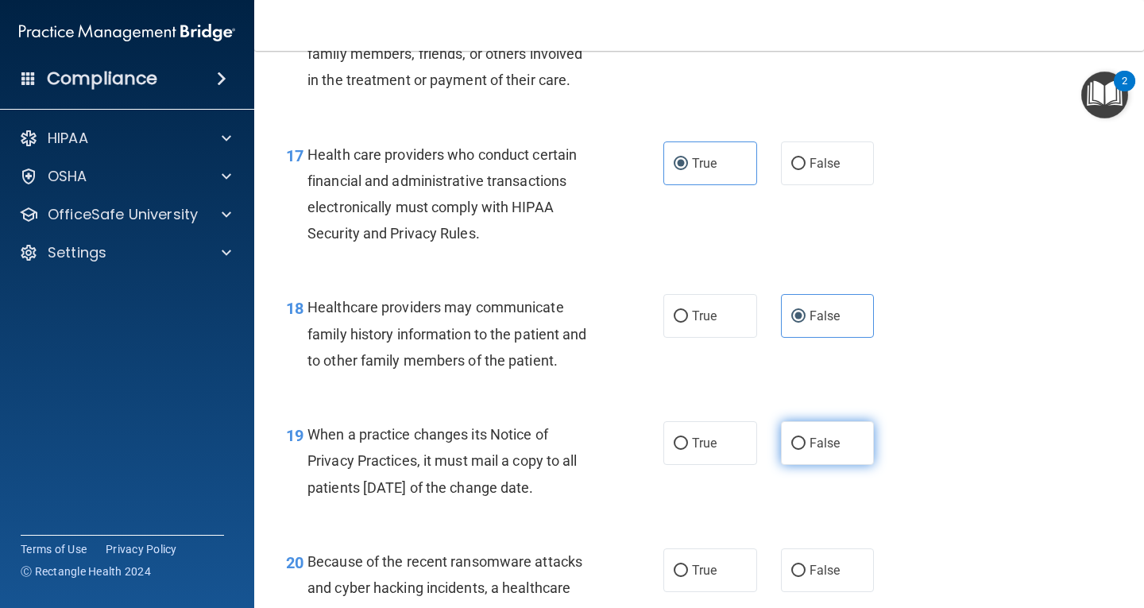
click at [803, 450] on input "False" at bounding box center [798, 444] width 14 height 12
radio input "true"
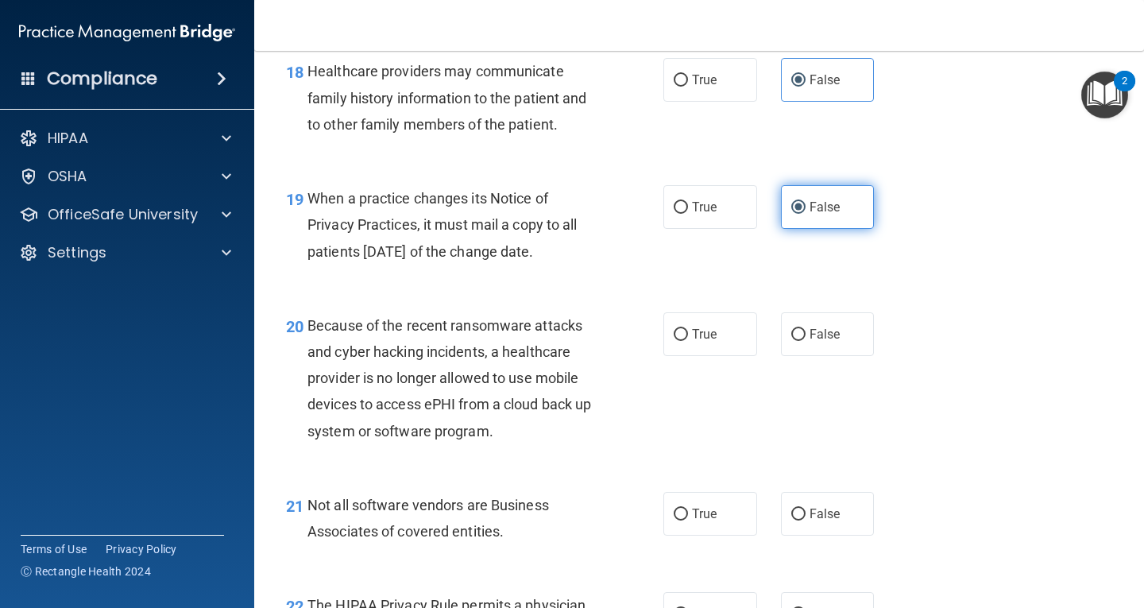
scroll to position [2702, 0]
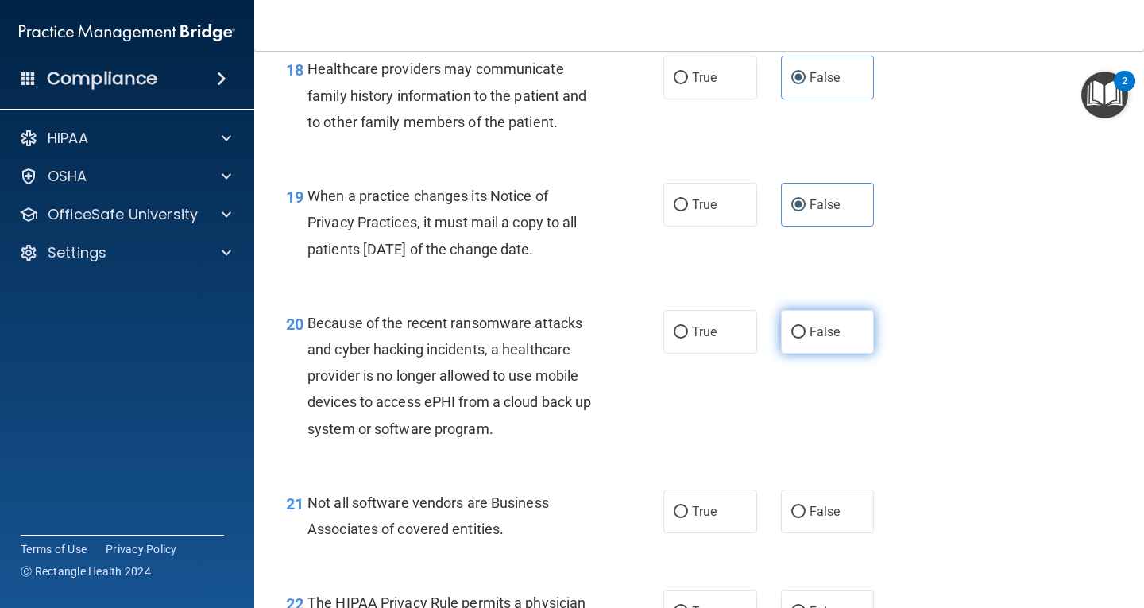
click at [810, 339] on span "False" at bounding box center [825, 331] width 31 height 15
click at [803, 338] on input "False" at bounding box center [798, 333] width 14 height 12
radio input "true"
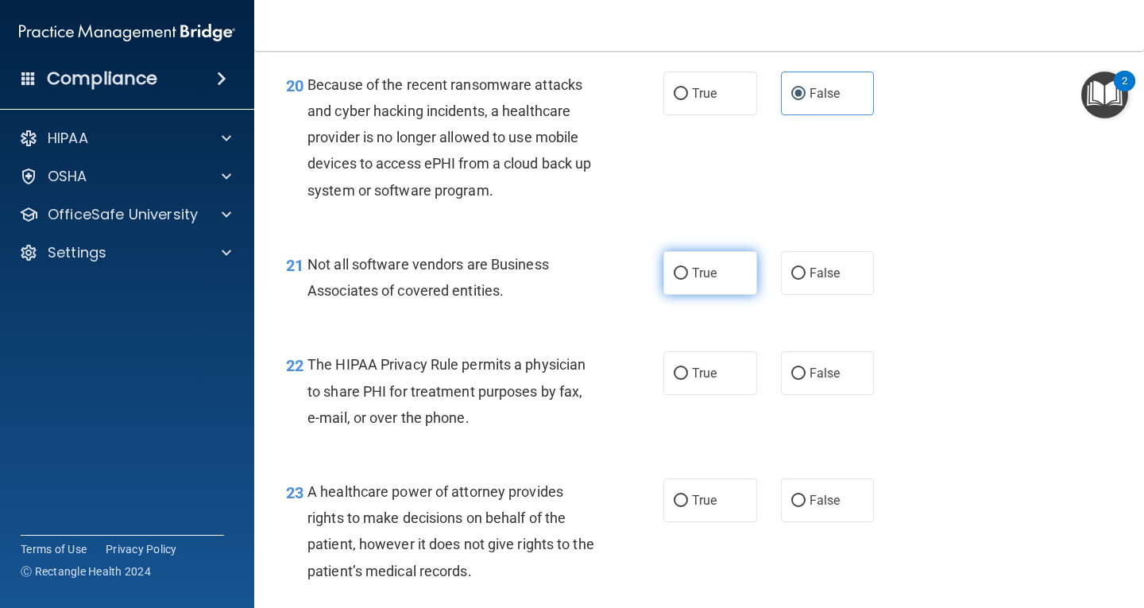
click at [692, 280] on span "True" at bounding box center [704, 272] width 25 height 15
click at [687, 280] on input "True" at bounding box center [681, 274] width 14 height 12
radio input "true"
click at [674, 380] on input "True" at bounding box center [681, 374] width 14 height 12
radio input "true"
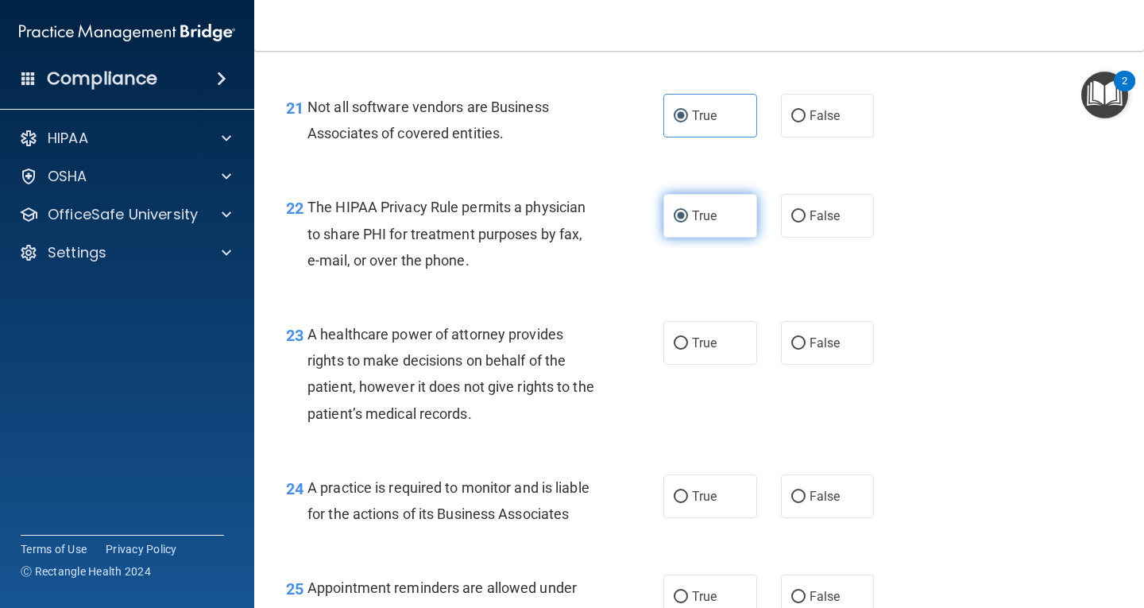
scroll to position [3099, 0]
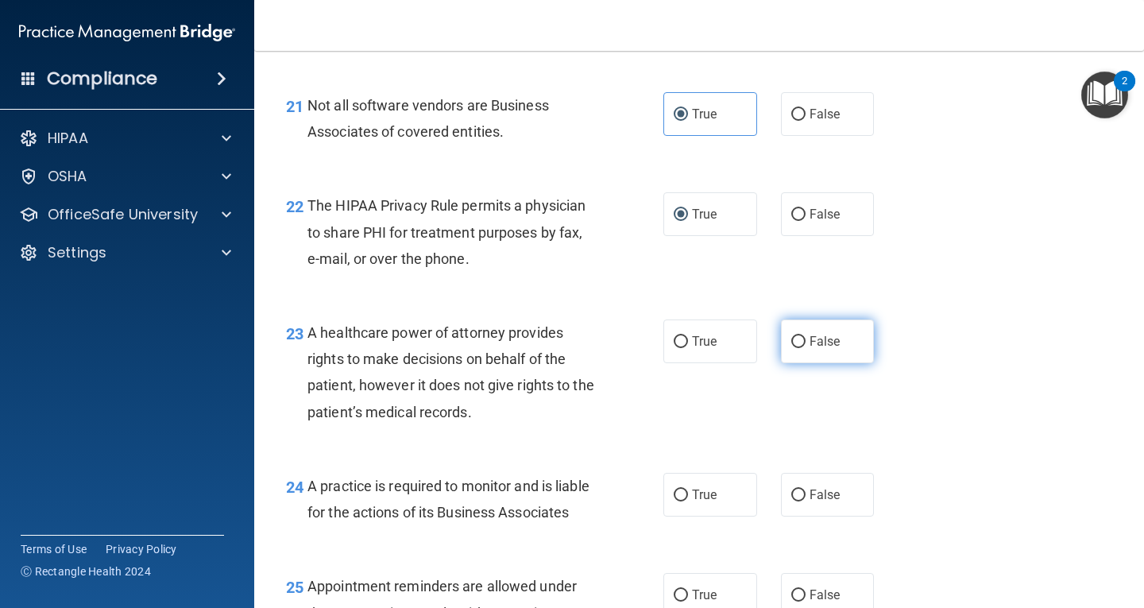
click at [840, 363] on label "False" at bounding box center [828, 341] width 94 height 44
click at [806, 348] on input "False" at bounding box center [798, 342] width 14 height 12
radio input "true"
click at [818, 502] on span "False" at bounding box center [825, 494] width 31 height 15
click at [806, 501] on input "False" at bounding box center [798, 495] width 14 height 12
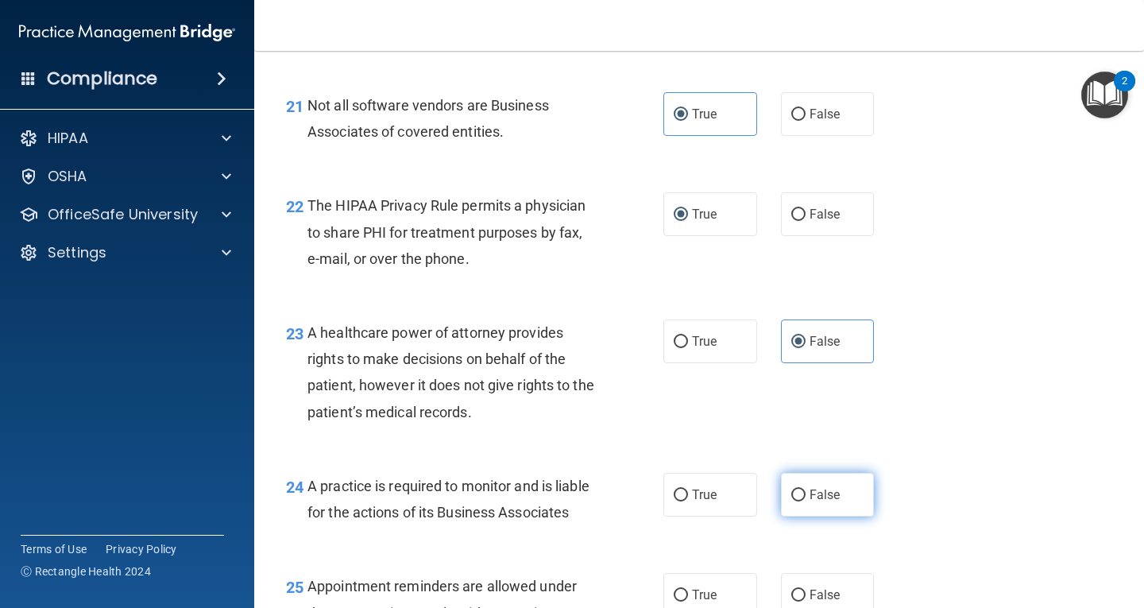
radio input "true"
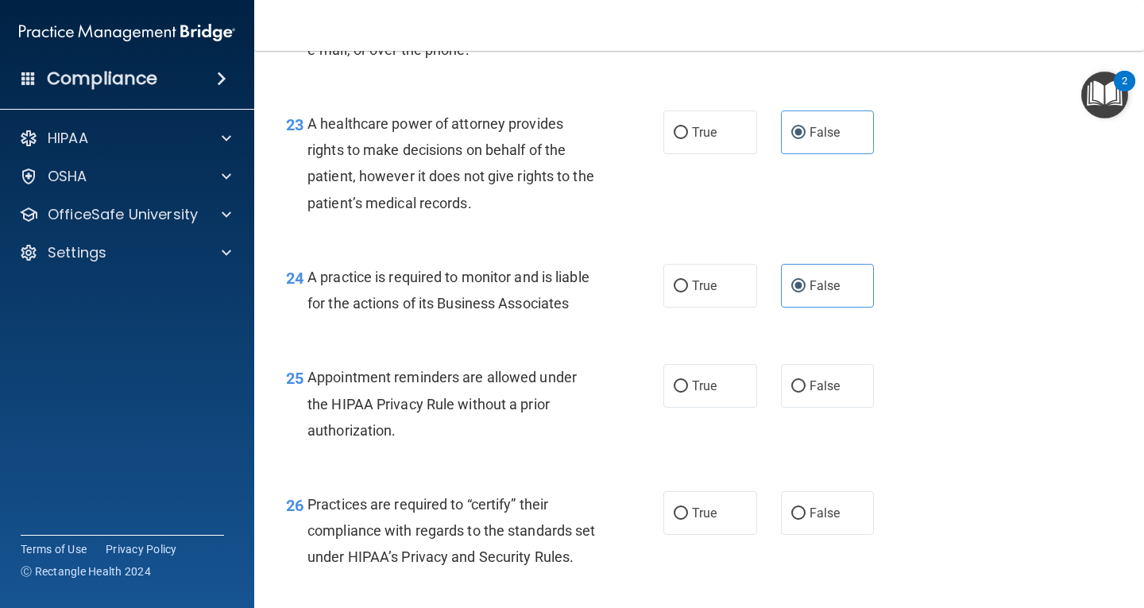
scroll to position [3417, 0]
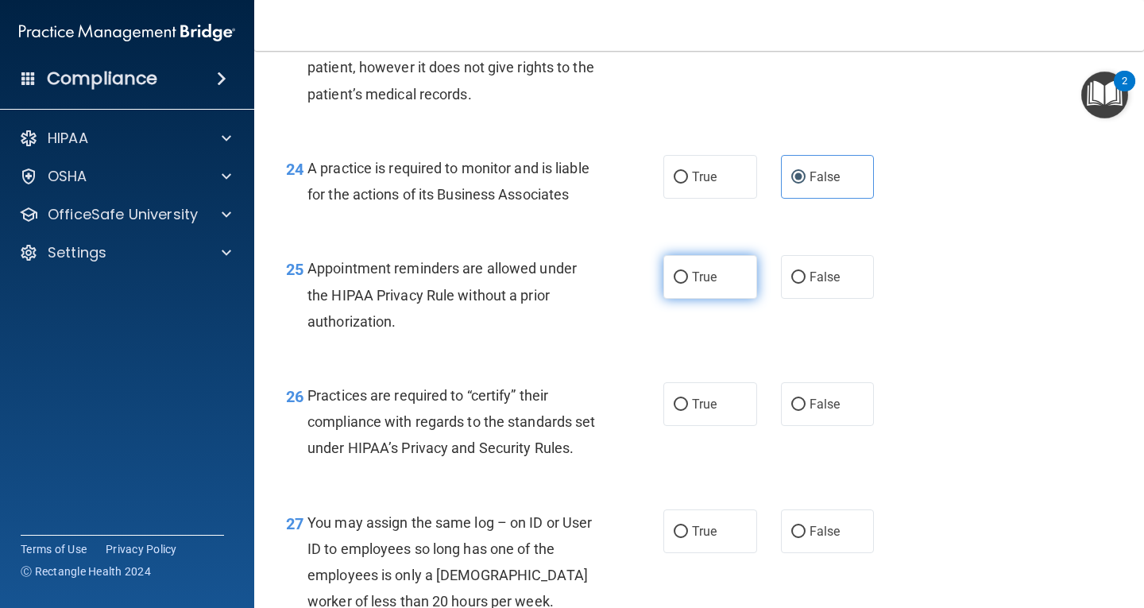
click at [698, 299] on label "True" at bounding box center [710, 277] width 94 height 44
click at [688, 284] on input "True" at bounding box center [681, 278] width 14 height 12
radio input "true"
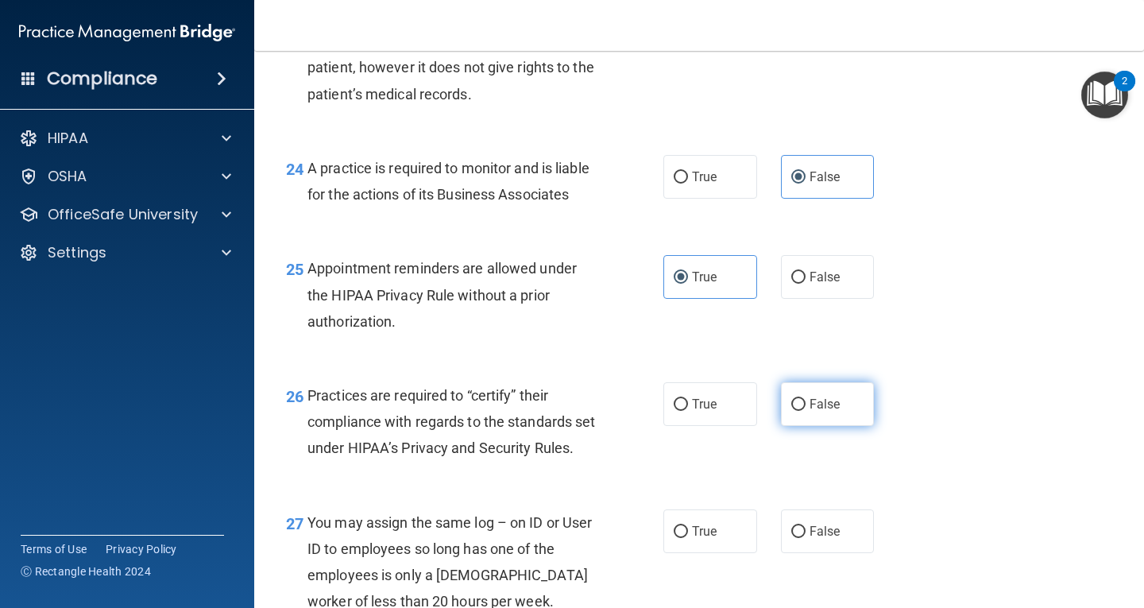
click at [799, 426] on label "False" at bounding box center [828, 404] width 94 height 44
click at [799, 411] on input "False" at bounding box center [798, 405] width 14 height 12
radio input "true"
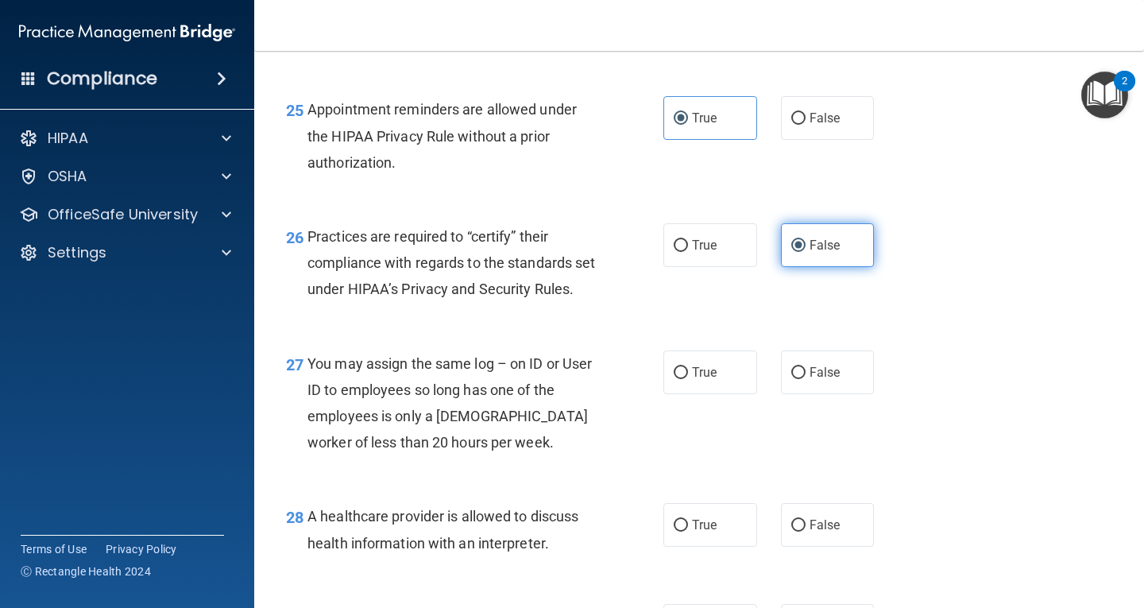
scroll to position [3655, 0]
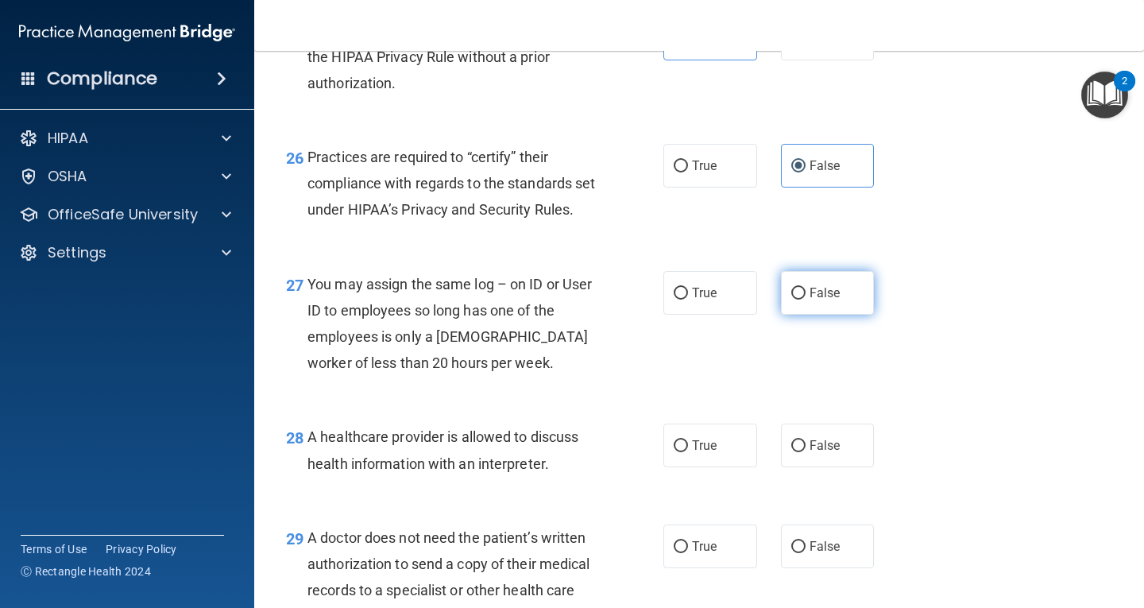
click at [823, 300] on span "False" at bounding box center [825, 292] width 31 height 15
click at [806, 300] on input "False" at bounding box center [798, 294] width 14 height 12
radio input "true"
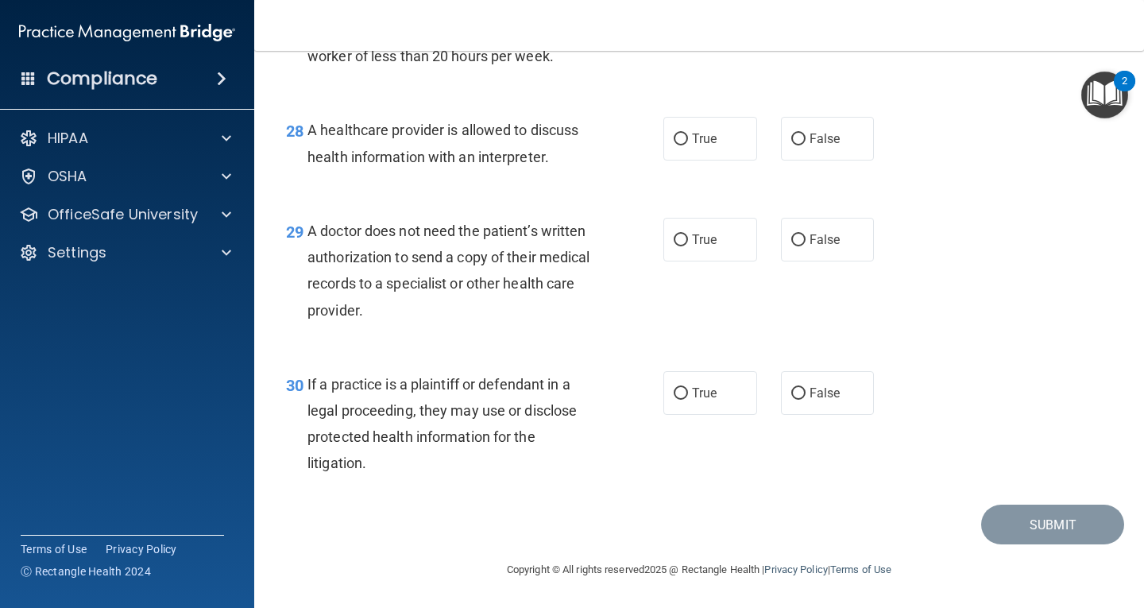
scroll to position [3962, 0]
click at [698, 146] on span "True" at bounding box center [704, 138] width 25 height 15
click at [688, 145] on input "True" at bounding box center [681, 139] width 14 height 12
radio input "true"
click at [698, 247] on span "True" at bounding box center [704, 239] width 25 height 15
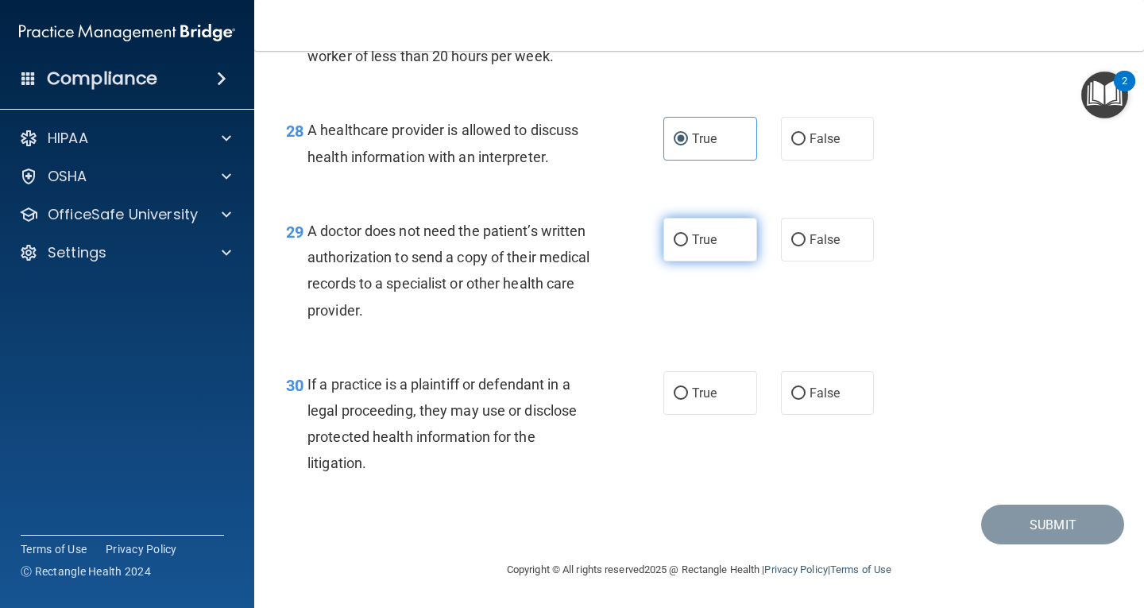
click at [688, 246] on input "True" at bounding box center [681, 240] width 14 height 12
radio input "true"
drag, startPoint x: 705, startPoint y: 462, endPoint x: 781, endPoint y: 478, distance: 78.1
click at [705, 415] on label "True" at bounding box center [710, 393] width 94 height 44
click at [688, 400] on input "True" at bounding box center [681, 394] width 14 height 12
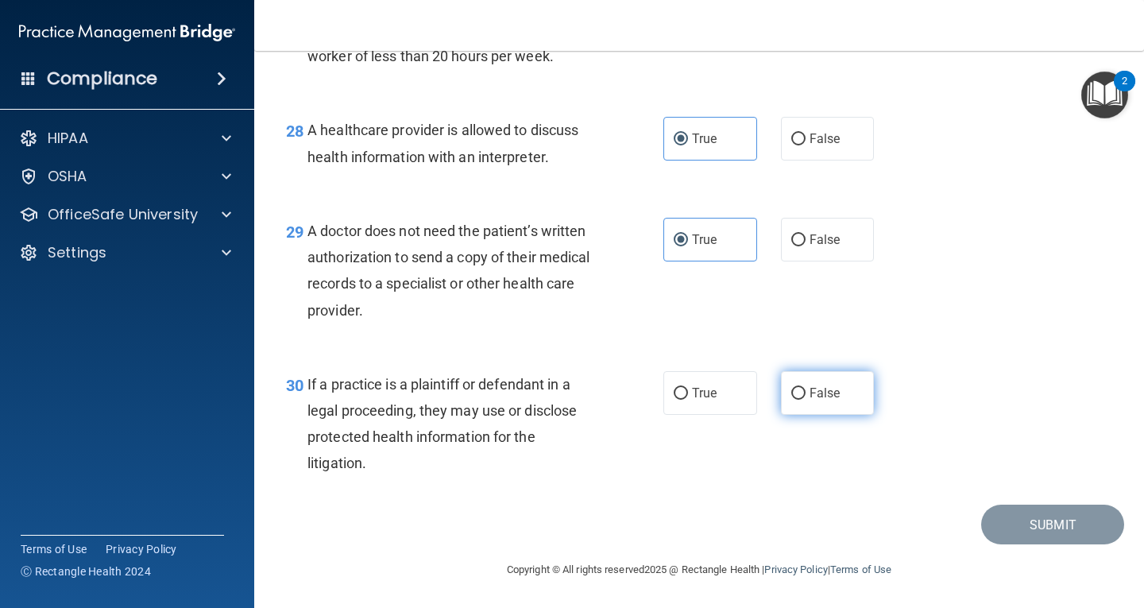
radio input "true"
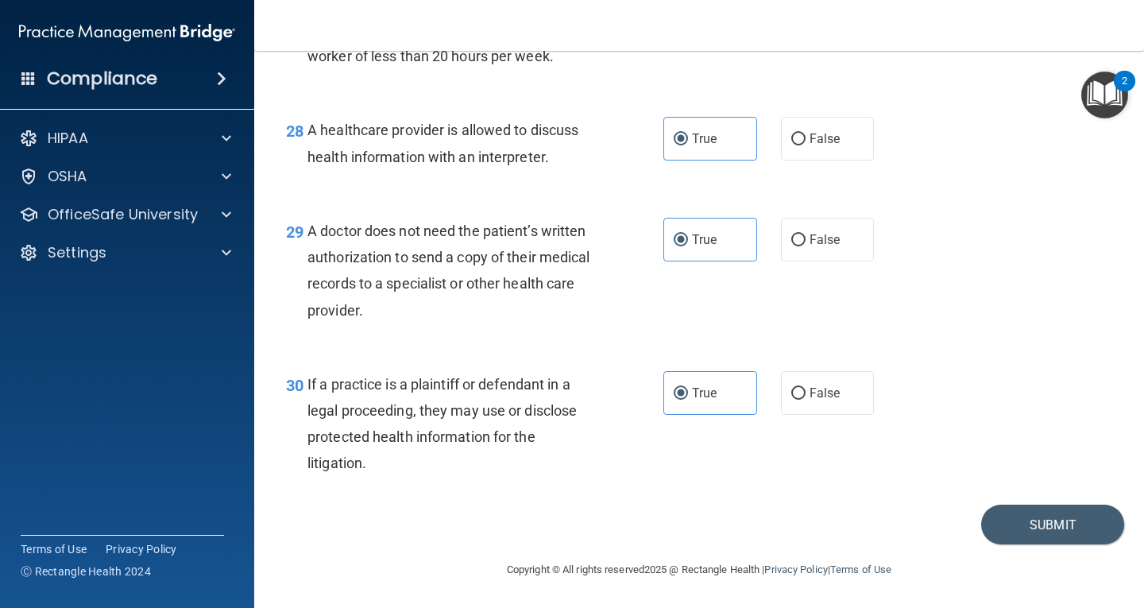
scroll to position [4041, 0]
click at [1057, 531] on button "Submit" at bounding box center [1052, 525] width 143 height 41
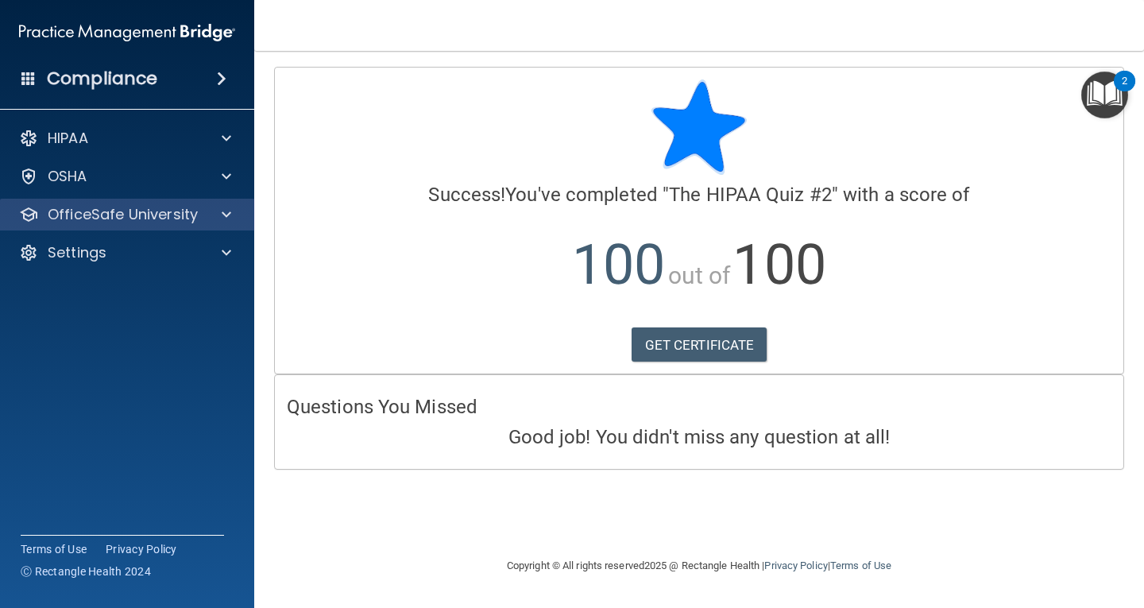
click at [128, 203] on div "OfficeSafe University" at bounding box center [127, 215] width 255 height 32
click at [152, 219] on p "OfficeSafe University" at bounding box center [123, 214] width 150 height 19
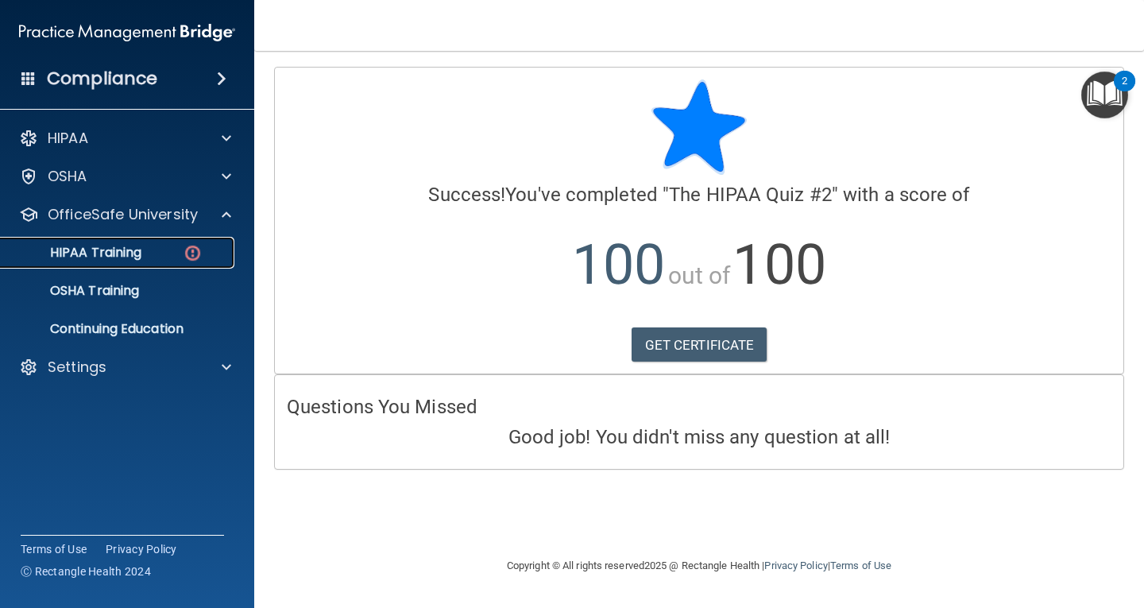
click at [163, 253] on div "HIPAA Training" at bounding box center [118, 253] width 217 height 16
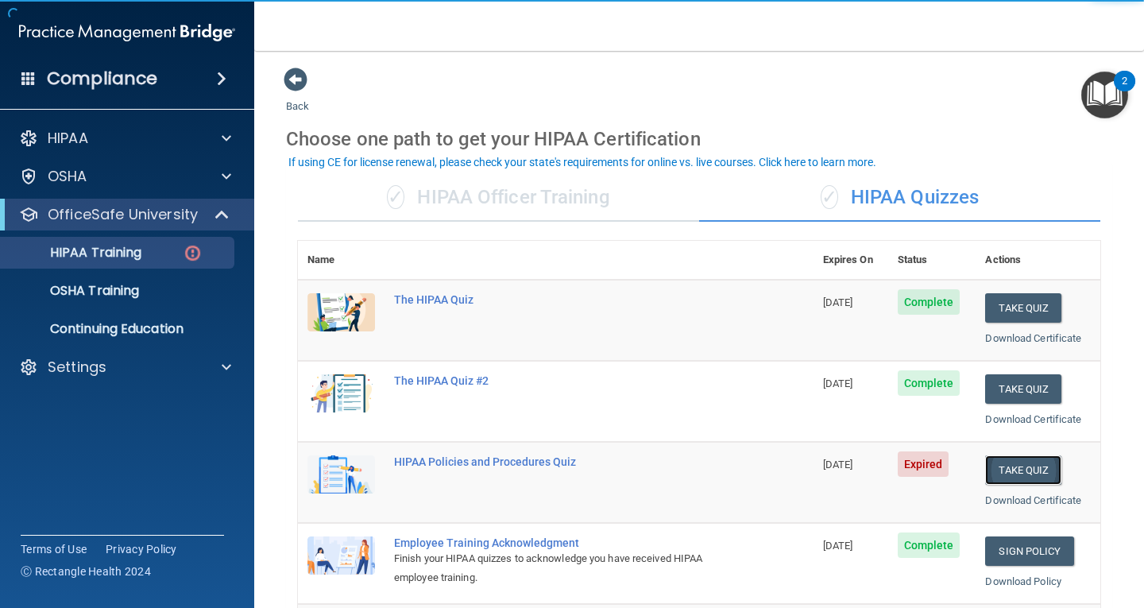
click at [1008, 470] on button "Take Quiz" at bounding box center [1023, 469] width 76 height 29
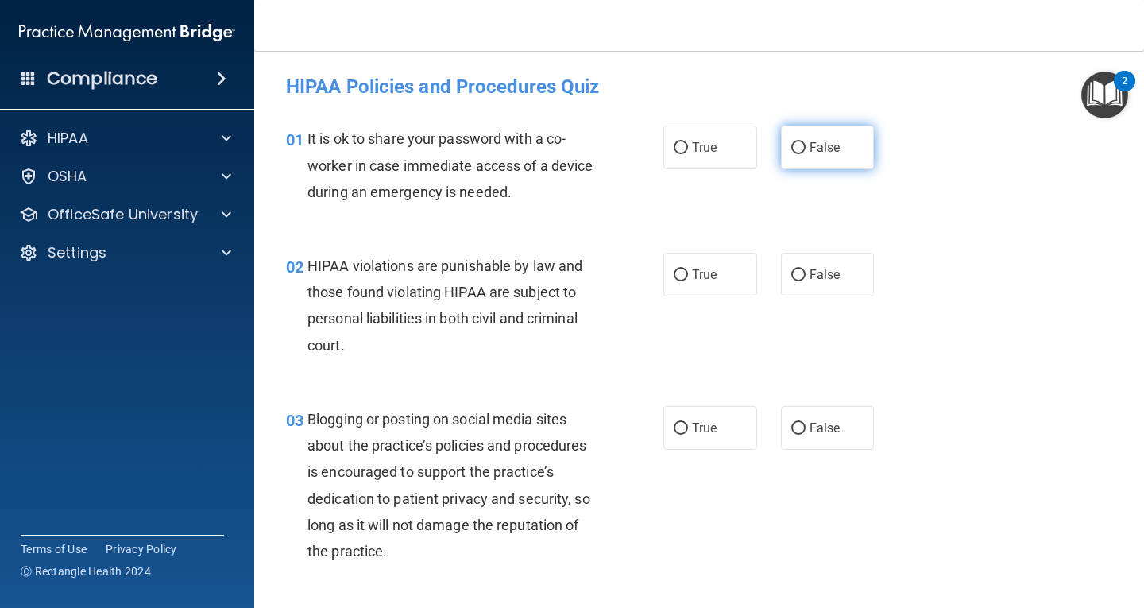
click at [818, 157] on label "False" at bounding box center [828, 148] width 94 height 44
click at [806, 154] on input "False" at bounding box center [798, 148] width 14 height 12
radio input "true"
click at [709, 276] on span "True" at bounding box center [704, 274] width 25 height 15
click at [688, 276] on input "True" at bounding box center [681, 275] width 14 height 12
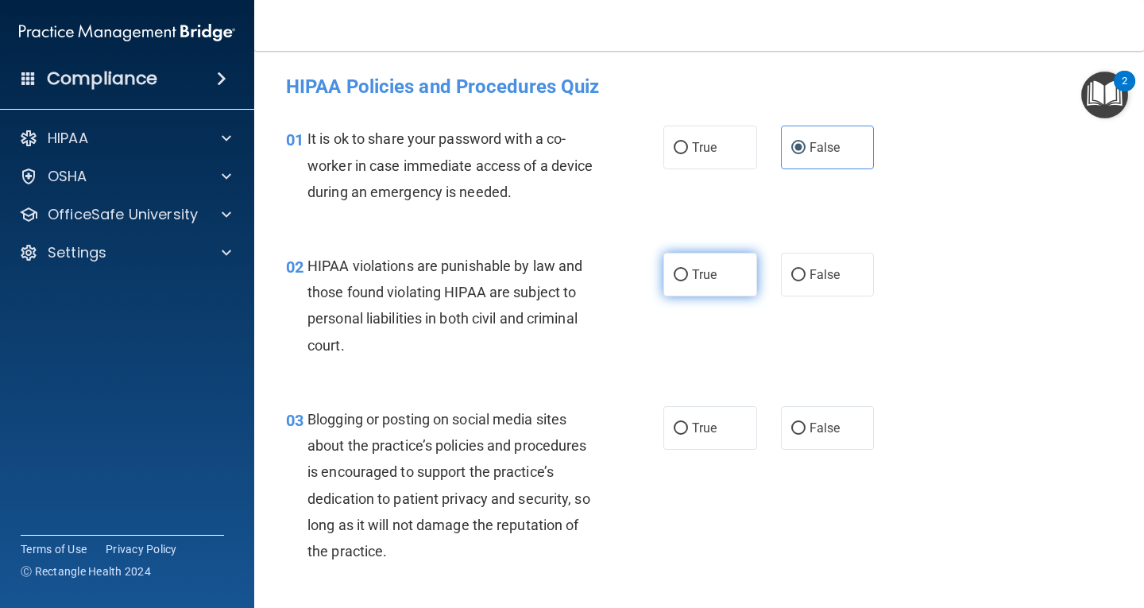
radio input "true"
click at [818, 442] on label "False" at bounding box center [828, 428] width 94 height 44
click at [806, 435] on input "False" at bounding box center [798, 429] width 14 height 12
radio input "true"
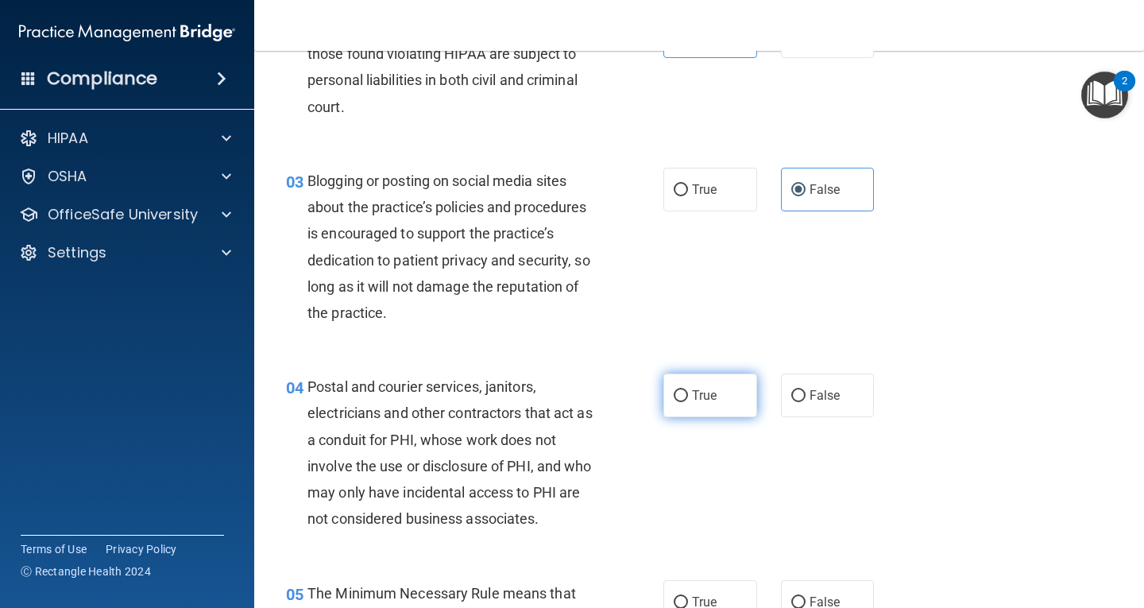
click at [718, 394] on label "True" at bounding box center [710, 395] width 94 height 44
click at [688, 394] on input "True" at bounding box center [681, 396] width 14 height 12
radio input "true"
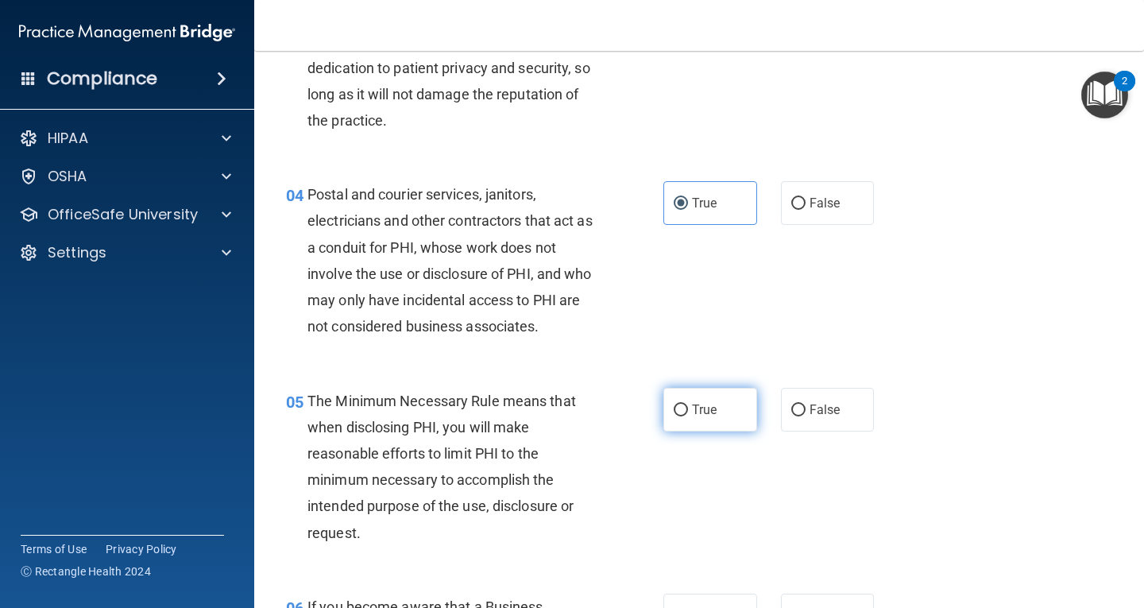
scroll to position [477, 0]
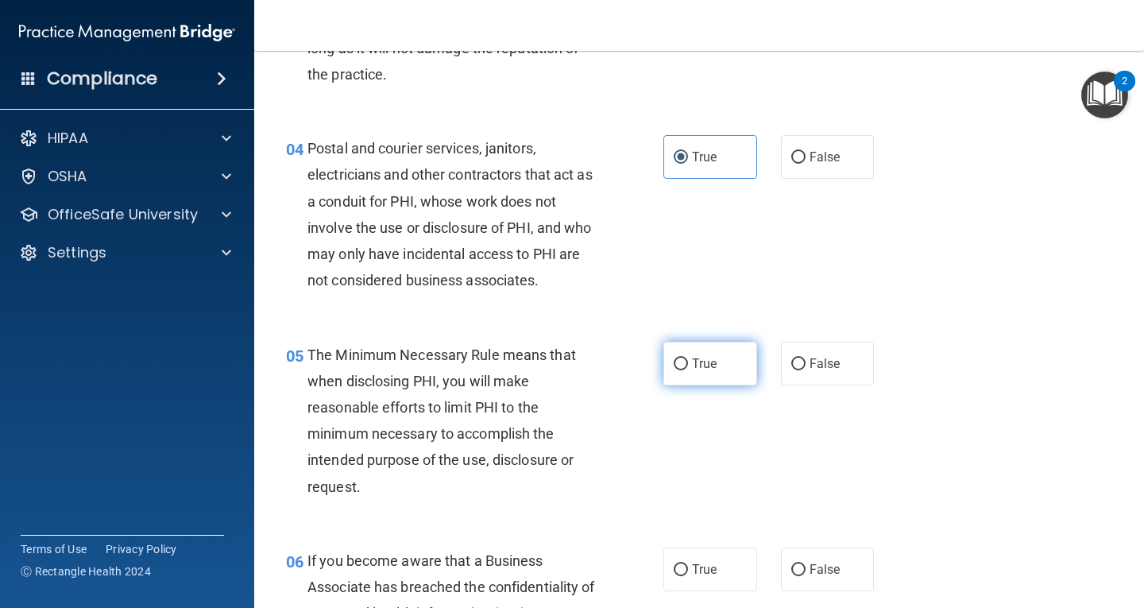
click at [706, 384] on label "True" at bounding box center [710, 364] width 94 height 44
click at [688, 370] on input "True" at bounding box center [681, 364] width 14 height 12
radio input "true"
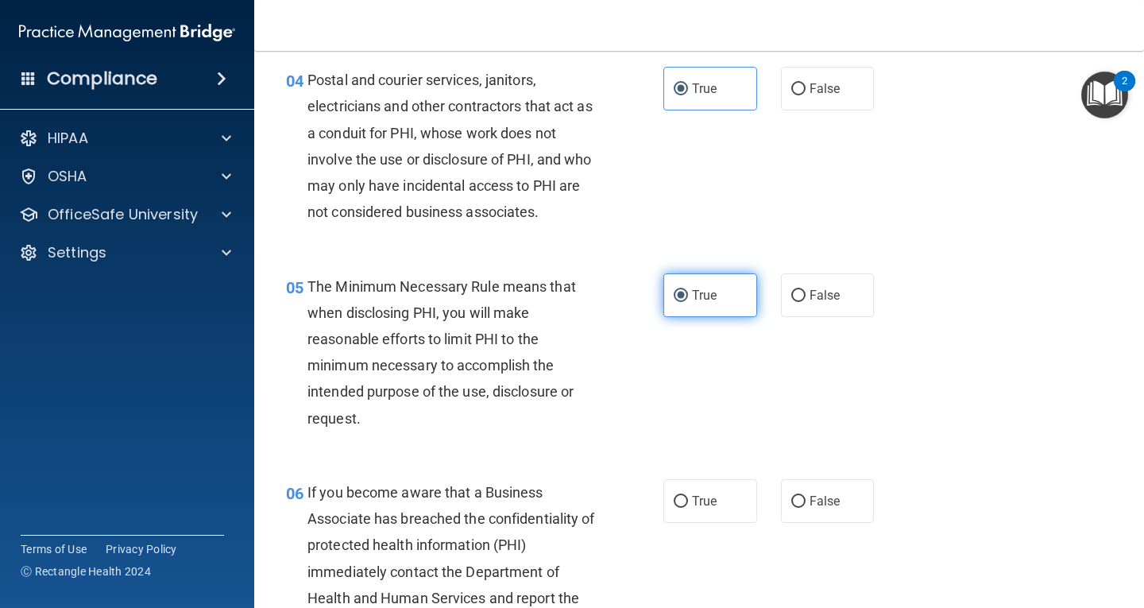
scroll to position [636, 0]
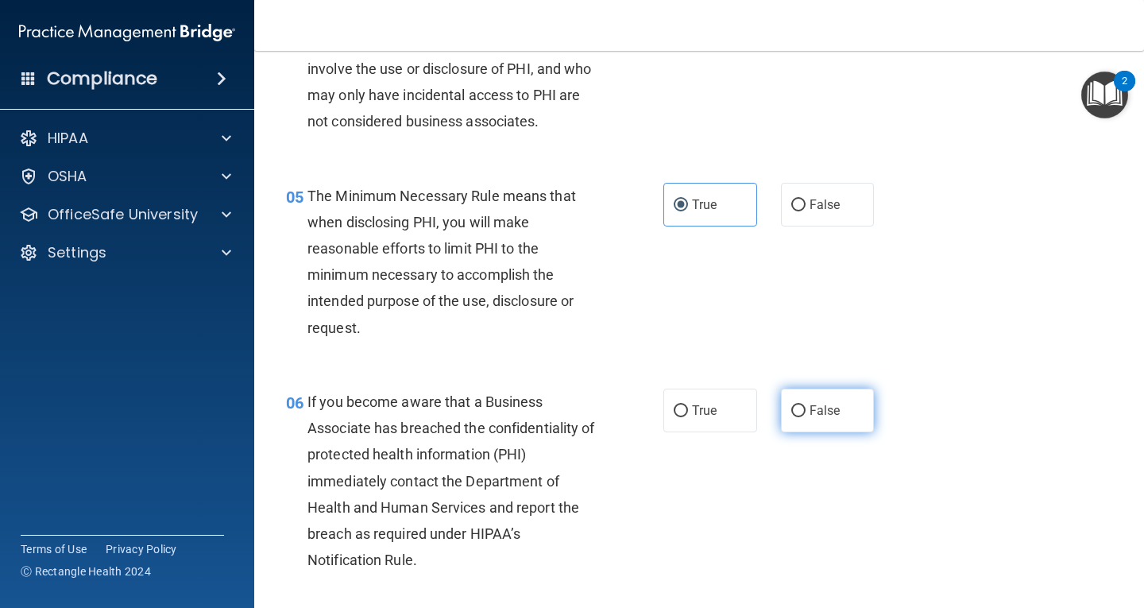
click at [834, 416] on label "False" at bounding box center [828, 411] width 94 height 44
click at [806, 416] on input "False" at bounding box center [798, 411] width 14 height 12
radio input "true"
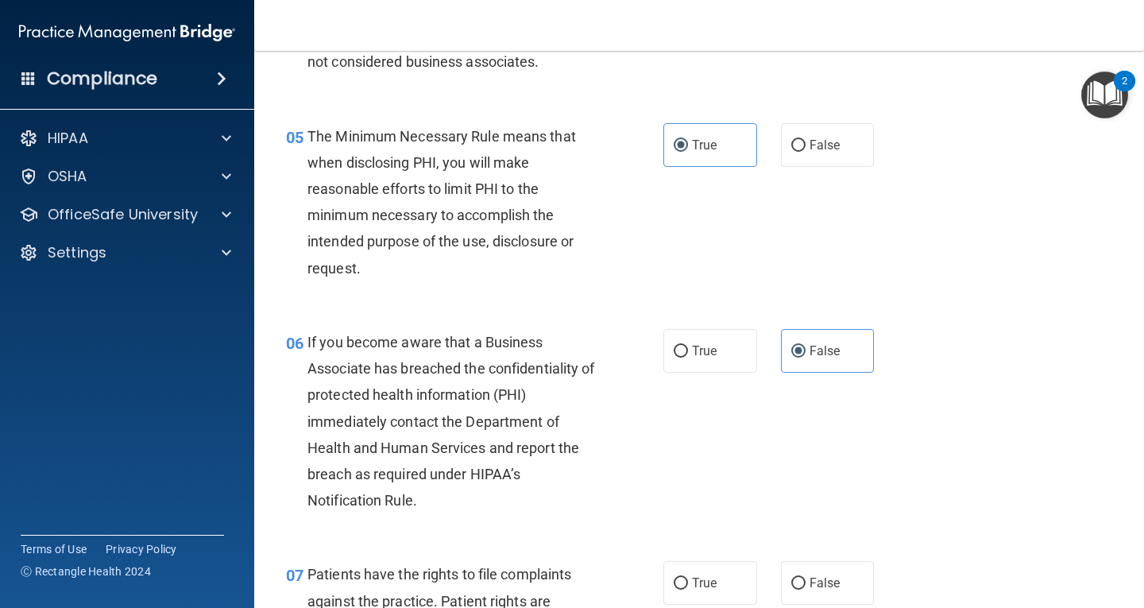
scroll to position [795, 0]
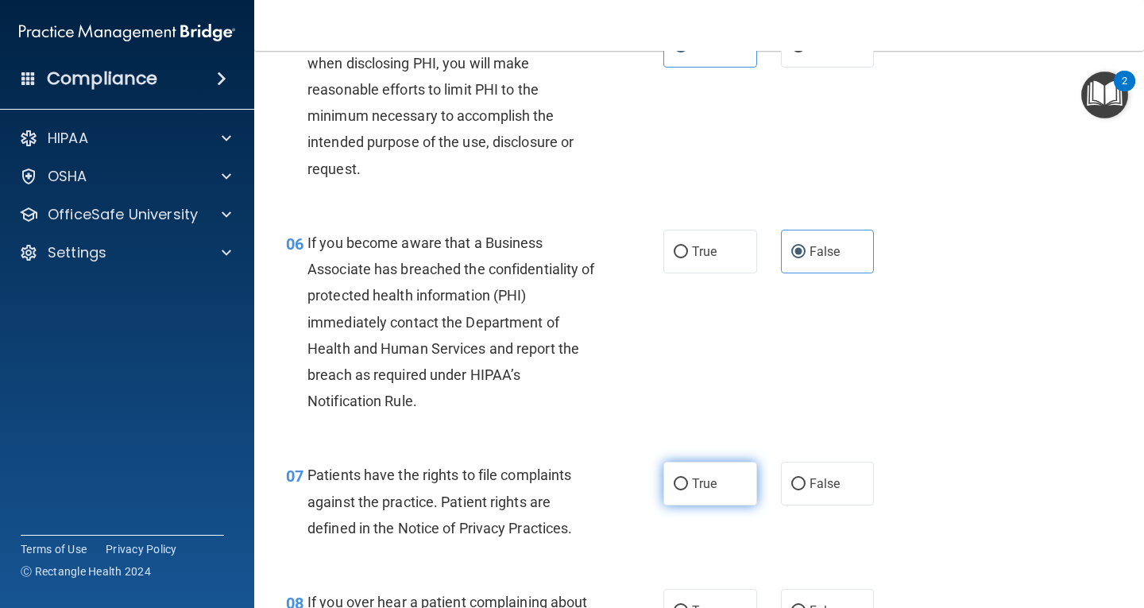
click at [711, 475] on label "True" at bounding box center [710, 484] width 94 height 44
click at [688, 478] on input "True" at bounding box center [681, 484] width 14 height 12
radio input "true"
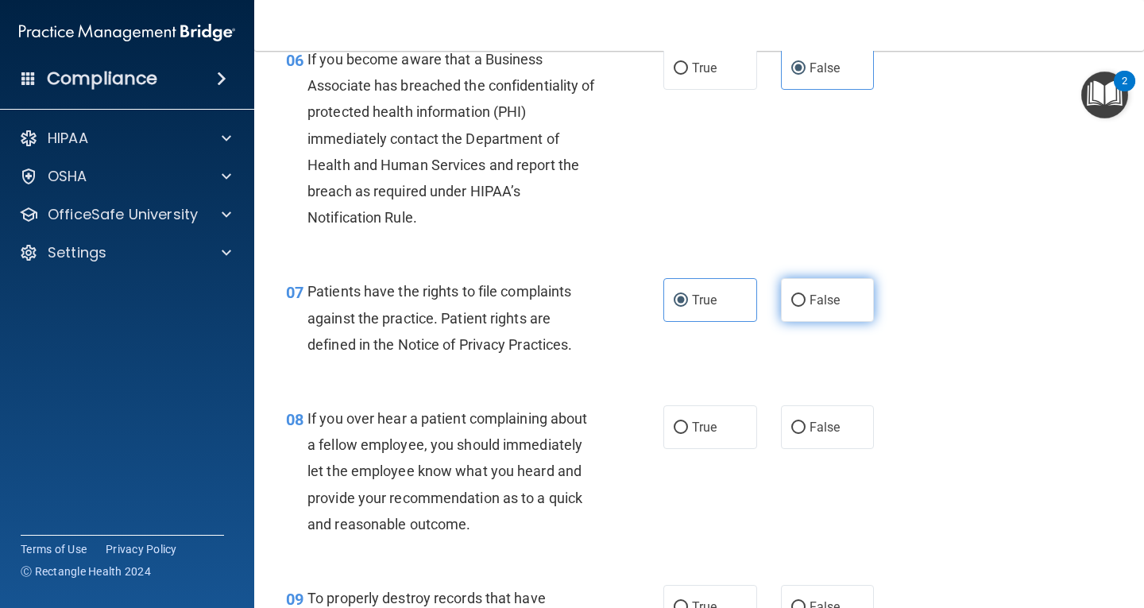
scroll to position [1033, 0]
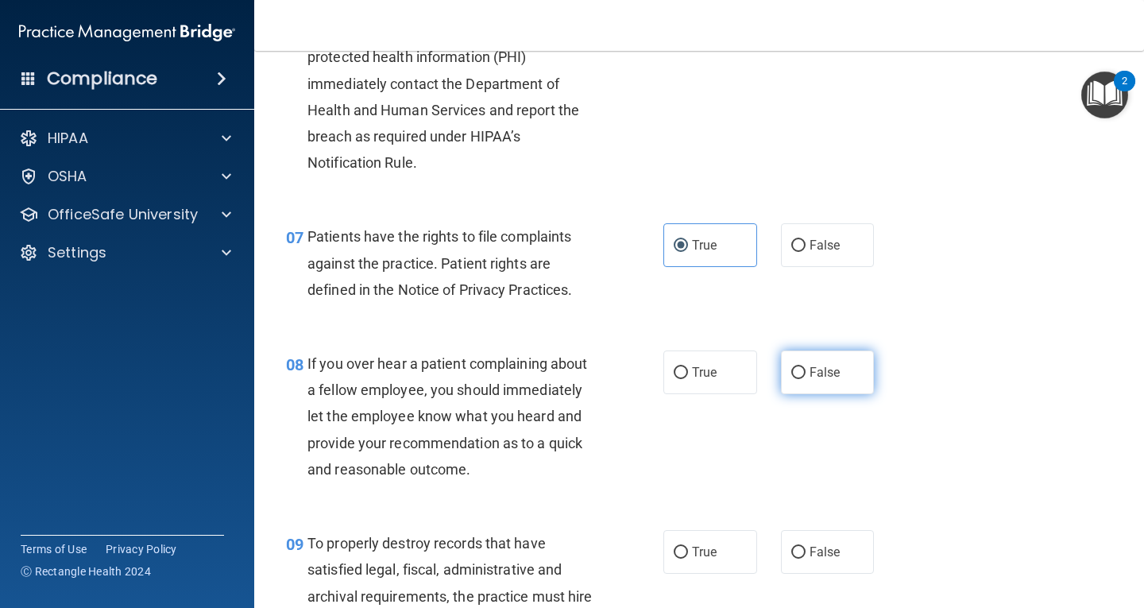
click at [845, 385] on label "False" at bounding box center [828, 372] width 94 height 44
click at [806, 379] on input "False" at bounding box center [798, 373] width 14 height 12
radio input "true"
click at [822, 537] on label "False" at bounding box center [828, 552] width 94 height 44
click at [806, 547] on input "False" at bounding box center [798, 553] width 14 height 12
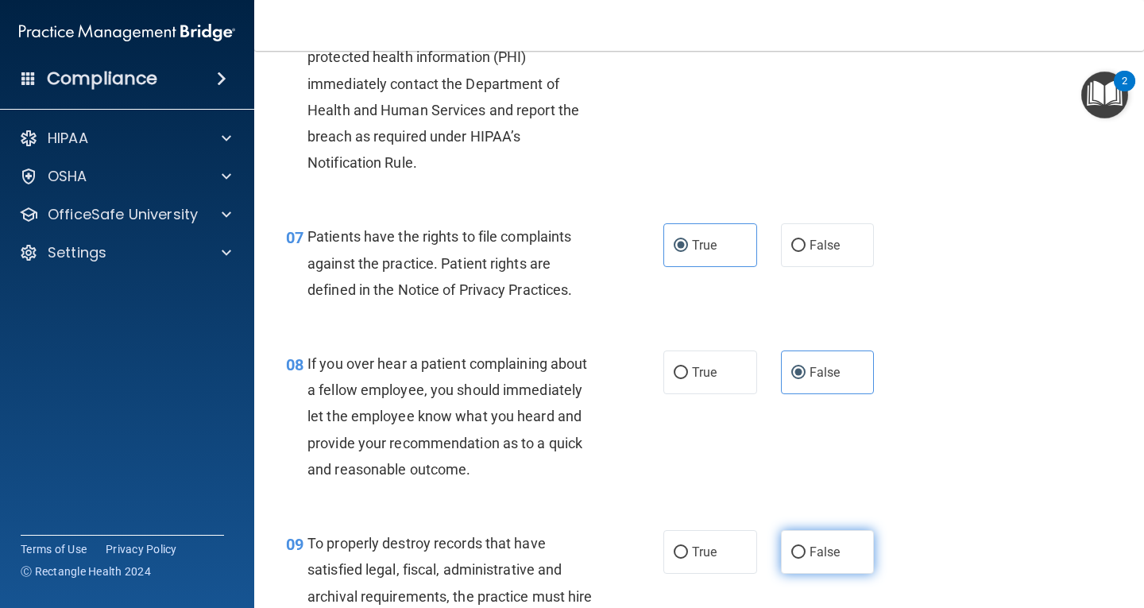
radio input "true"
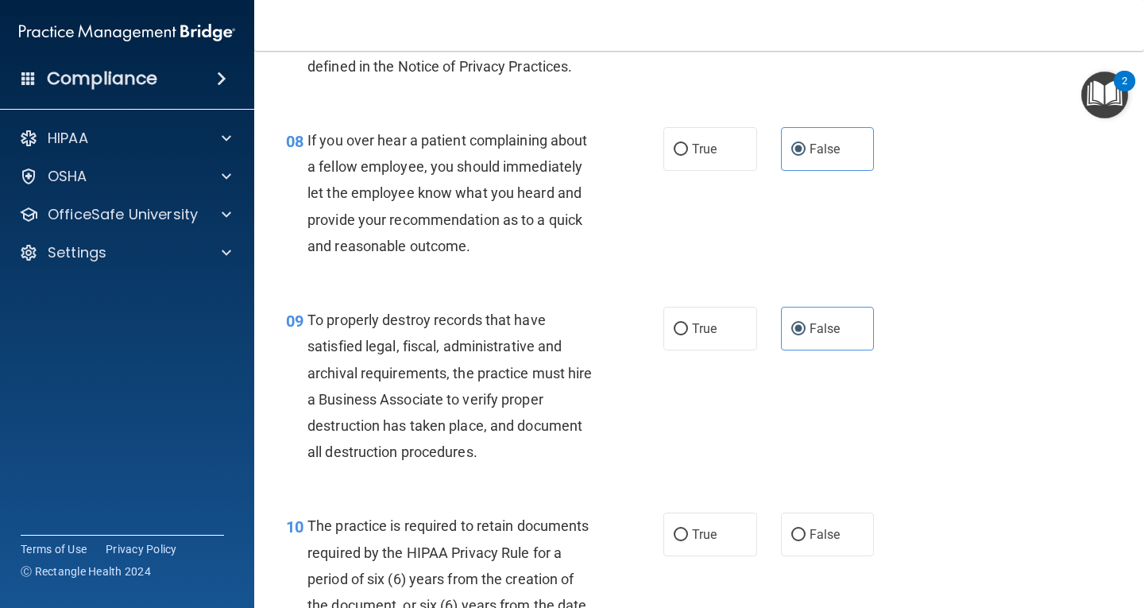
scroll to position [1271, 0]
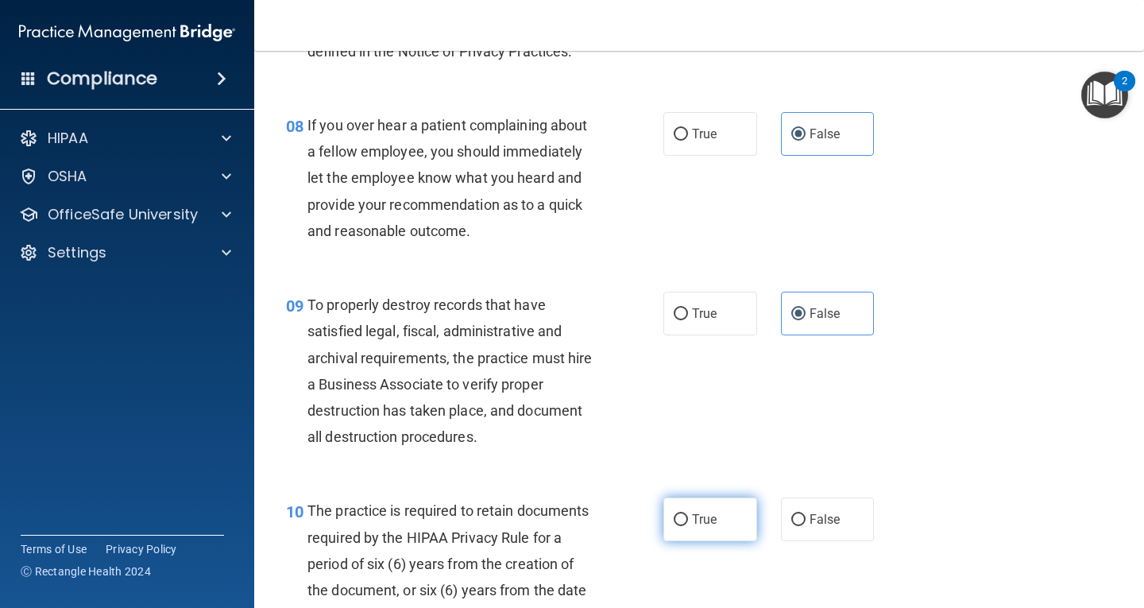
click at [689, 533] on label "True" at bounding box center [710, 519] width 94 height 44
click at [688, 526] on input "True" at bounding box center [681, 520] width 14 height 12
radio input "true"
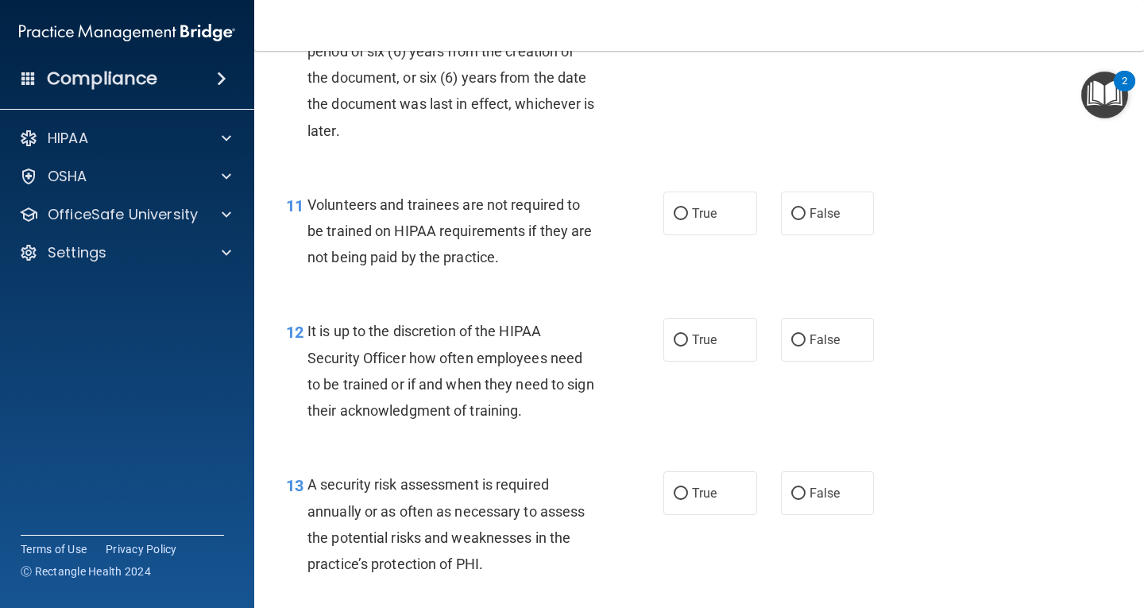
scroll to position [1748, 0]
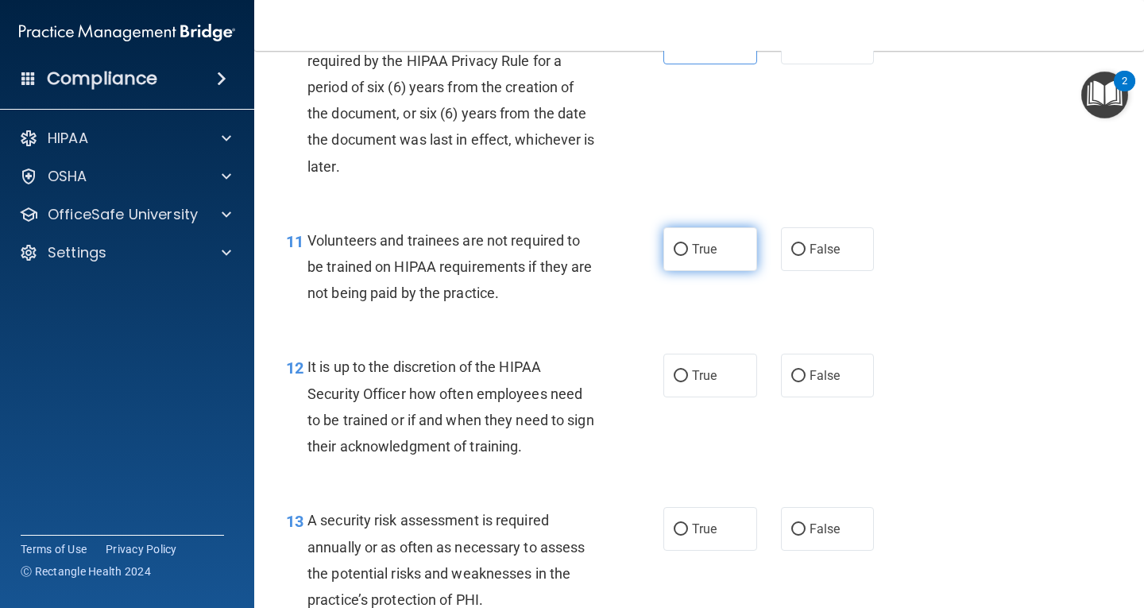
click at [713, 255] on label "True" at bounding box center [710, 249] width 94 height 44
click at [688, 255] on input "True" at bounding box center [681, 250] width 14 height 12
radio input "true"
click at [824, 382] on span "False" at bounding box center [825, 375] width 31 height 15
click at [806, 382] on input "False" at bounding box center [798, 376] width 14 height 12
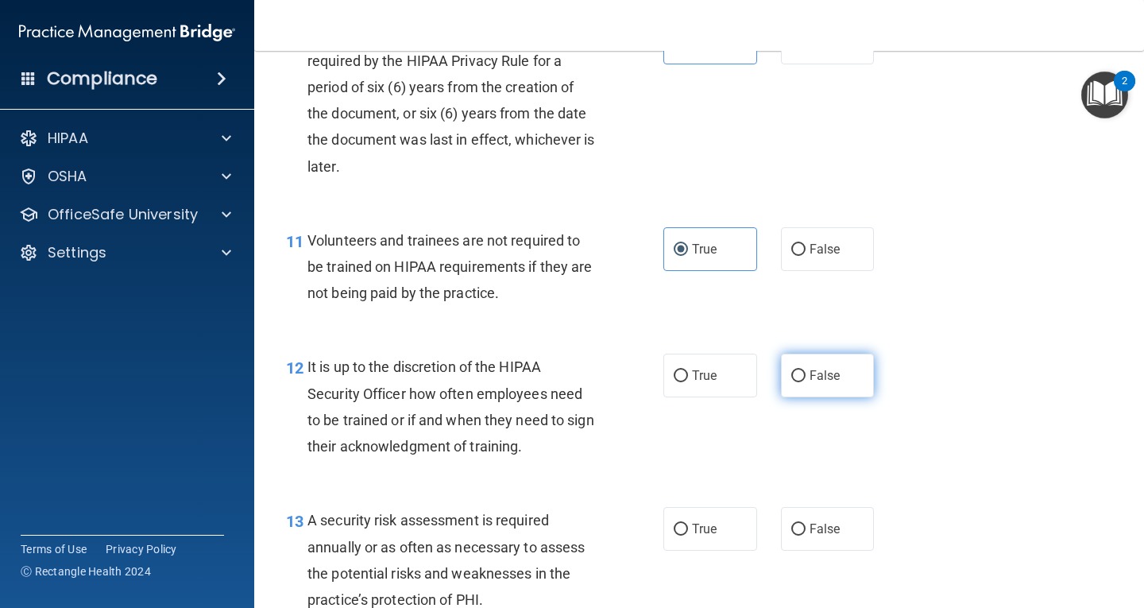
radio input "true"
click at [828, 256] on span "False" at bounding box center [825, 249] width 31 height 15
click at [806, 256] on input "False" at bounding box center [798, 250] width 14 height 12
radio input "true"
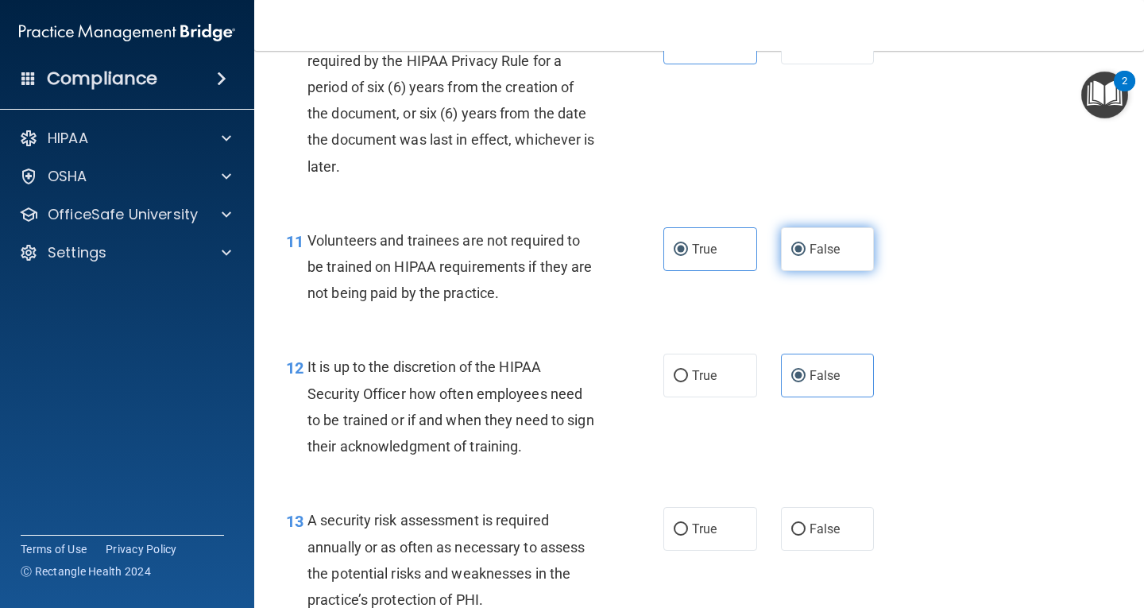
radio input "false"
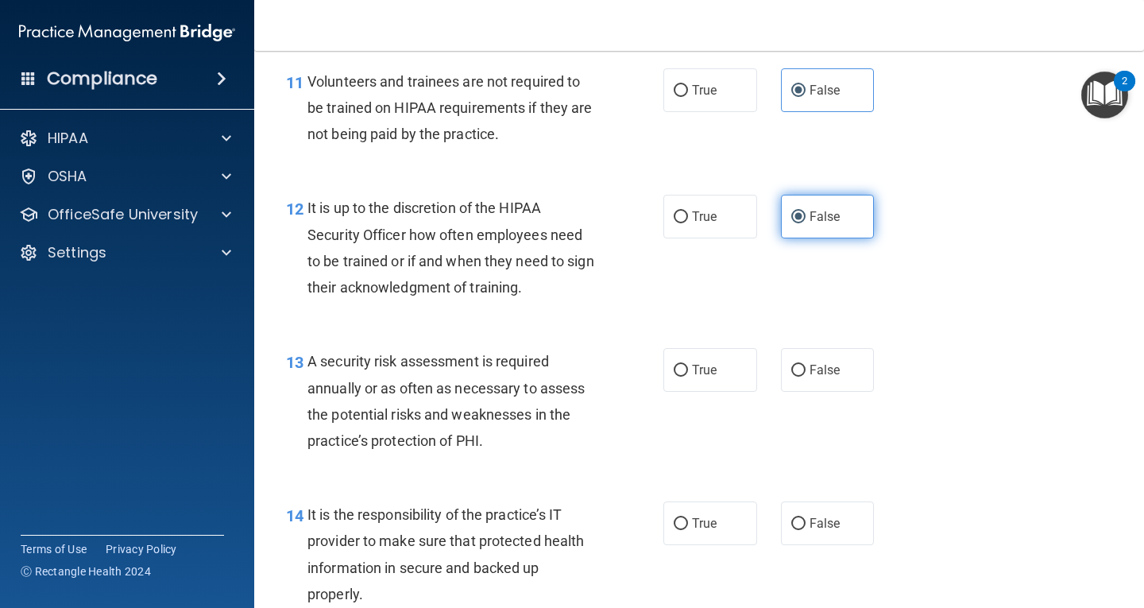
scroll to position [1986, 0]
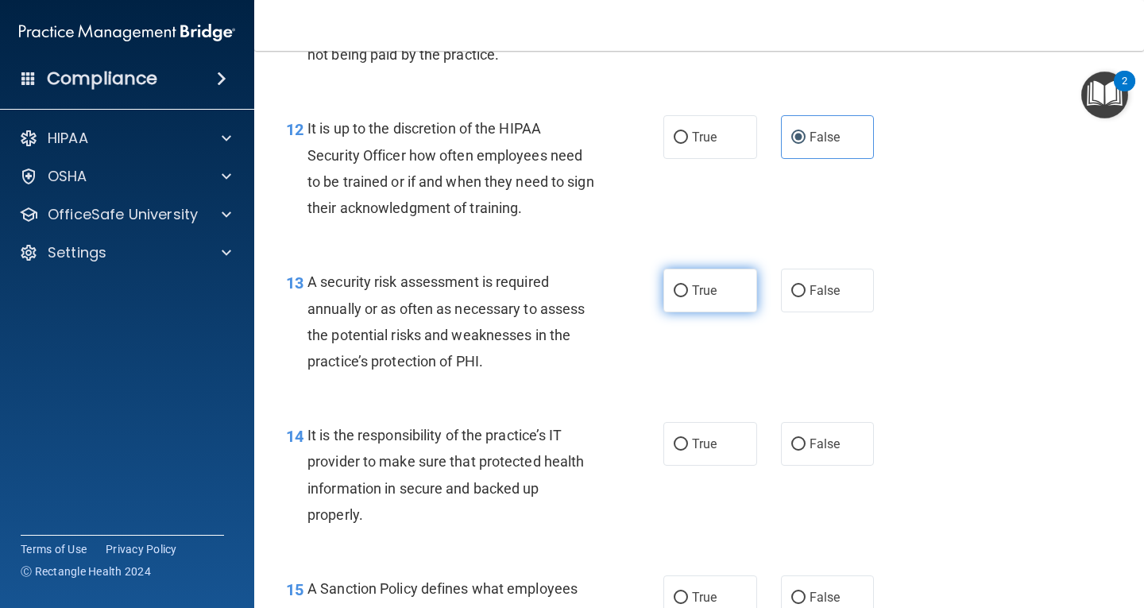
click at [721, 284] on label "True" at bounding box center [710, 291] width 94 height 44
click at [688, 285] on input "True" at bounding box center [681, 291] width 14 height 12
radio input "true"
click at [810, 447] on span "False" at bounding box center [825, 443] width 31 height 15
click at [806, 447] on input "False" at bounding box center [798, 445] width 14 height 12
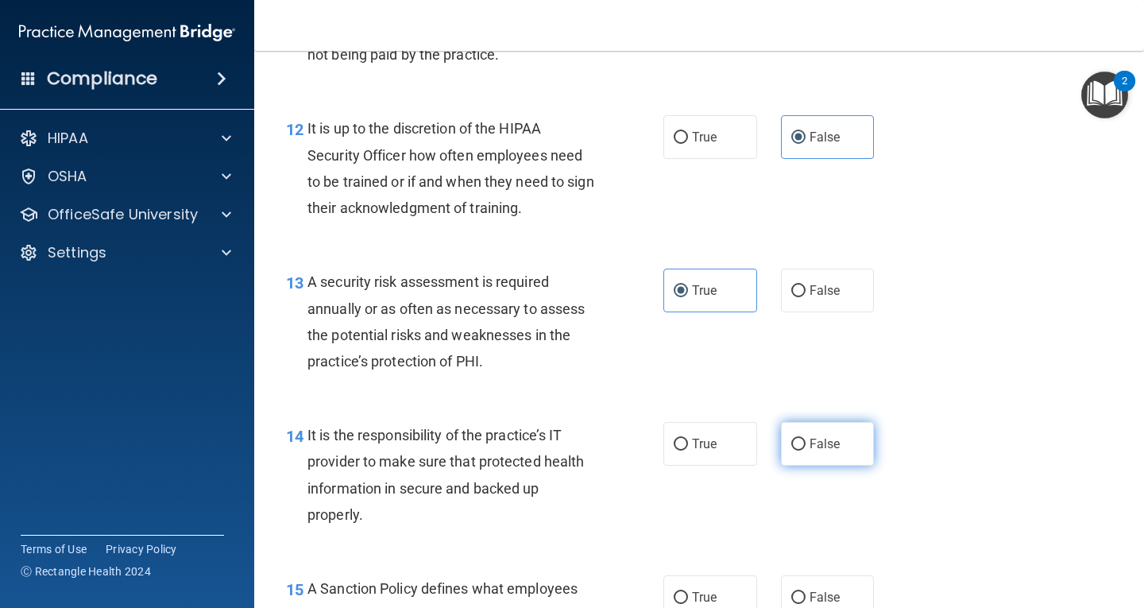
radio input "true"
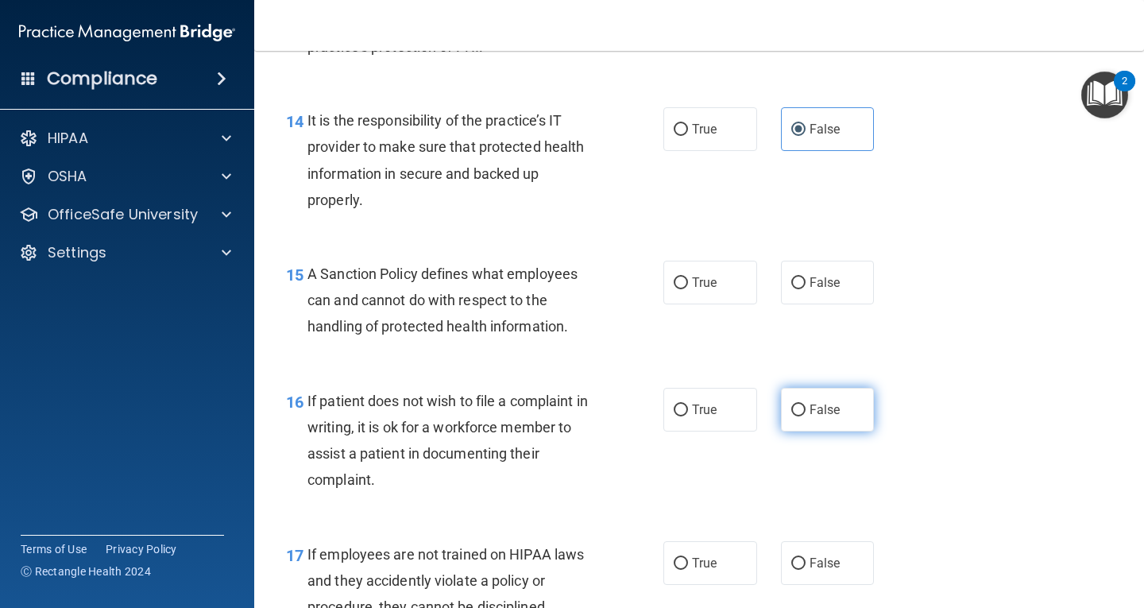
scroll to position [2304, 0]
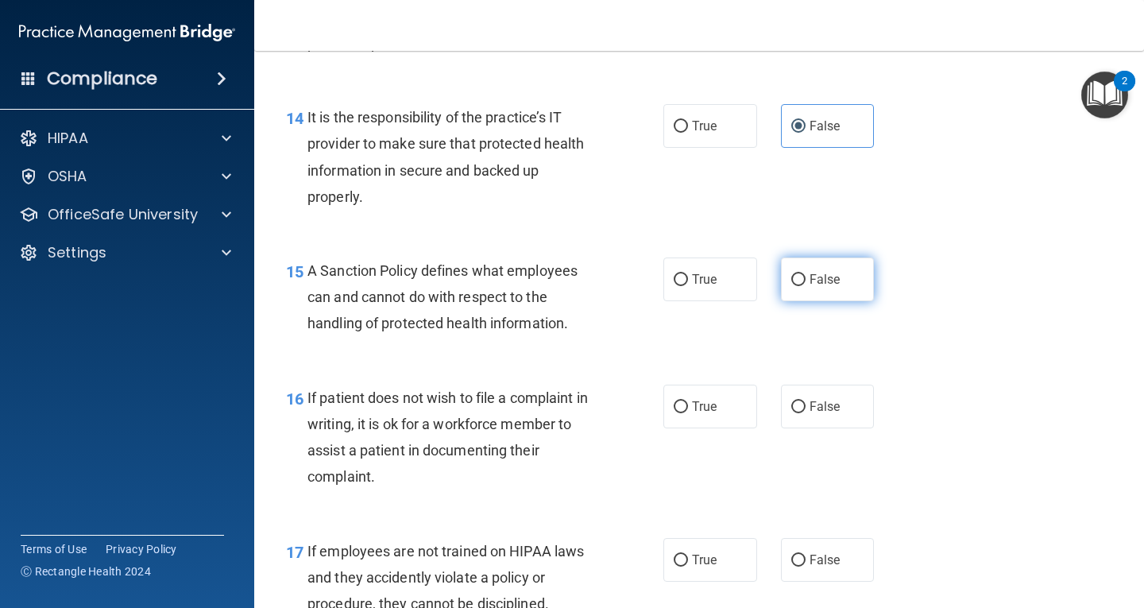
click at [805, 298] on label "False" at bounding box center [828, 279] width 94 height 44
click at [805, 286] on input "False" at bounding box center [798, 280] width 14 height 12
radio input "true"
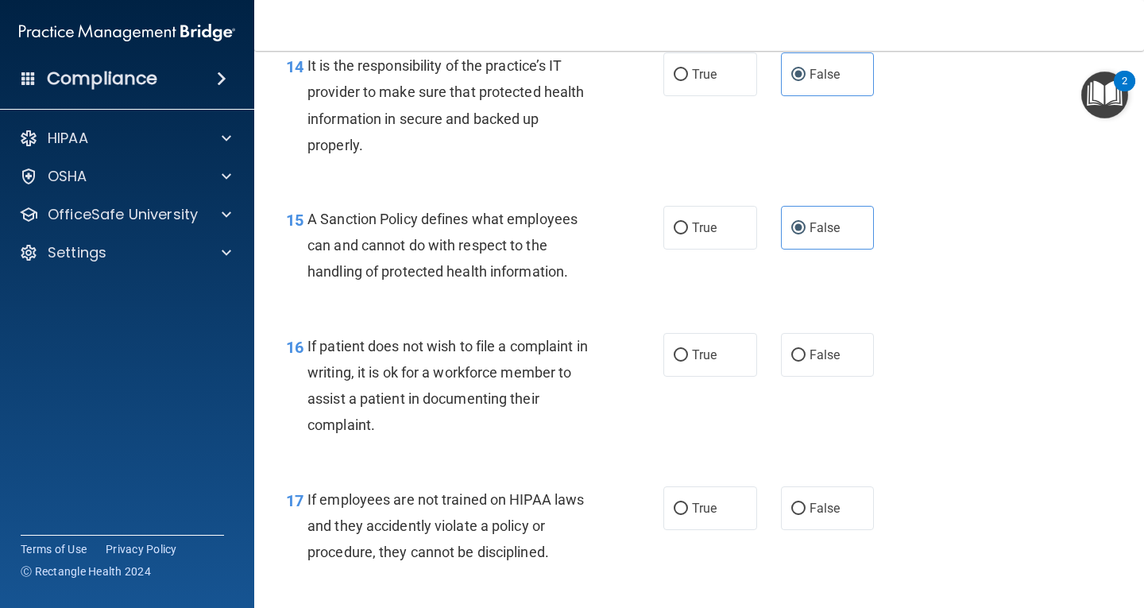
scroll to position [2384, 0]
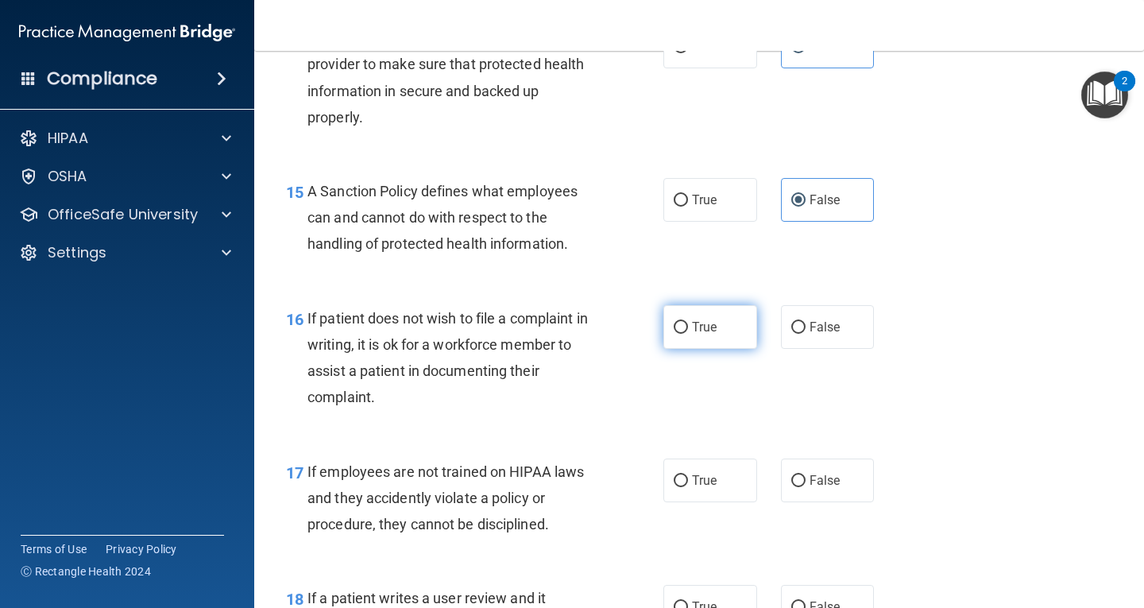
click at [689, 335] on label "True" at bounding box center [710, 327] width 94 height 44
click at [688, 334] on input "True" at bounding box center [681, 328] width 14 height 12
radio input "true"
click at [826, 478] on span "False" at bounding box center [825, 480] width 31 height 15
click at [806, 478] on input "False" at bounding box center [798, 481] width 14 height 12
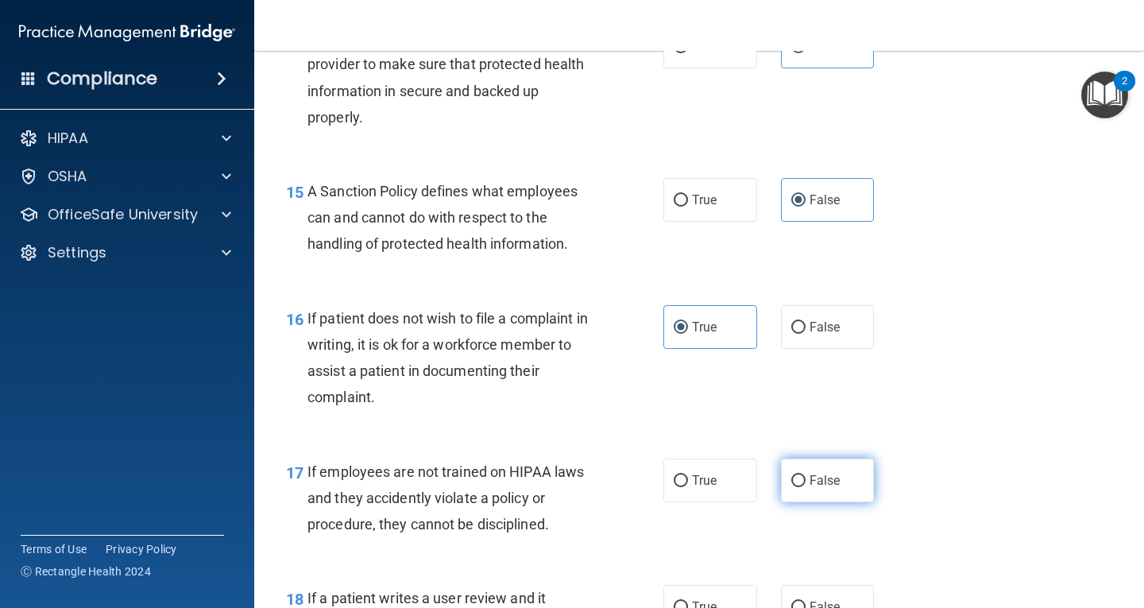
radio input "true"
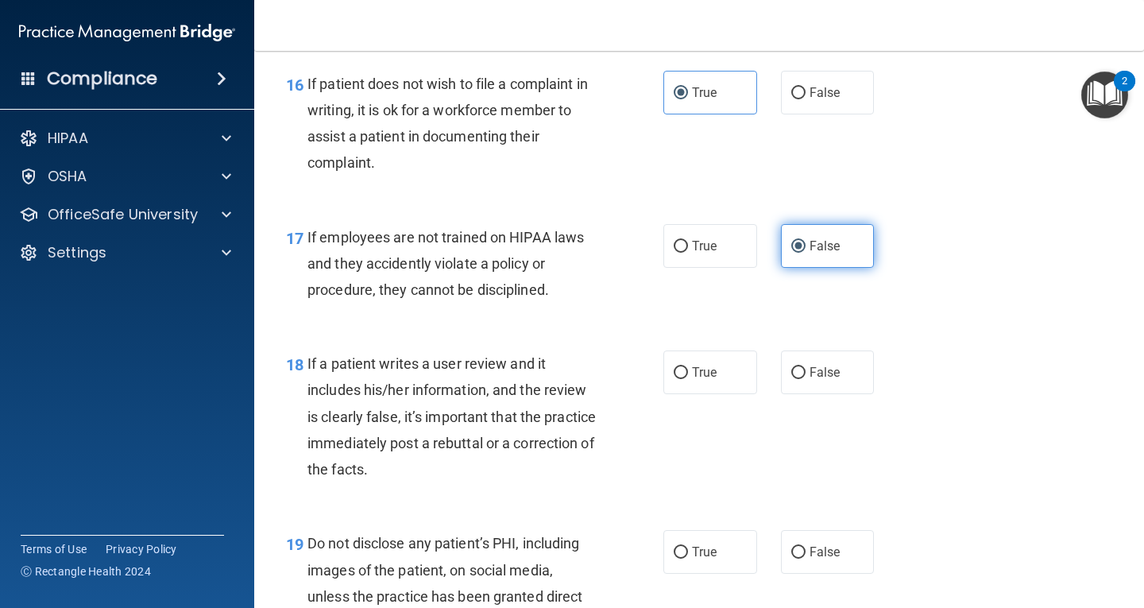
scroll to position [2622, 0]
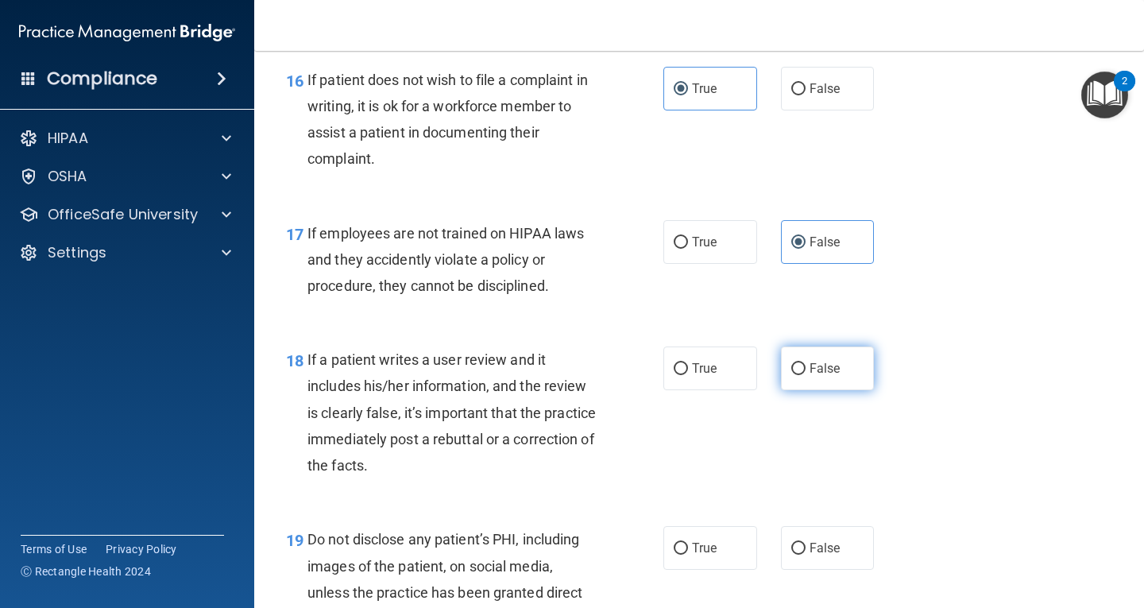
click at [811, 374] on span "False" at bounding box center [825, 368] width 31 height 15
click at [806, 374] on input "False" at bounding box center [798, 369] width 14 height 12
radio input "true"
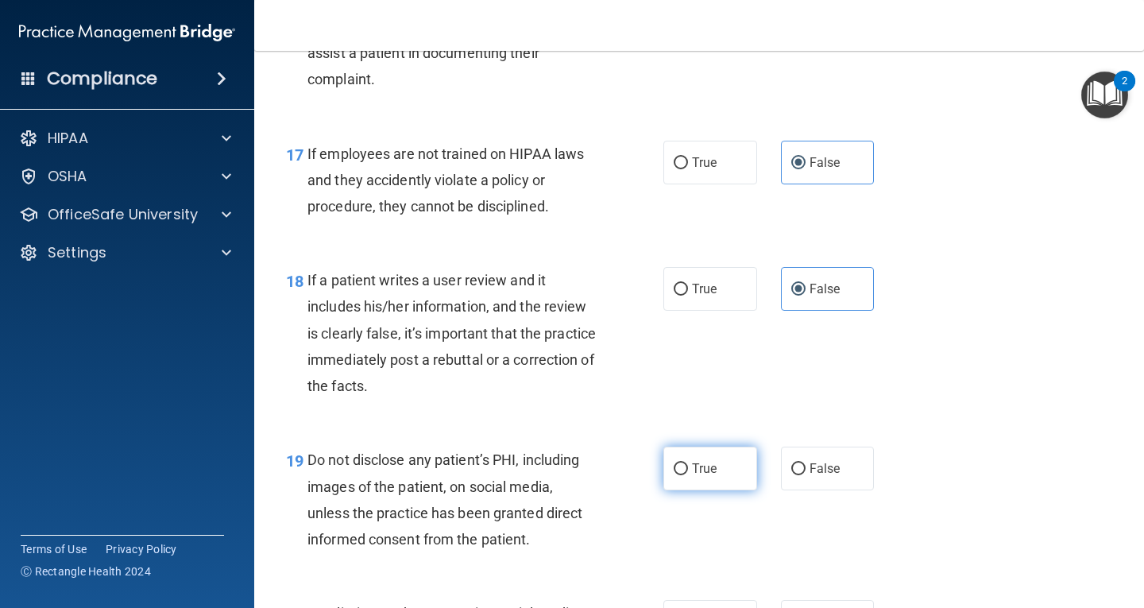
click at [717, 462] on label "True" at bounding box center [710, 469] width 94 height 44
click at [688, 463] on input "True" at bounding box center [681, 469] width 14 height 12
radio input "true"
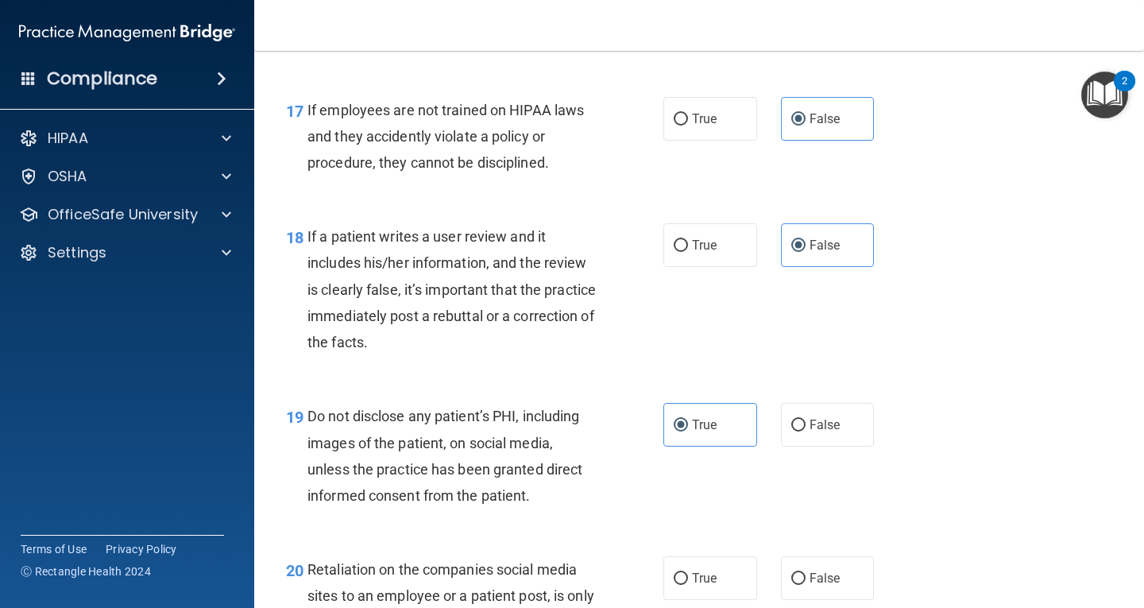
scroll to position [2861, 0]
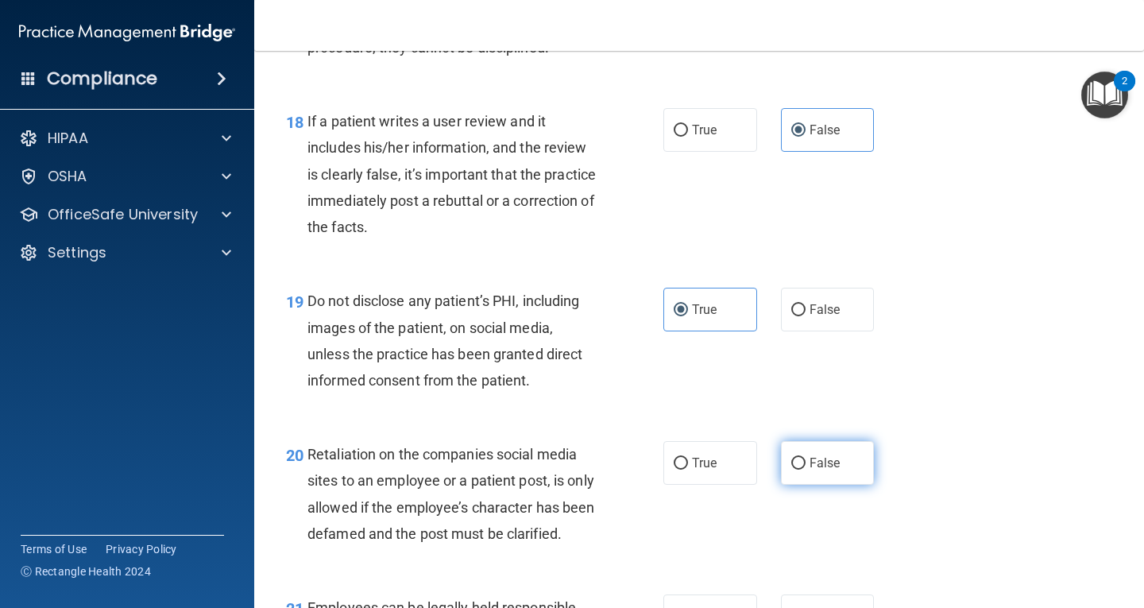
click at [832, 466] on span "False" at bounding box center [825, 462] width 31 height 15
click at [806, 466] on input "False" at bounding box center [798, 464] width 14 height 12
radio input "true"
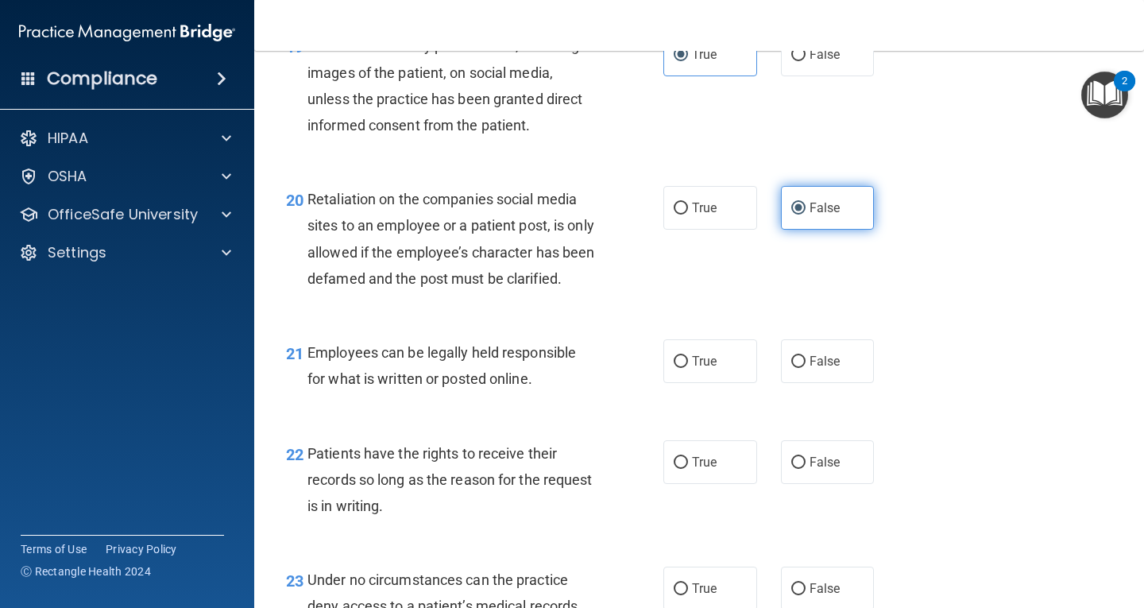
scroll to position [3178, 0]
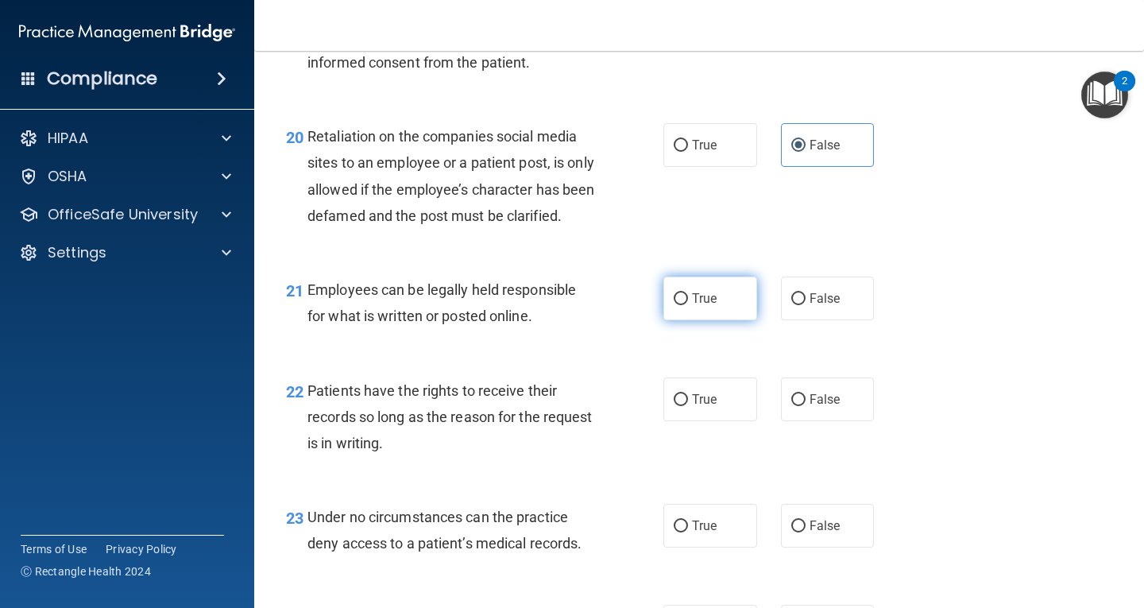
click at [709, 320] on label "True" at bounding box center [710, 299] width 94 height 44
click at [688, 305] on input "True" at bounding box center [681, 299] width 14 height 12
radio input "true"
click at [810, 407] on span "False" at bounding box center [825, 399] width 31 height 15
click at [806, 406] on input "False" at bounding box center [798, 400] width 14 height 12
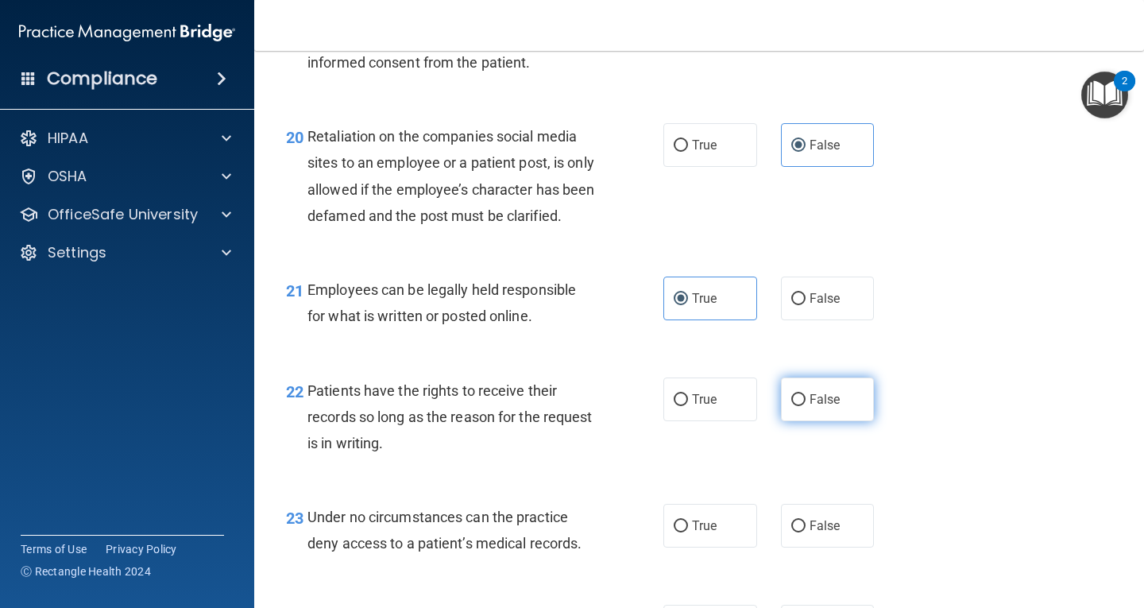
radio input "true"
click at [811, 533] on span "False" at bounding box center [825, 525] width 31 height 15
click at [806, 532] on input "False" at bounding box center [798, 526] width 14 height 12
radio input "true"
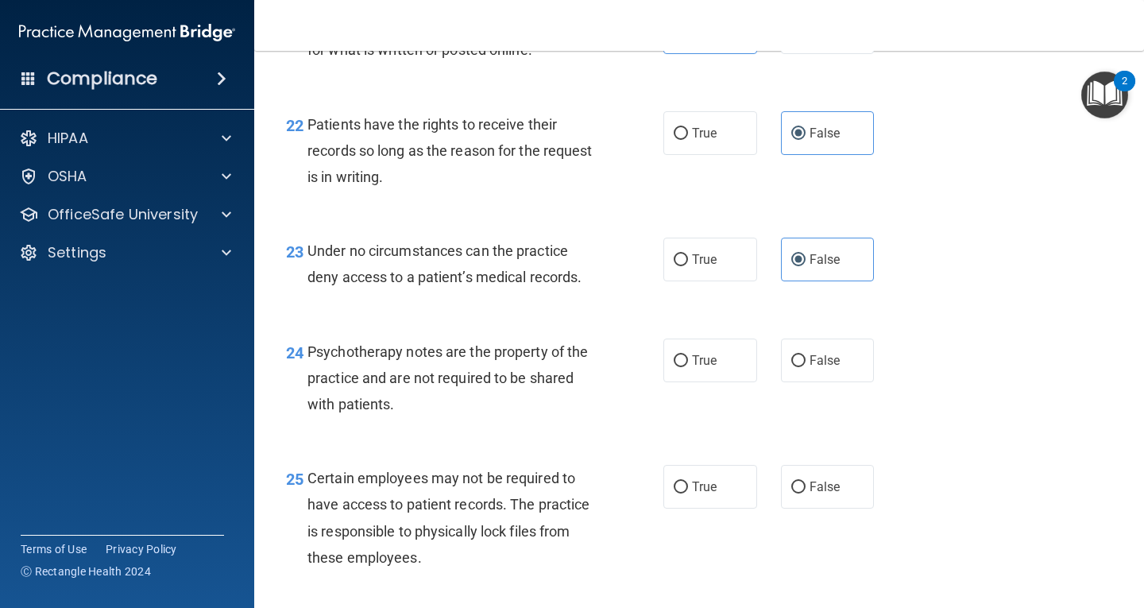
scroll to position [3576, 0]
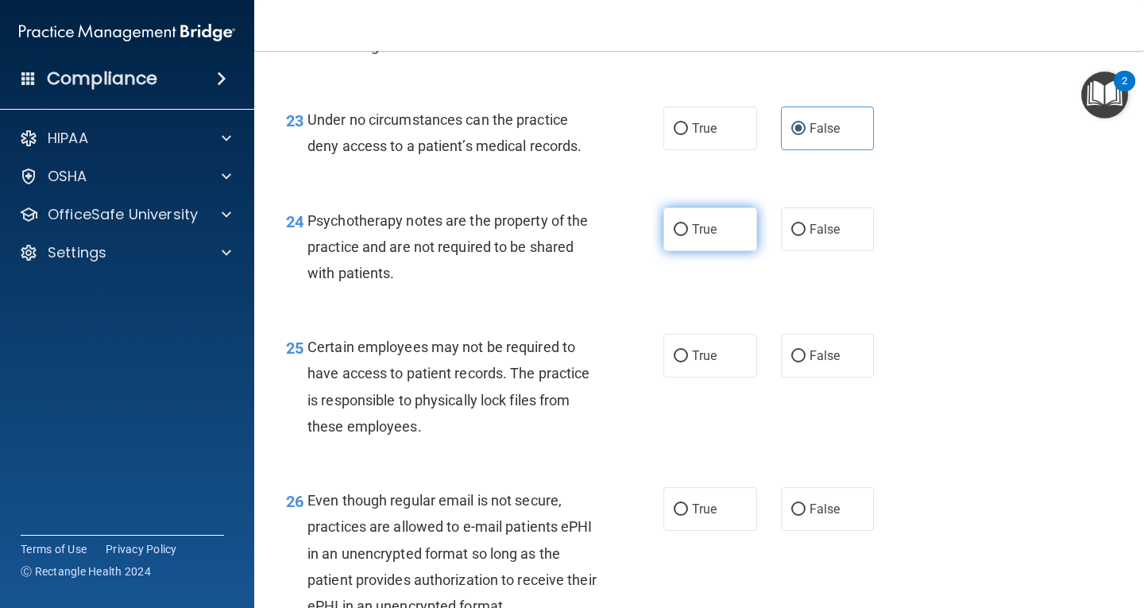
click at [680, 236] on input "True" at bounding box center [681, 230] width 14 height 12
radio input "true"
click at [692, 363] on span "True" at bounding box center [704, 355] width 25 height 15
click at [687, 362] on input "True" at bounding box center [681, 356] width 14 height 12
radio input "true"
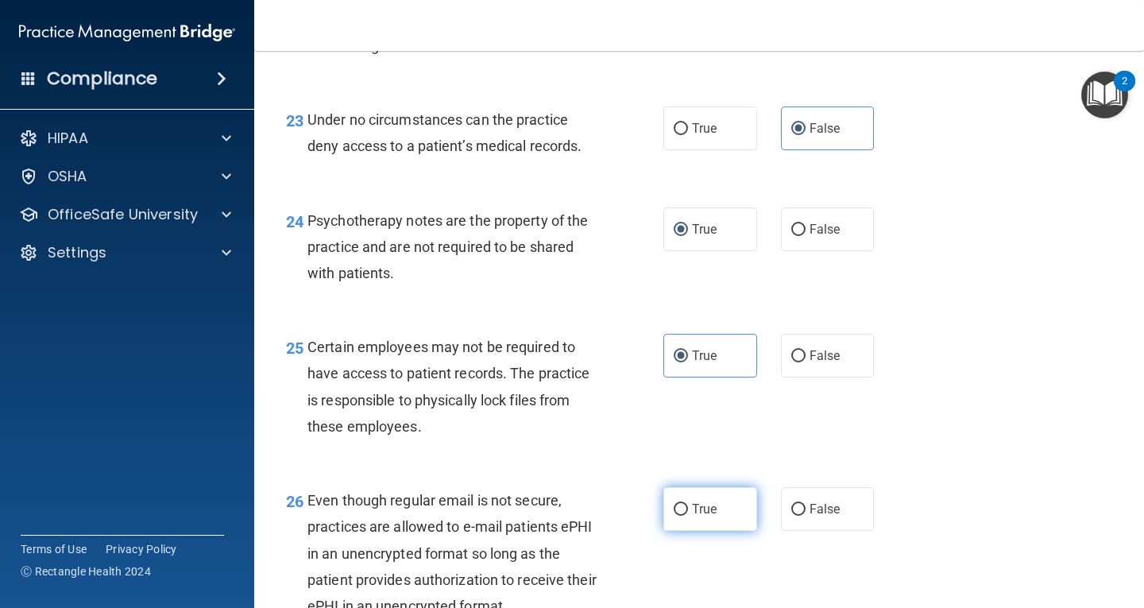
click at [702, 516] on span "True" at bounding box center [704, 508] width 25 height 15
click at [688, 516] on input "True" at bounding box center [681, 510] width 14 height 12
radio input "true"
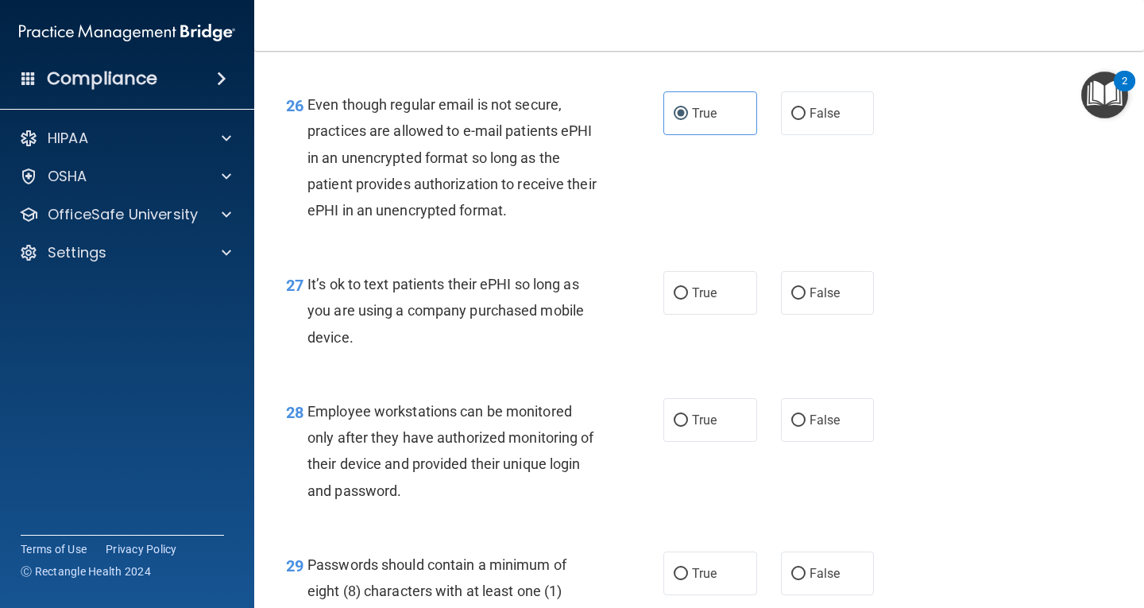
scroll to position [3973, 0]
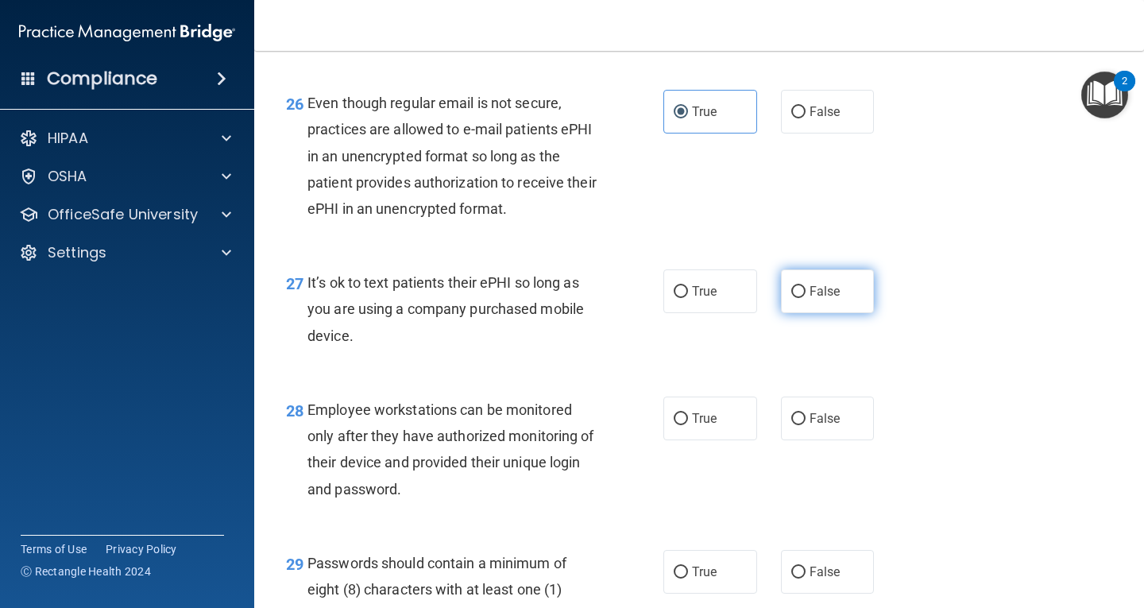
click at [810, 299] on span "False" at bounding box center [825, 291] width 31 height 15
click at [803, 298] on input "False" at bounding box center [798, 292] width 14 height 12
radio input "true"
click at [816, 426] on span "False" at bounding box center [825, 418] width 31 height 15
click at [806, 425] on input "False" at bounding box center [798, 419] width 14 height 12
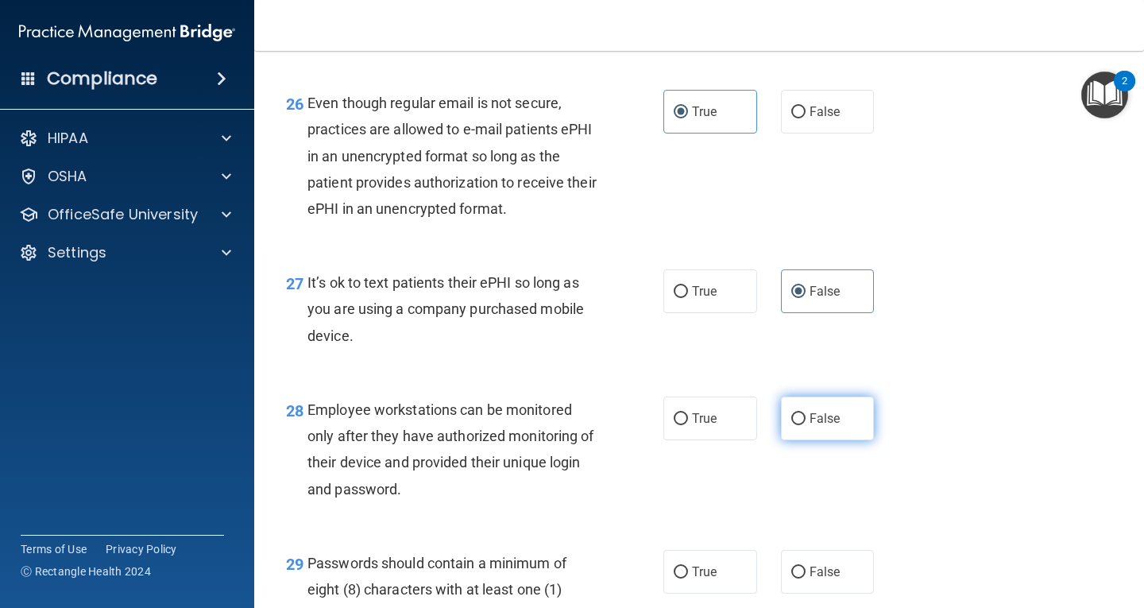
radio input "true"
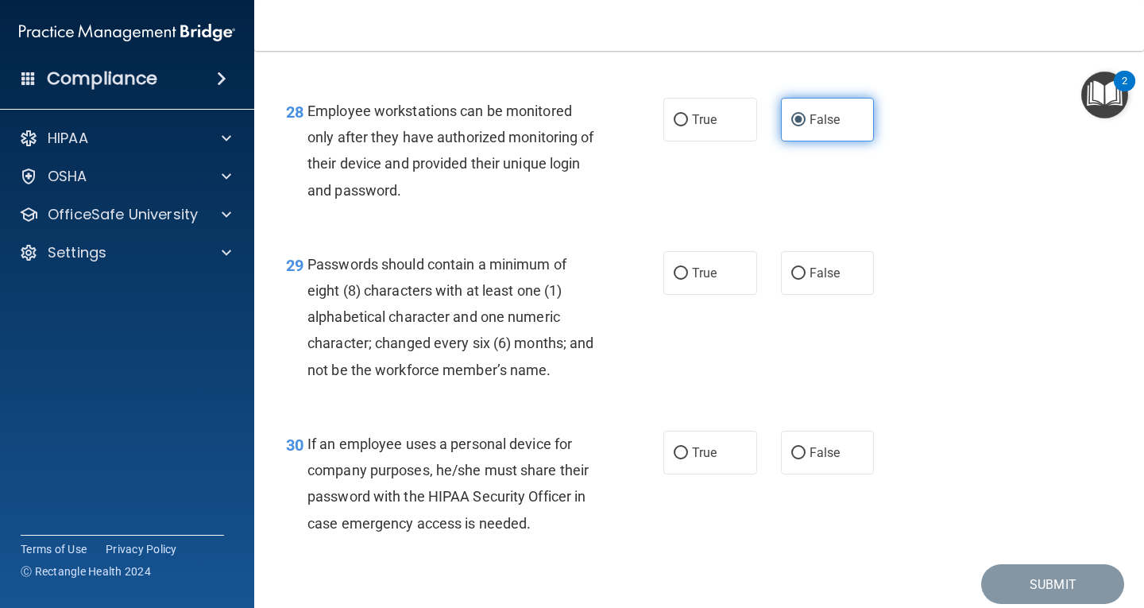
scroll to position [4358, 0]
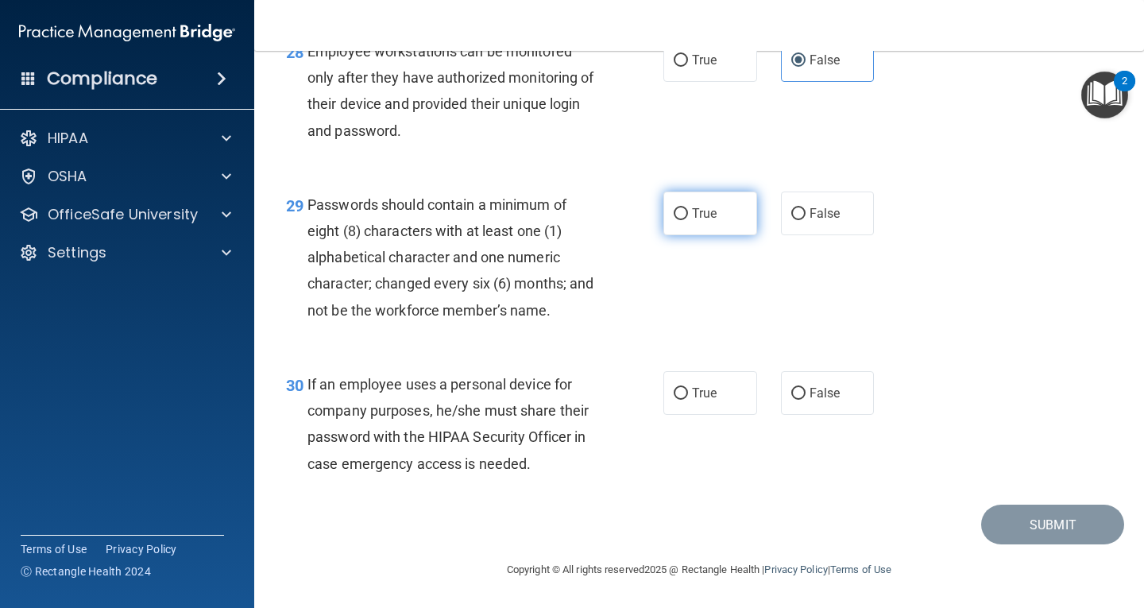
click at [718, 215] on label "True" at bounding box center [710, 213] width 94 height 44
click at [688, 215] on input "True" at bounding box center [681, 214] width 14 height 12
radio input "true"
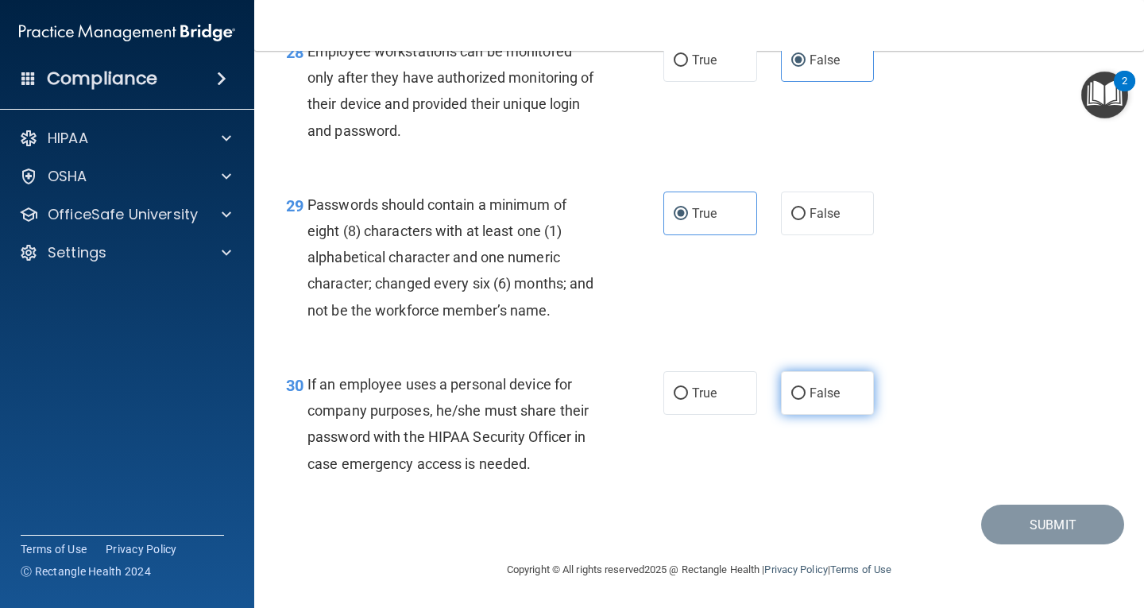
click at [810, 385] on span "False" at bounding box center [825, 392] width 31 height 15
click at [805, 388] on input "False" at bounding box center [798, 394] width 14 height 12
radio input "true"
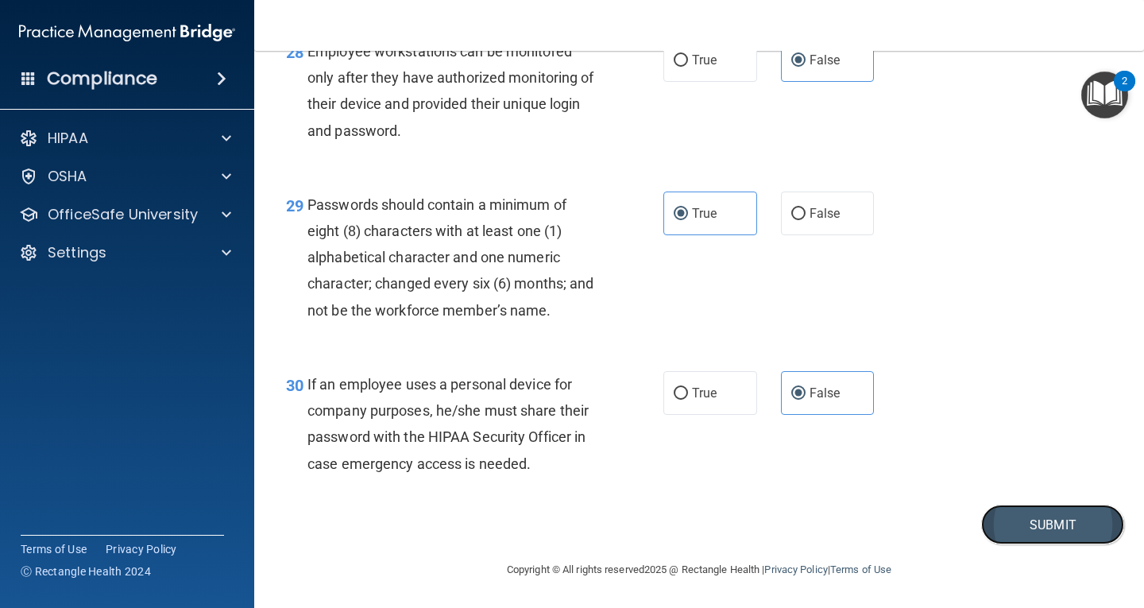
click at [1057, 532] on button "Submit" at bounding box center [1052, 525] width 143 height 41
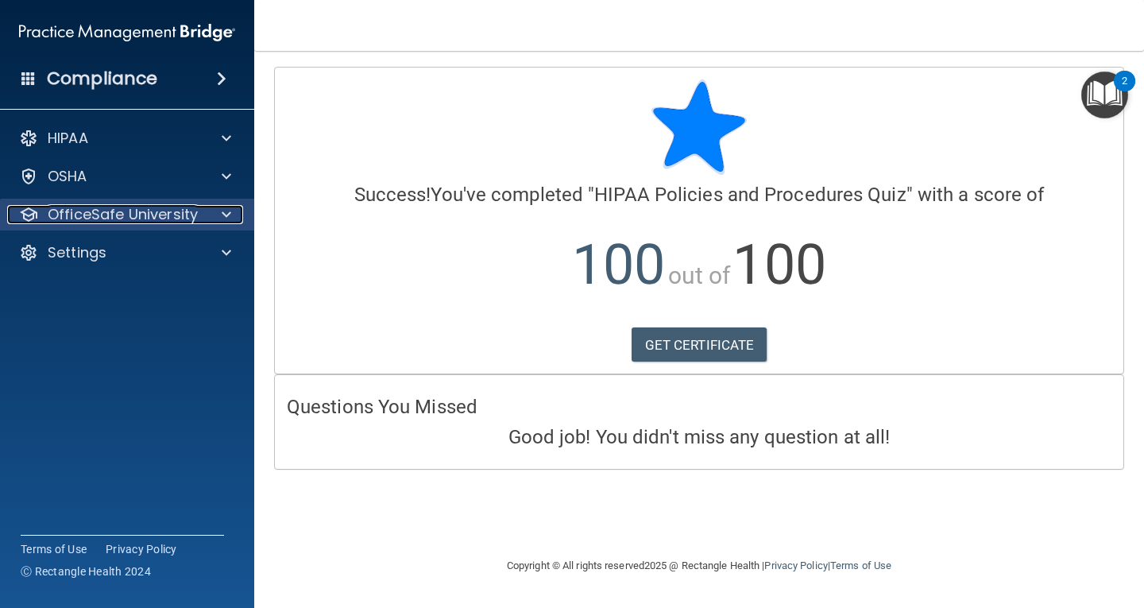
click at [126, 218] on p "OfficeSafe University" at bounding box center [123, 214] width 150 height 19
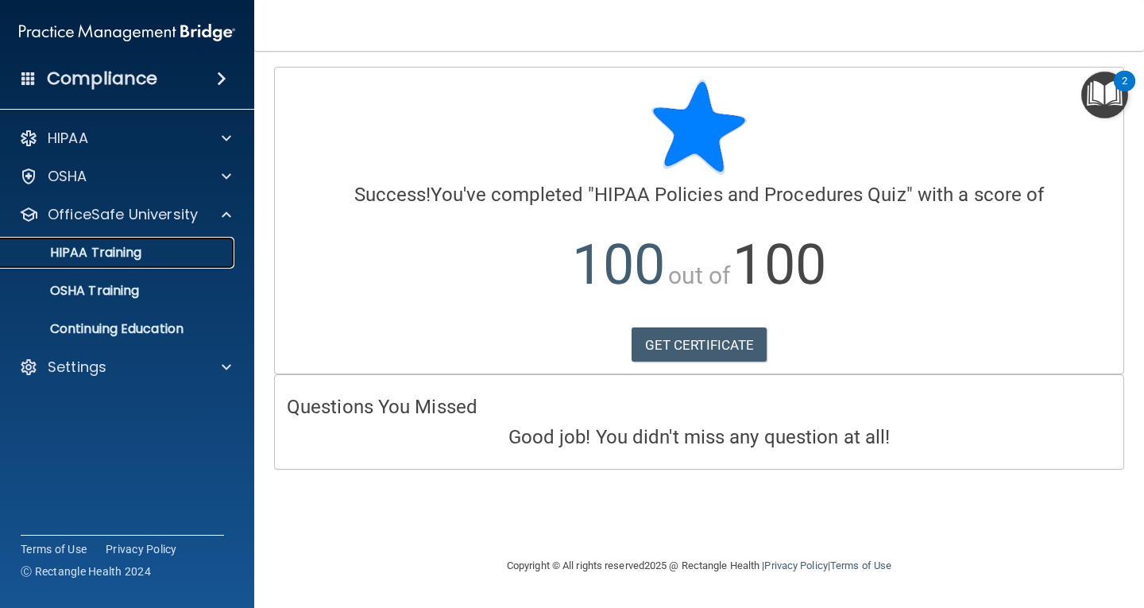
click at [99, 255] on p "HIPAA Training" at bounding box center [75, 253] width 131 height 16
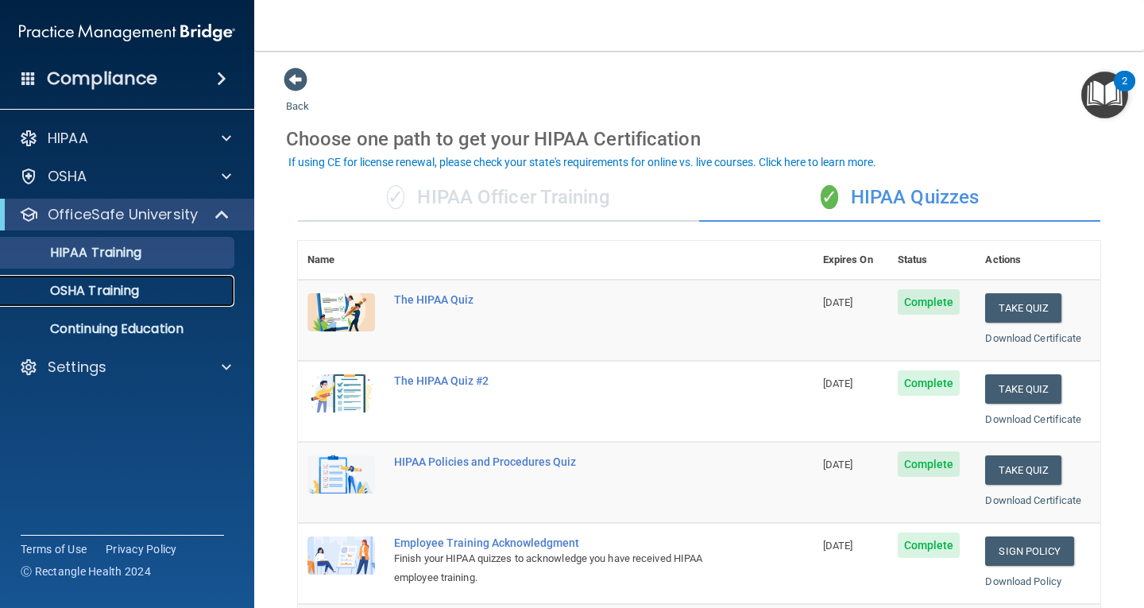
click at [77, 287] on p "OSHA Training" at bounding box center [74, 291] width 129 height 16
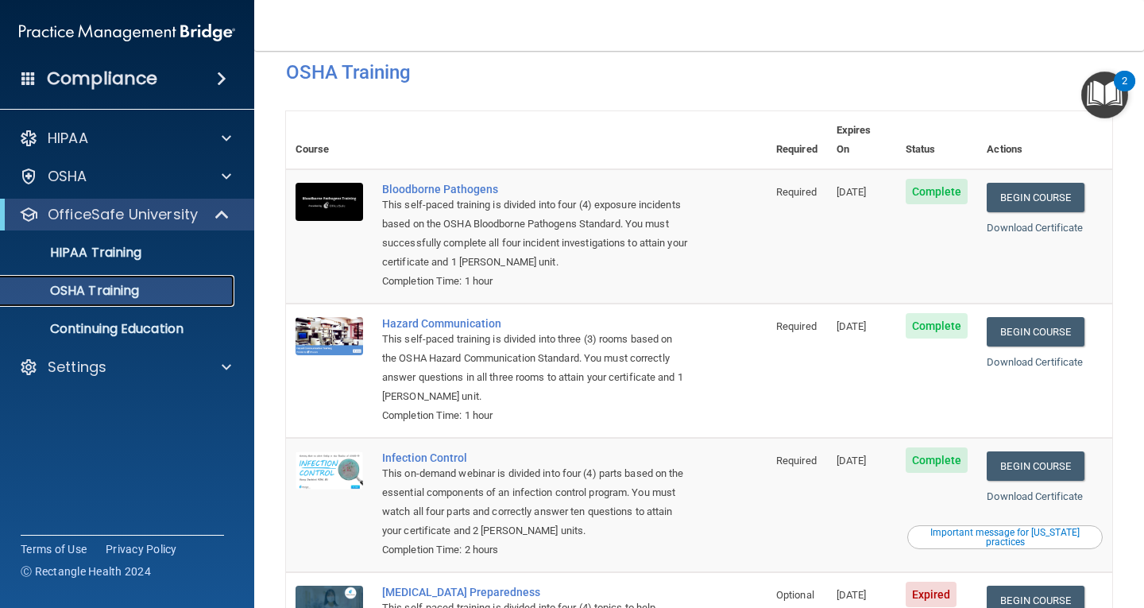
scroll to position [15, 0]
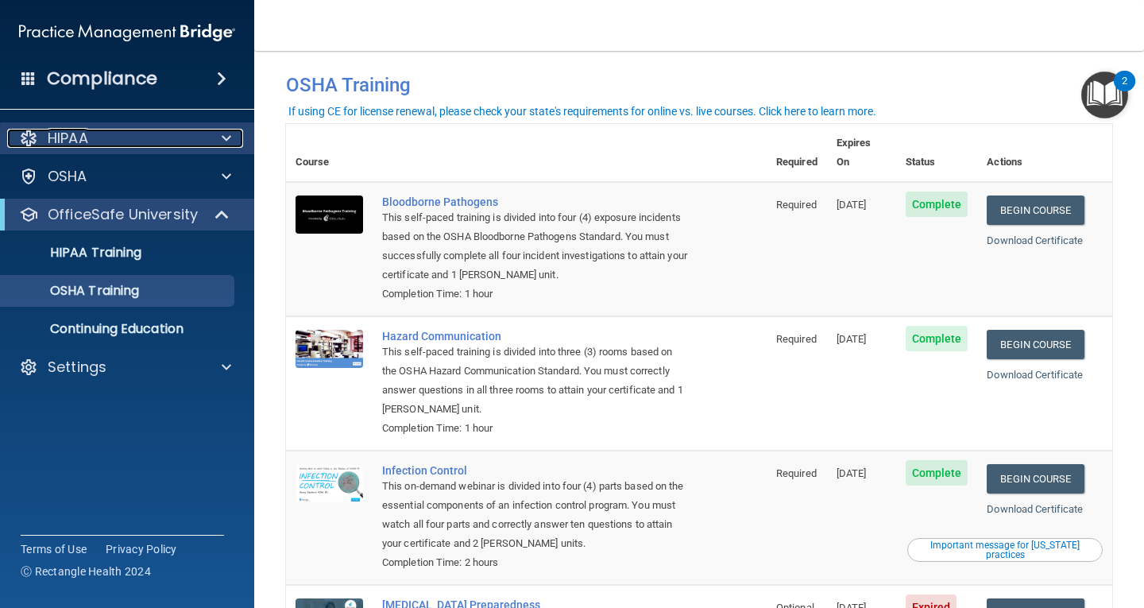
click at [75, 136] on p "HIPAA" at bounding box center [68, 138] width 41 height 19
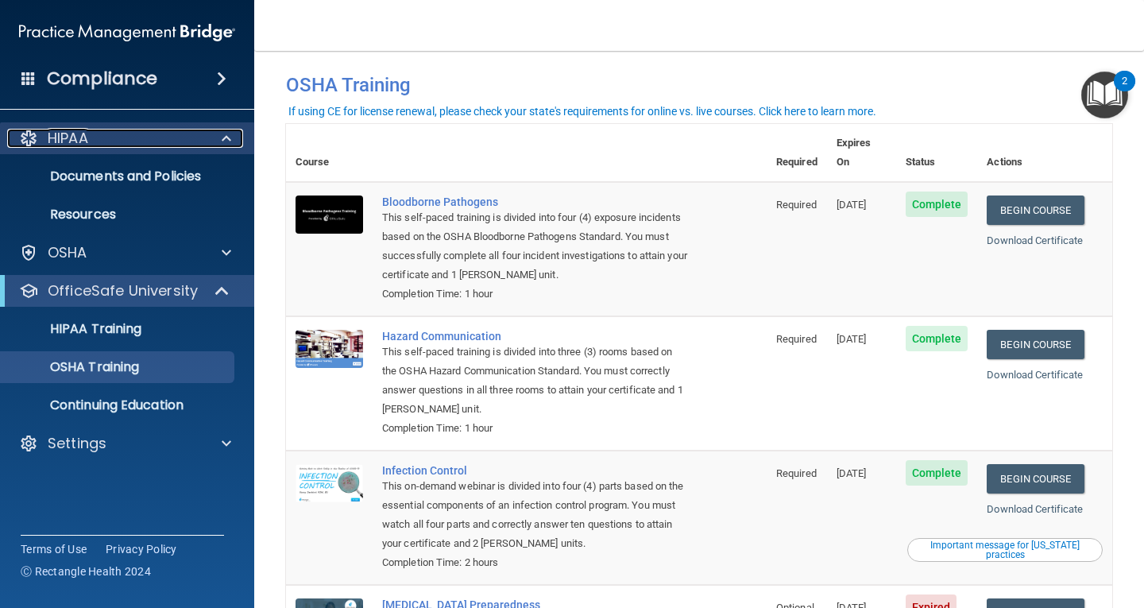
click at [75, 136] on p "HIPAA" at bounding box center [68, 138] width 41 height 19
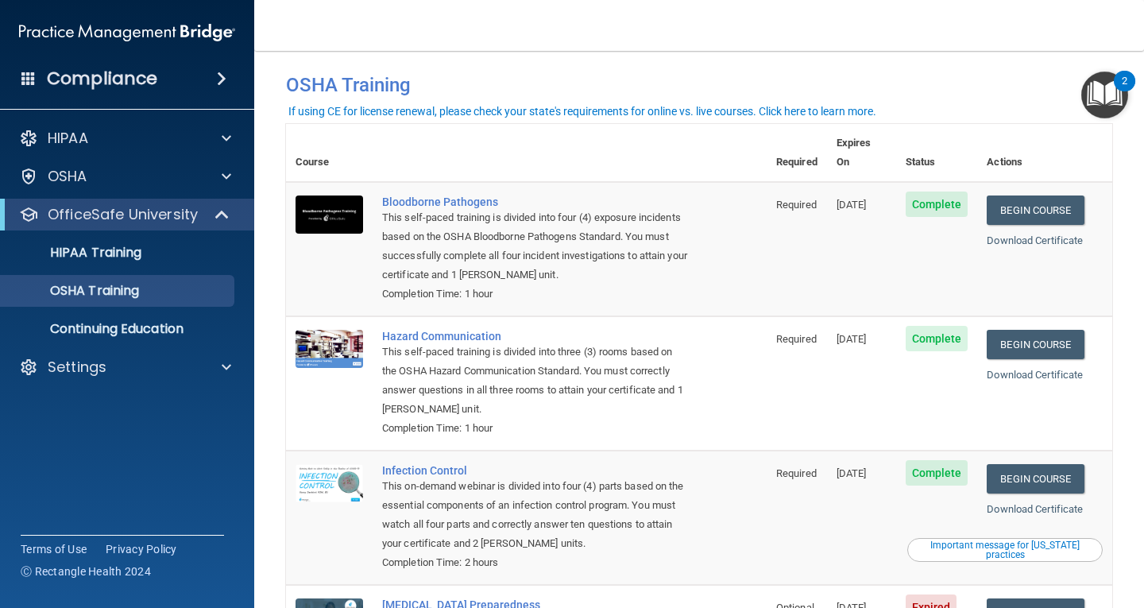
click at [114, 76] on h4 "Compliance" at bounding box center [102, 79] width 110 height 22
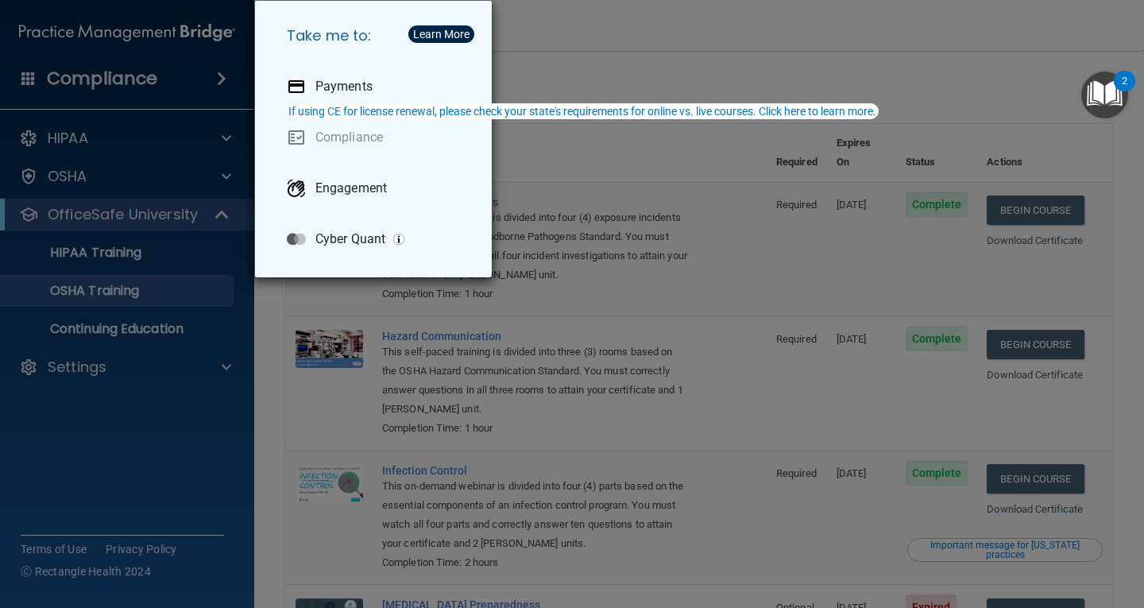
click at [114, 76] on div "Take me to: Payments Compliance Engagement Cyber Quant" at bounding box center [572, 304] width 1144 height 608
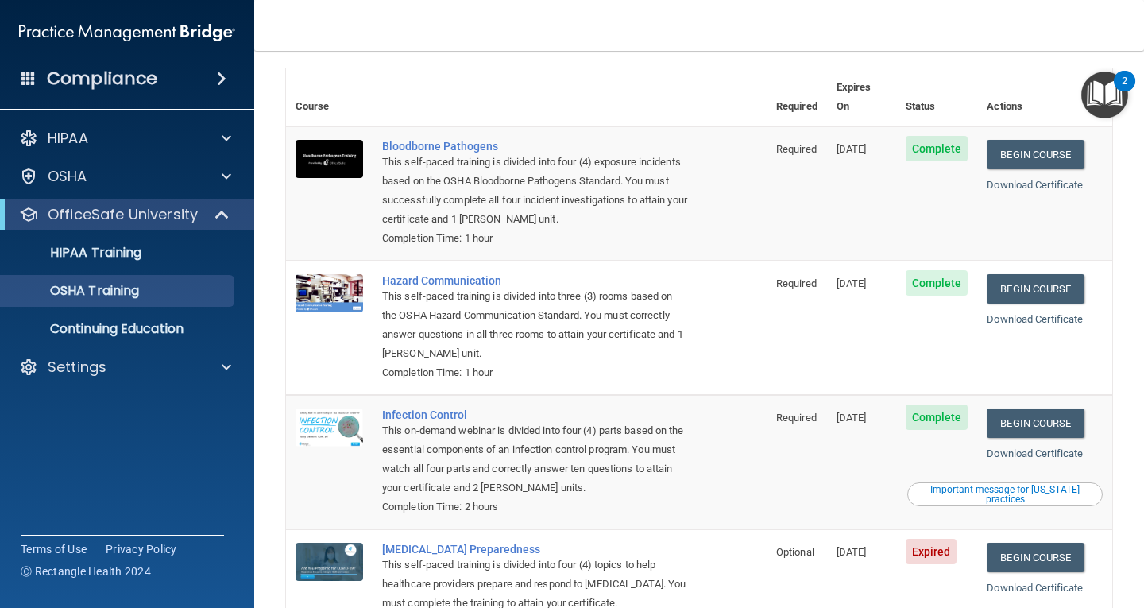
scroll to position [0, 0]
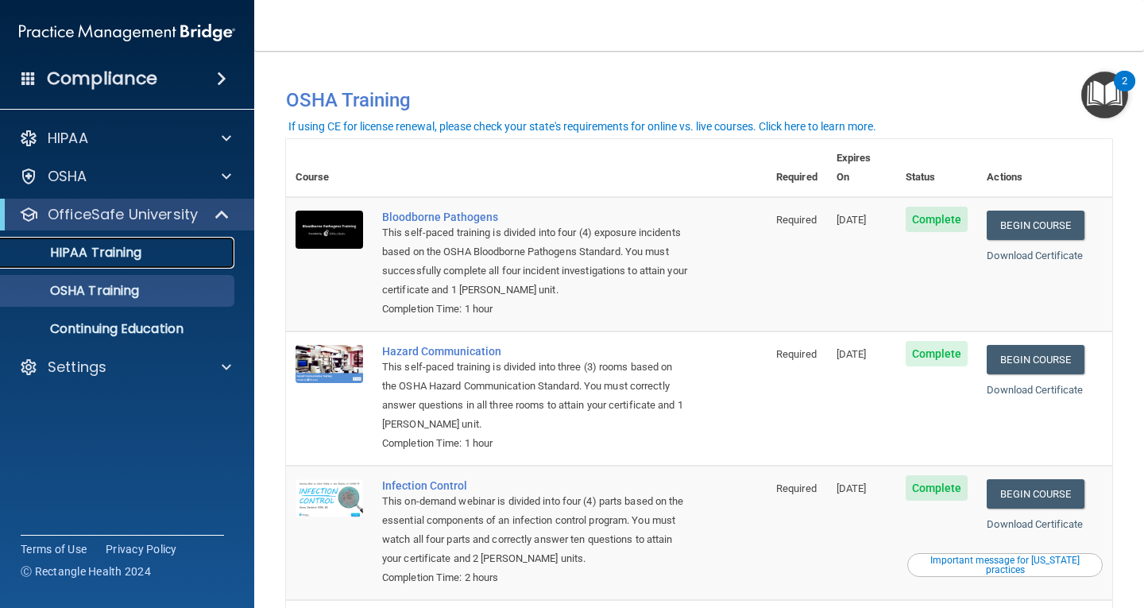
click at [106, 247] on p "HIPAA Training" at bounding box center [75, 253] width 131 height 16
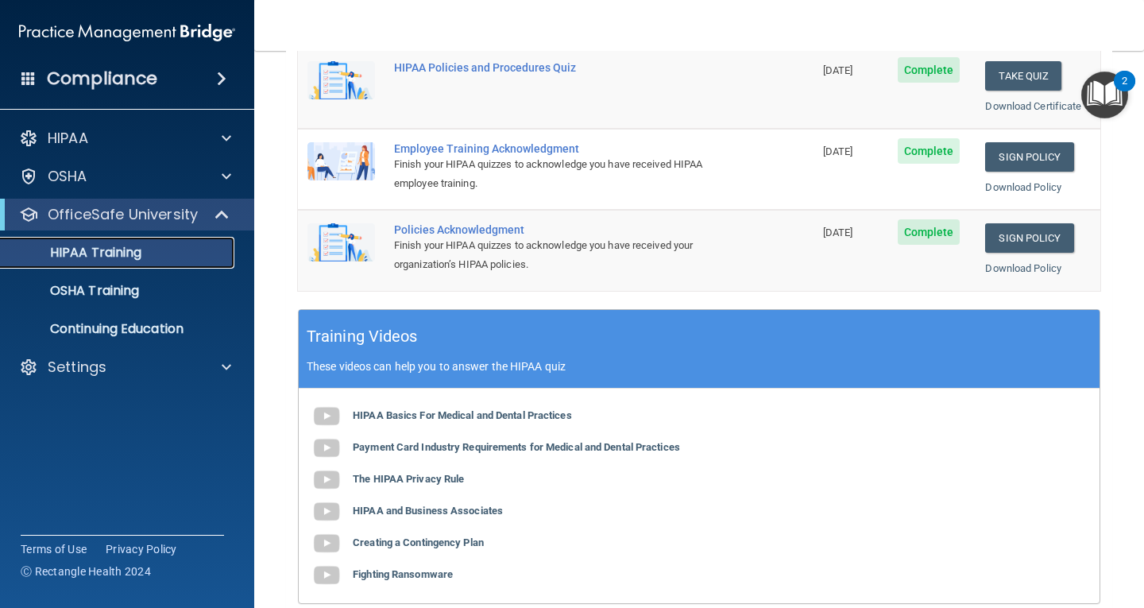
scroll to position [397, 0]
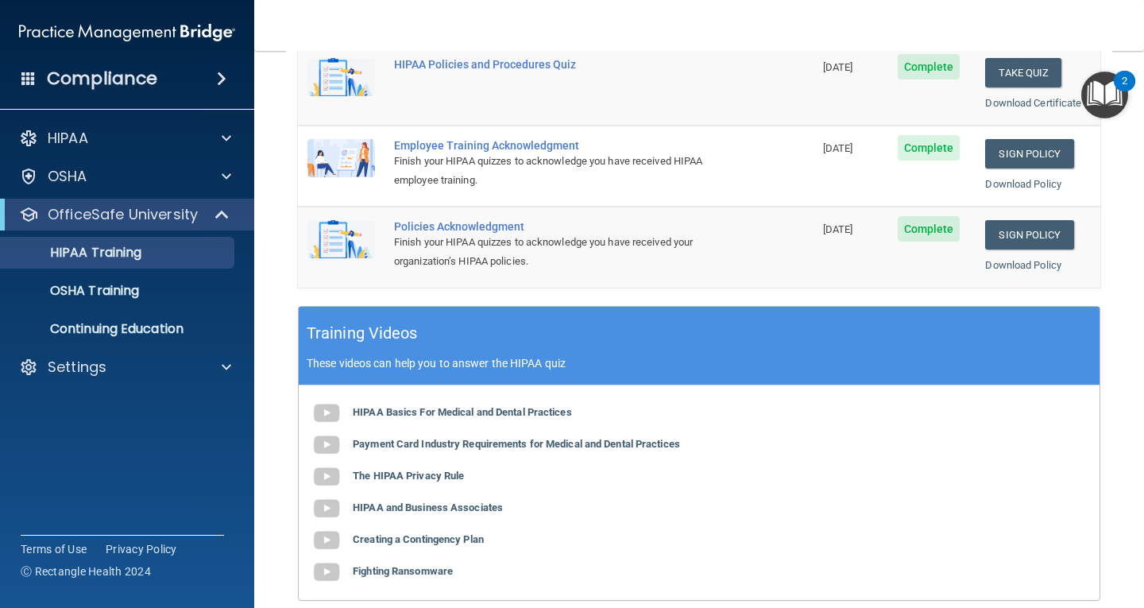
click at [100, 76] on h4 "Compliance" at bounding box center [102, 79] width 110 height 22
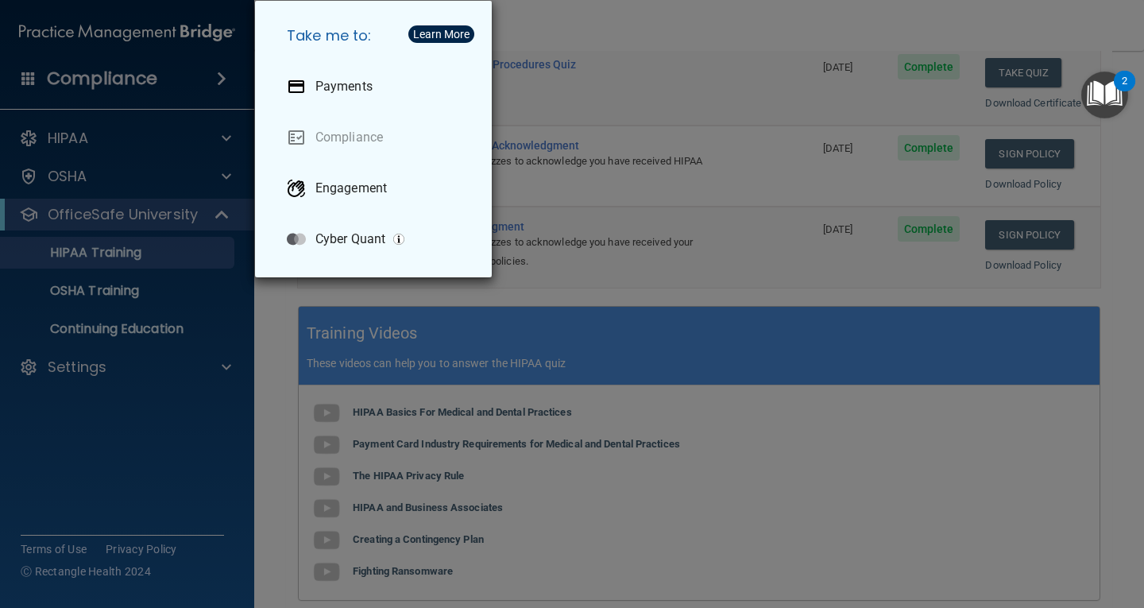
click at [18, 81] on div "Take me to: Payments Compliance Engagement Cyber Quant" at bounding box center [572, 304] width 1144 height 608
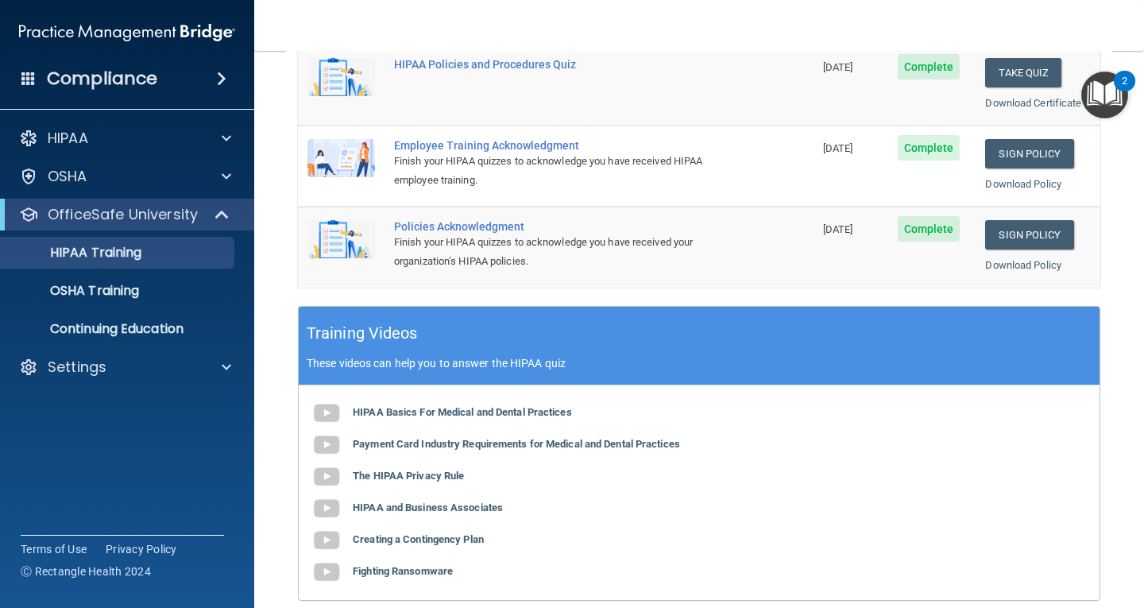
click at [26, 81] on span at bounding box center [28, 78] width 14 height 14
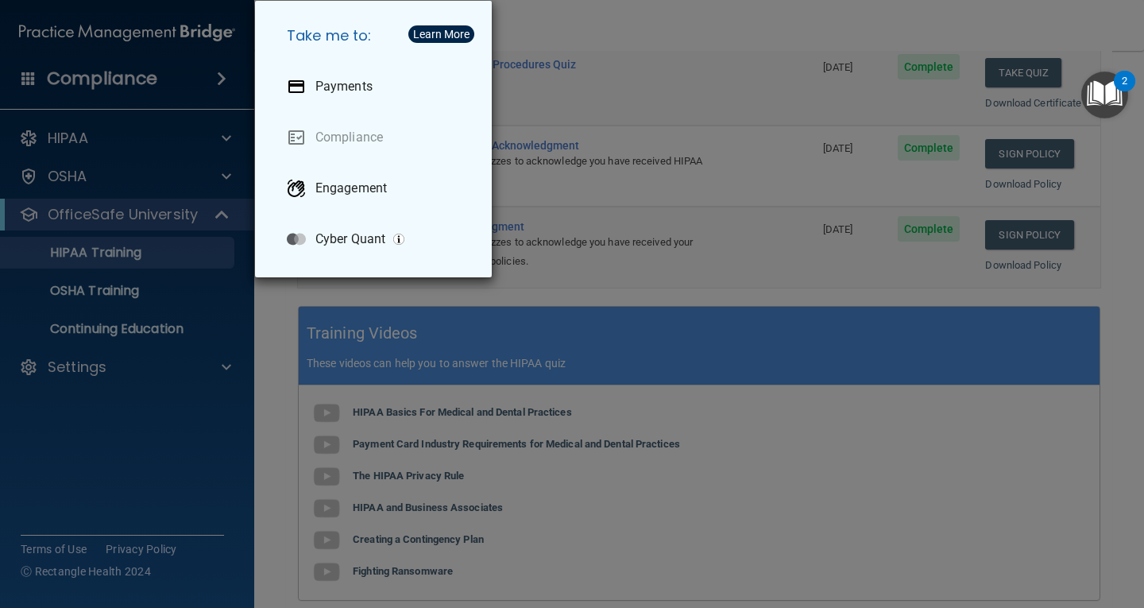
click at [26, 81] on div "Take me to: Payments Compliance Engagement Cyber Quant" at bounding box center [572, 304] width 1144 height 608
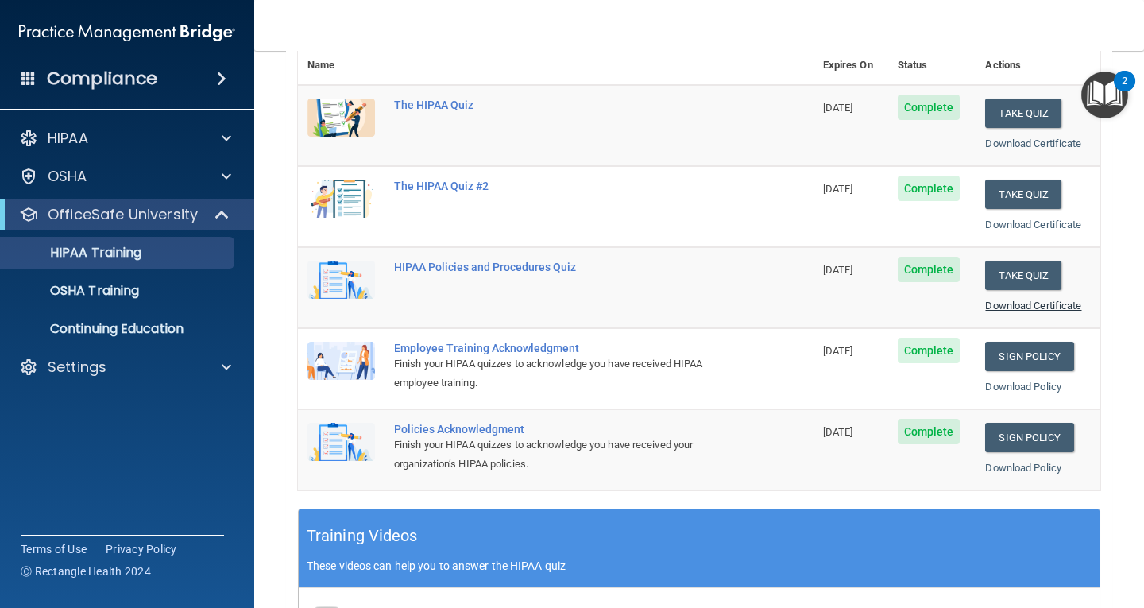
scroll to position [0, 0]
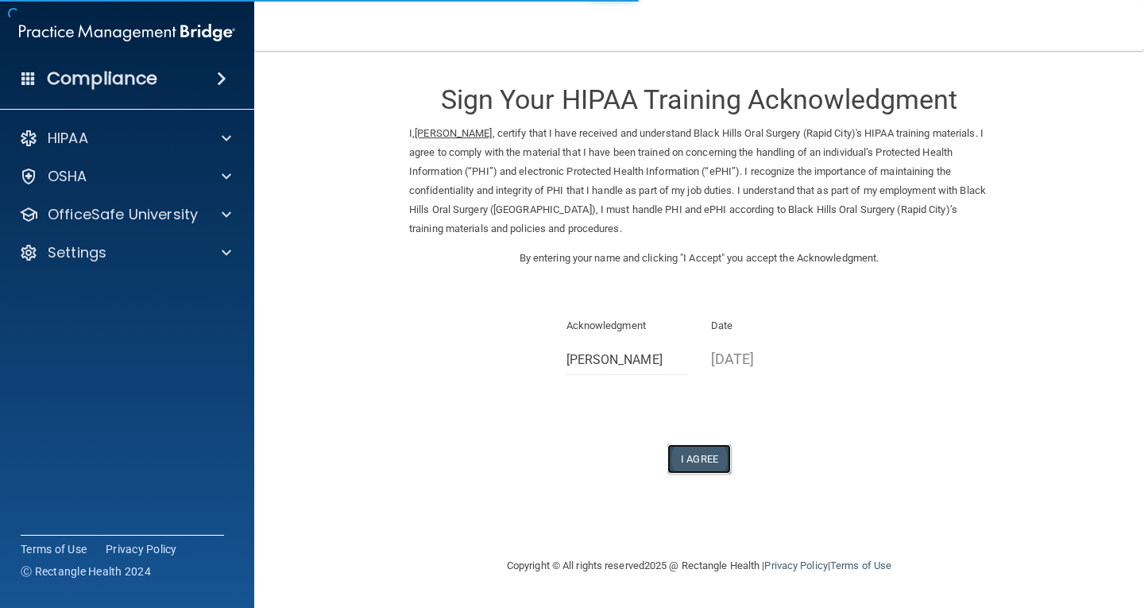
click at [695, 464] on button "I Agree" at bounding box center [699, 458] width 64 height 29
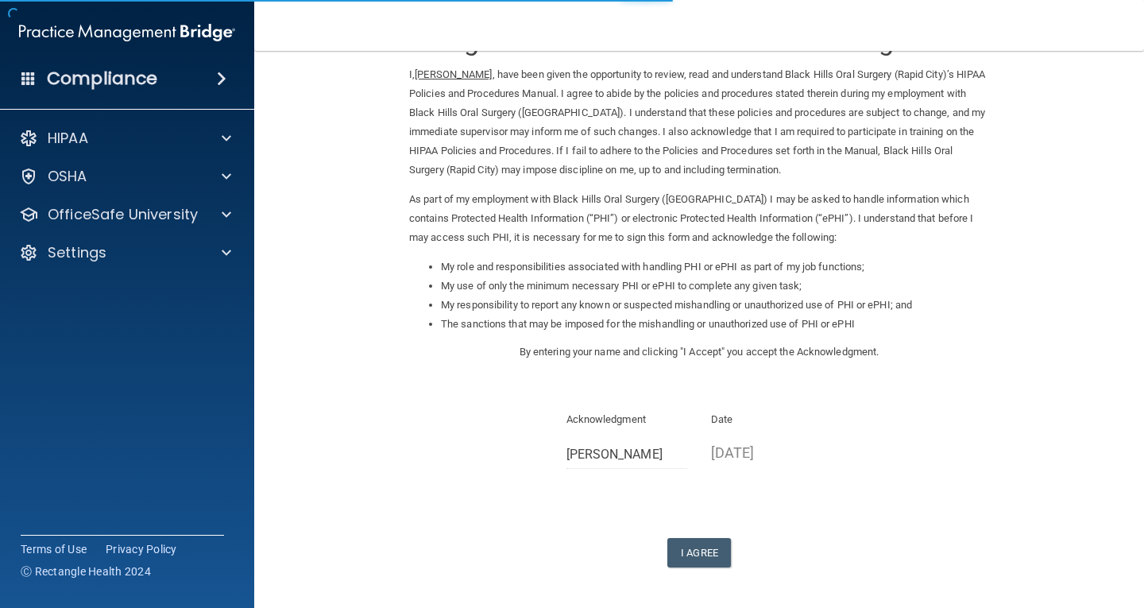
scroll to position [120, 0]
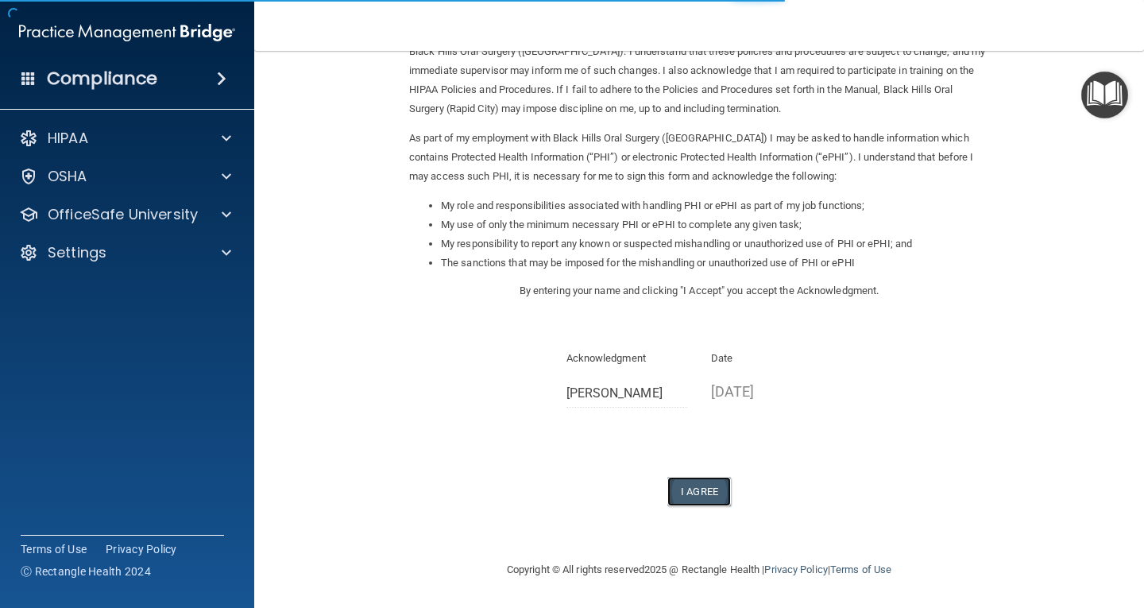
click at [688, 502] on button "I Agree" at bounding box center [699, 491] width 64 height 29
